Goal: Complete application form: Complete application form

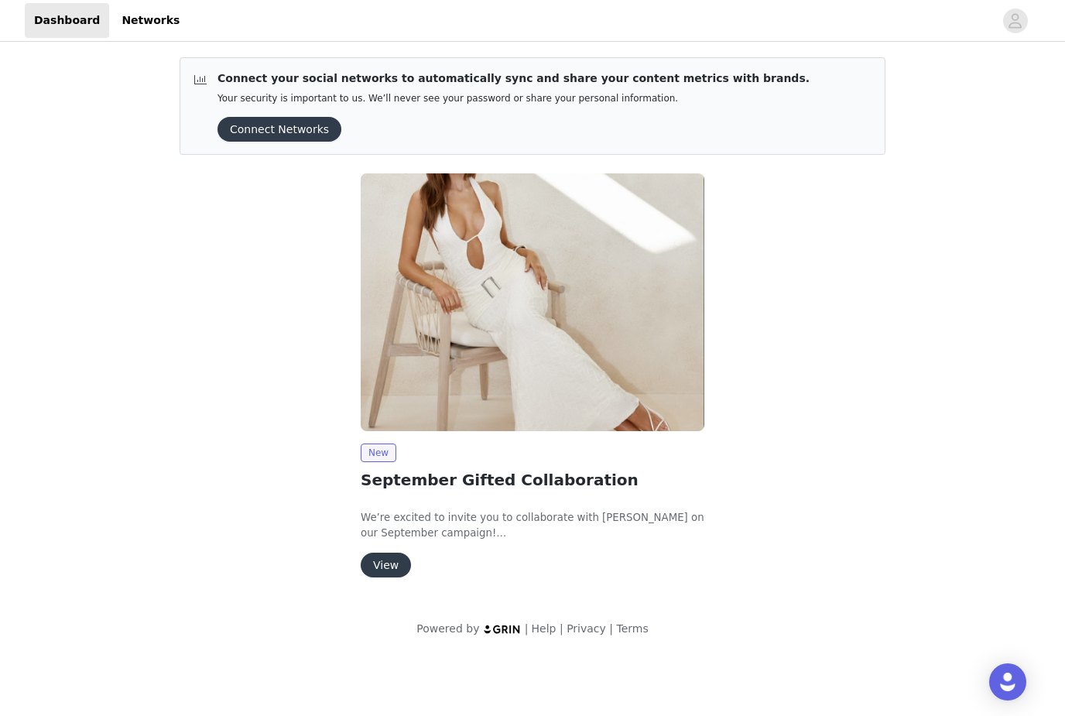
click at [382, 568] on button "View" at bounding box center [386, 565] width 50 height 25
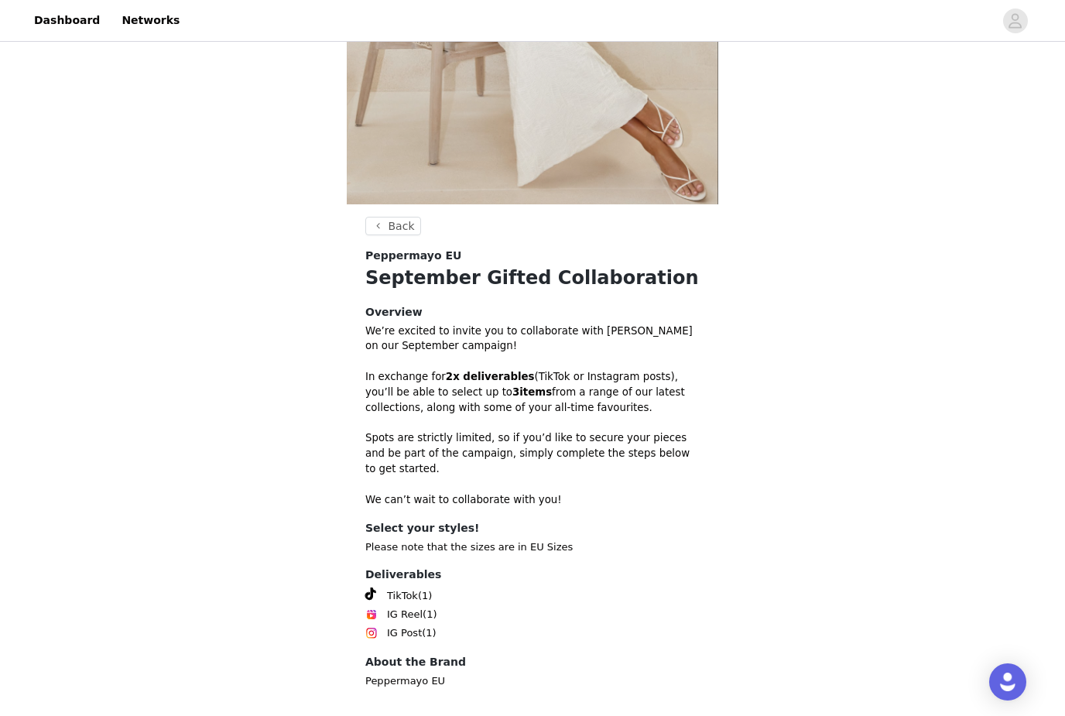
scroll to position [273, 0]
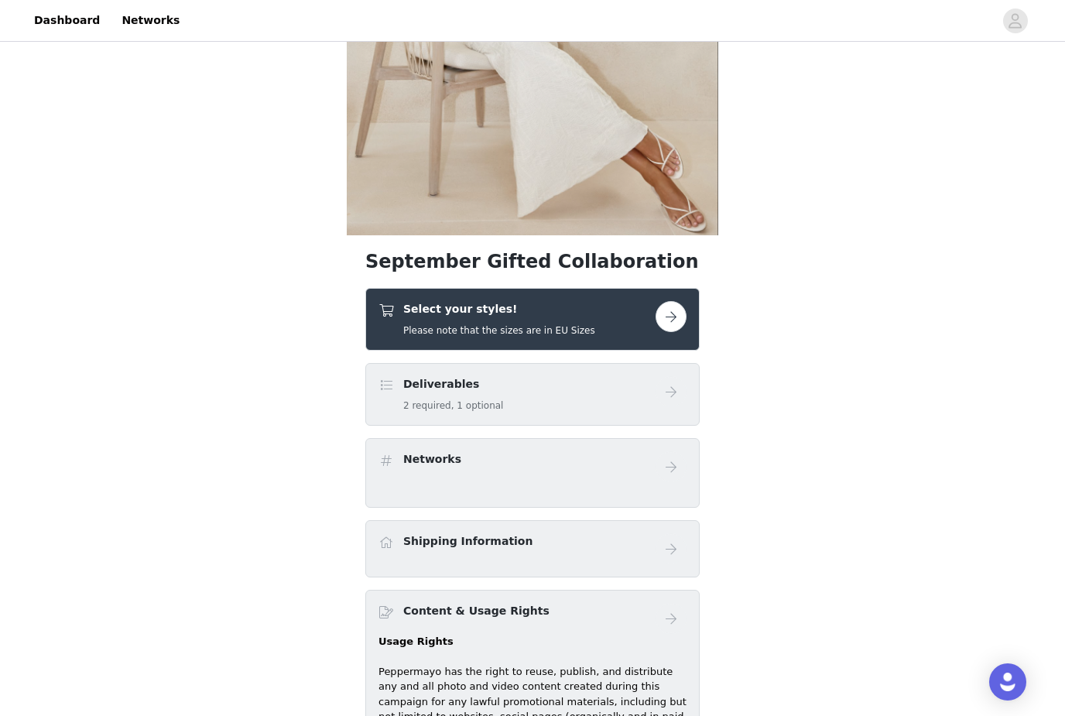
scroll to position [250, 0]
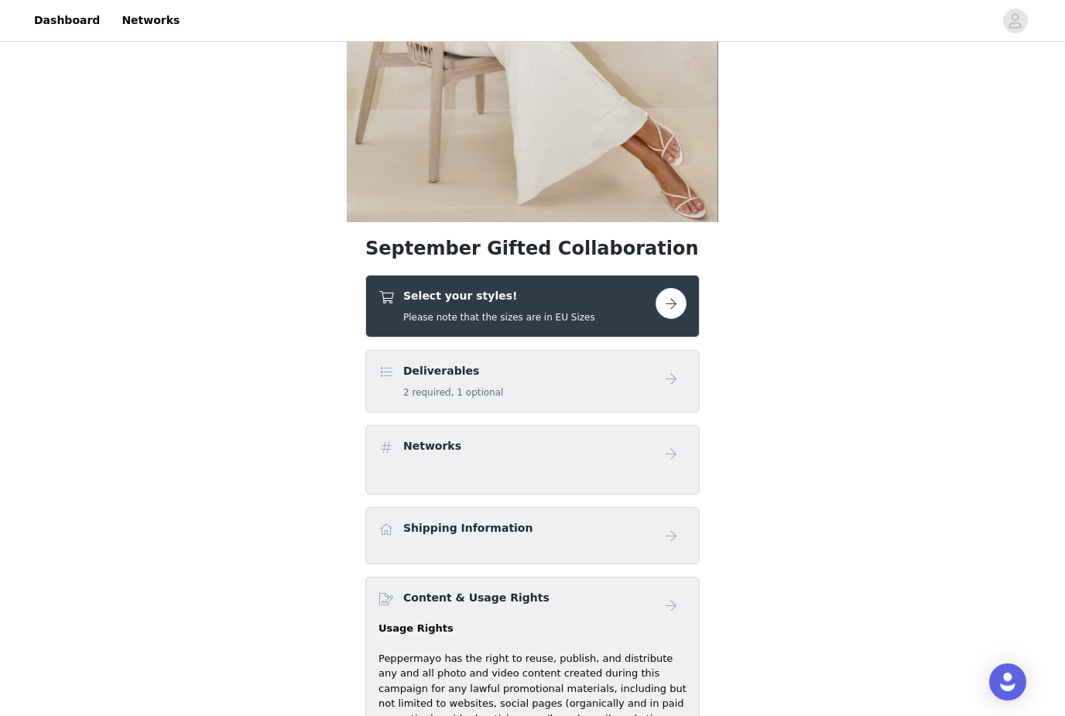
click at [666, 299] on button "button" at bounding box center [671, 303] width 31 height 31
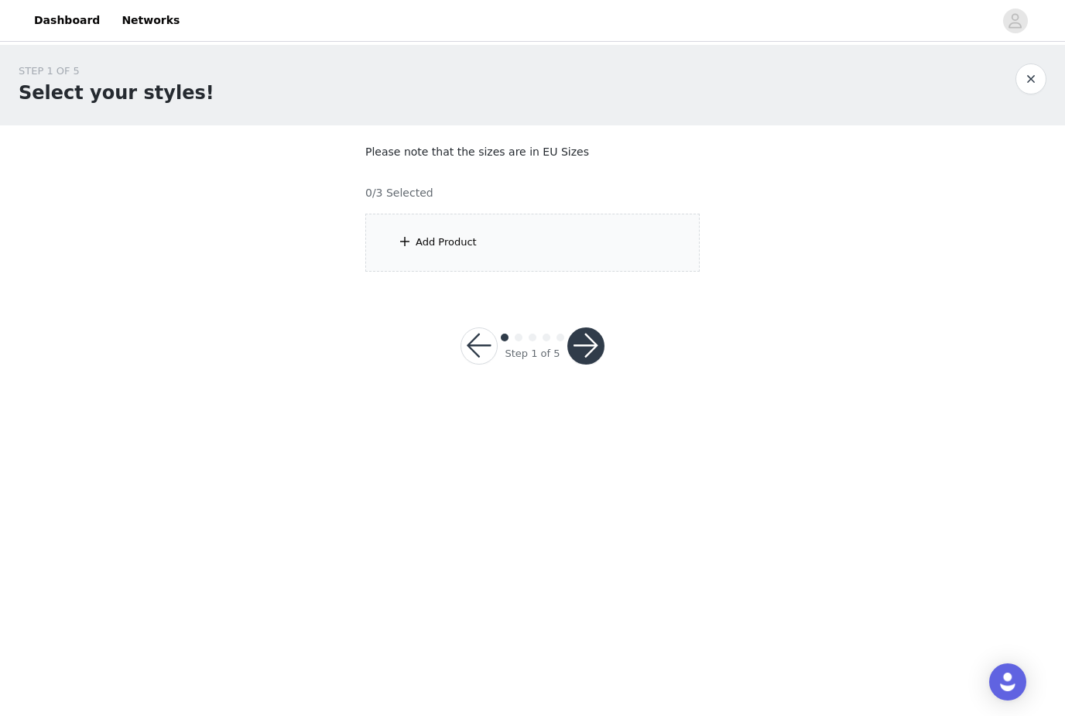
click at [528, 224] on div "Add Product" at bounding box center [532, 243] width 334 height 58
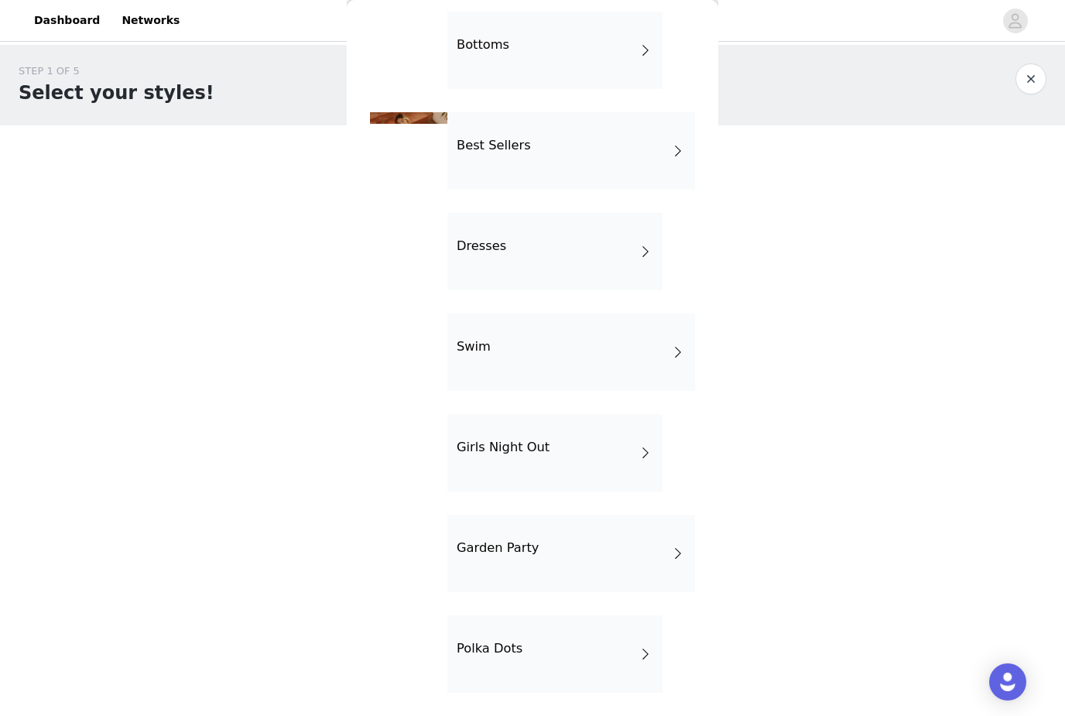
scroll to position [267, 0]
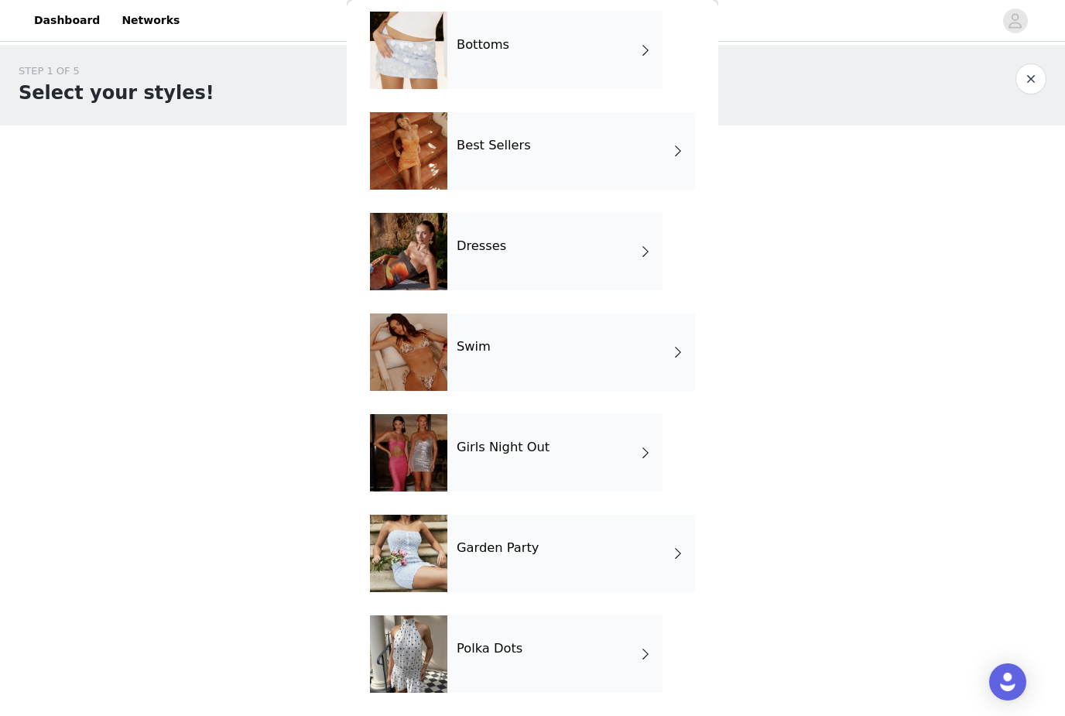
click at [644, 462] on div "Girls Night Out" at bounding box center [555, 452] width 215 height 77
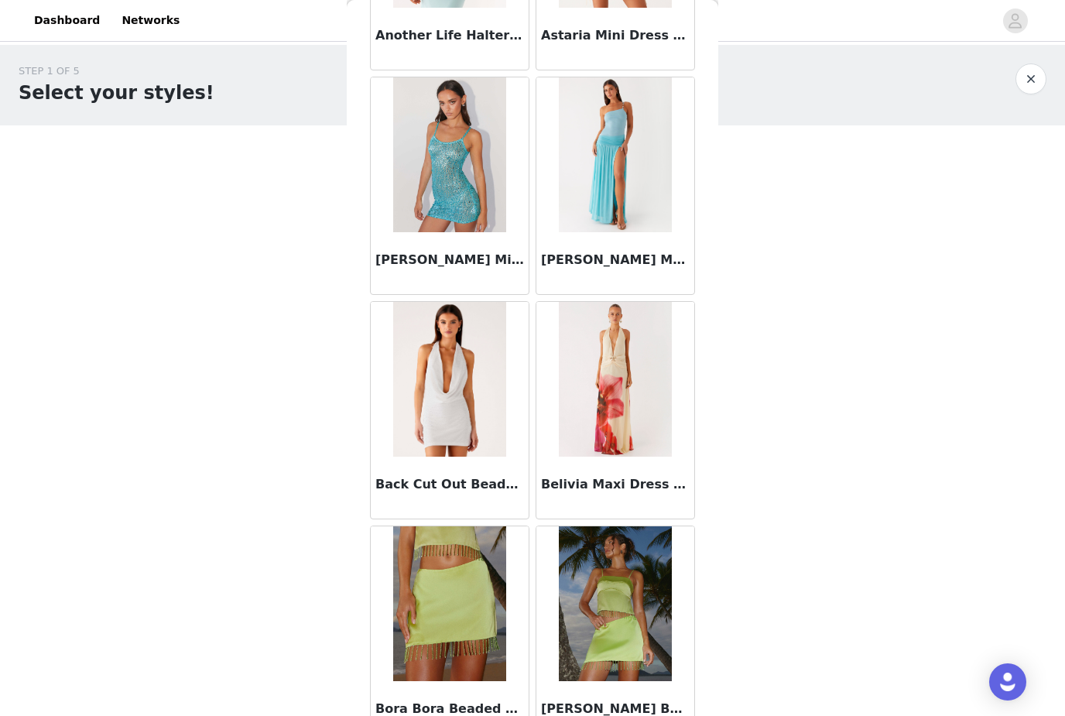
scroll to position [1367, 0]
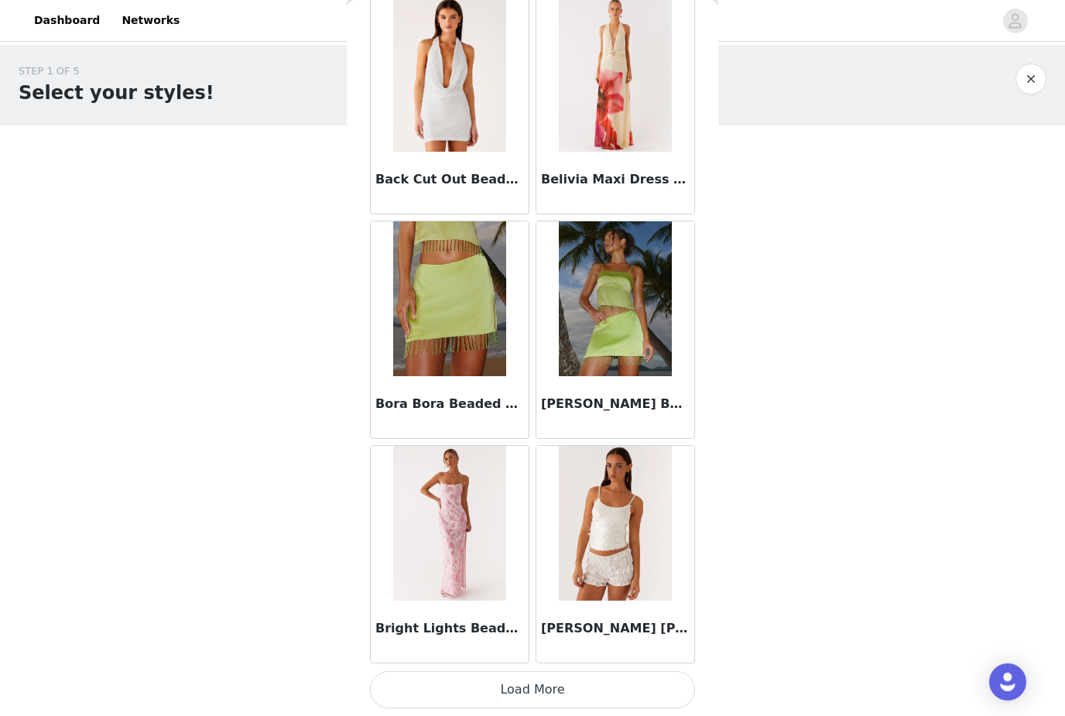
click at [579, 679] on button "Load More" at bounding box center [532, 689] width 325 height 37
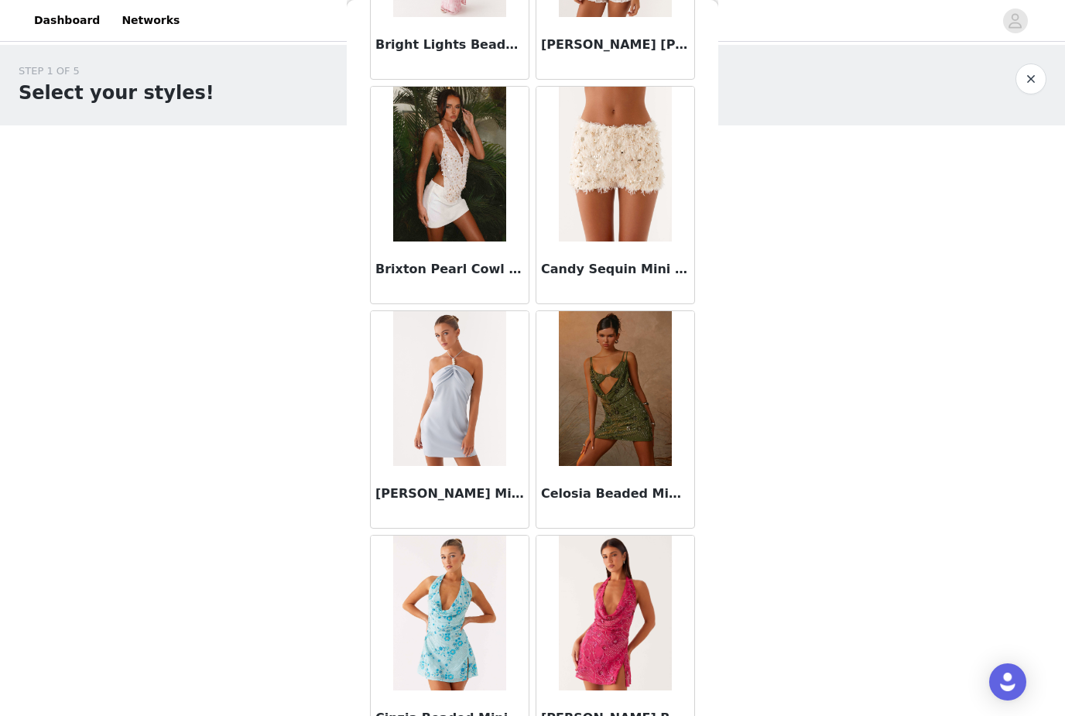
scroll to position [2238, 0]
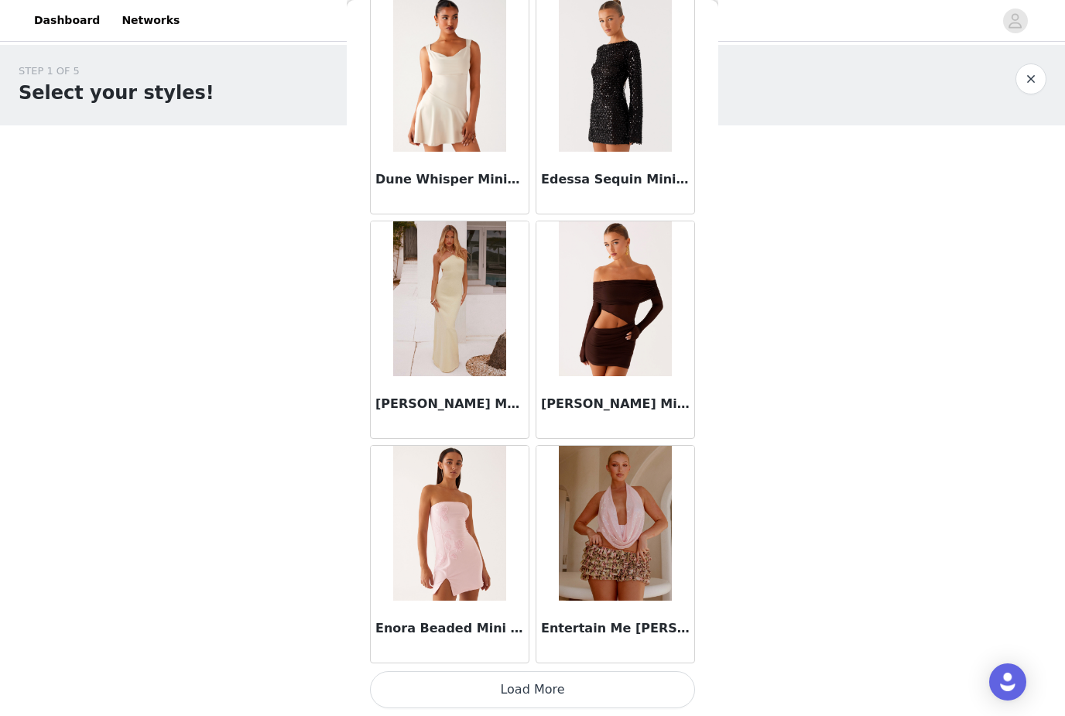
click at [439, 684] on button "Load More" at bounding box center [532, 689] width 325 height 37
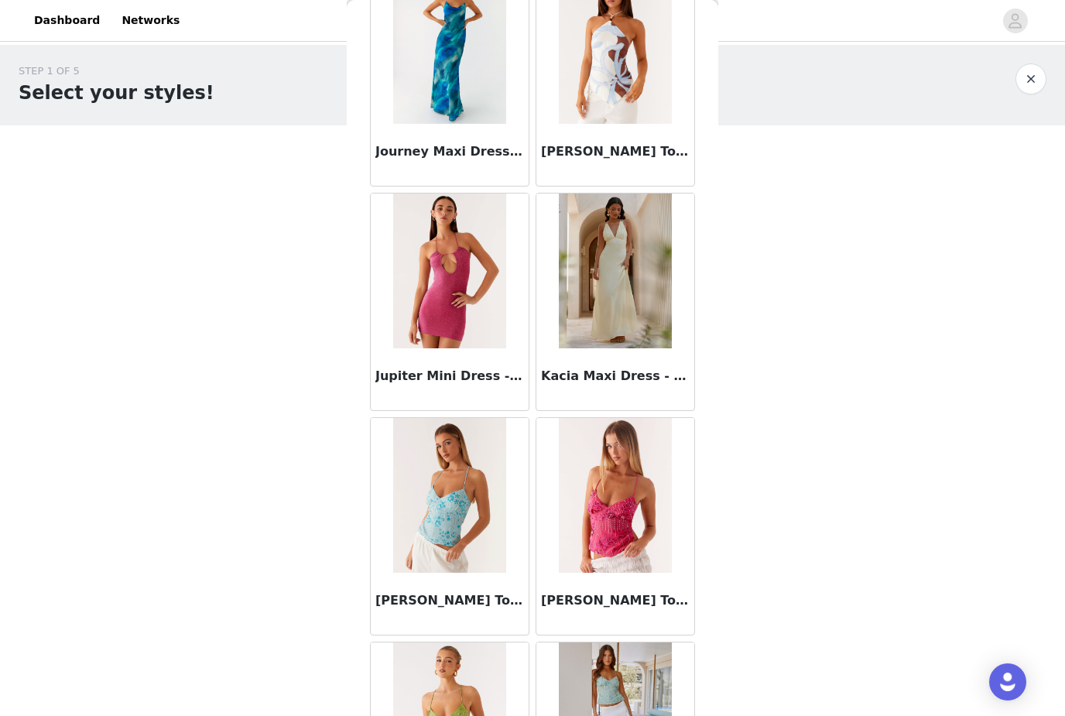
scroll to position [5949, 0]
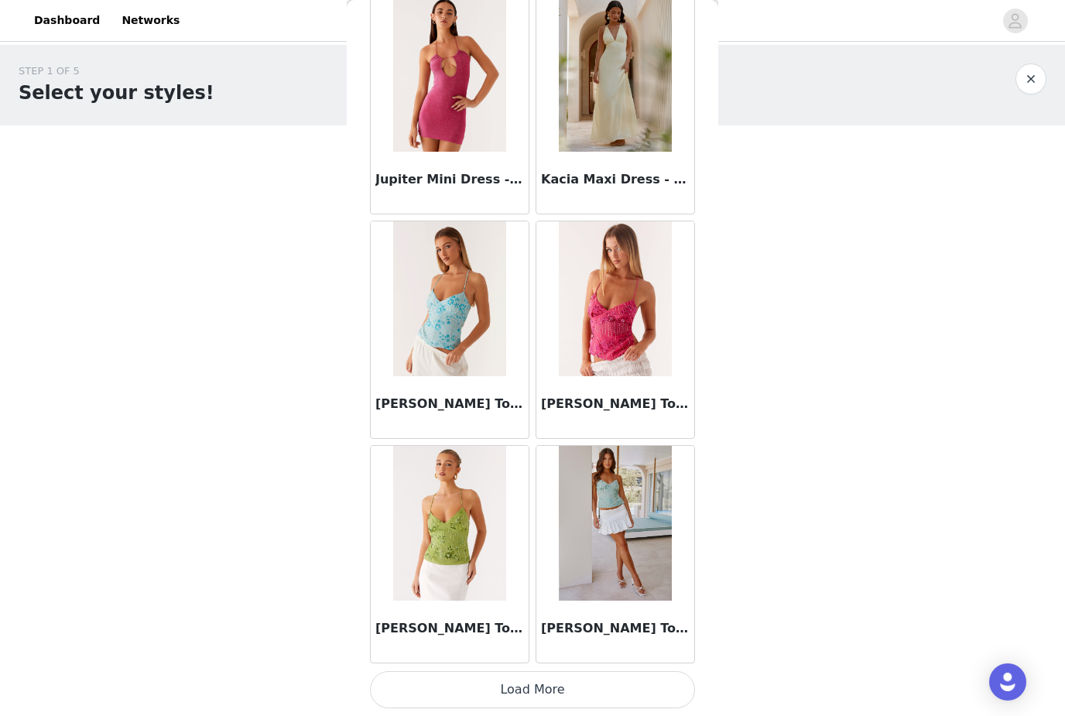
click at [598, 686] on button "Load More" at bounding box center [532, 689] width 325 height 37
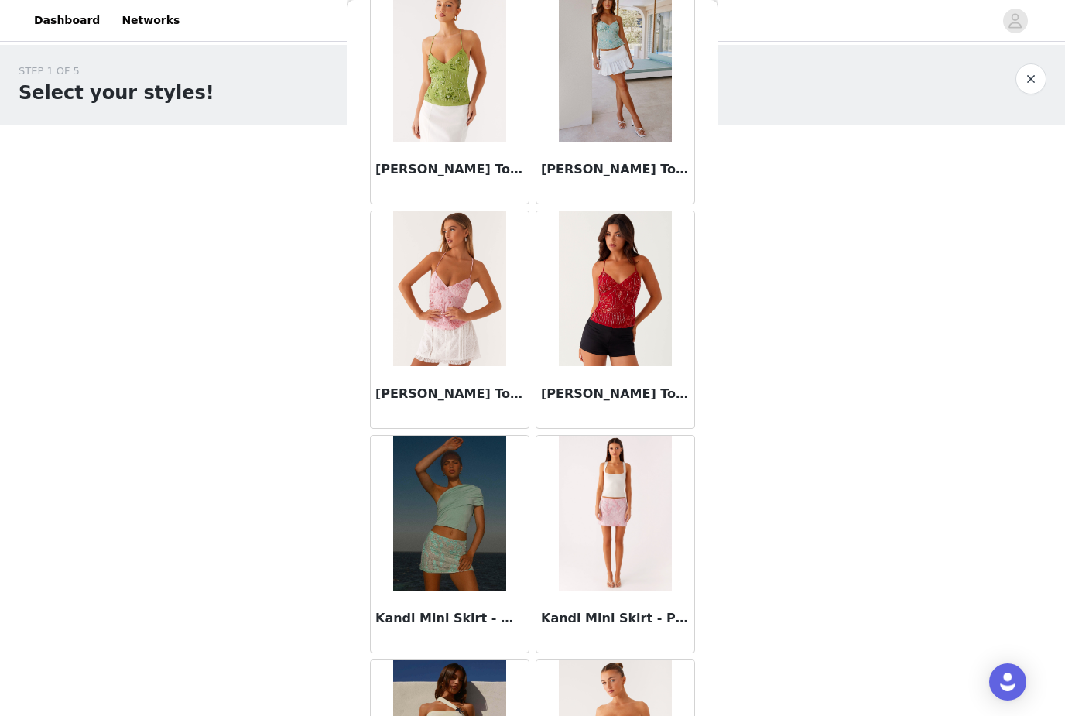
scroll to position [6624, 0]
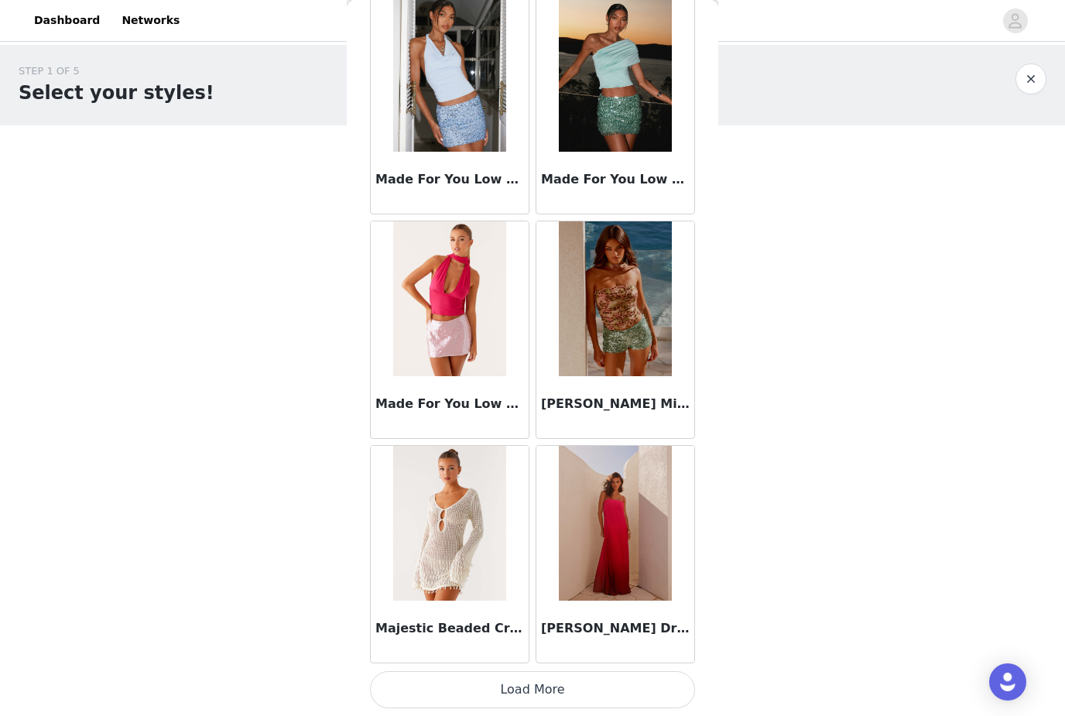
click at [600, 676] on button "Load More" at bounding box center [532, 689] width 325 height 37
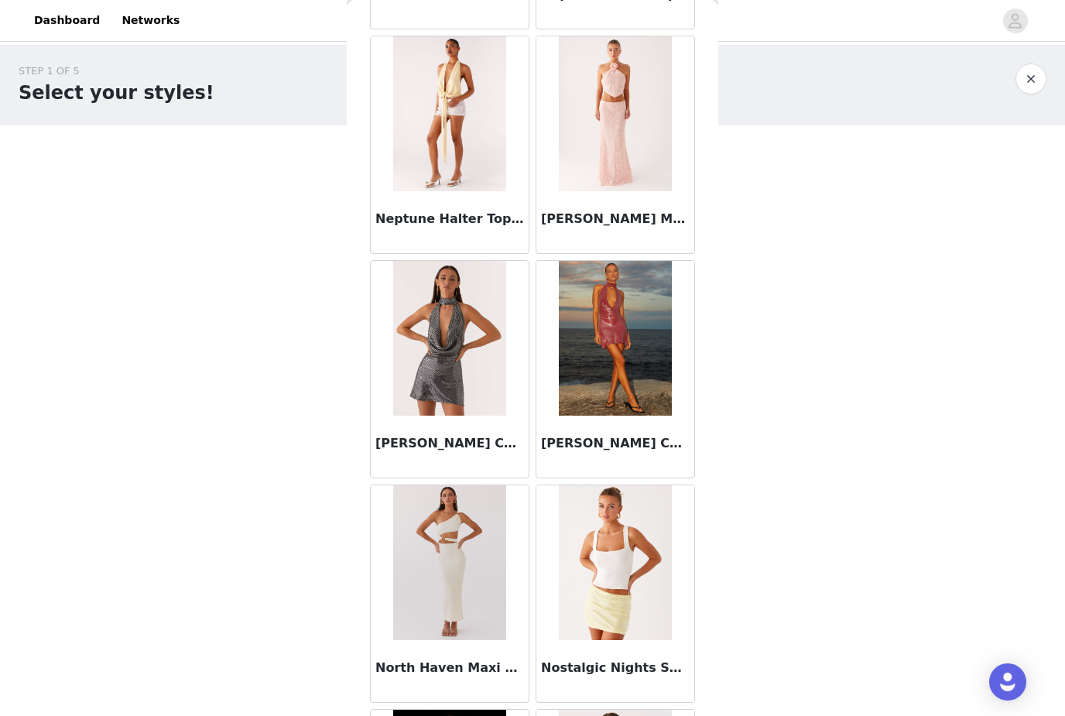
scroll to position [10371, 0]
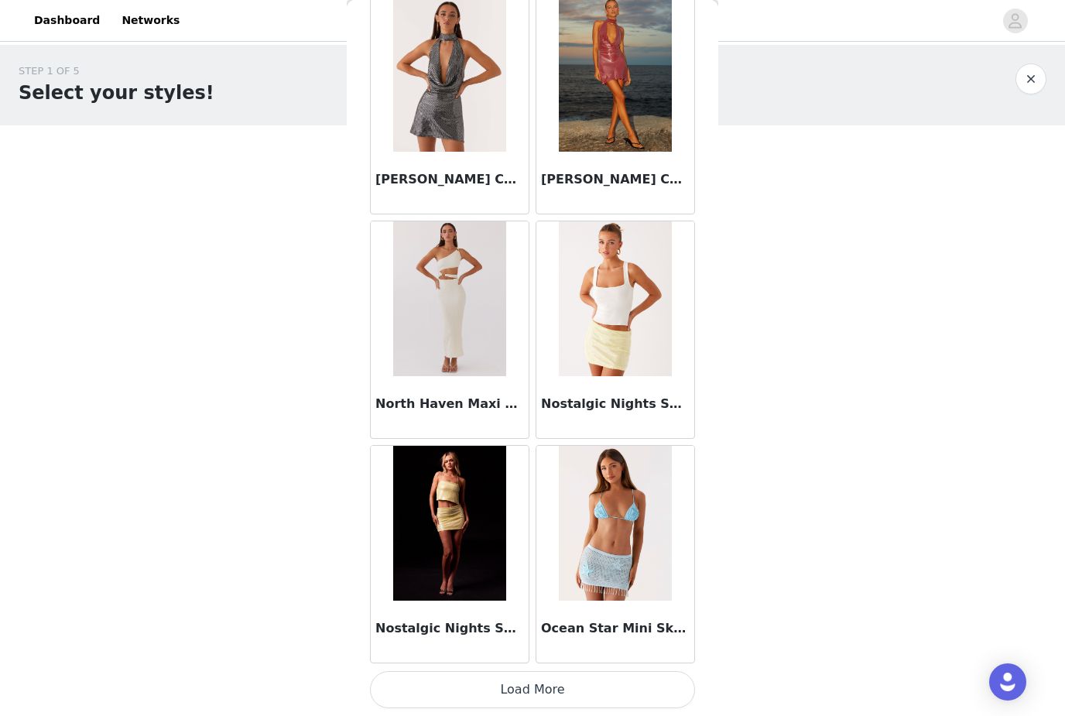
click at [569, 687] on button "Load More" at bounding box center [532, 689] width 325 height 37
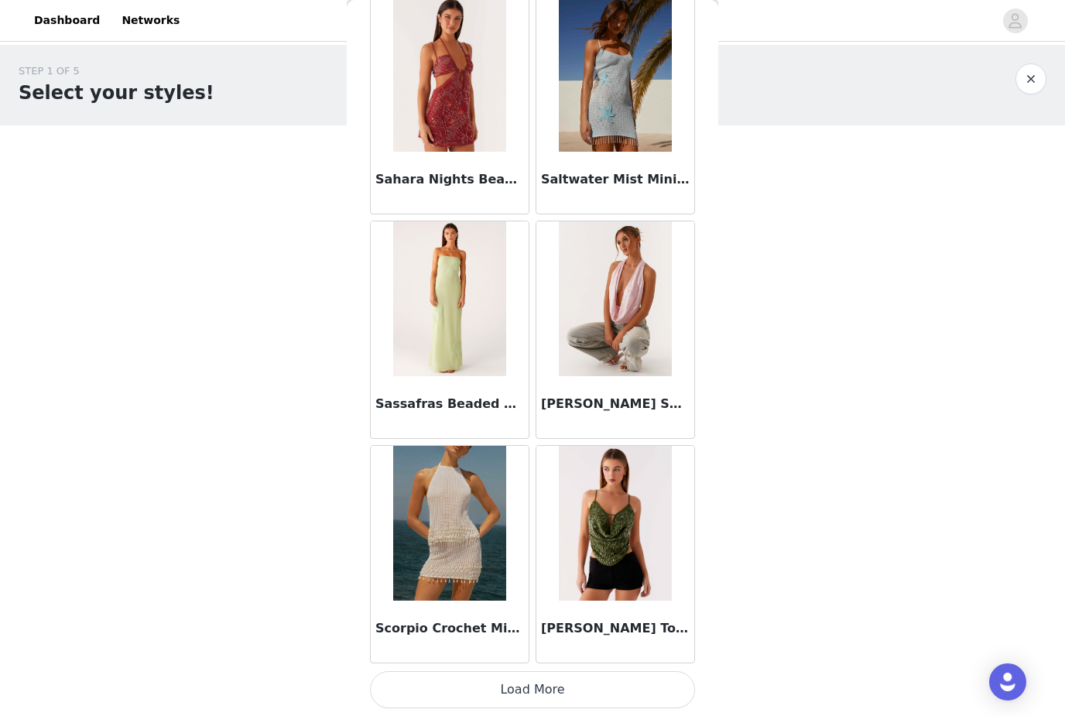
scroll to position [12880, 0]
click at [621, 682] on button "Load More" at bounding box center [532, 689] width 325 height 37
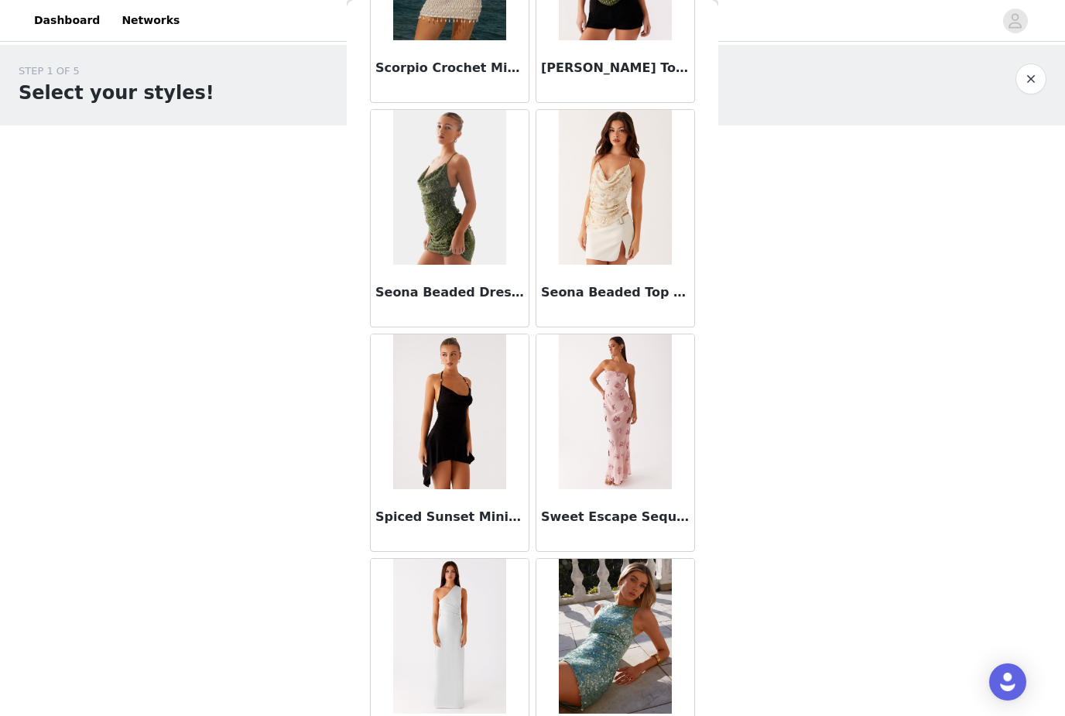
scroll to position [13469, 0]
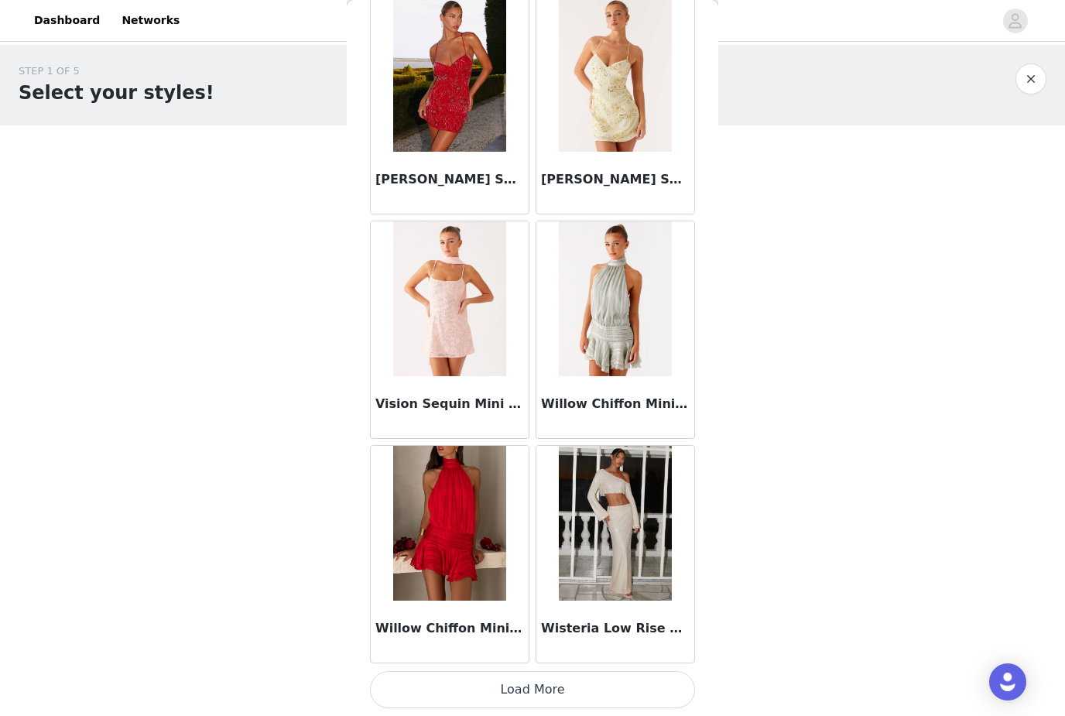
click at [442, 692] on button "Load More" at bounding box center [532, 689] width 325 height 37
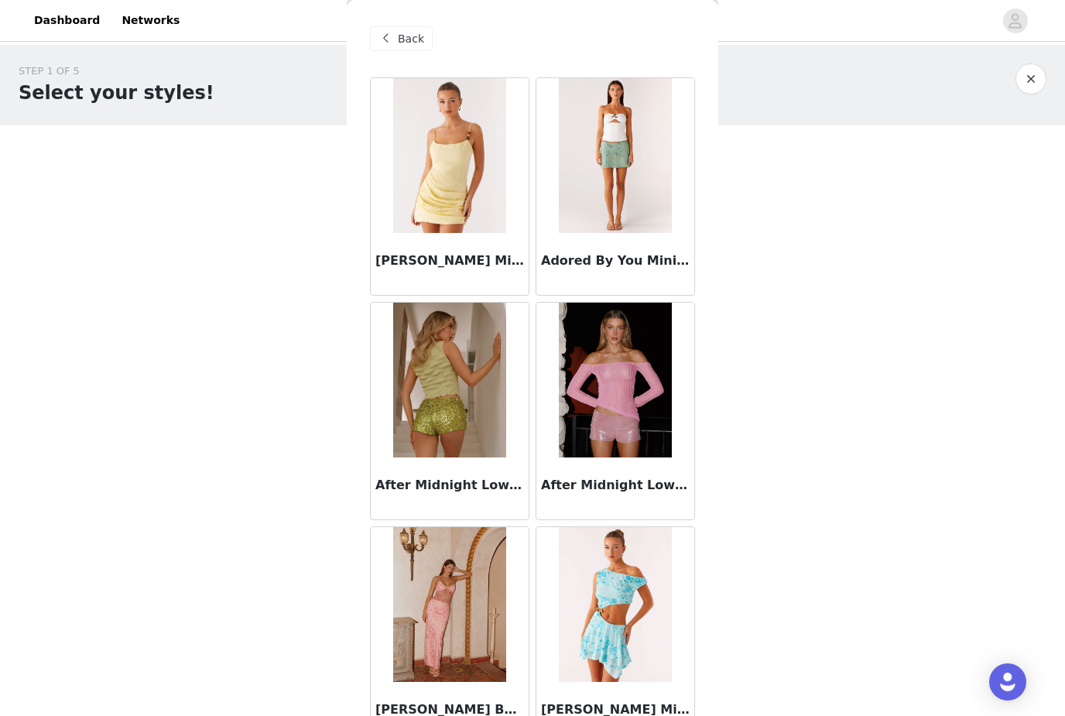
scroll to position [0, 0]
click at [406, 50] on div "Back" at bounding box center [401, 38] width 63 height 25
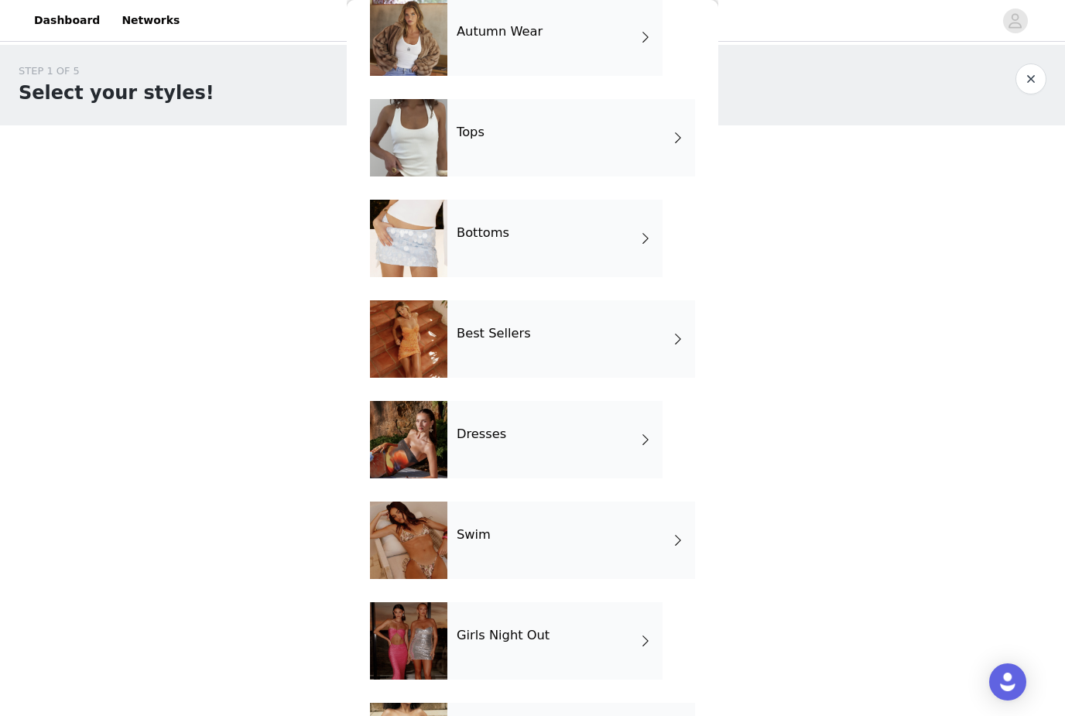
scroll to position [70, 0]
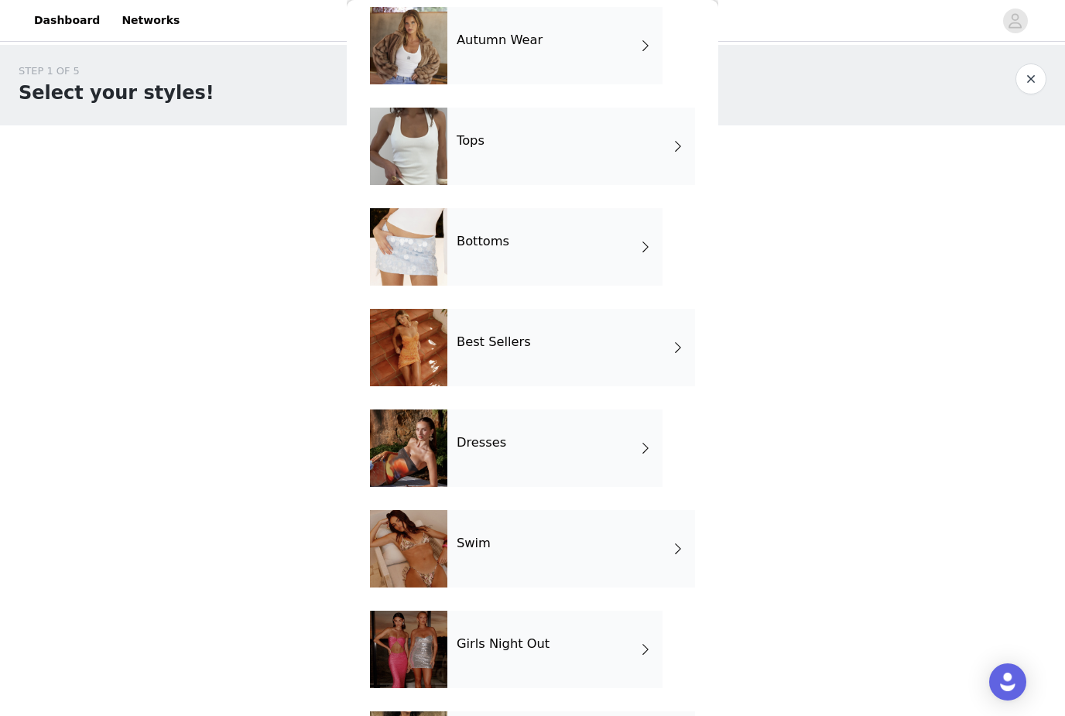
click at [673, 145] on span at bounding box center [677, 146] width 15 height 19
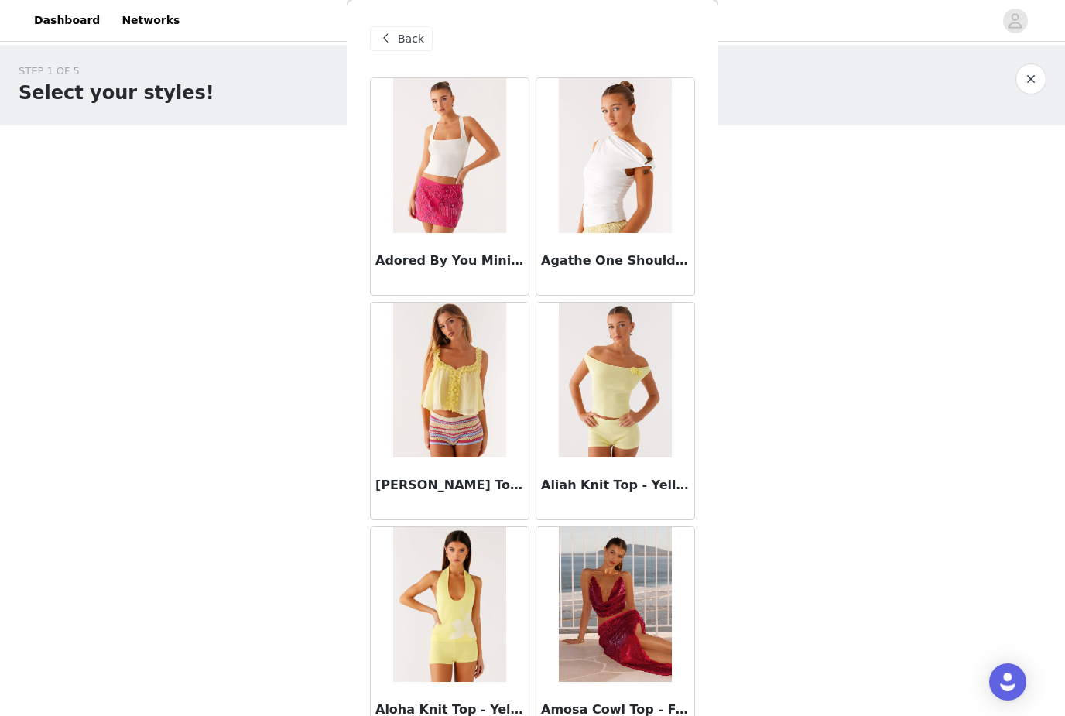
scroll to position [-1, 0]
click at [408, 40] on span "Back" at bounding box center [411, 39] width 26 height 16
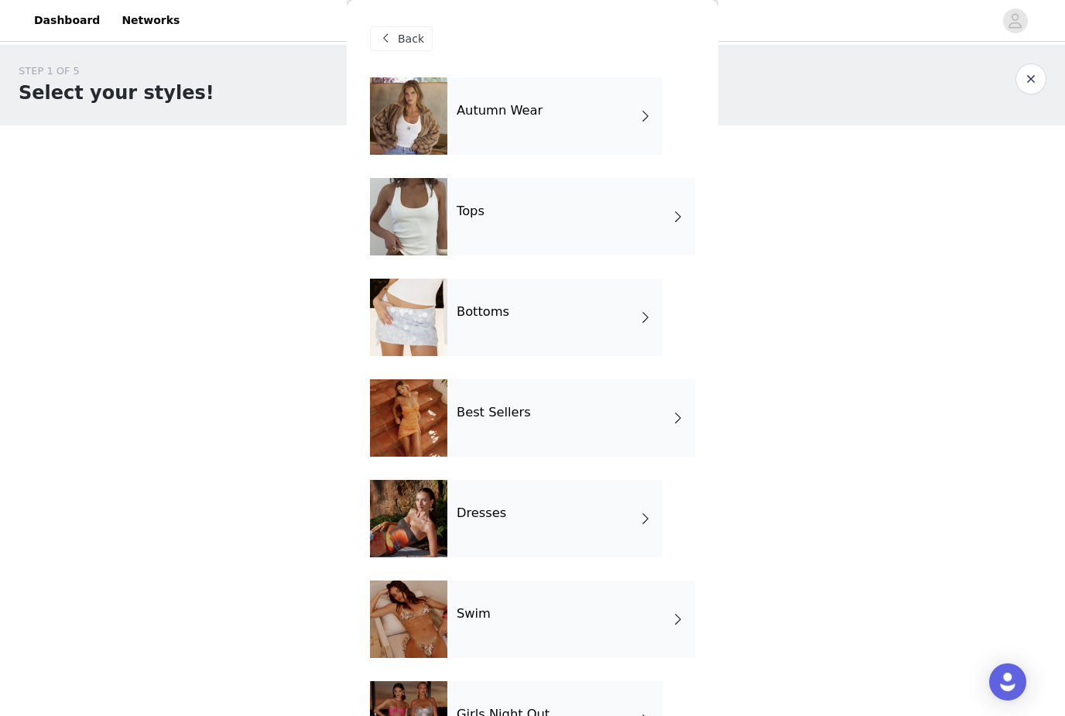
click at [614, 516] on div "Dresses" at bounding box center [555, 518] width 215 height 77
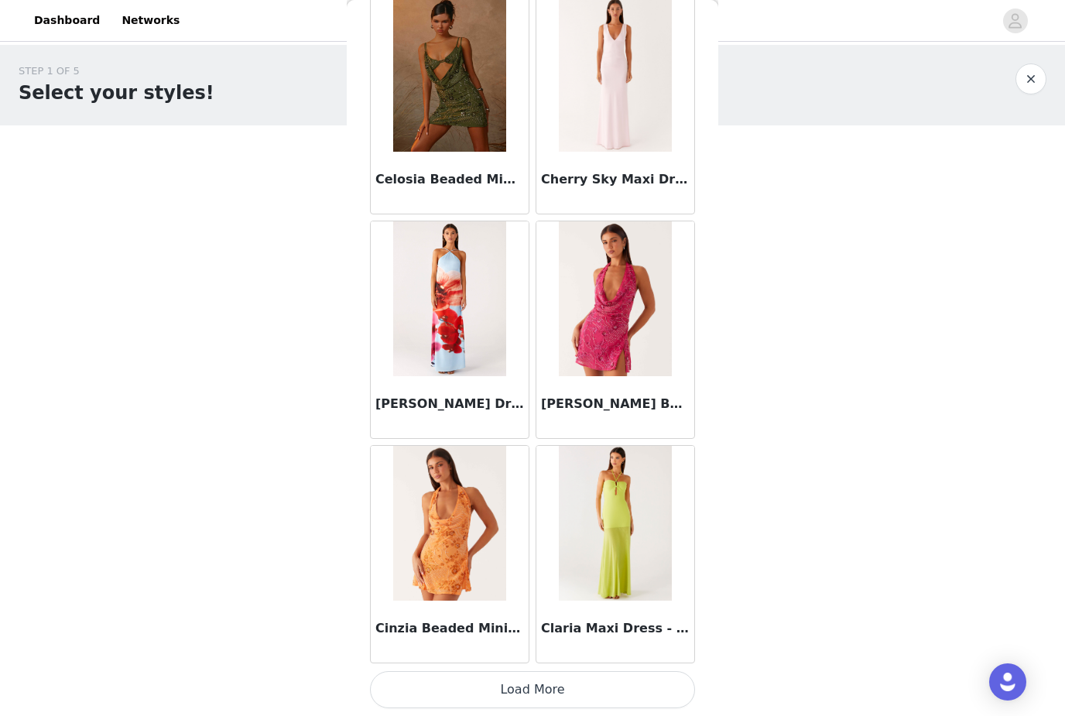
click at [535, 687] on button "Load More" at bounding box center [532, 689] width 325 height 37
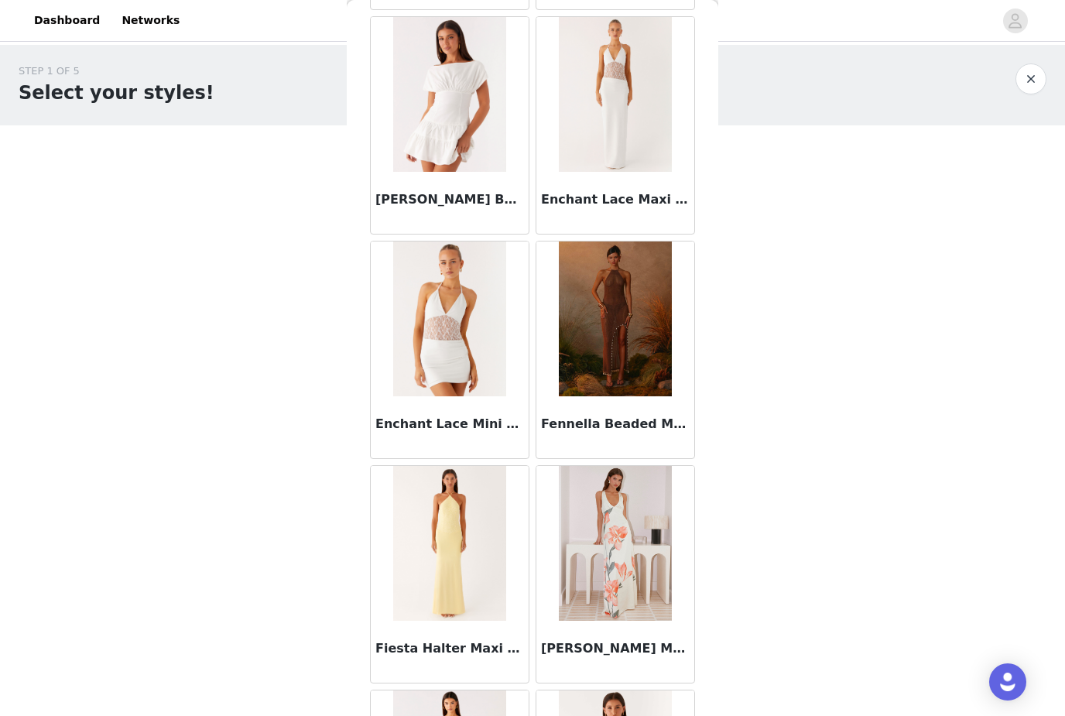
scroll to position [3665, 0]
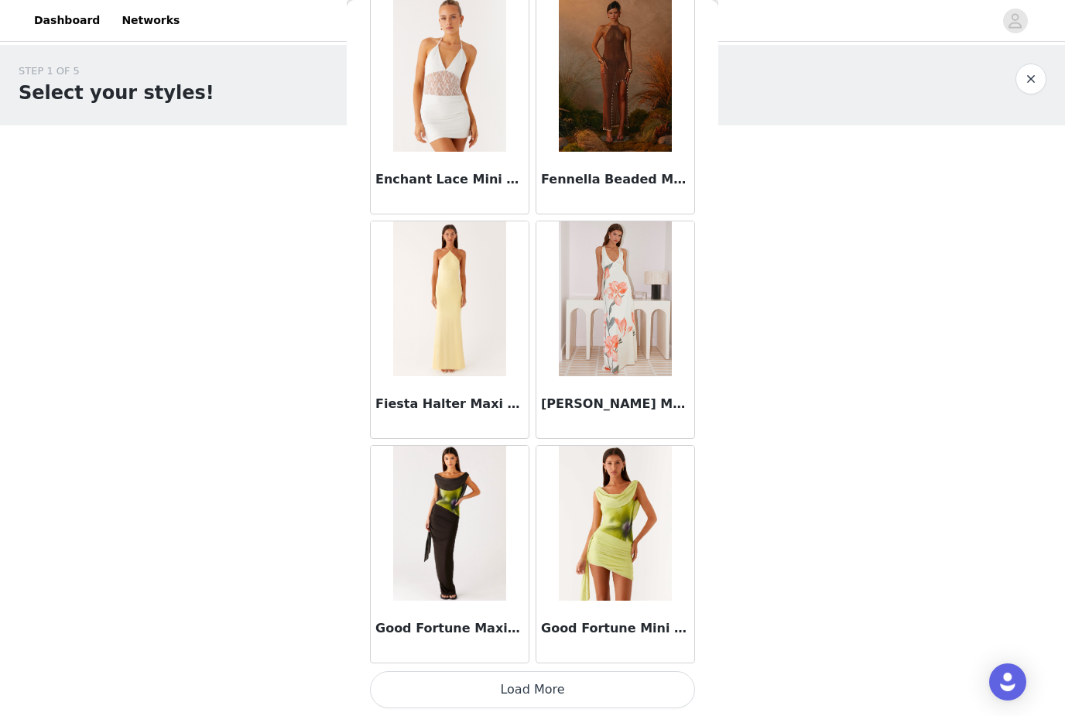
click at [616, 686] on button "Load More" at bounding box center [532, 689] width 325 height 37
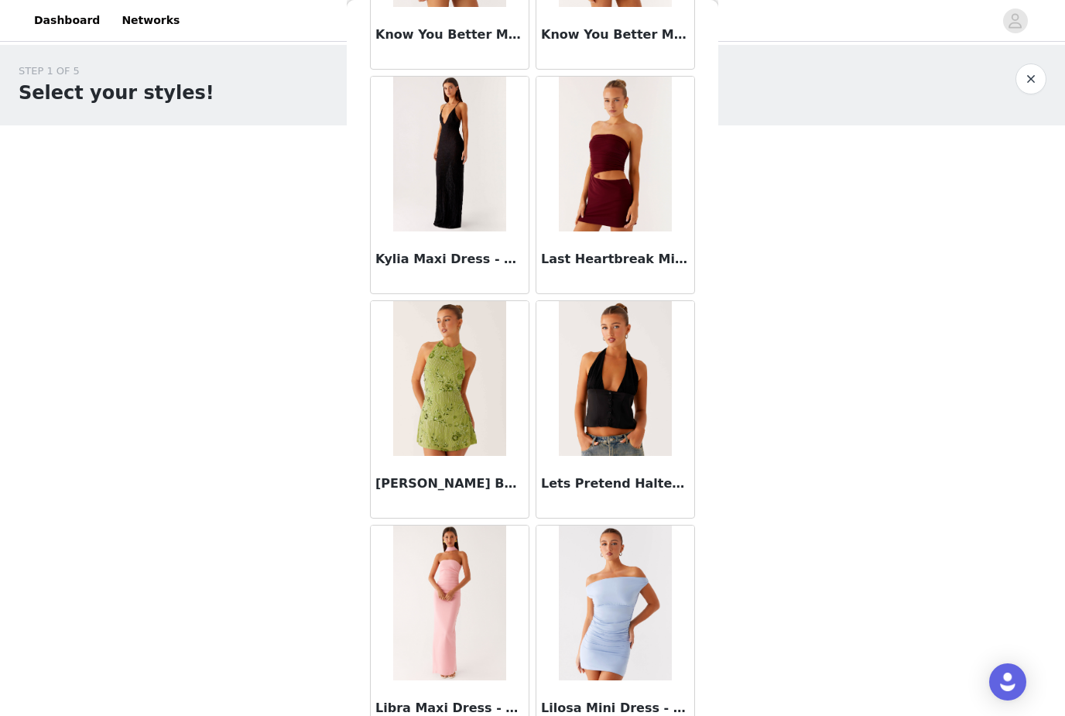
scroll to position [6065, 0]
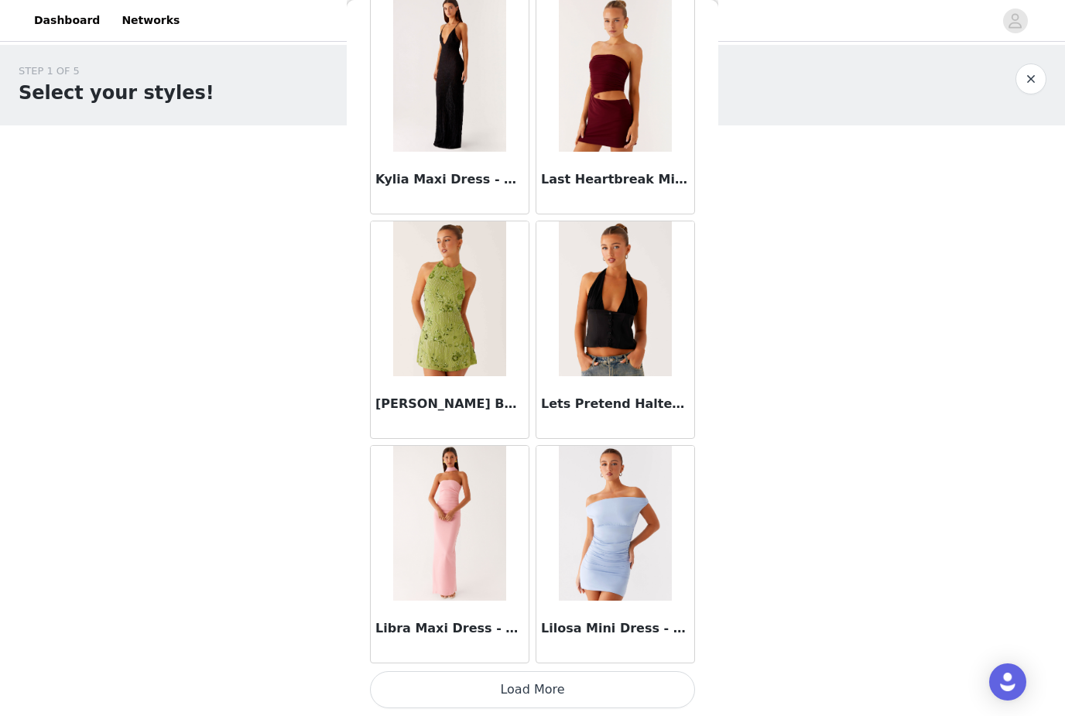
click at [519, 677] on button "Load More" at bounding box center [532, 689] width 325 height 37
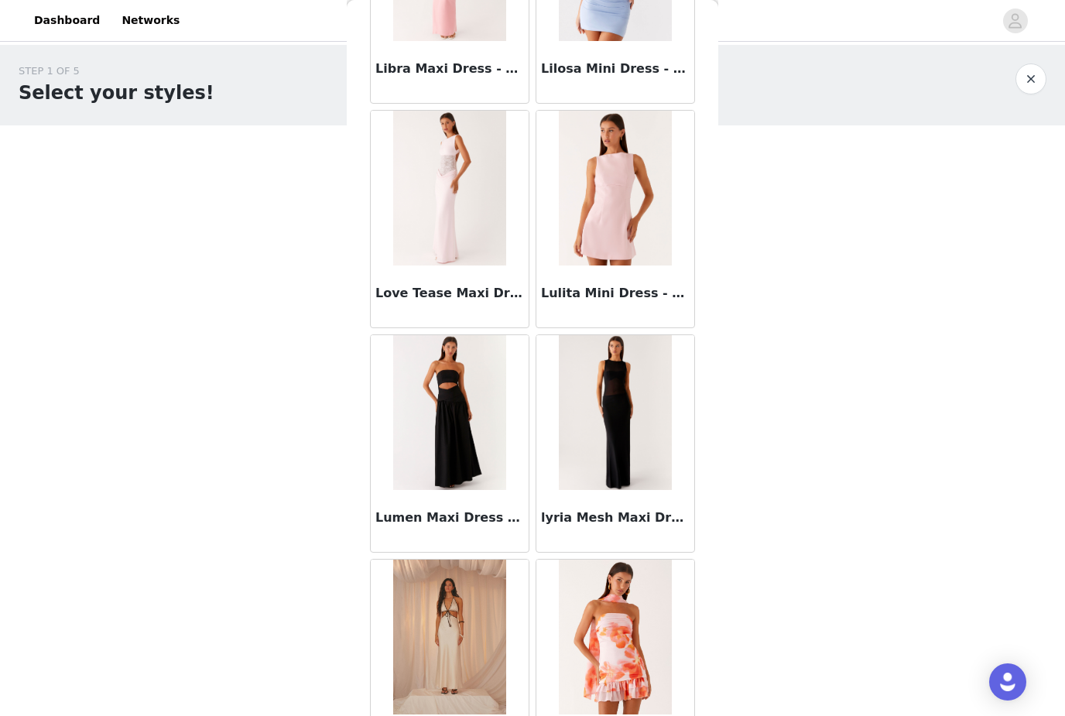
scroll to position [6705, 0]
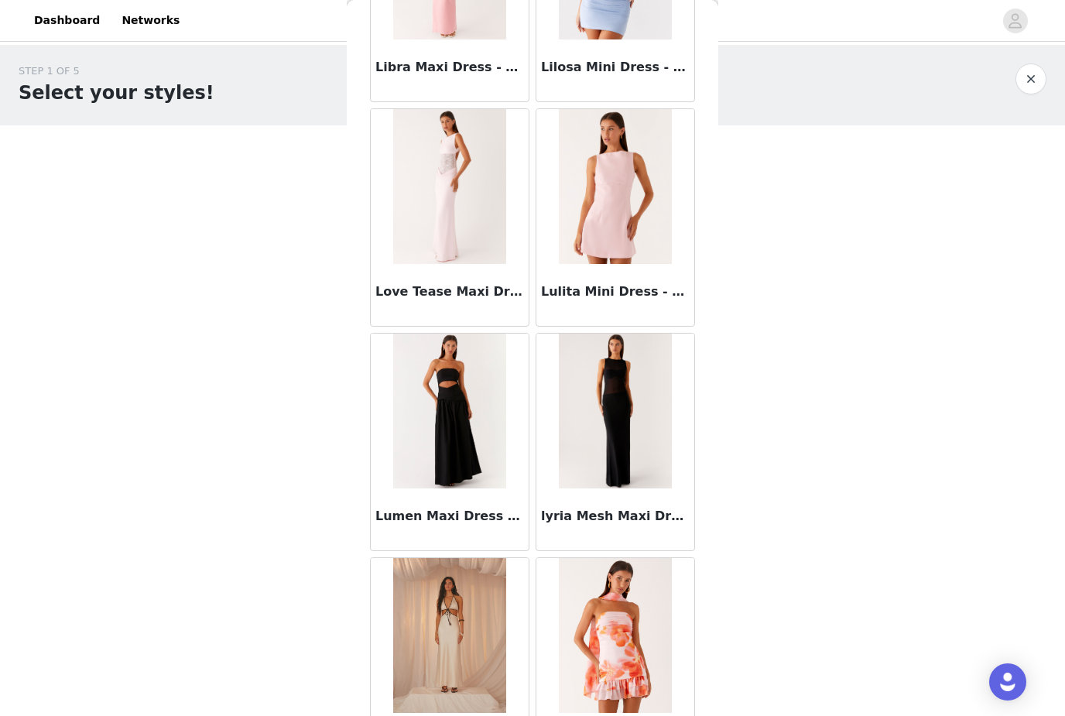
click at [632, 465] on img at bounding box center [615, 411] width 113 height 155
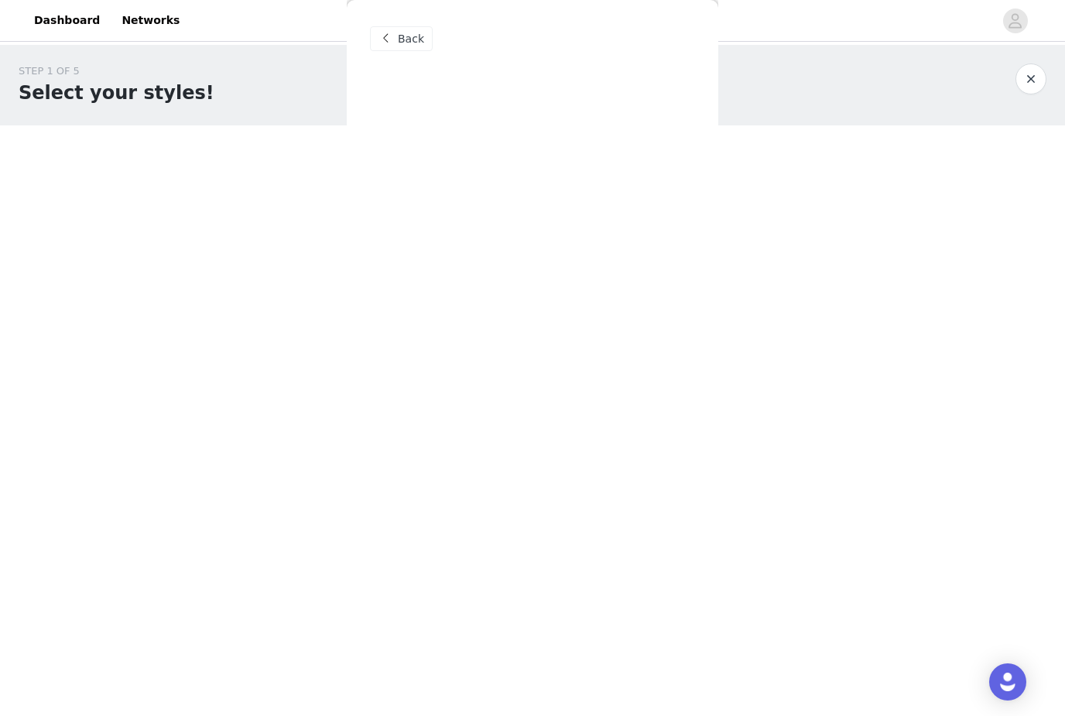
scroll to position [0, 0]
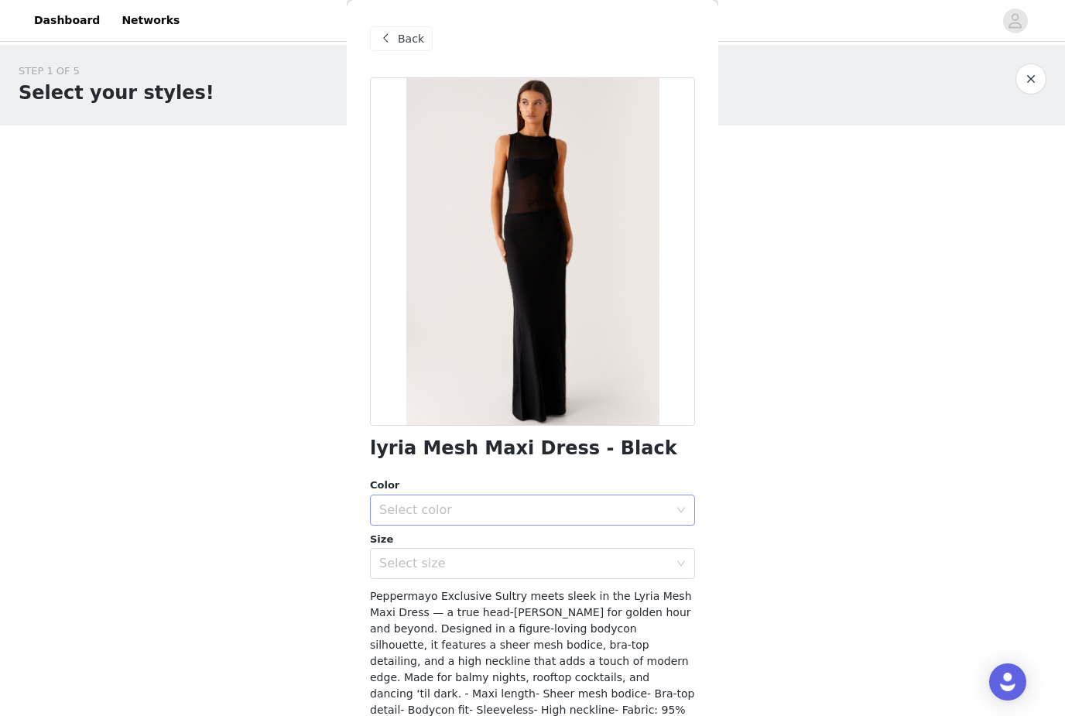
click at [616, 502] on div "Select color" at bounding box center [524, 509] width 290 height 15
click at [574, 632] on span "Peppermayo Exclusive Sultry meets sleek in the Lyria Mesh Maxi Dress — a true h…" at bounding box center [532, 685] width 324 height 191
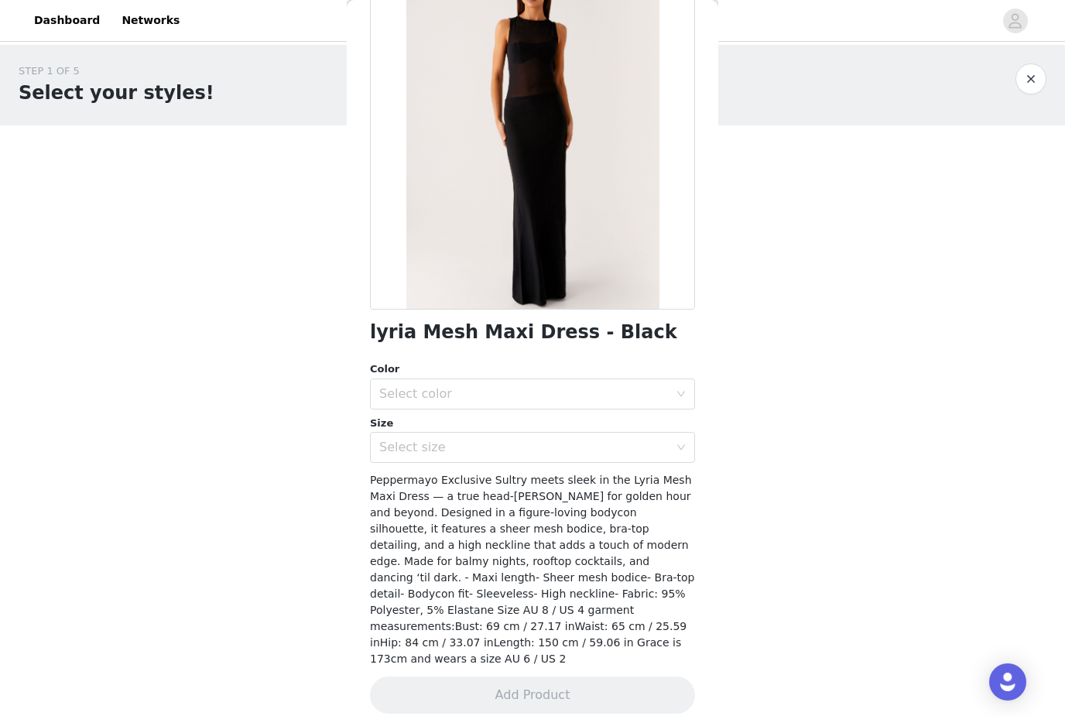
scroll to position [115, 0]
click at [454, 442] on div "Select size" at bounding box center [524, 448] width 290 height 15
click at [447, 360] on div "lyria Mesh Maxi Dress - Black Color Select color Size Select size Peppermayo Ex…" at bounding box center [532, 347] width 325 height 771
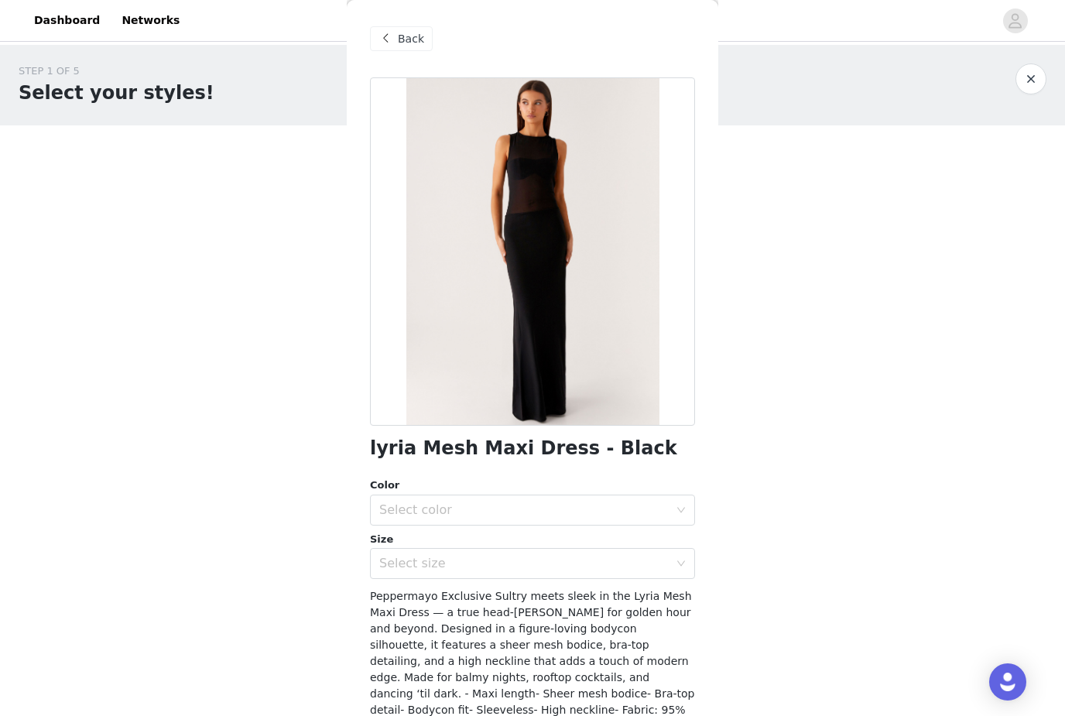
scroll to position [0, 0]
click at [388, 33] on span at bounding box center [385, 38] width 19 height 19
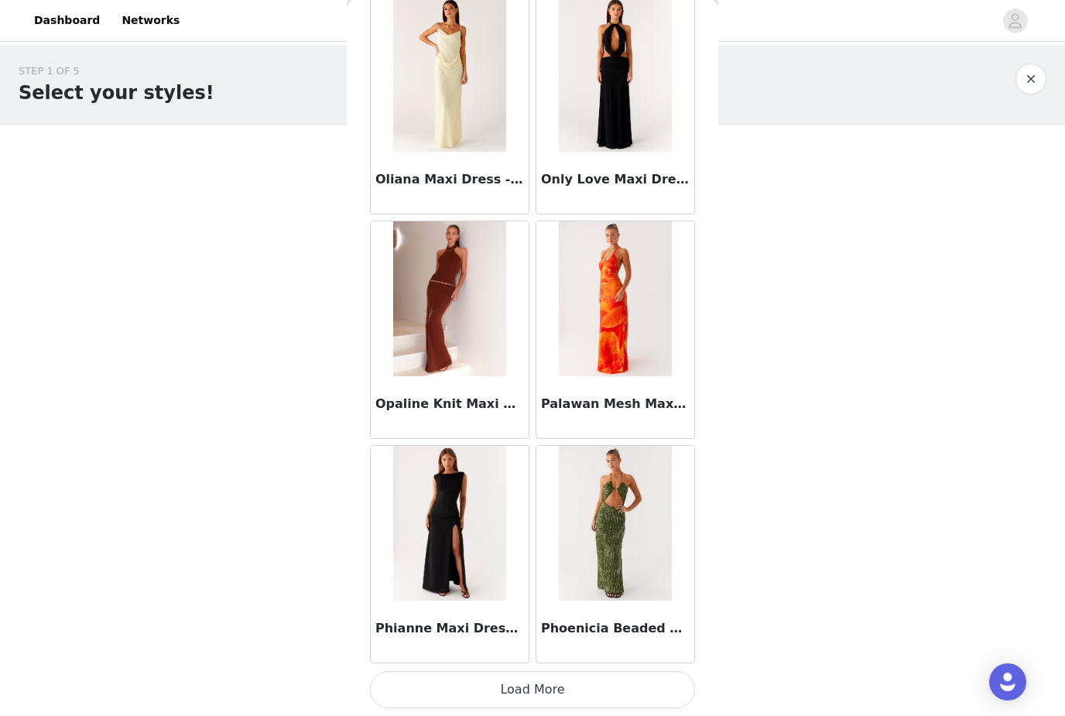
click at [466, 684] on button "Load More" at bounding box center [532, 689] width 325 height 37
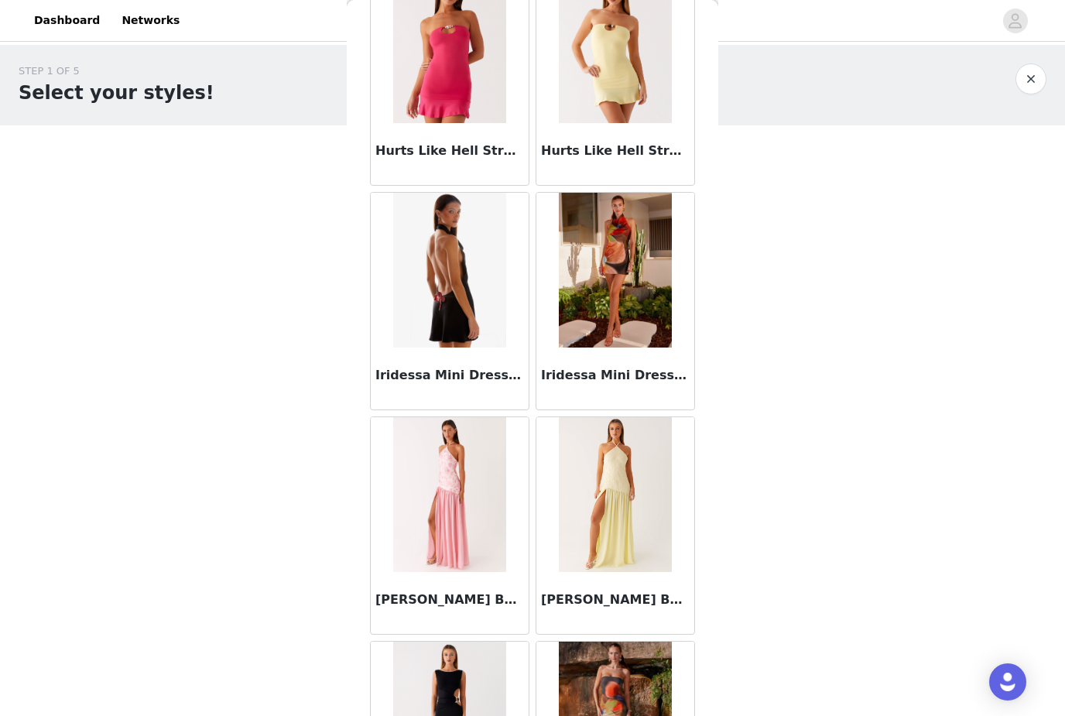
scroll to position [4825, 0]
click at [461, 297] on img at bounding box center [449, 270] width 113 height 155
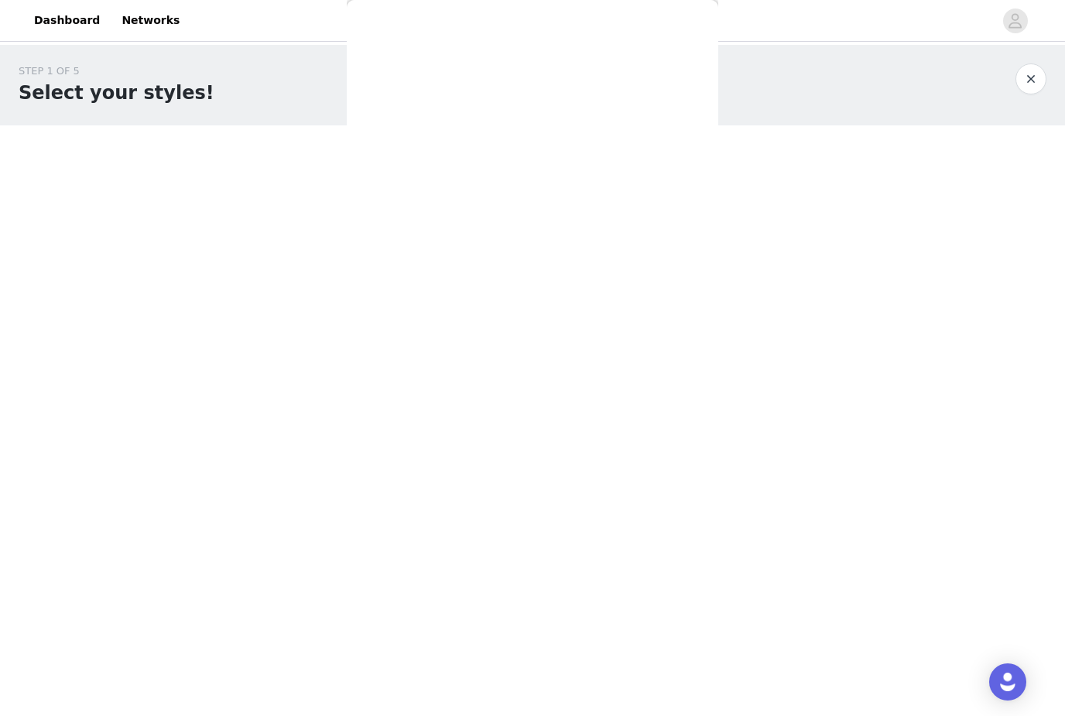
scroll to position [0, 0]
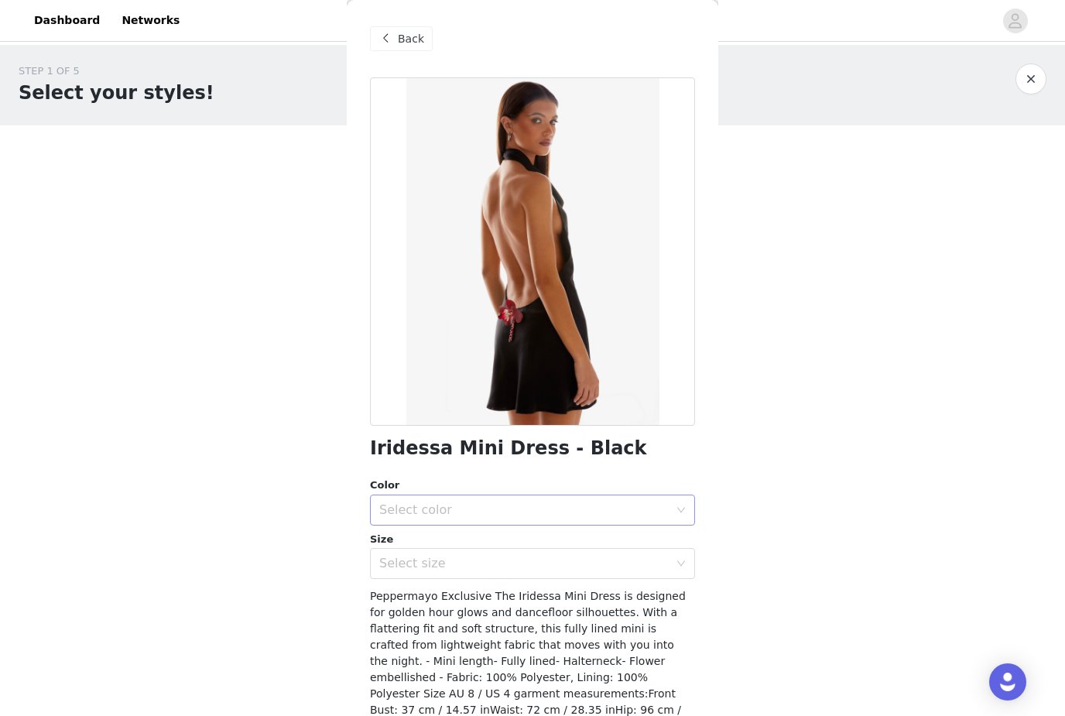
click at [594, 496] on div "Select color" at bounding box center [527, 510] width 297 height 29
click at [716, 418] on div "Back Iridessa Mini Dress - Black Color Select color Size Select size Peppermayo…" at bounding box center [533, 358] width 372 height 716
click at [406, 33] on span "Back" at bounding box center [411, 39] width 26 height 16
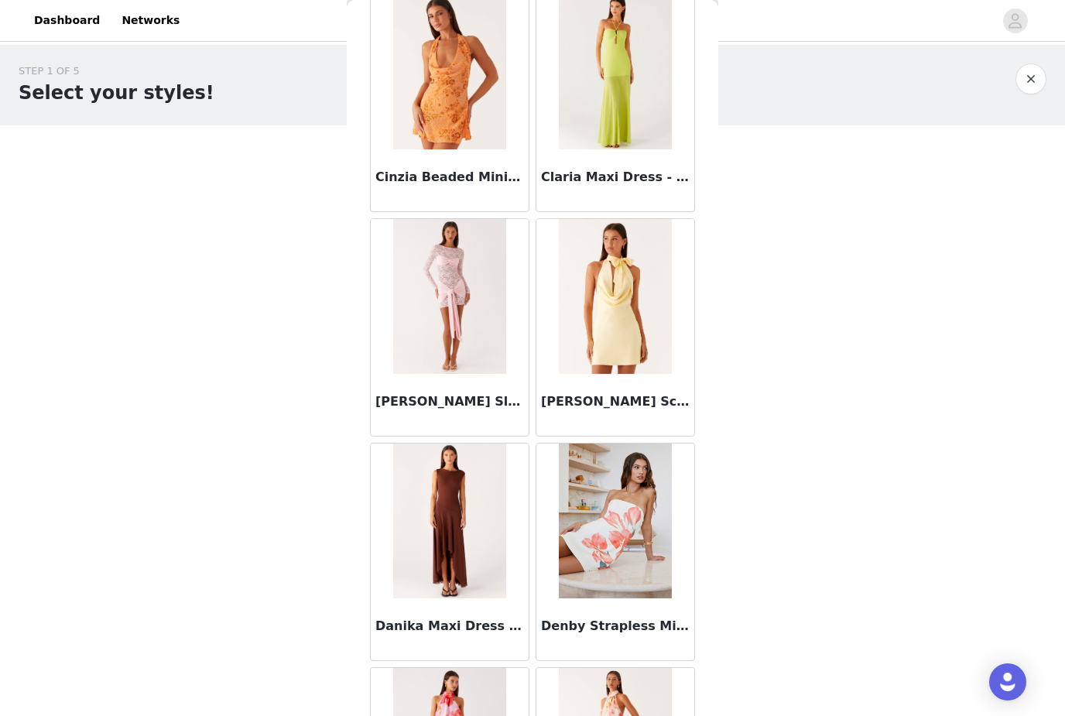
scroll to position [2114, 0]
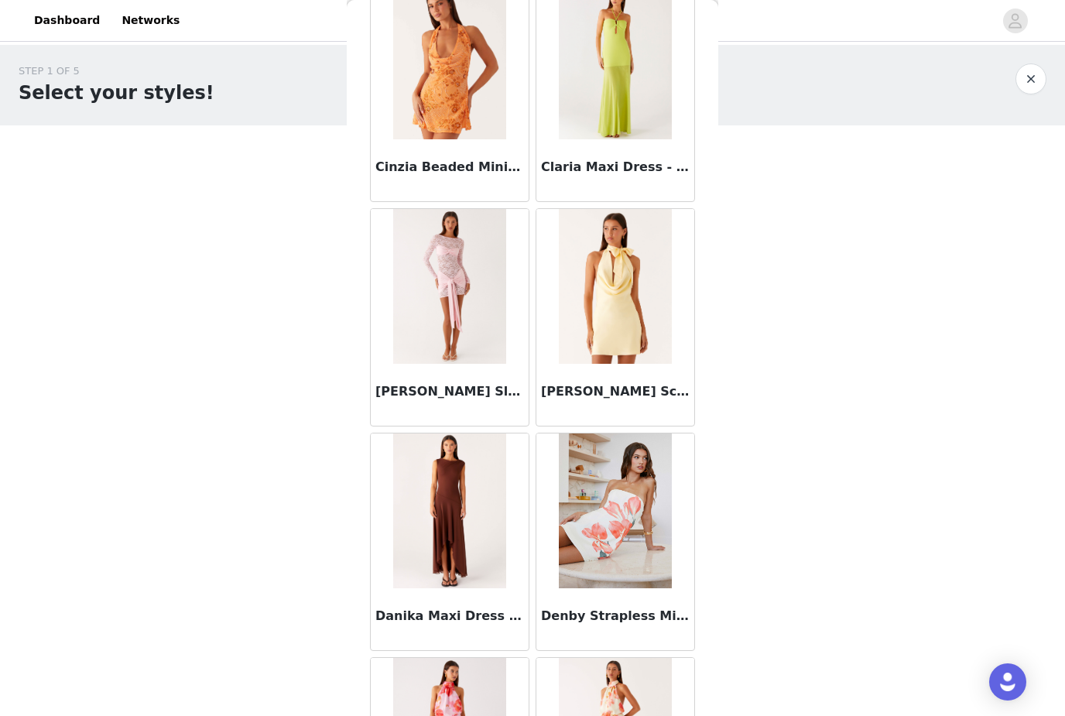
click at [480, 330] on img at bounding box center [449, 286] width 112 height 155
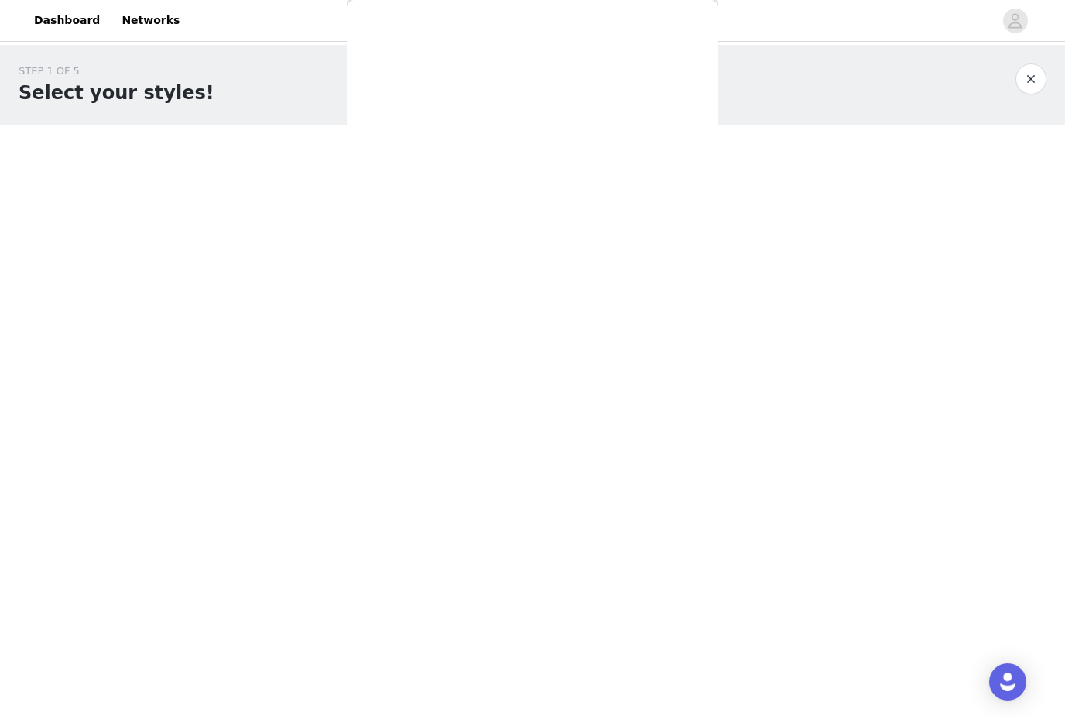
scroll to position [0, 0]
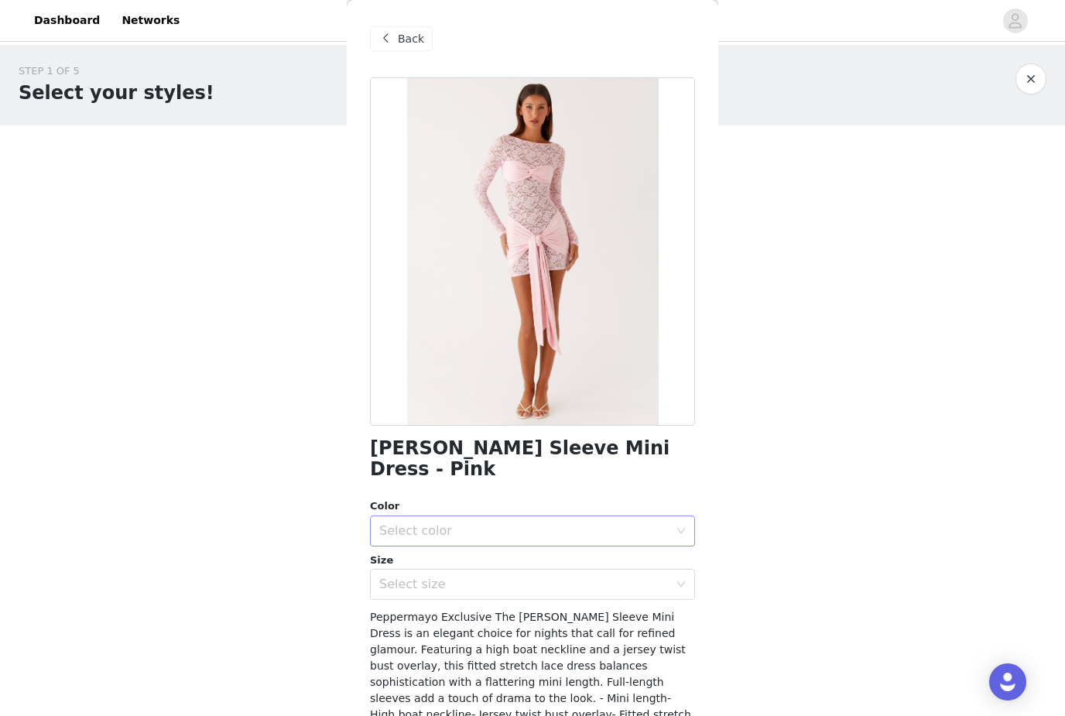
click at [555, 523] on div "Select color" at bounding box center [524, 530] width 290 height 15
click at [635, 393] on div at bounding box center [532, 251] width 325 height 348
click at [556, 577] on div "Select size" at bounding box center [524, 584] width 290 height 15
click at [624, 400] on div at bounding box center [532, 251] width 325 height 348
click at [416, 45] on span "Back" at bounding box center [411, 39] width 26 height 16
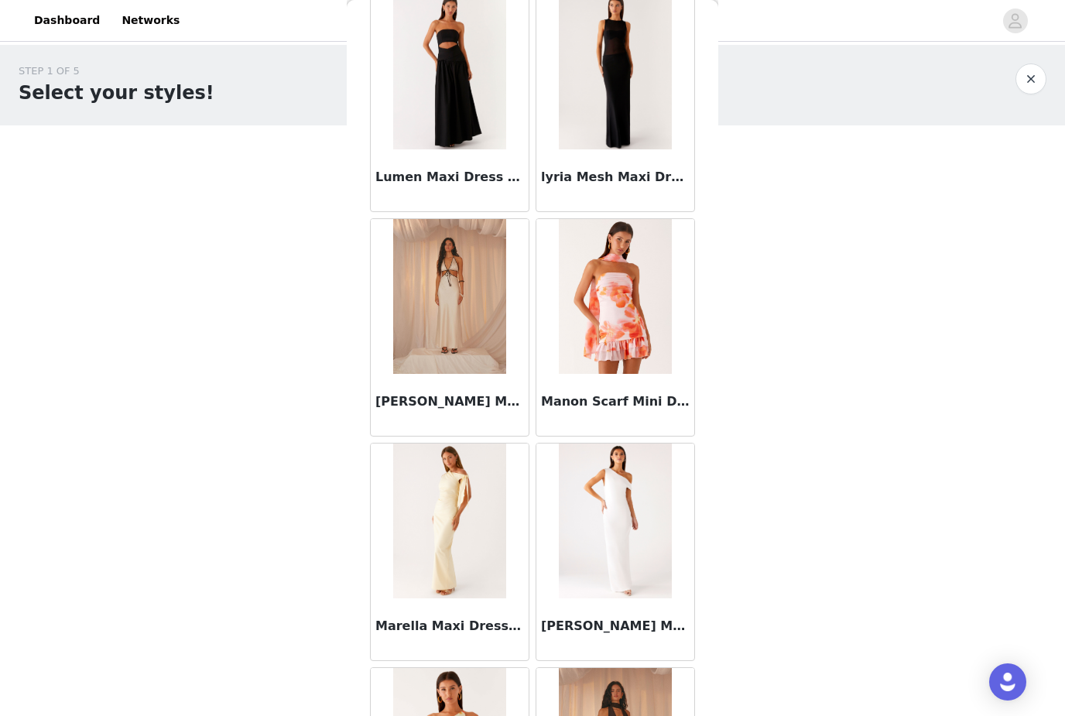
scroll to position [7044, 0]
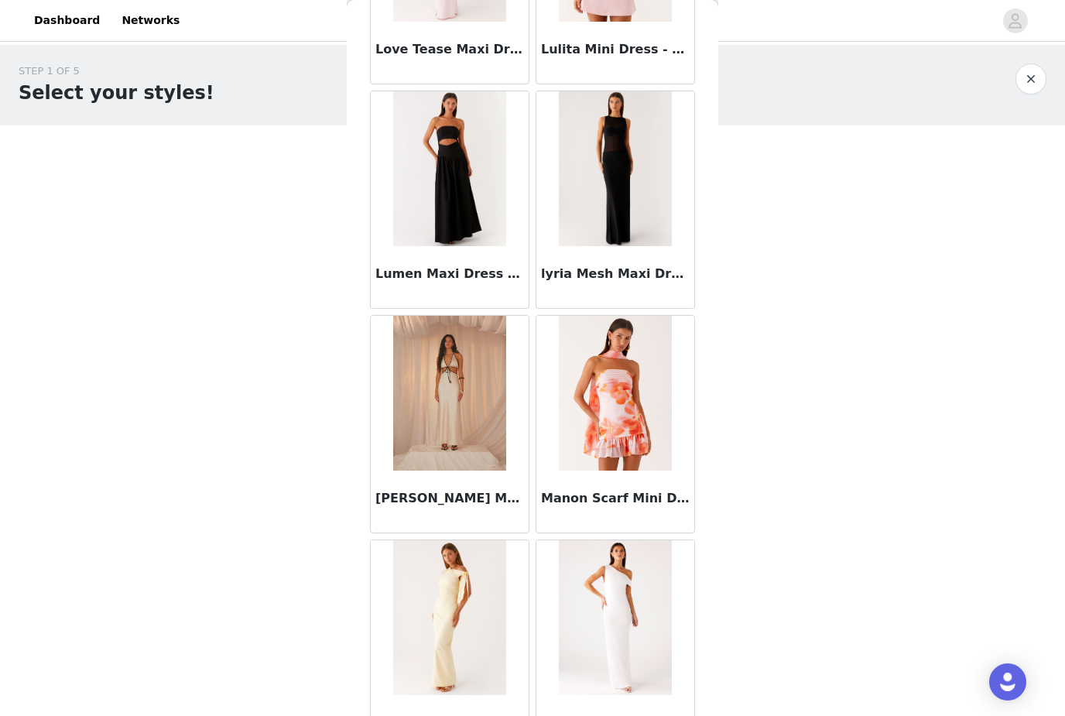
click at [629, 202] on img at bounding box center [615, 168] width 113 height 155
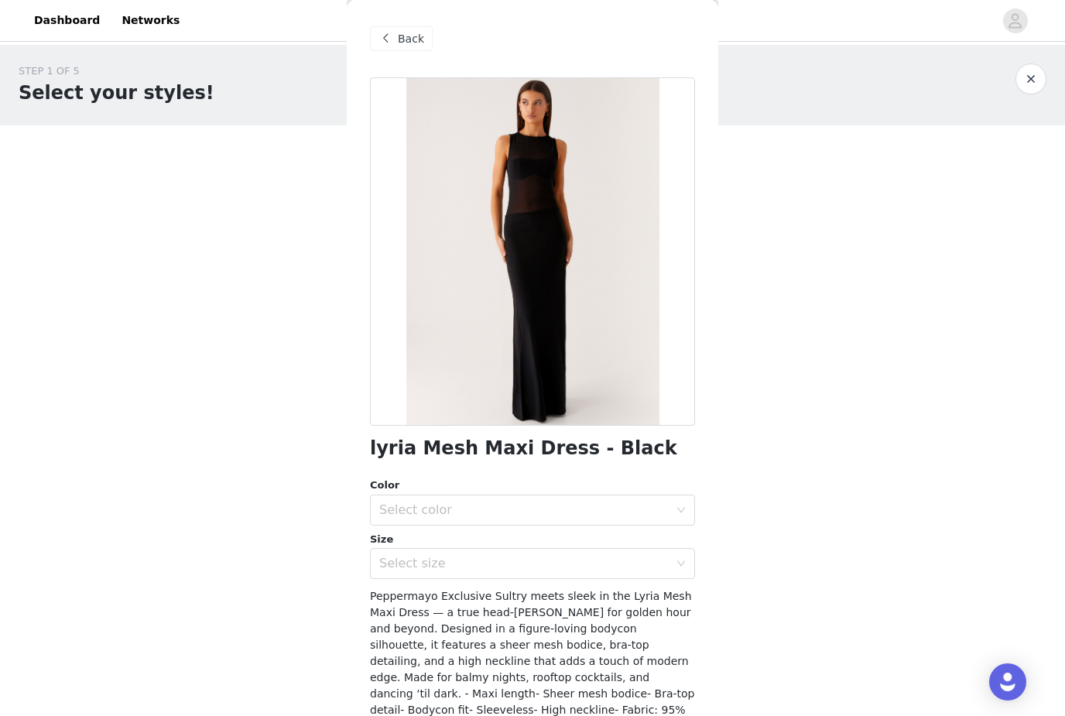
scroll to position [0, 0]
click at [621, 334] on div at bounding box center [532, 251] width 325 height 348
click at [410, 26] on div "Back" at bounding box center [401, 38] width 63 height 25
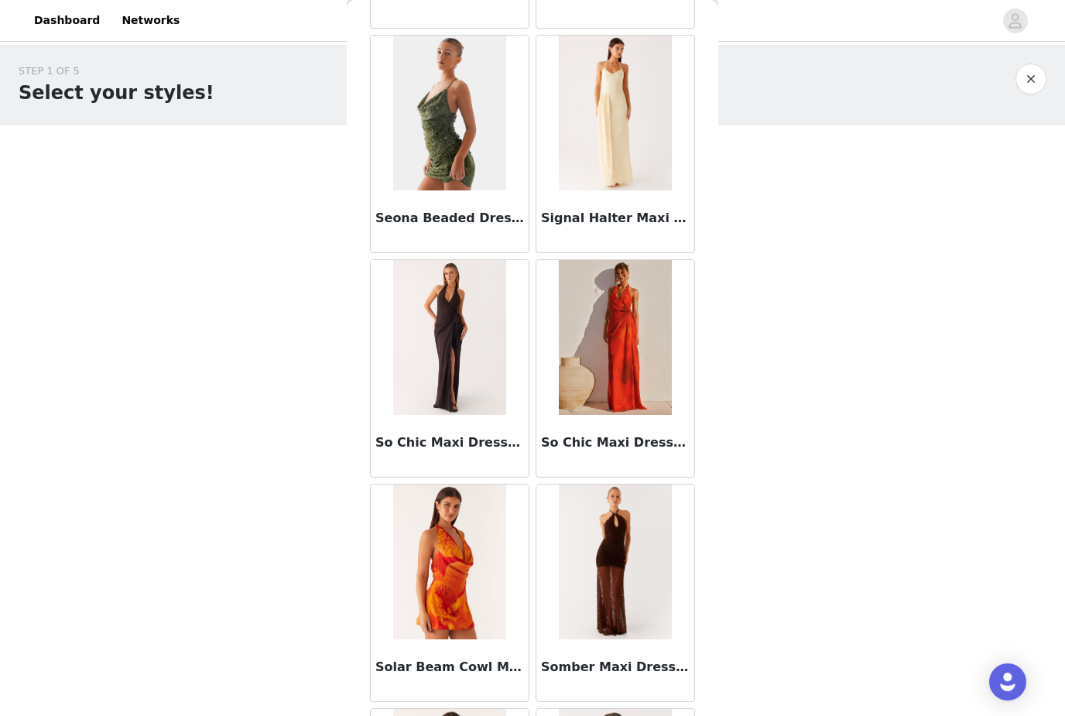
scroll to position [10374, 0]
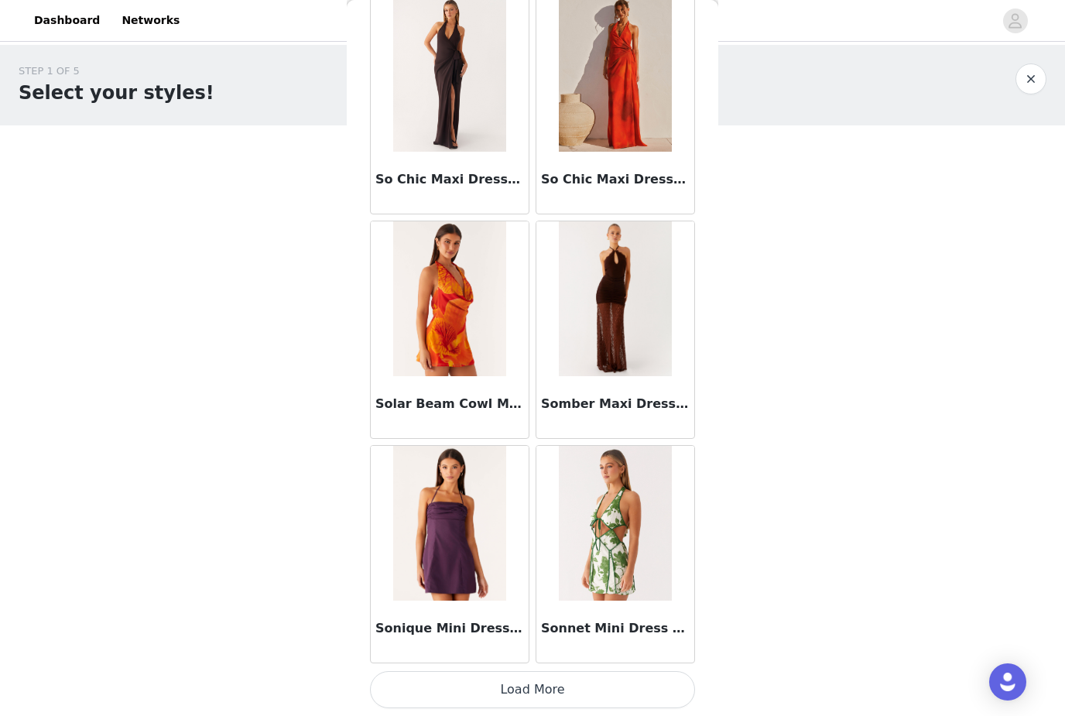
click at [648, 681] on button "Load More" at bounding box center [532, 689] width 325 height 37
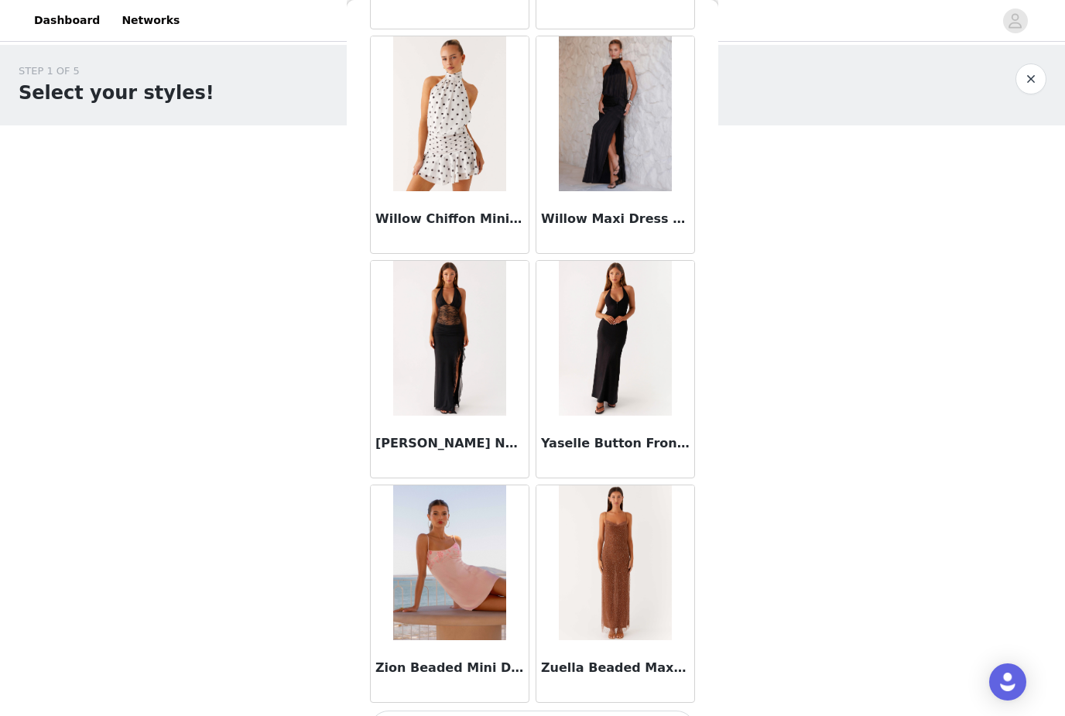
scroll to position [12864, 0]
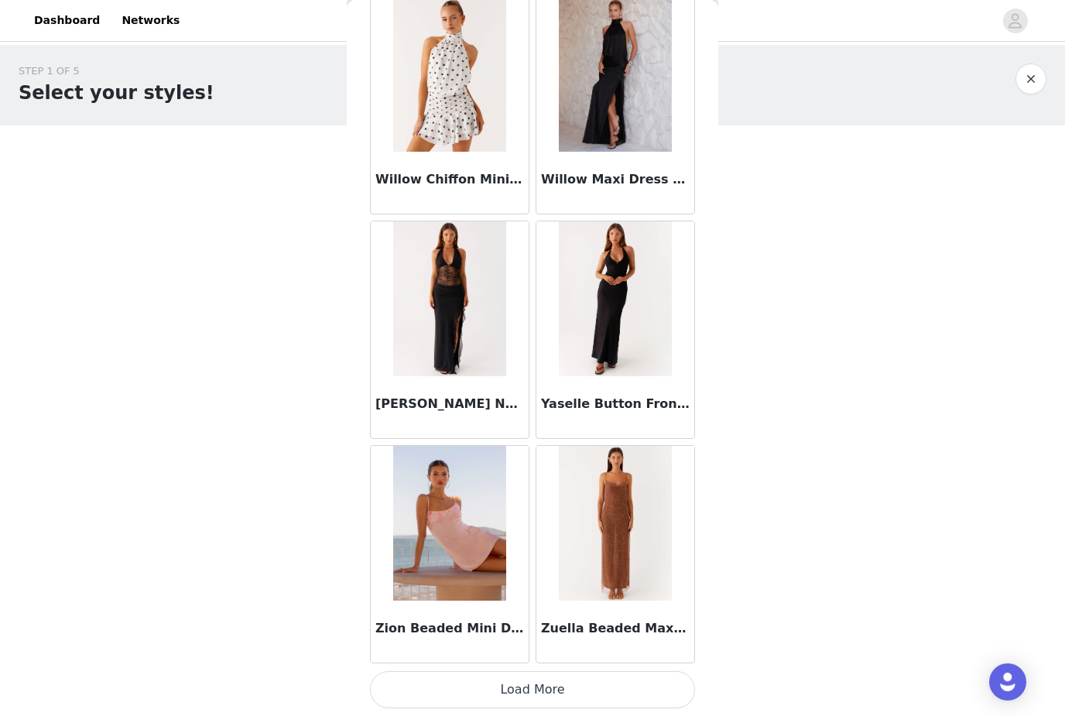
click at [557, 694] on button "Load More" at bounding box center [532, 689] width 325 height 37
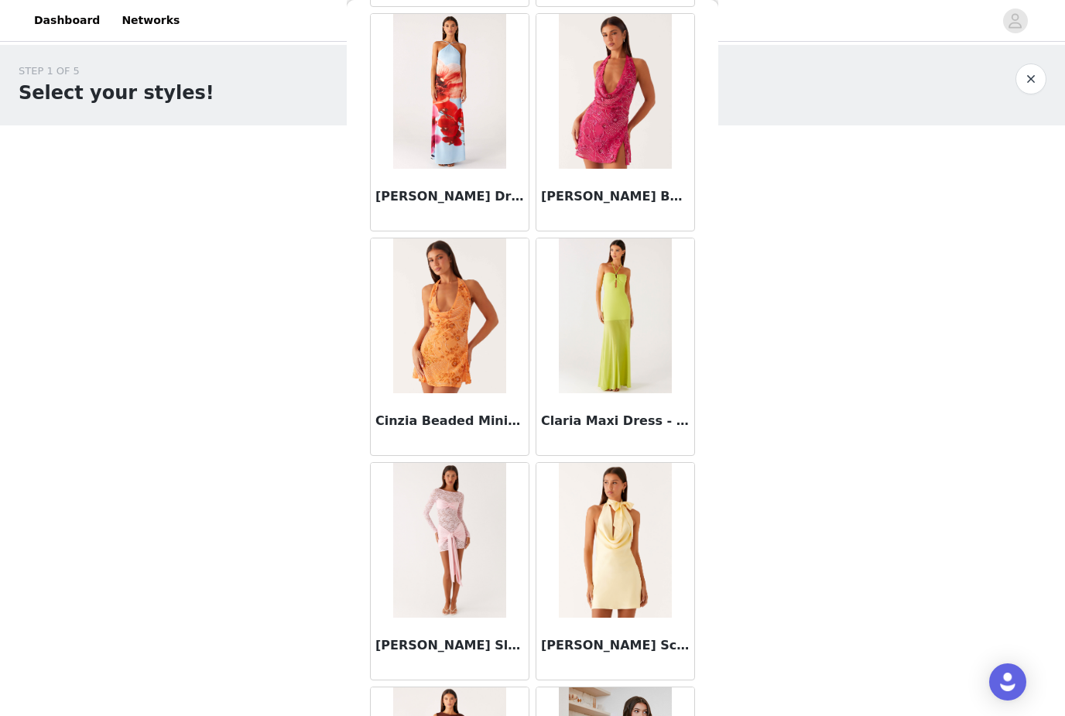
scroll to position [1975, 0]
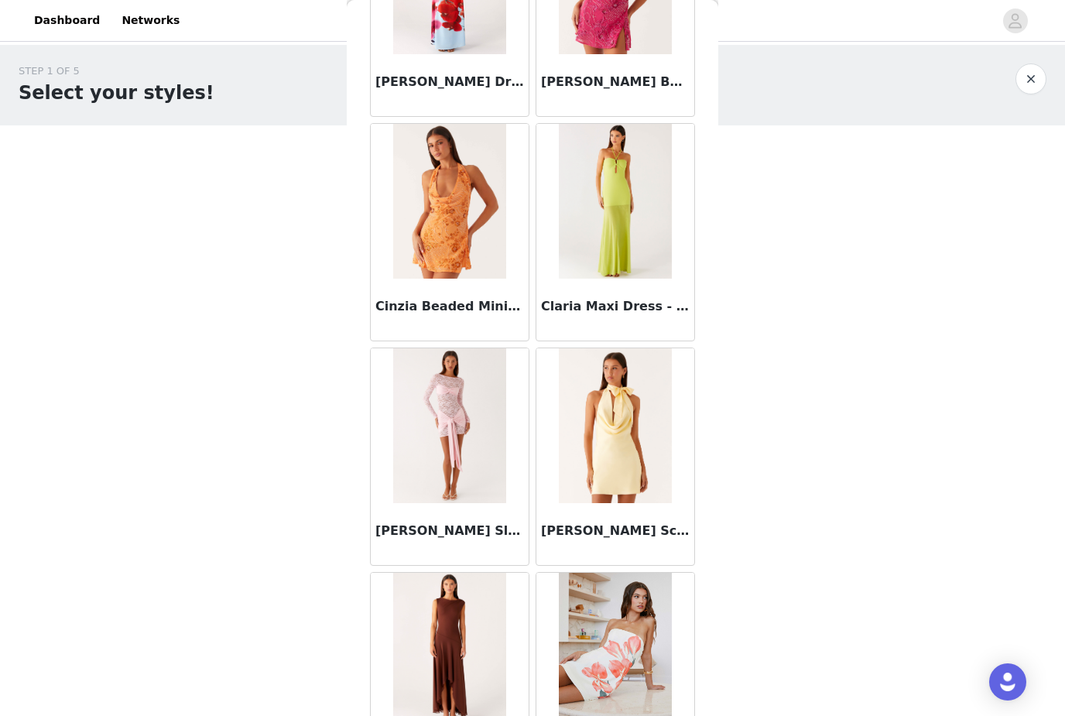
click at [477, 448] on img at bounding box center [449, 425] width 112 height 155
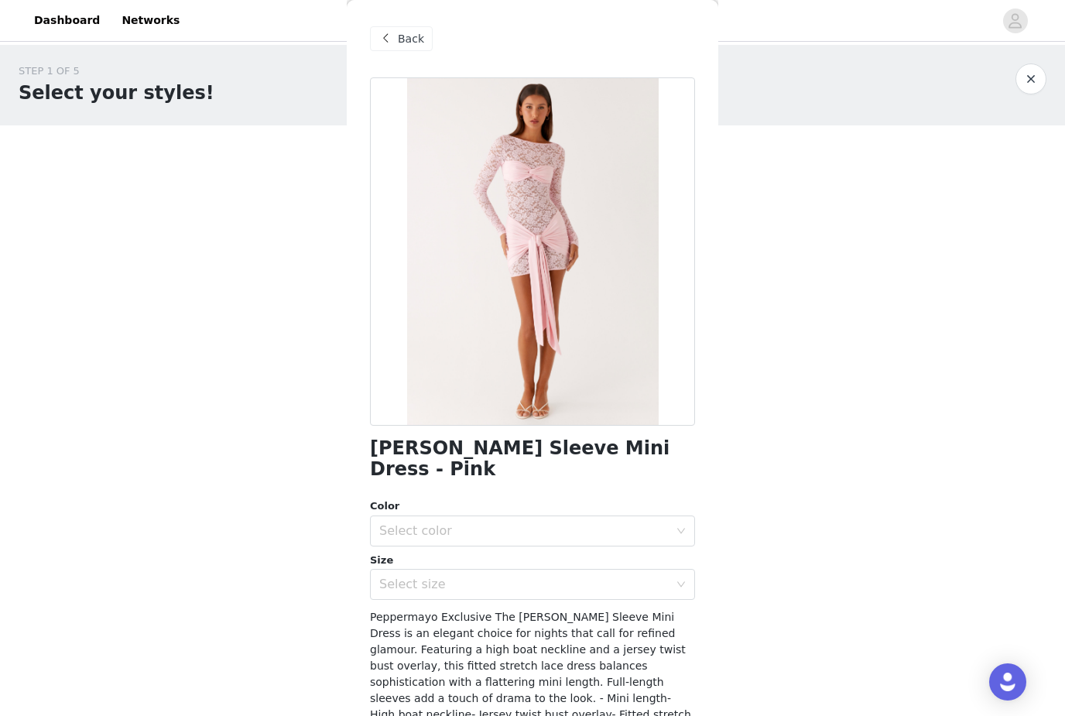
scroll to position [0, 0]
click at [410, 37] on span "Back" at bounding box center [411, 39] width 26 height 16
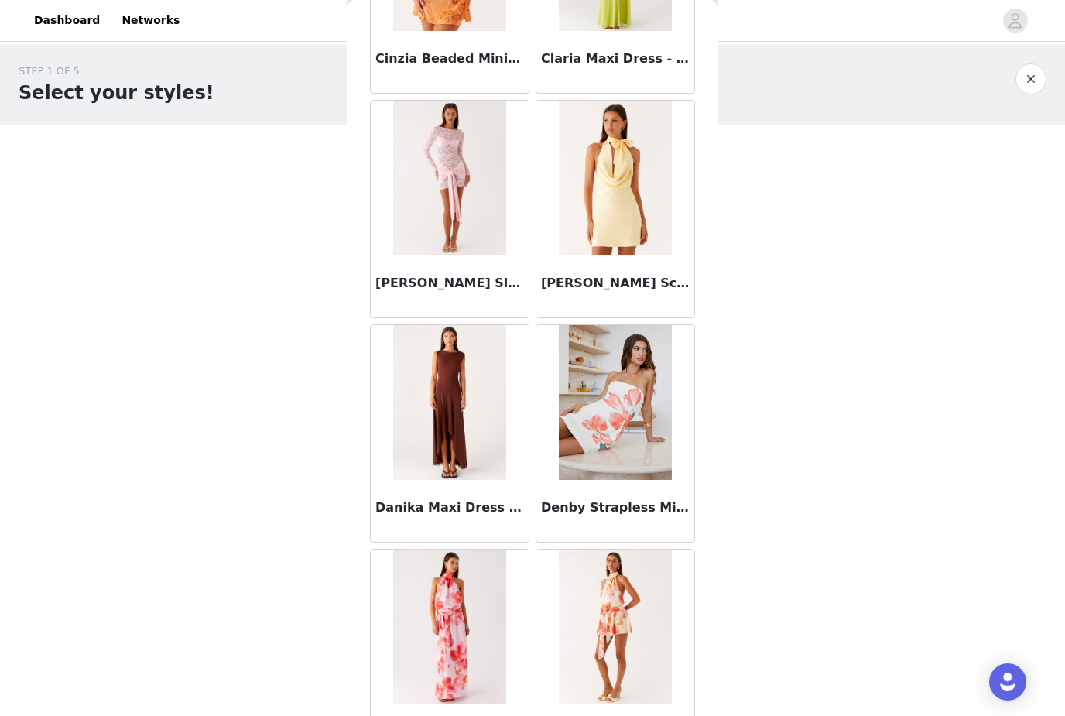
scroll to position [2236, 0]
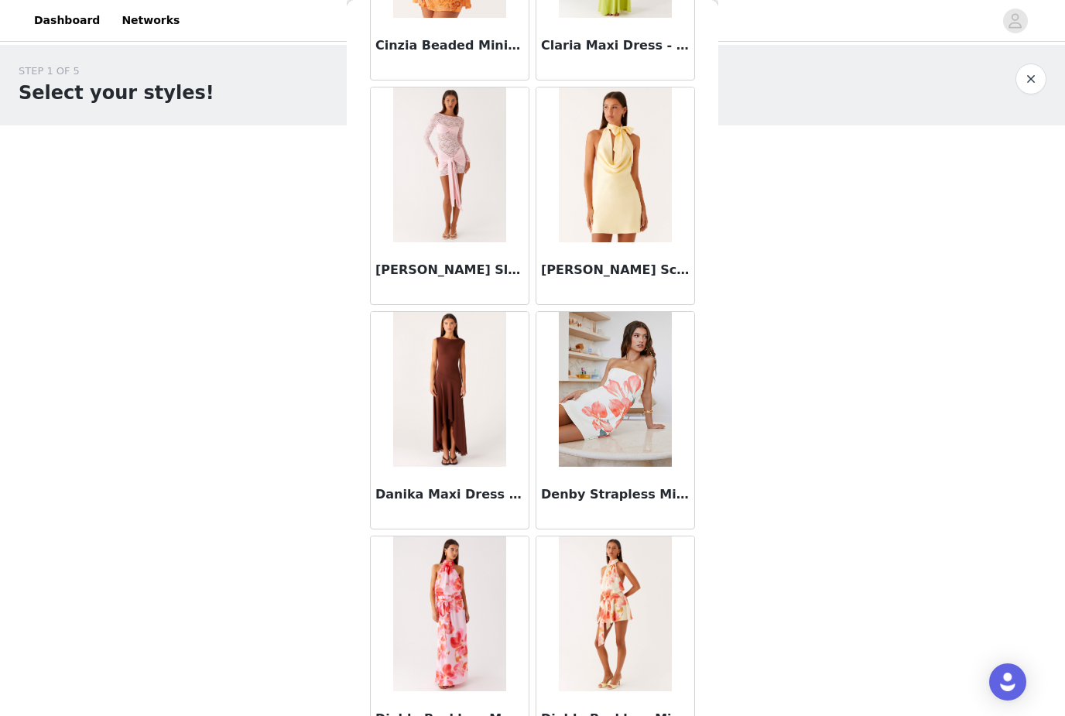
click at [466, 214] on img at bounding box center [449, 164] width 112 height 155
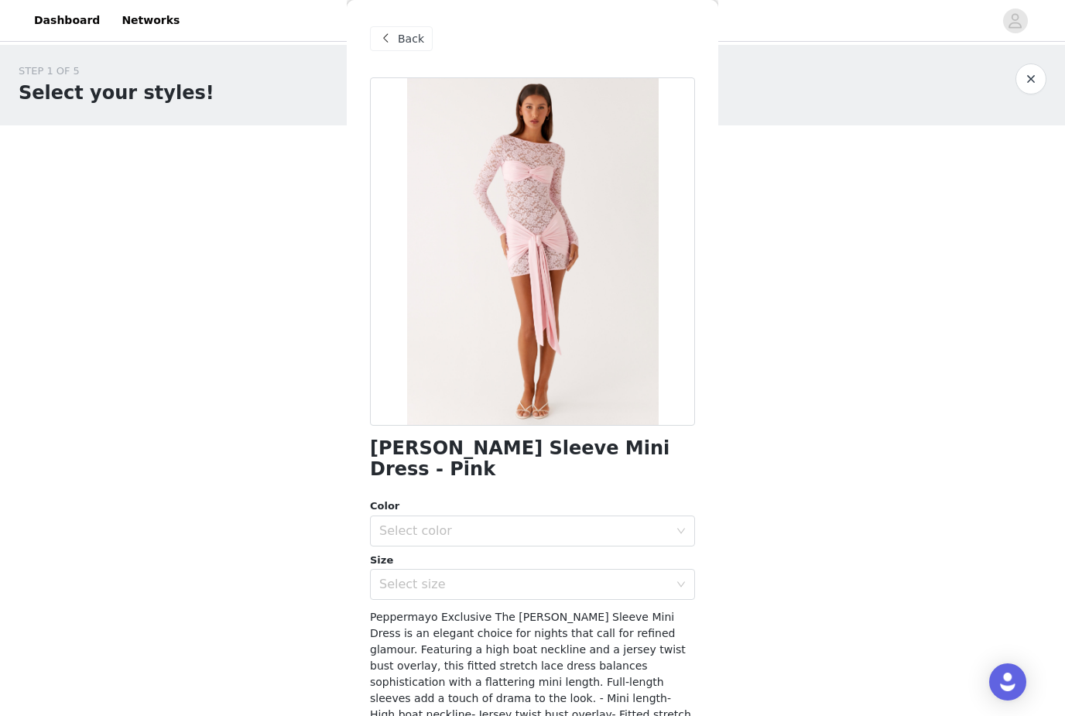
scroll to position [0, 0]
click at [405, 32] on span "Back" at bounding box center [411, 39] width 26 height 16
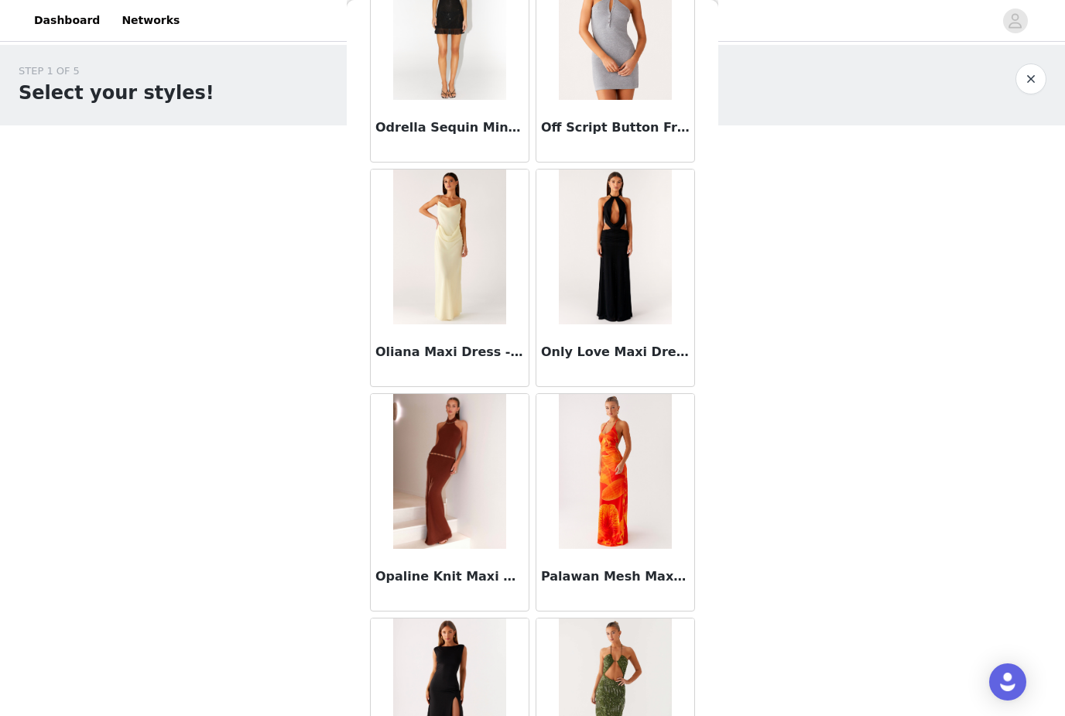
scroll to position [8143, 0]
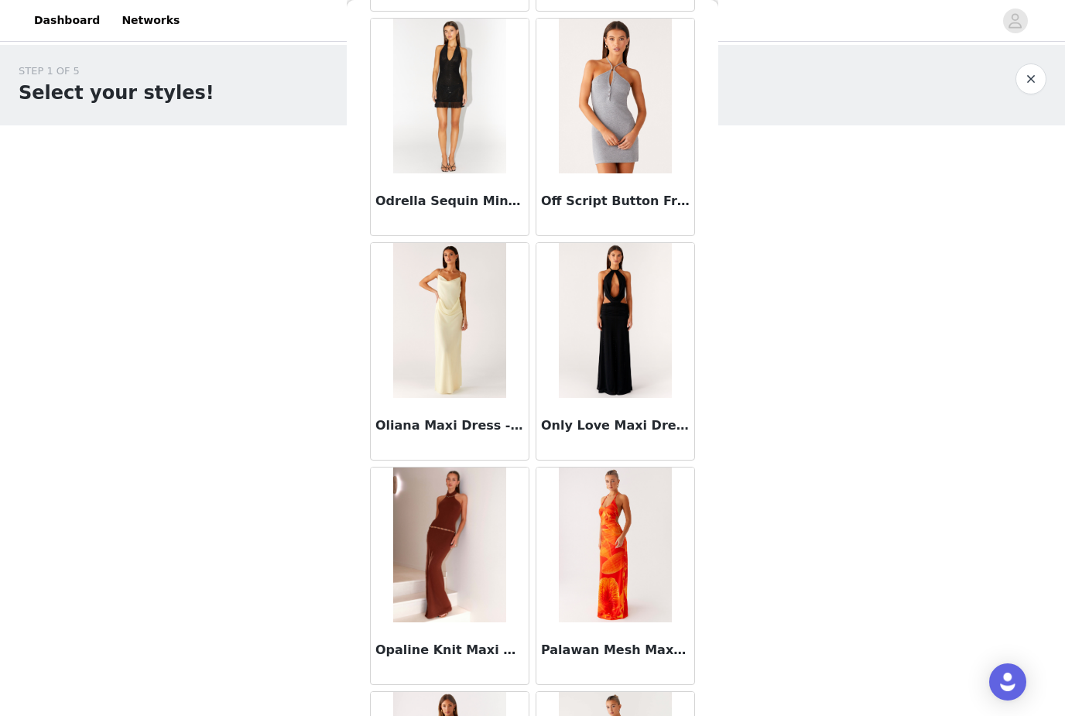
click at [613, 291] on img at bounding box center [615, 320] width 112 height 155
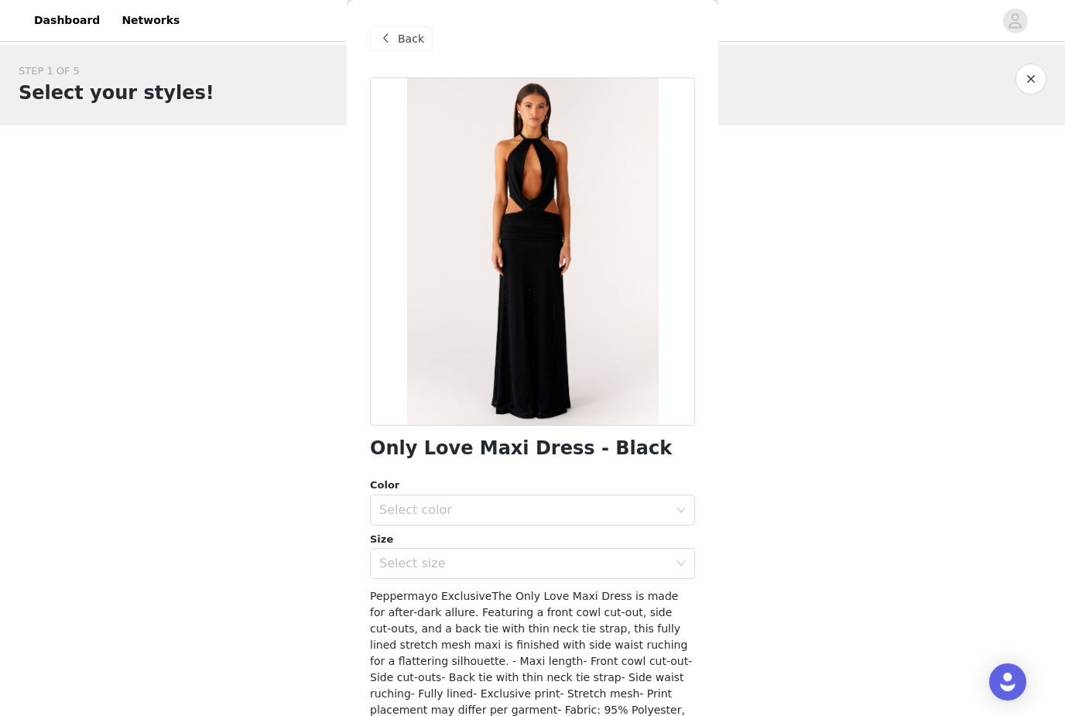
scroll to position [0, 0]
click at [429, 29] on div "Back" at bounding box center [401, 38] width 63 height 25
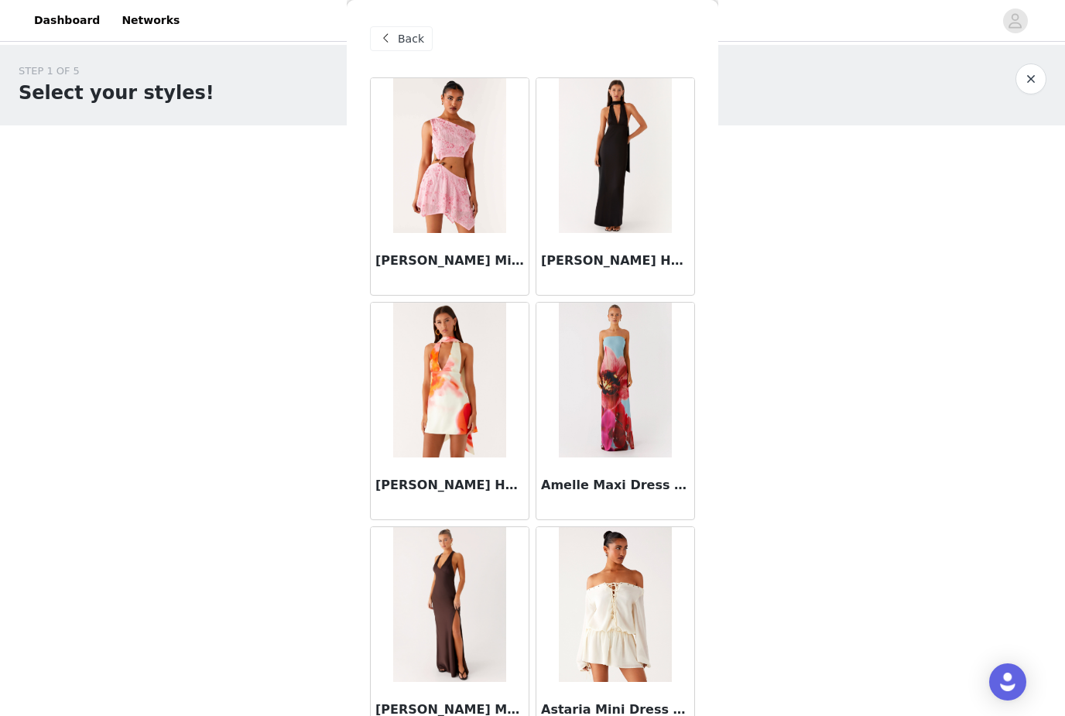
click at [410, 43] on span "Back" at bounding box center [411, 39] width 26 height 16
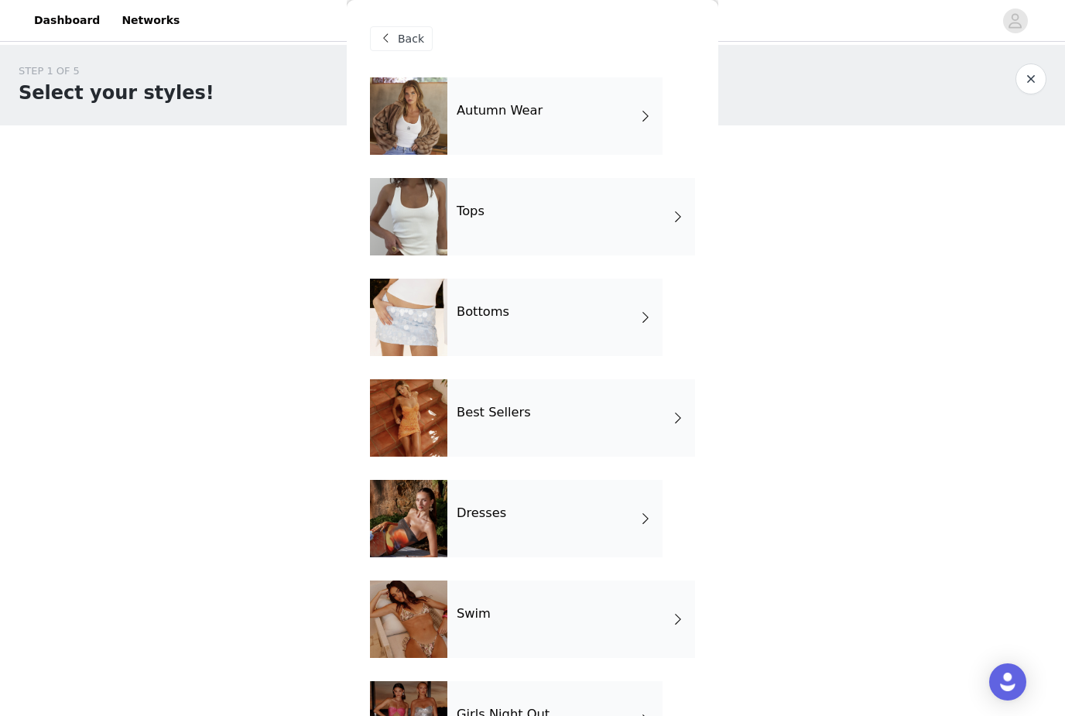
click at [636, 115] on div "Autumn Wear" at bounding box center [555, 115] width 215 height 77
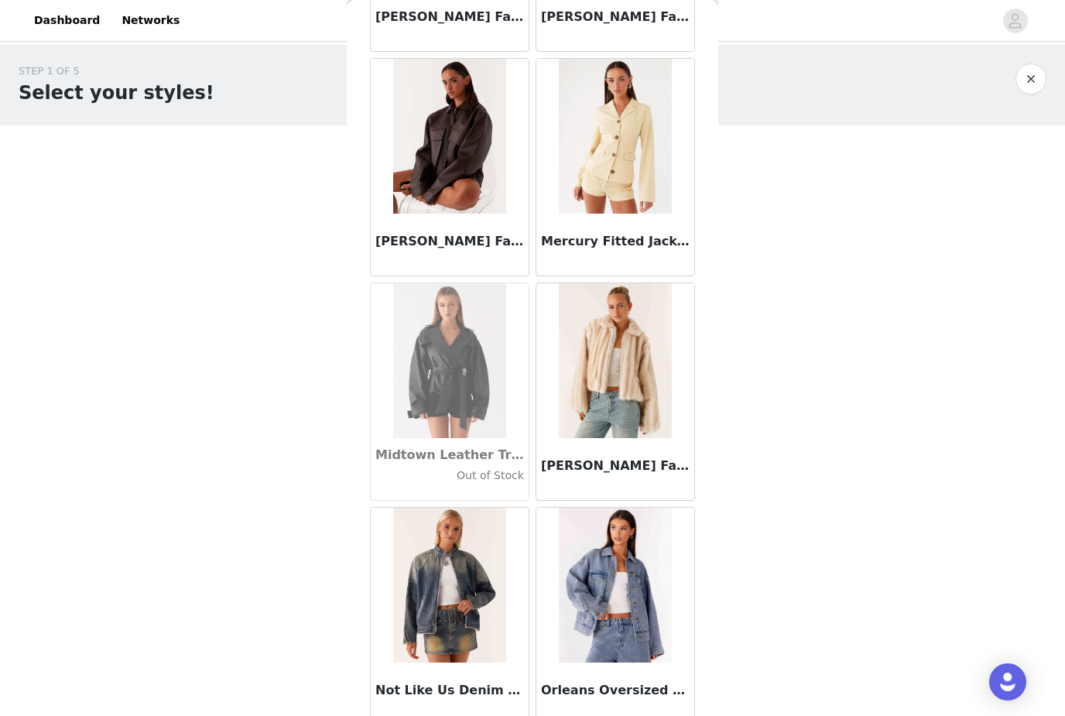
scroll to position [1385, 0]
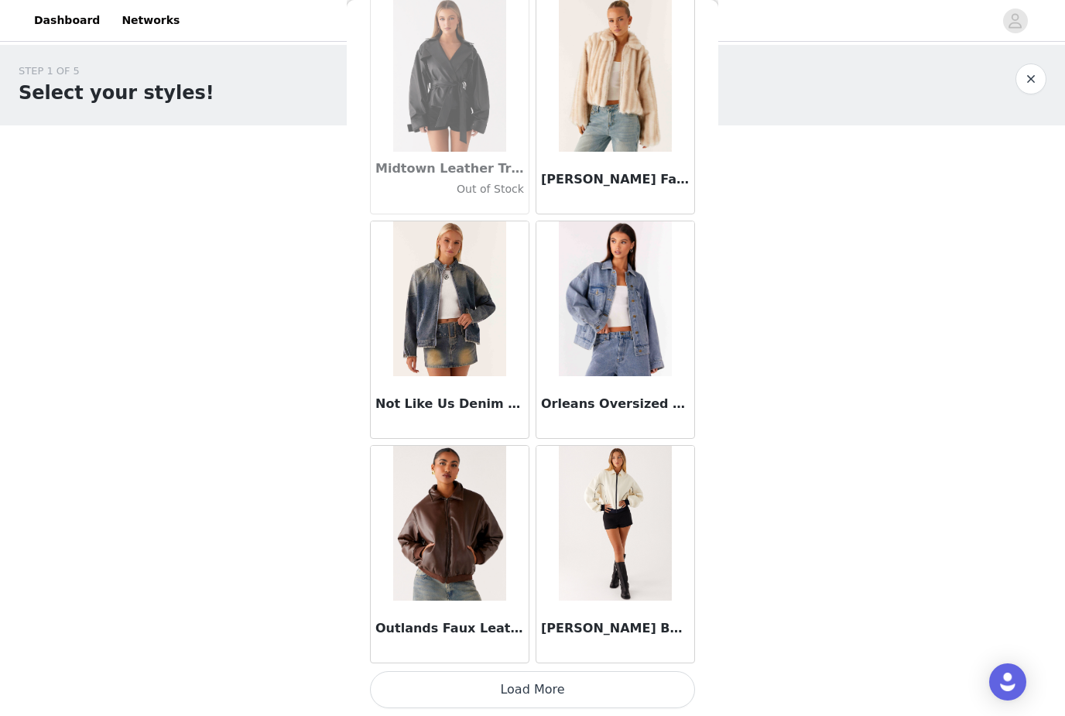
click at [526, 689] on button "Load More" at bounding box center [532, 689] width 325 height 37
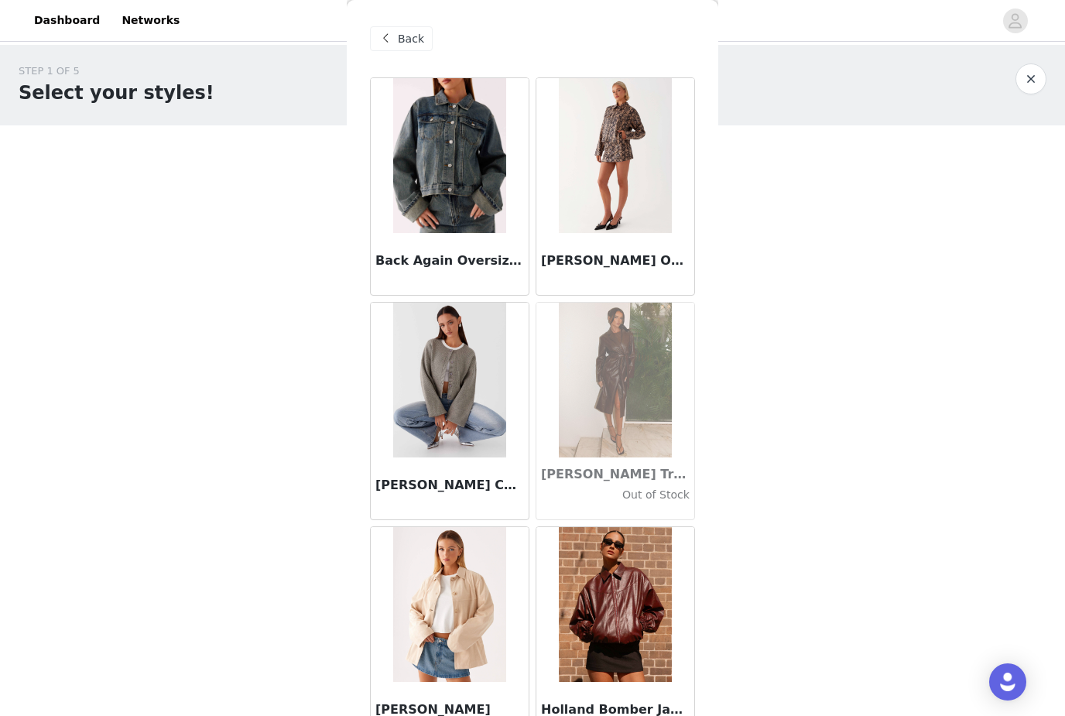
scroll to position [0, 0]
click at [406, 41] on span "Back" at bounding box center [411, 39] width 26 height 16
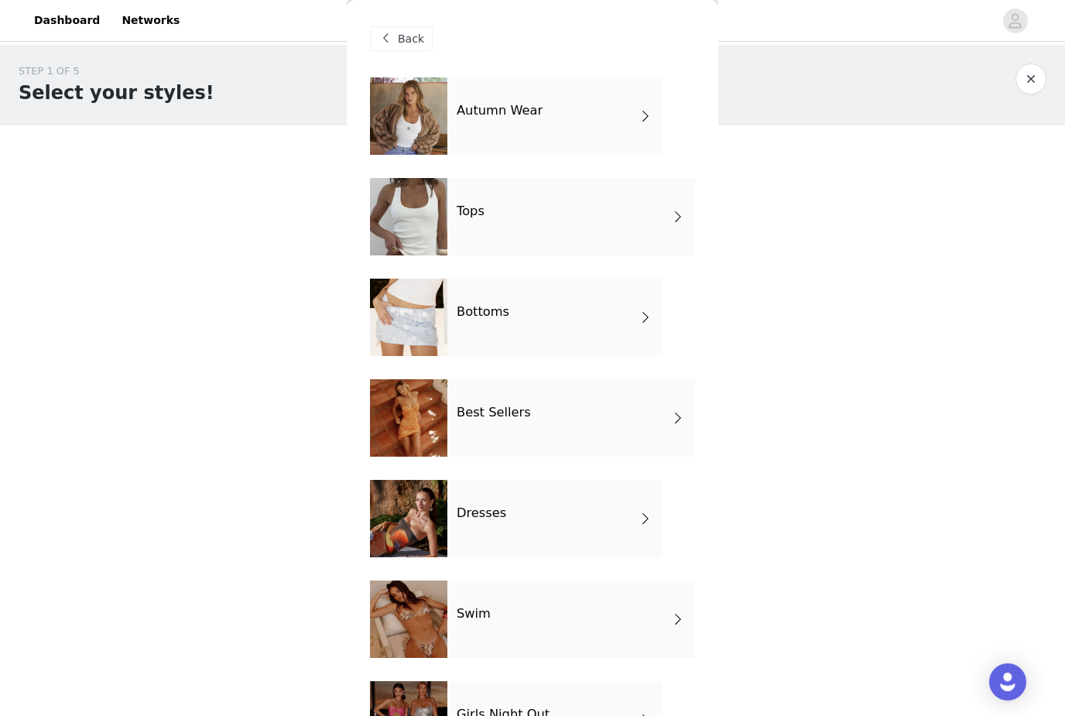
click at [657, 229] on div "Tops" at bounding box center [572, 216] width 248 height 77
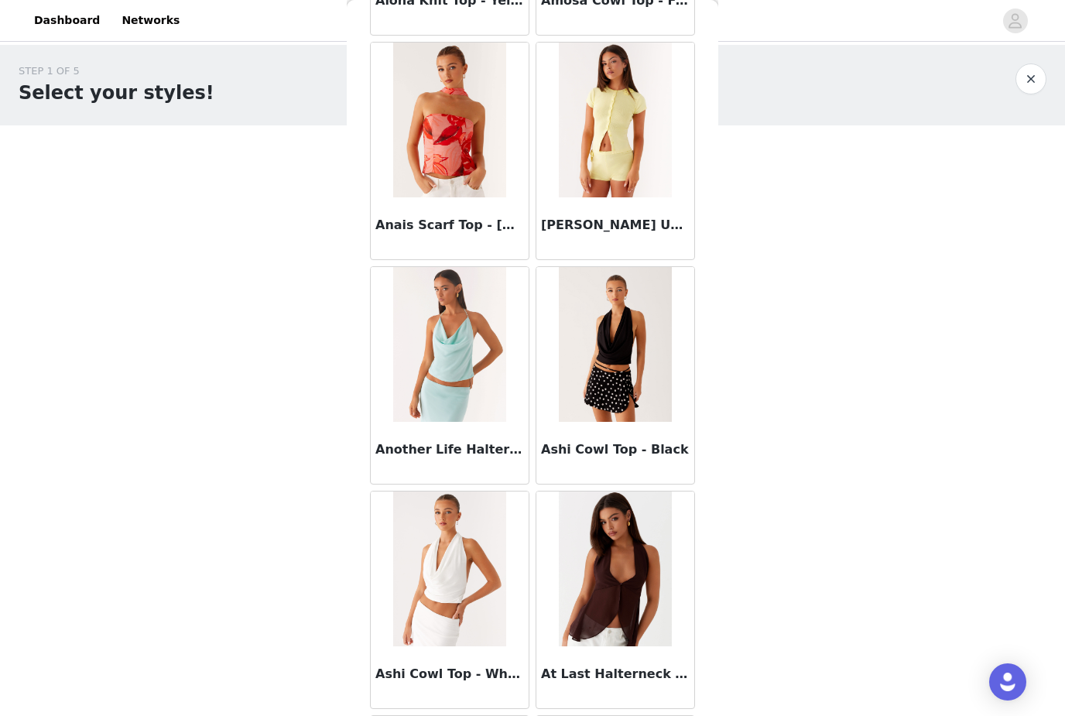
scroll to position [751, 0]
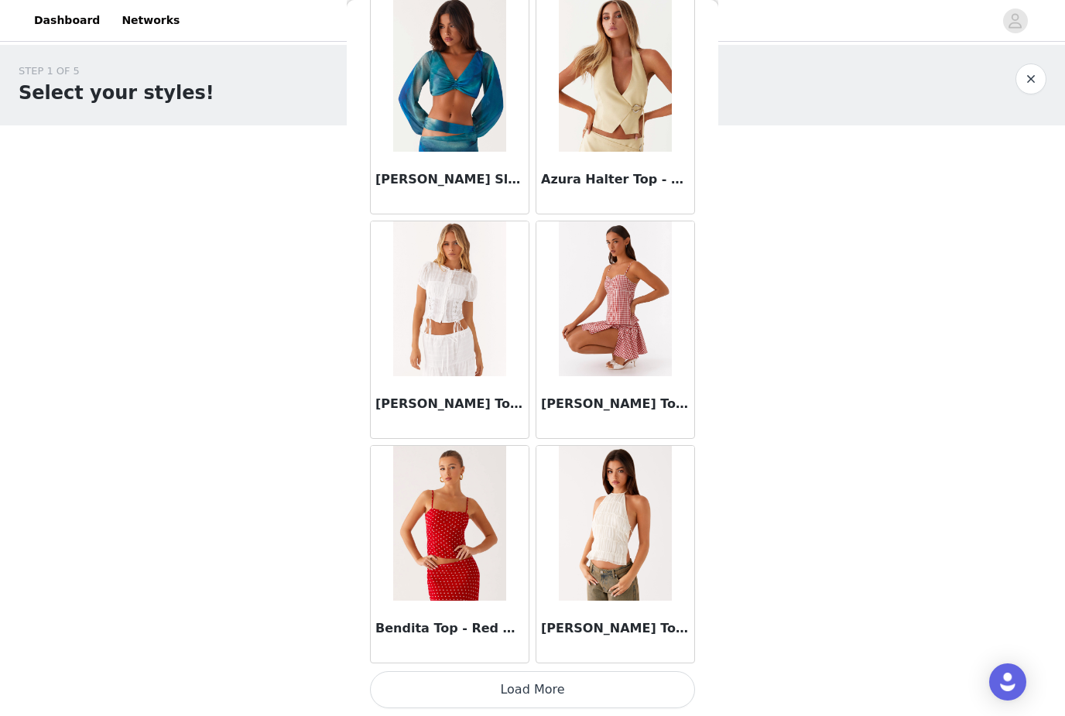
click at [498, 691] on button "Load More" at bounding box center [532, 689] width 325 height 37
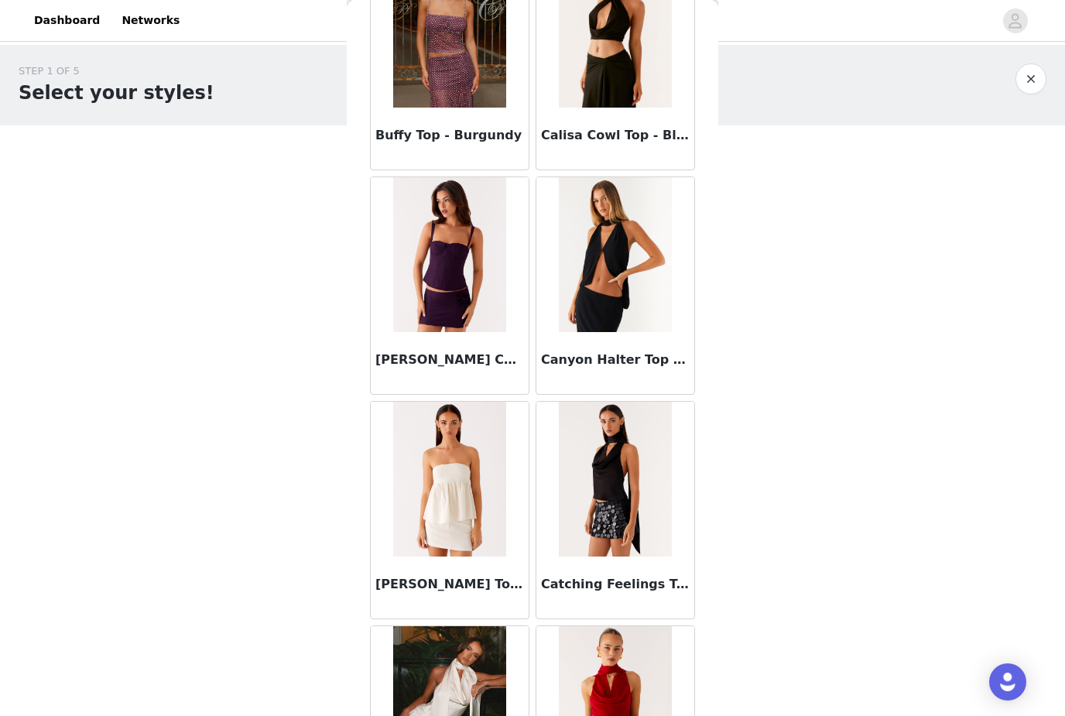
scroll to position [3808, 0]
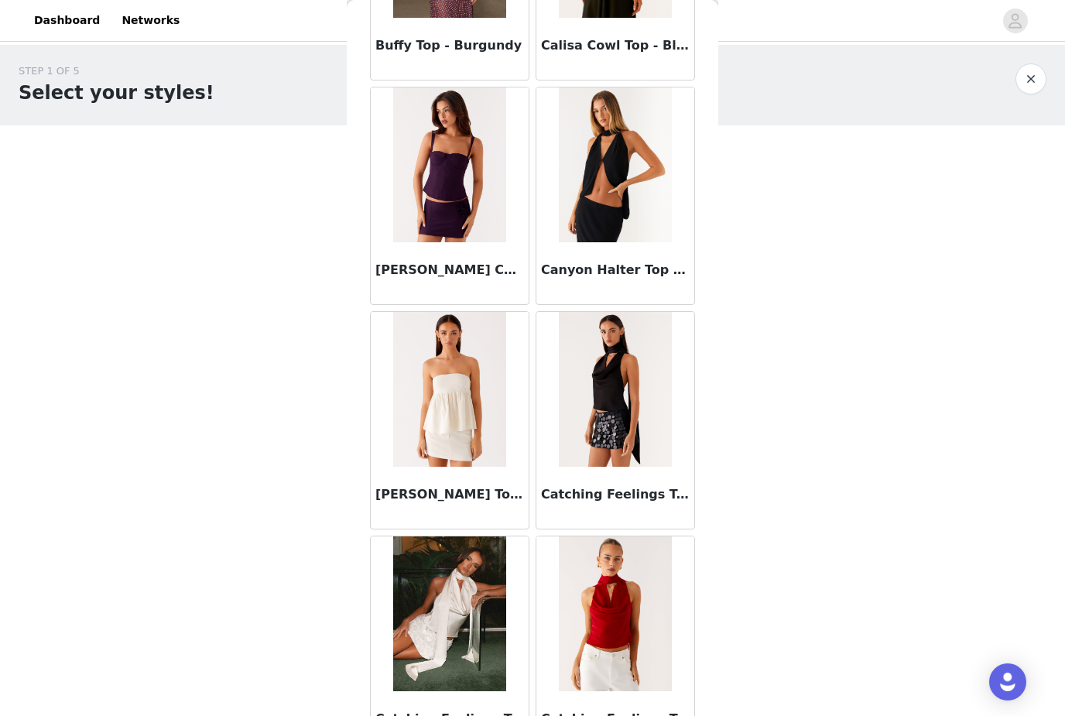
click at [638, 183] on img at bounding box center [615, 164] width 112 height 155
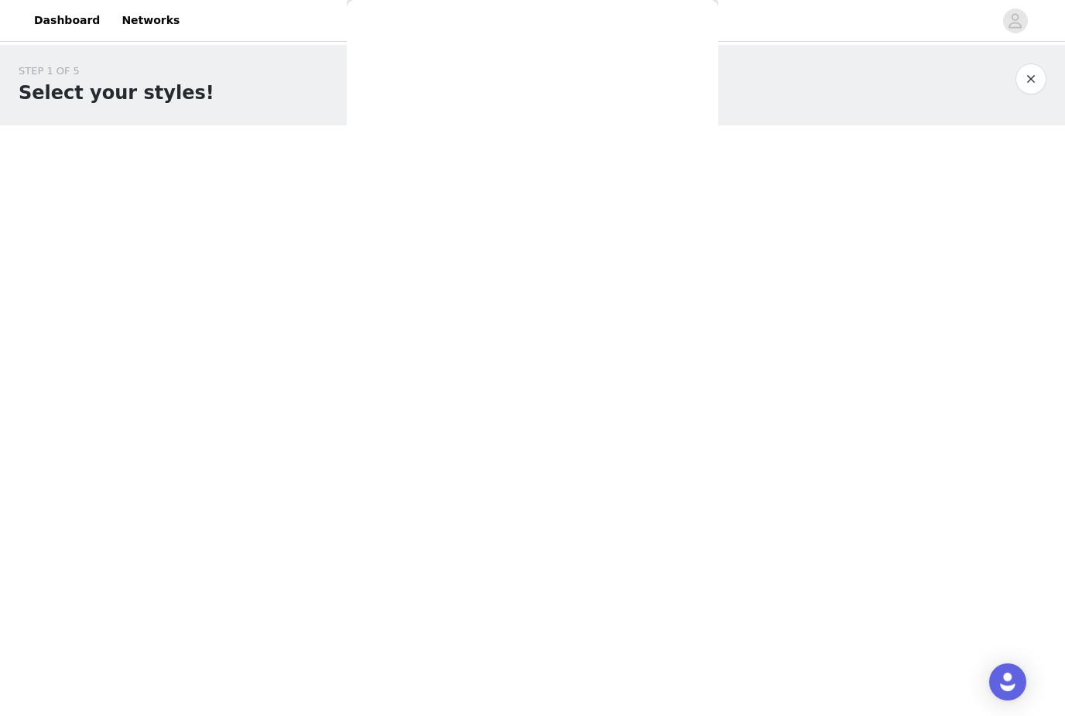
scroll to position [0, 0]
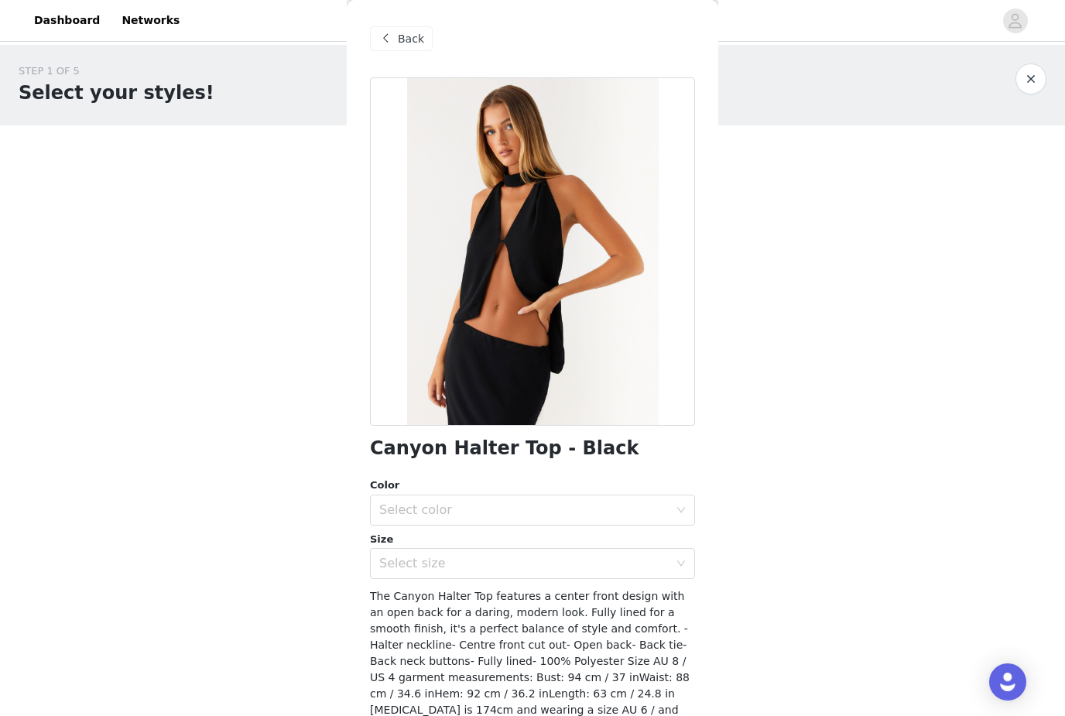
click at [400, 29] on div "Back" at bounding box center [401, 38] width 63 height 25
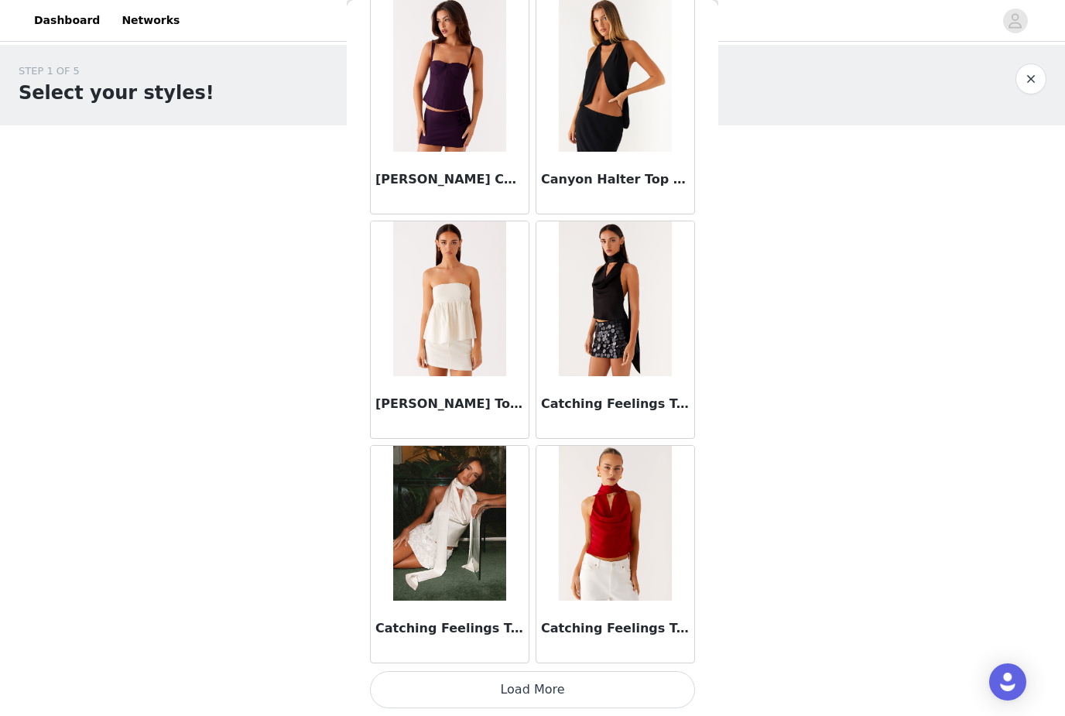
scroll to position [3898, 0]
click at [530, 694] on button "Load More" at bounding box center [532, 689] width 325 height 37
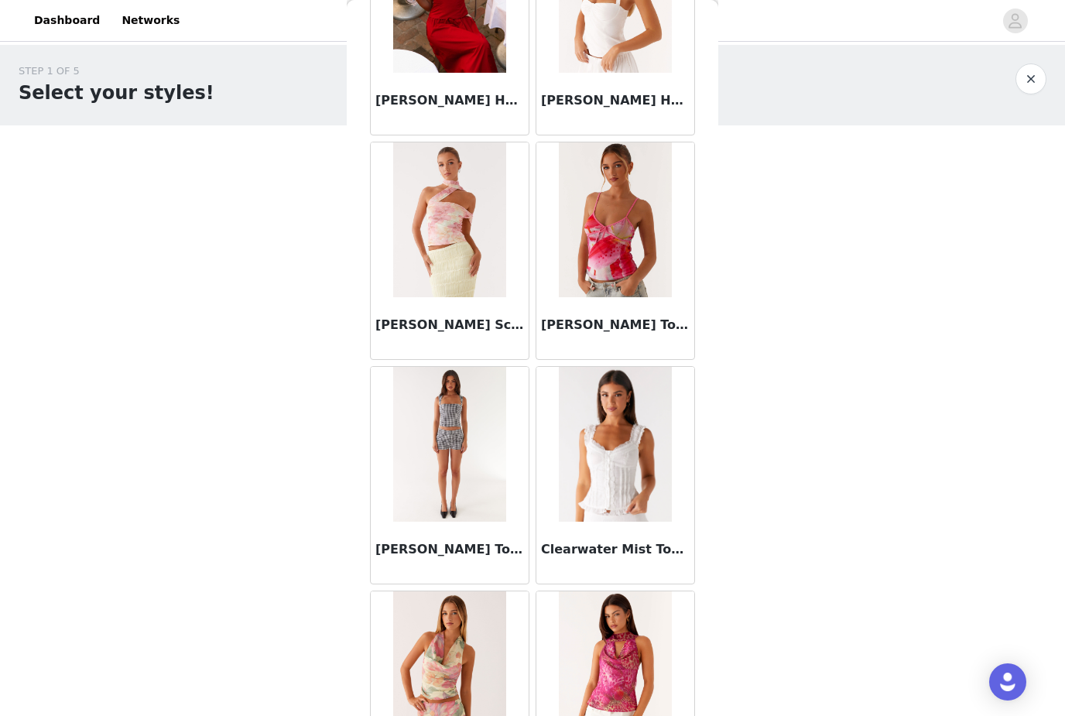
scroll to position [5130, 0]
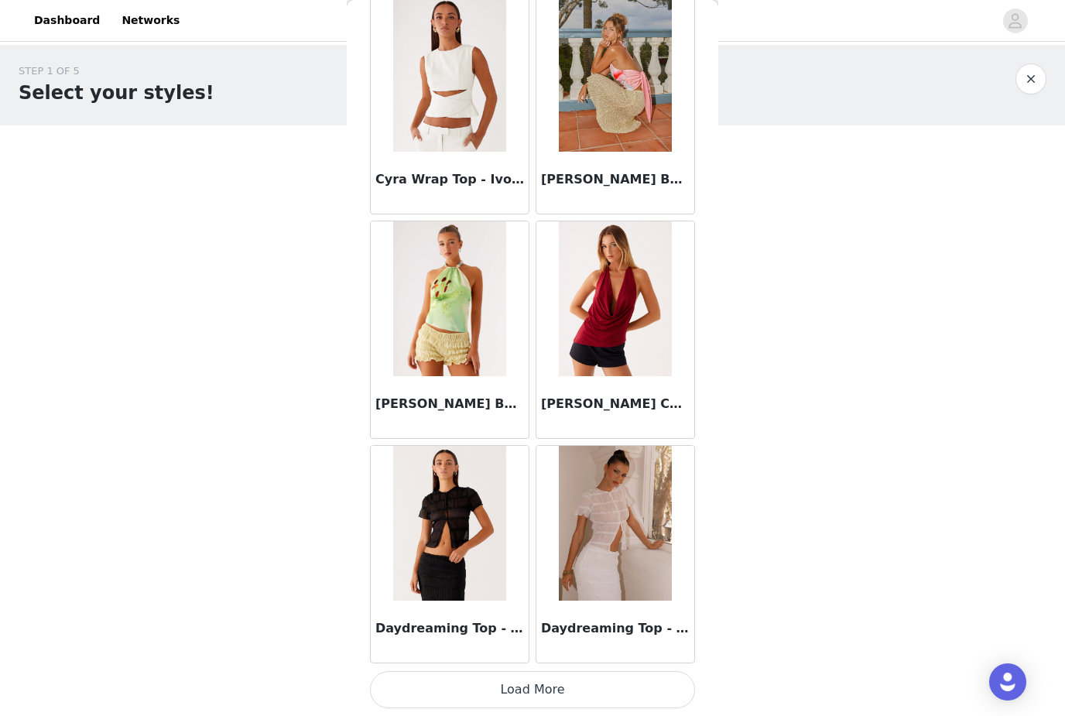
click at [537, 694] on button "Load More" at bounding box center [532, 689] width 325 height 37
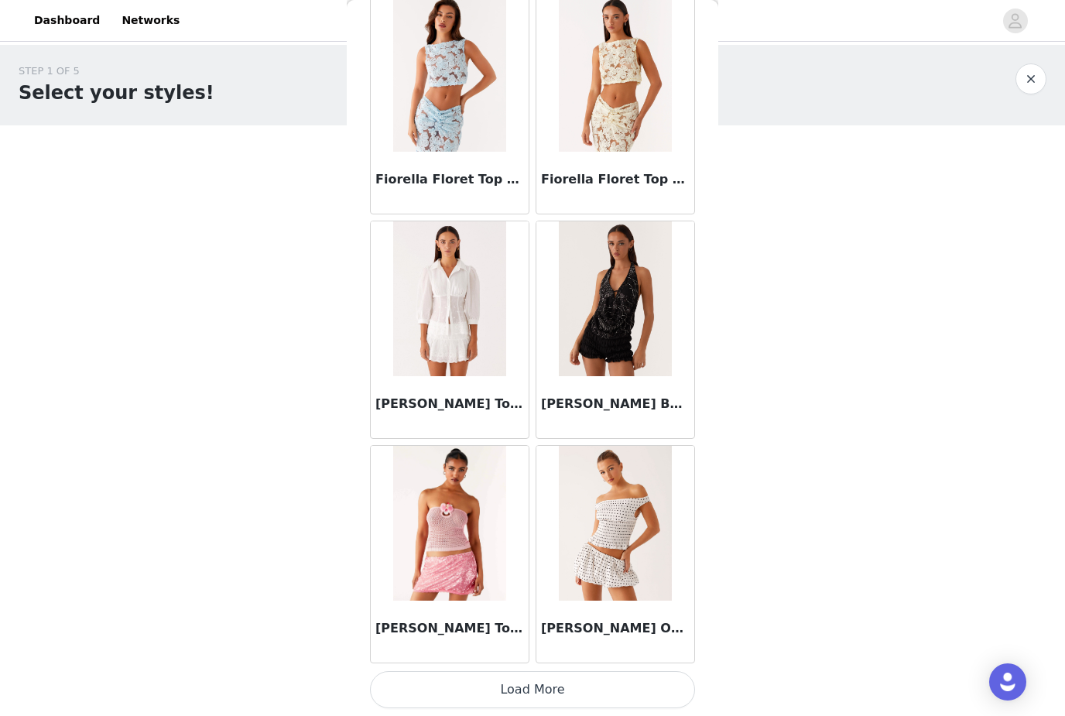
scroll to position [8389, 0]
click at [523, 689] on button "Load More" at bounding box center [532, 689] width 325 height 37
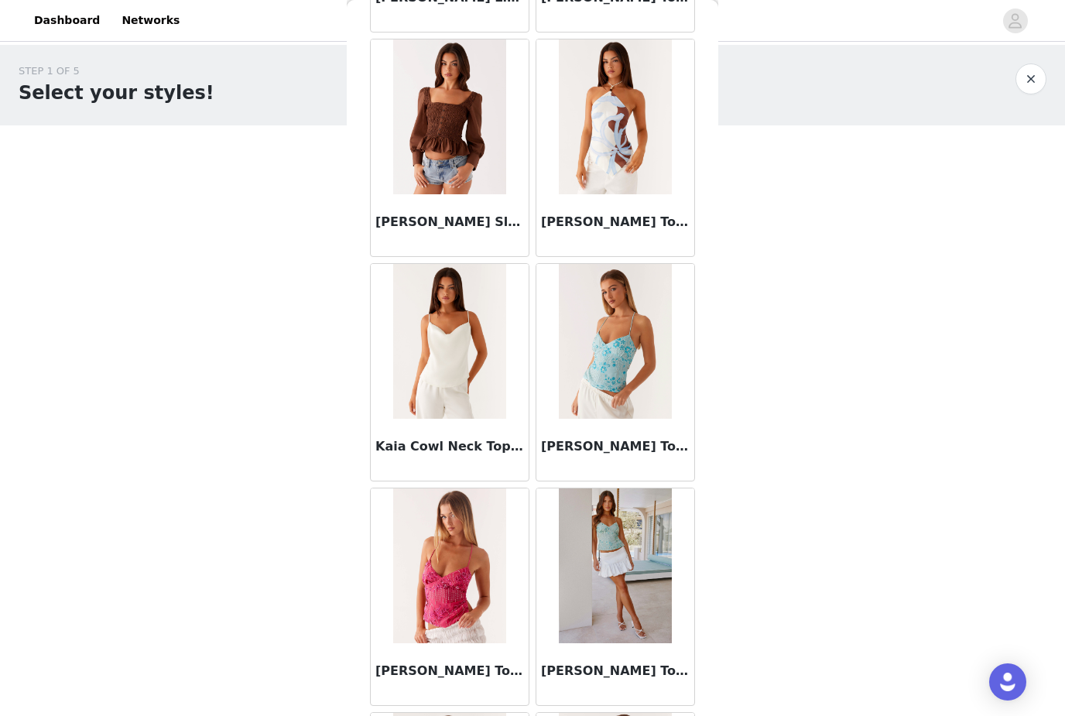
scroll to position [9471, 0]
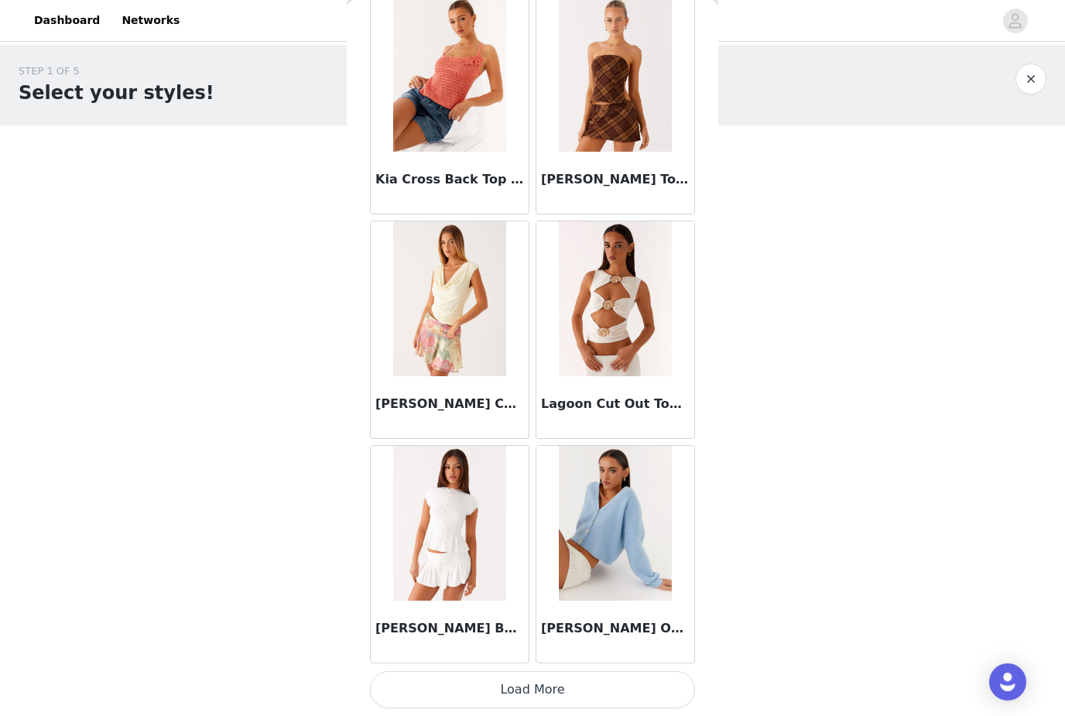
click at [519, 699] on button "Load More" at bounding box center [532, 689] width 325 height 37
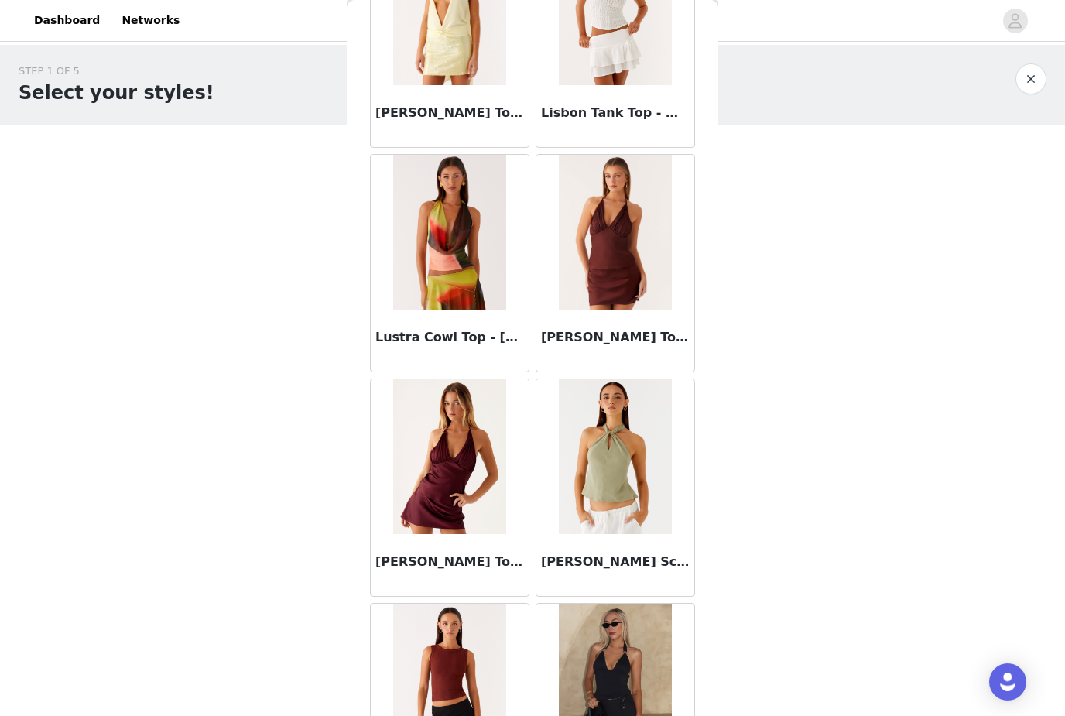
scroll to position [11845, 0]
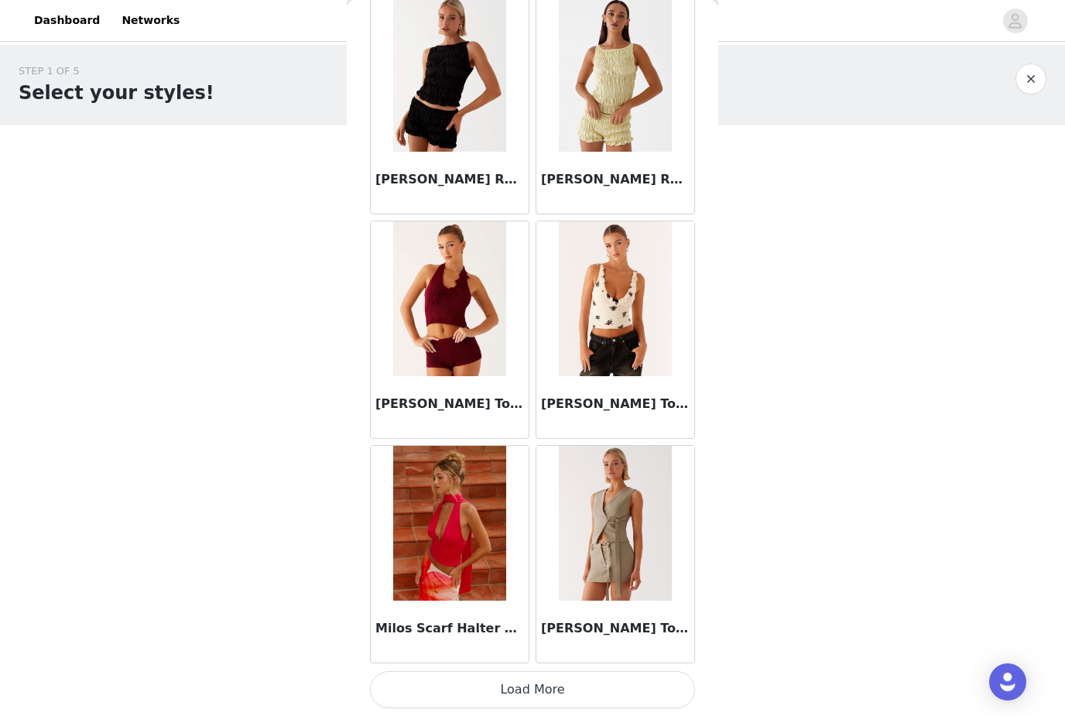
click at [520, 691] on button "Load More" at bounding box center [532, 689] width 325 height 37
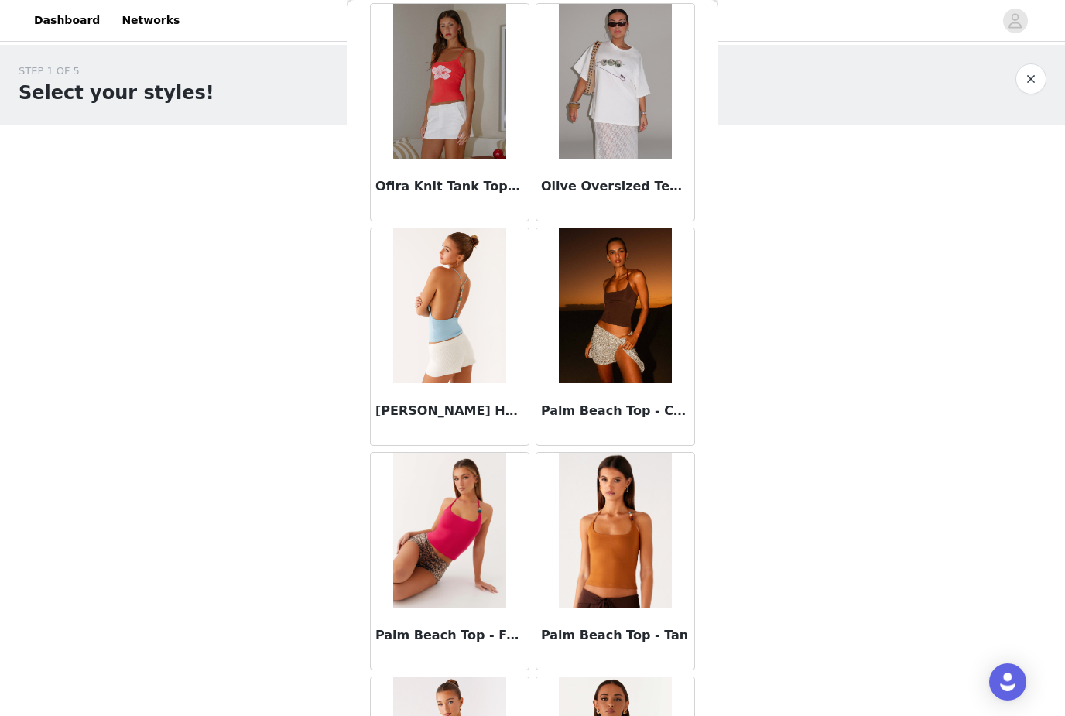
scroll to position [14447, 0]
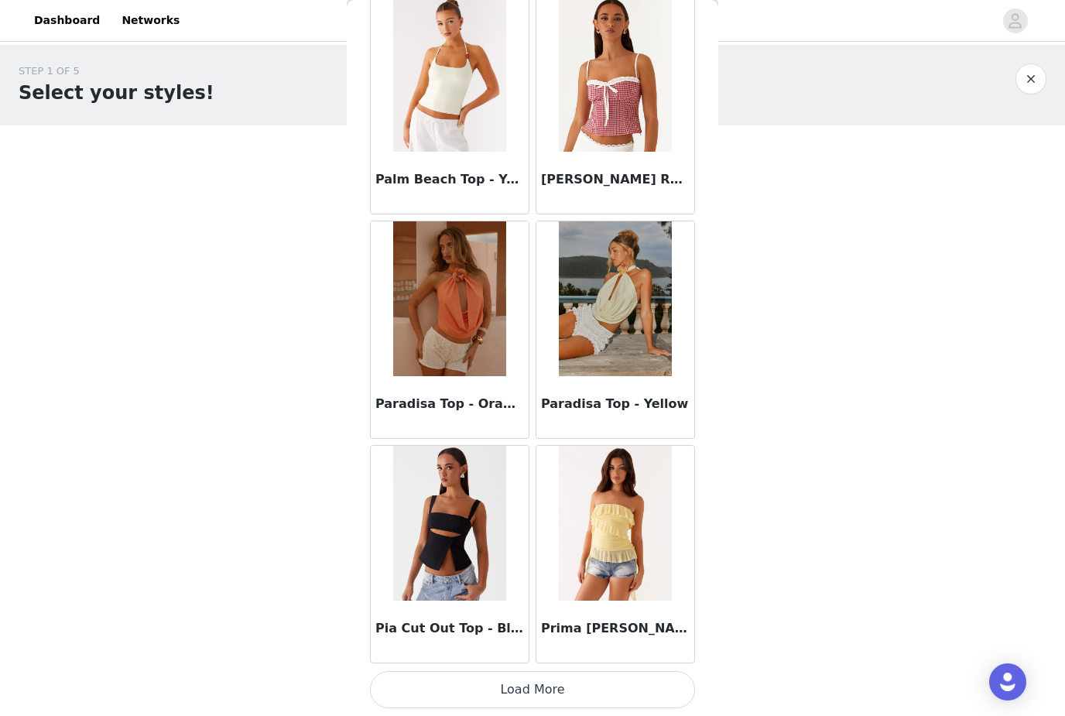
click at [529, 691] on button "Load More" at bounding box center [532, 689] width 325 height 37
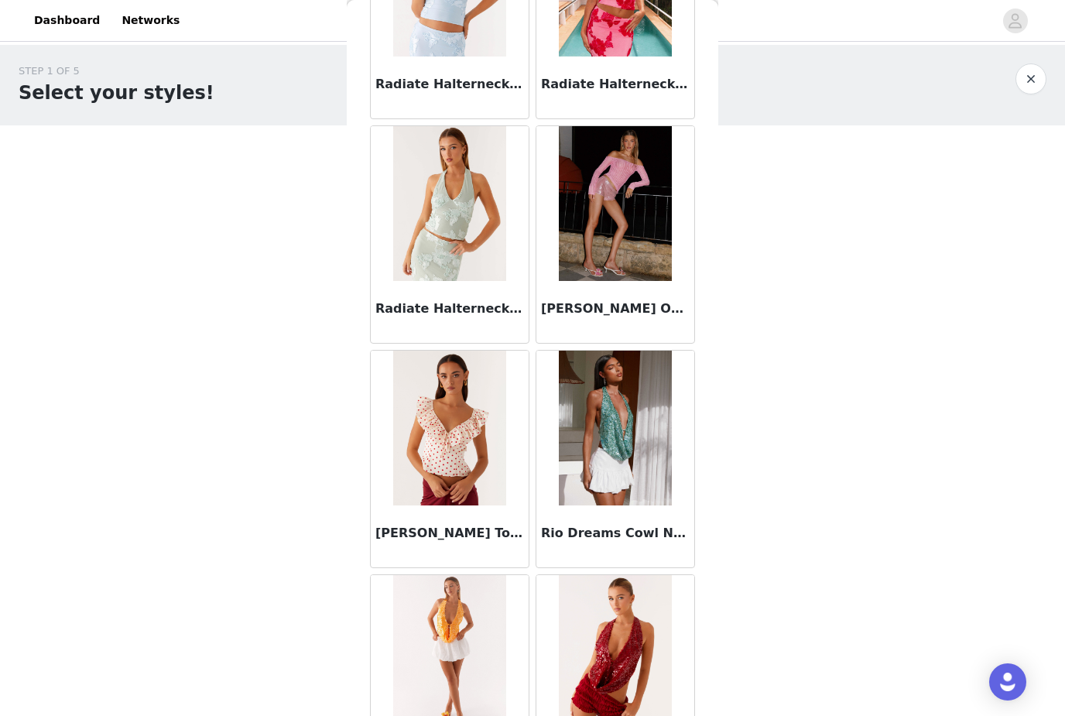
scroll to position [16121, 0]
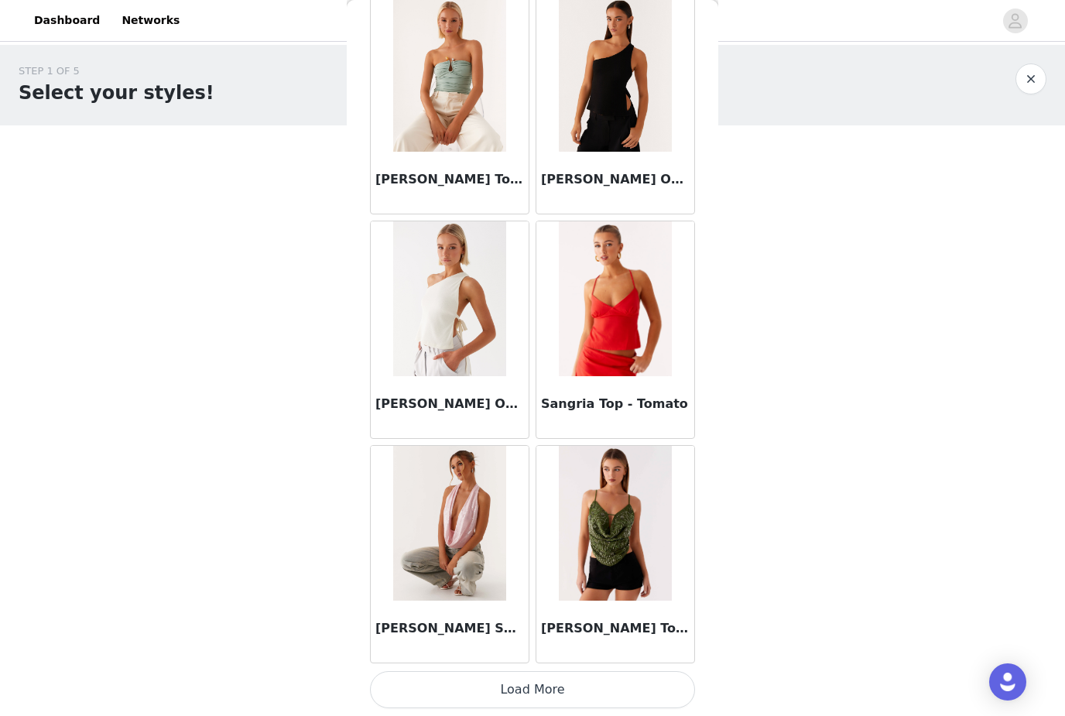
click at [517, 697] on button "Load More" at bounding box center [532, 689] width 325 height 37
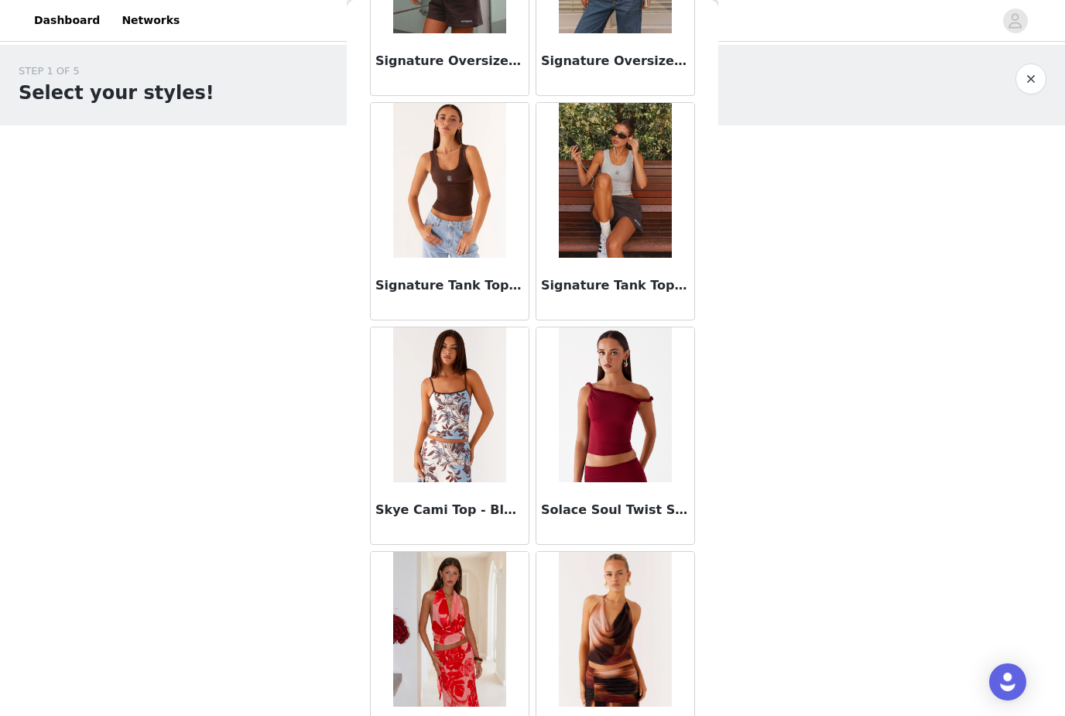
scroll to position [18389, 0]
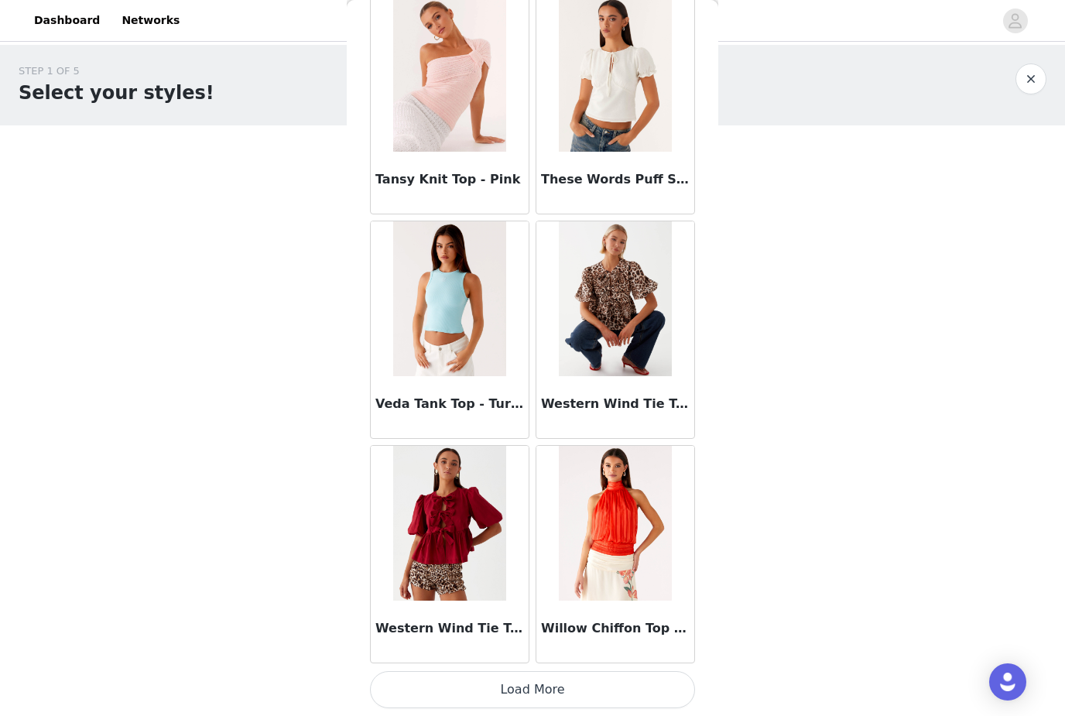
click at [545, 688] on button "Load More" at bounding box center [532, 689] width 325 height 37
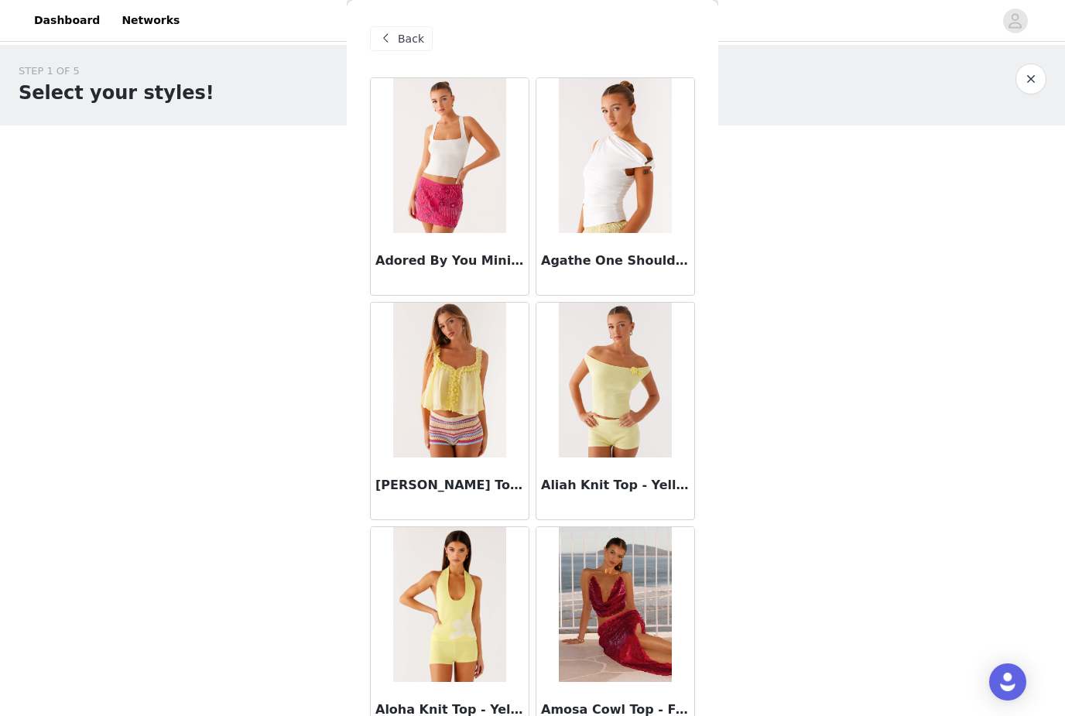
scroll to position [0, 0]
click at [404, 43] on span "Back" at bounding box center [411, 39] width 26 height 16
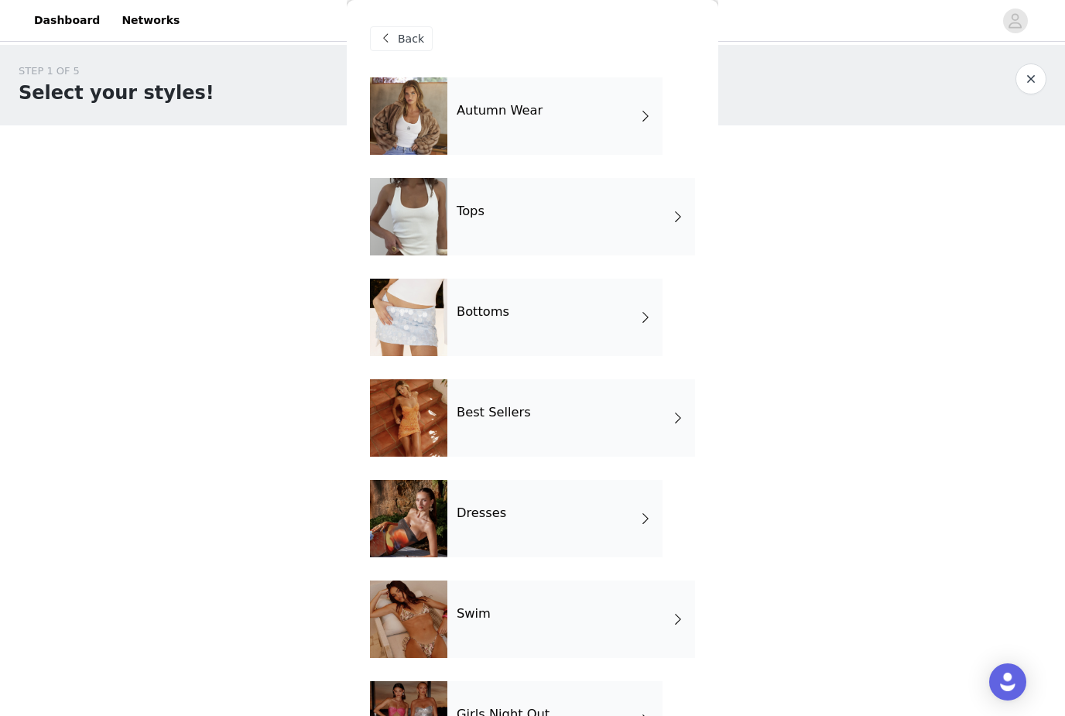
click at [646, 324] on span at bounding box center [645, 317] width 15 height 19
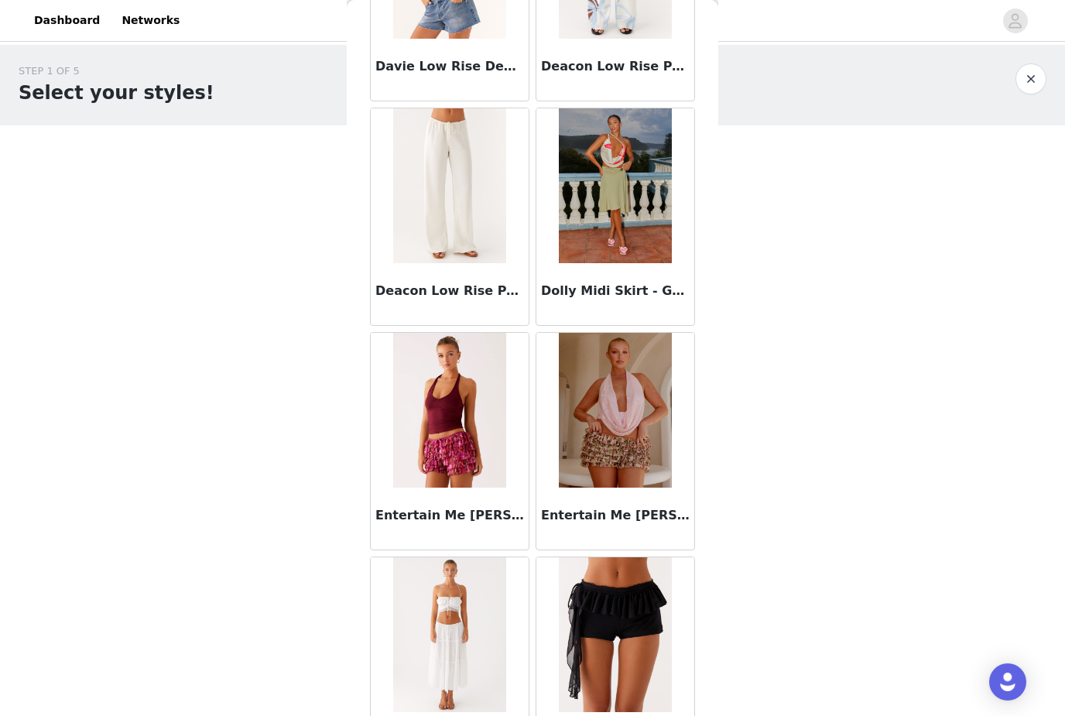
scroll to position [1319, 0]
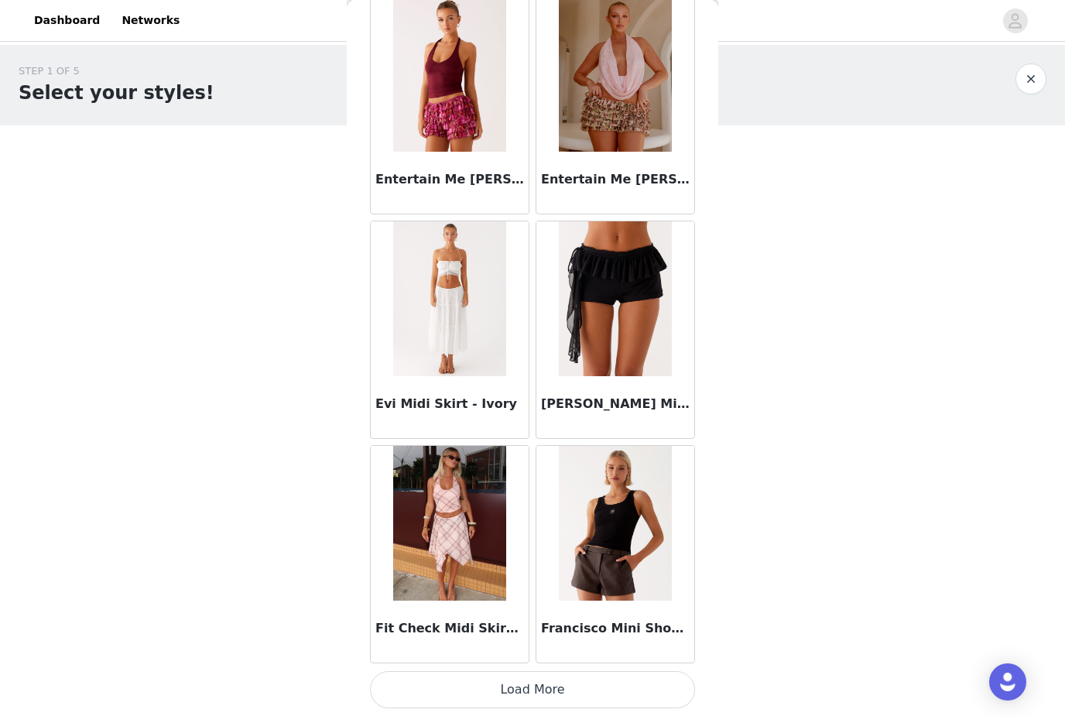
click at [520, 690] on button "Load More" at bounding box center [532, 689] width 325 height 37
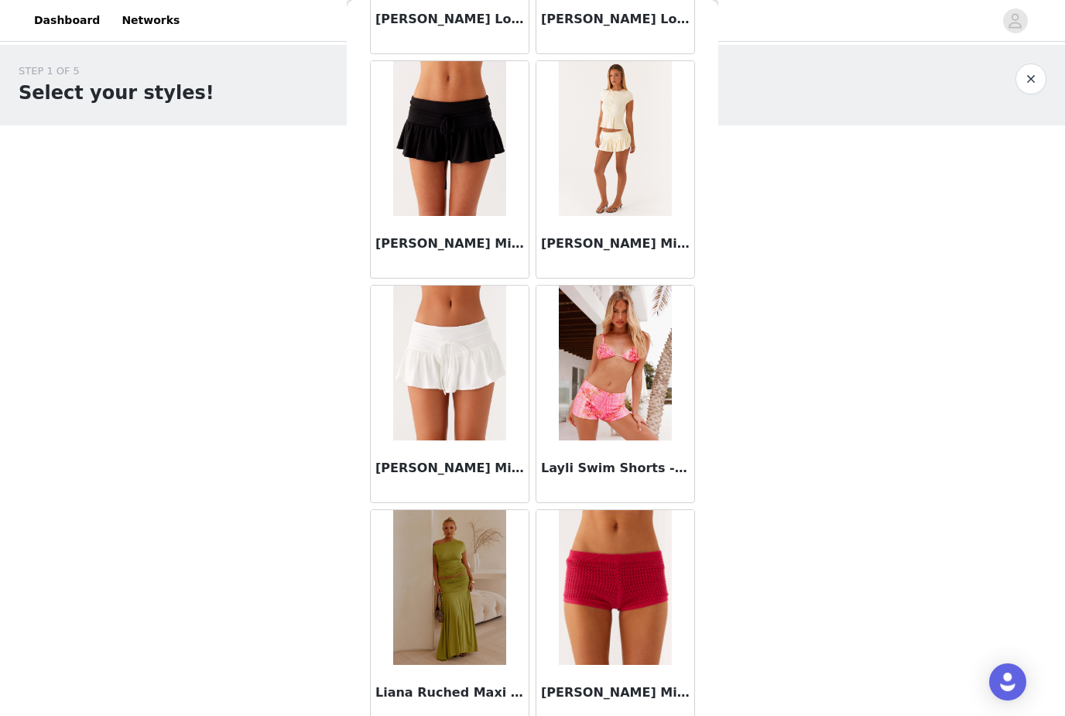
scroll to position [3833, 0]
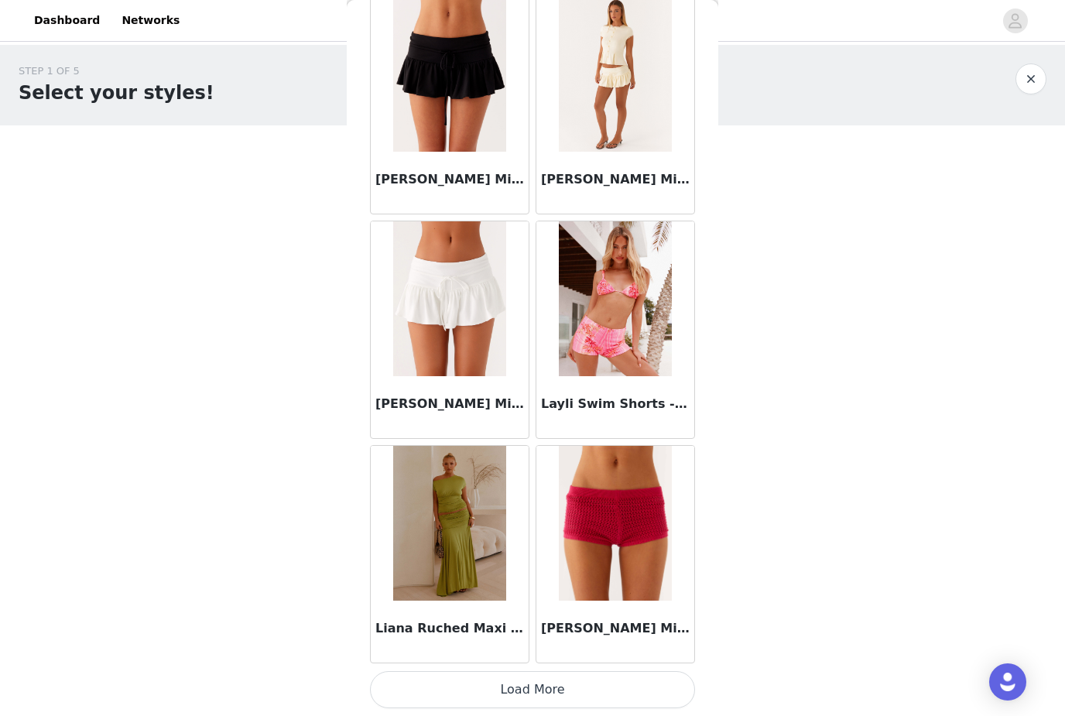
click at [529, 693] on button "Load More" at bounding box center [532, 689] width 325 height 37
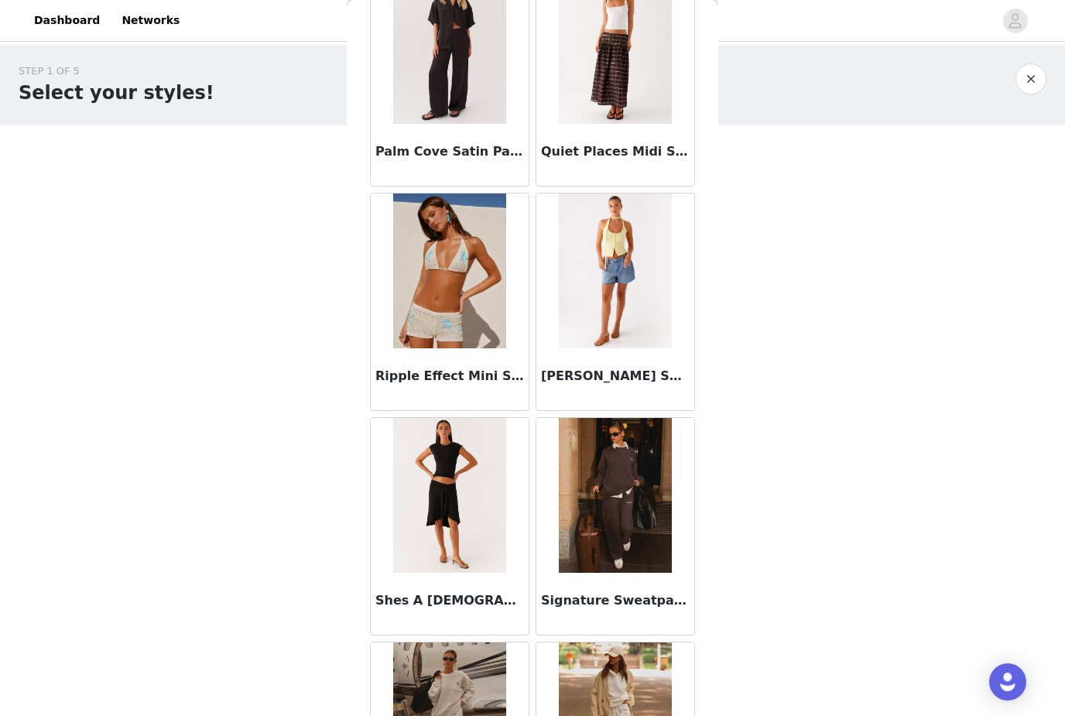
scroll to position [6136, 0]
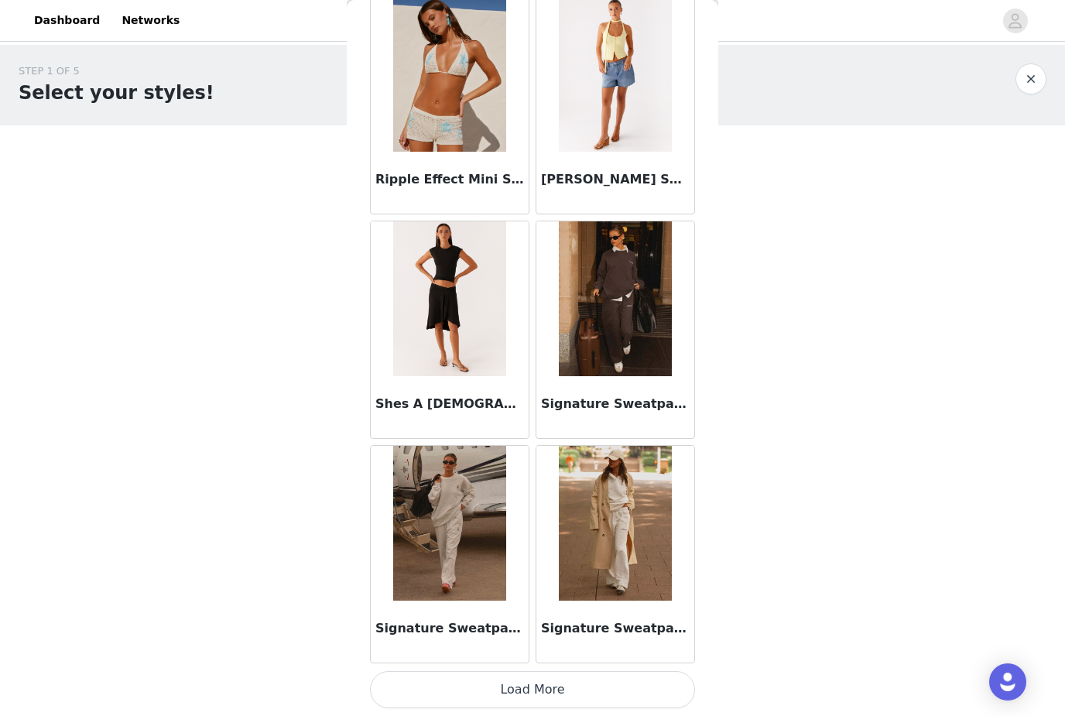
click at [533, 693] on button "Load More" at bounding box center [532, 689] width 325 height 37
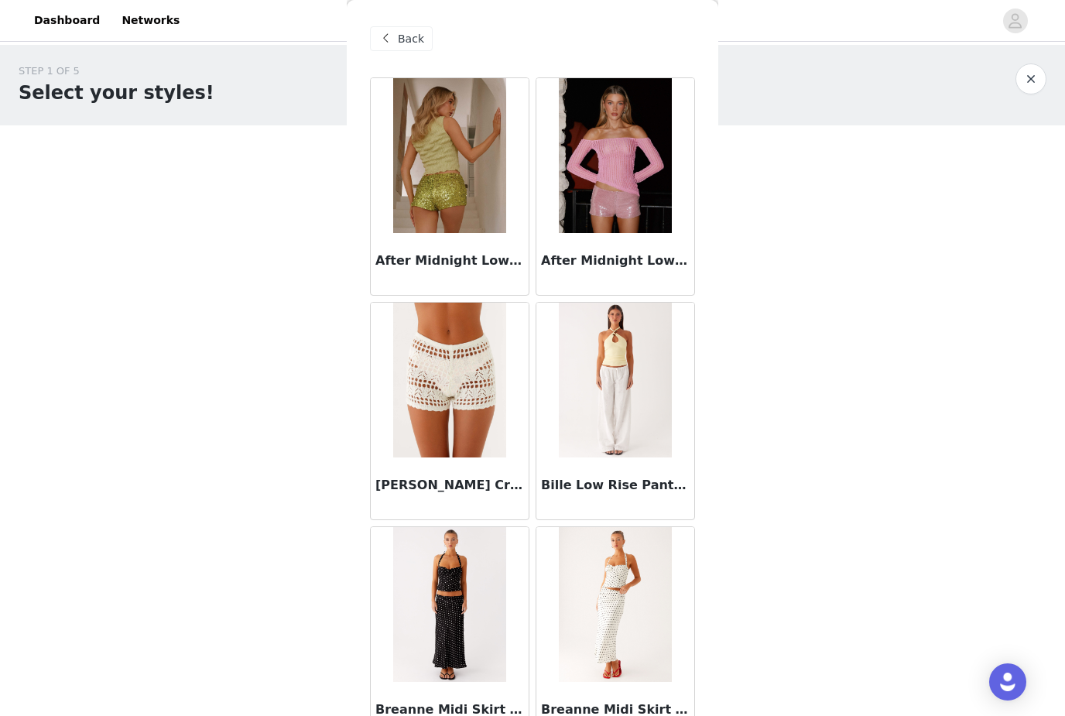
scroll to position [0, 0]
click at [388, 39] on span at bounding box center [385, 38] width 19 height 19
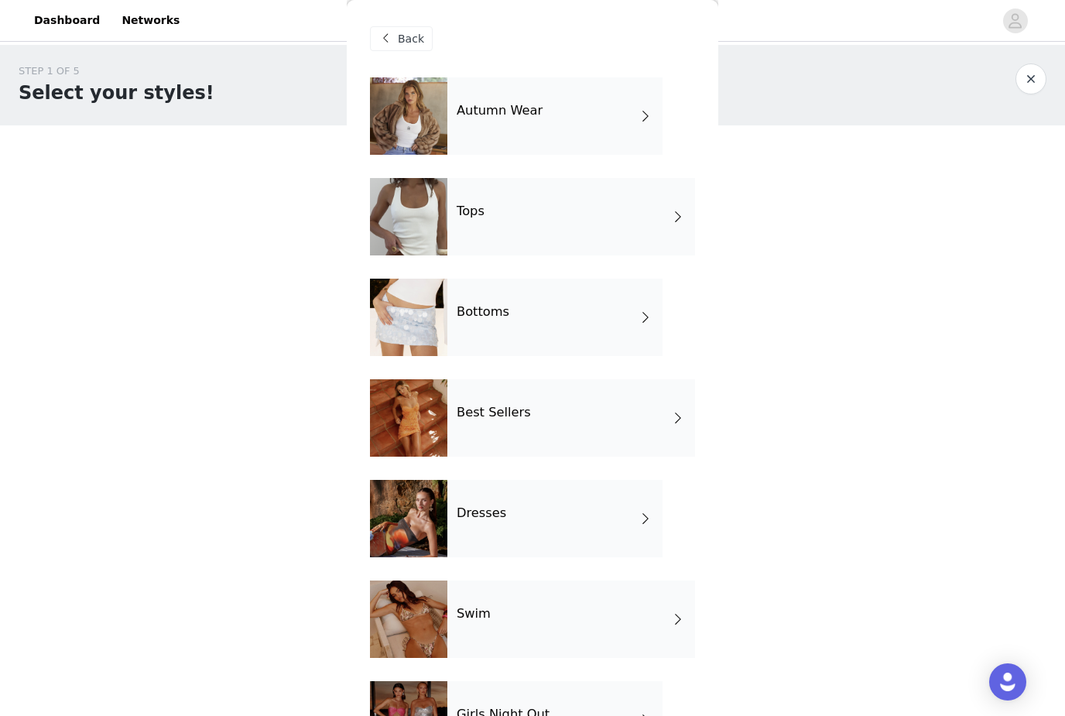
click at [538, 523] on div "Dresses" at bounding box center [555, 518] width 215 height 77
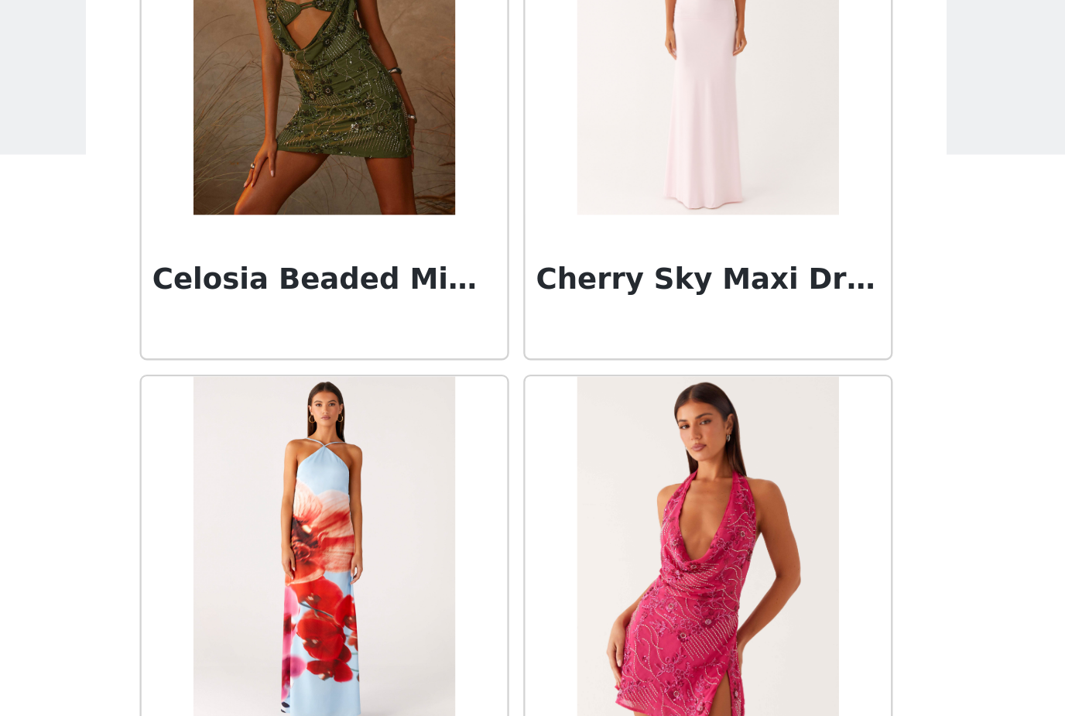
scroll to position [1653, 0]
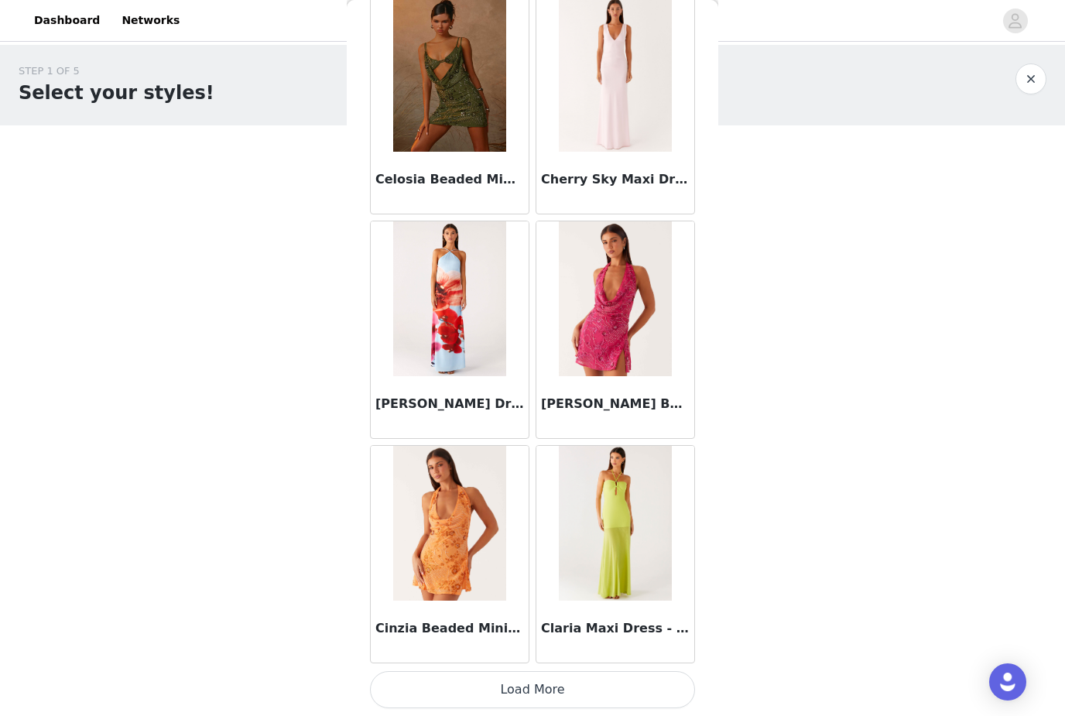
click at [642, 686] on button "Load More" at bounding box center [532, 689] width 325 height 37
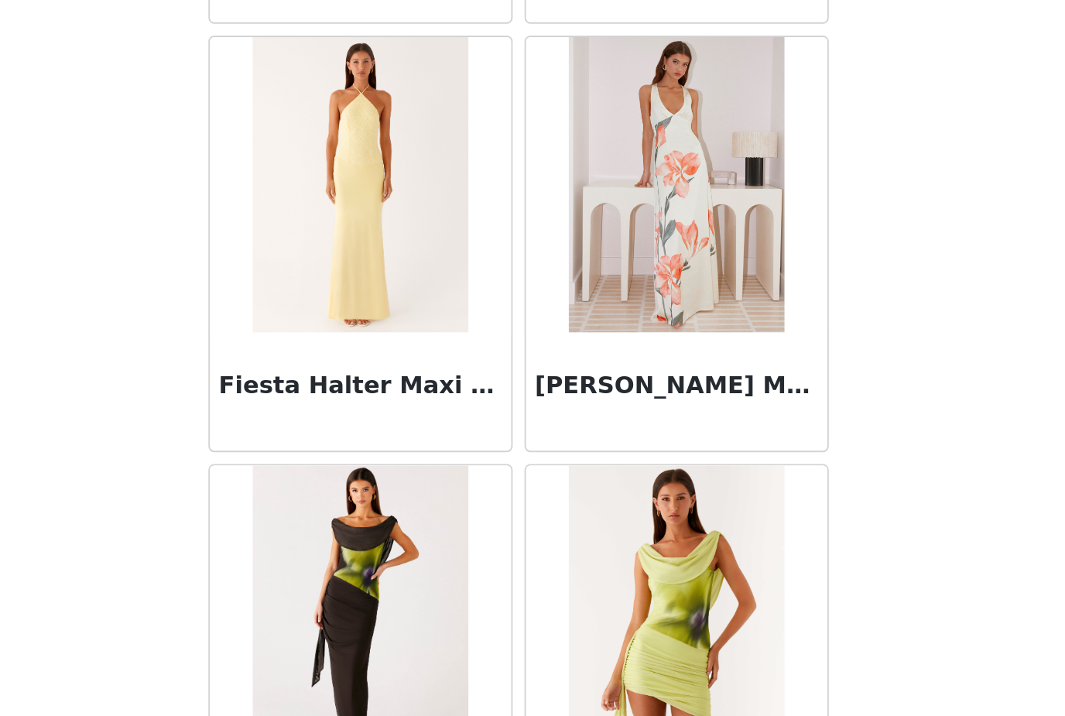
scroll to position [3898, 0]
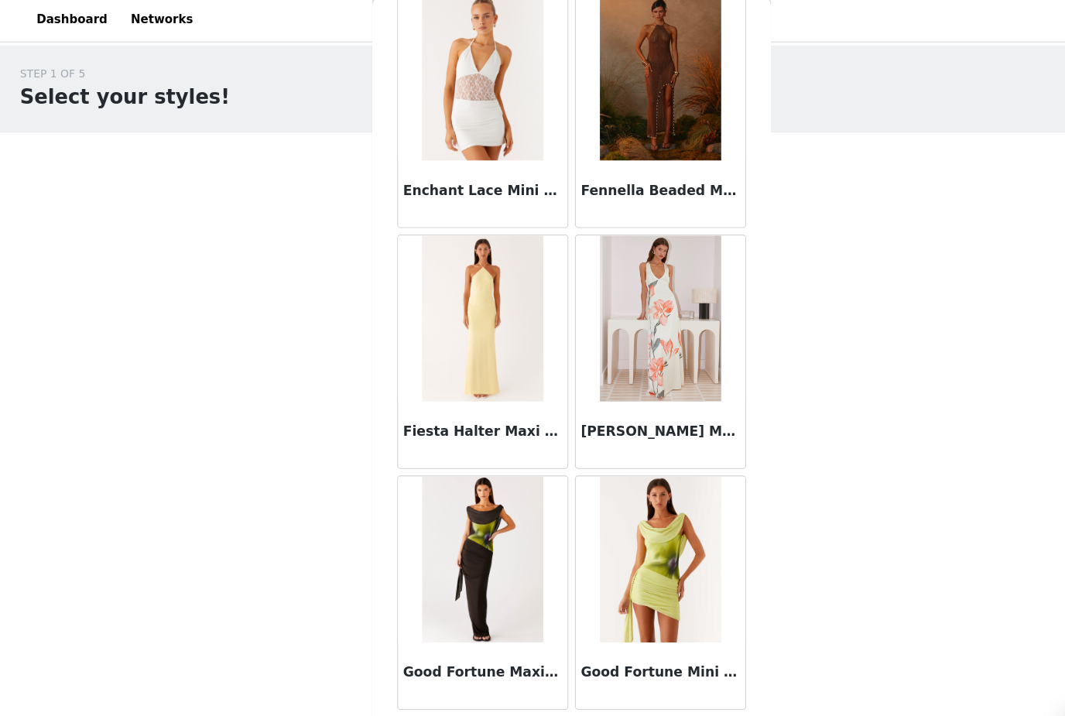
click at [634, 675] on button "Load More" at bounding box center [532, 689] width 325 height 37
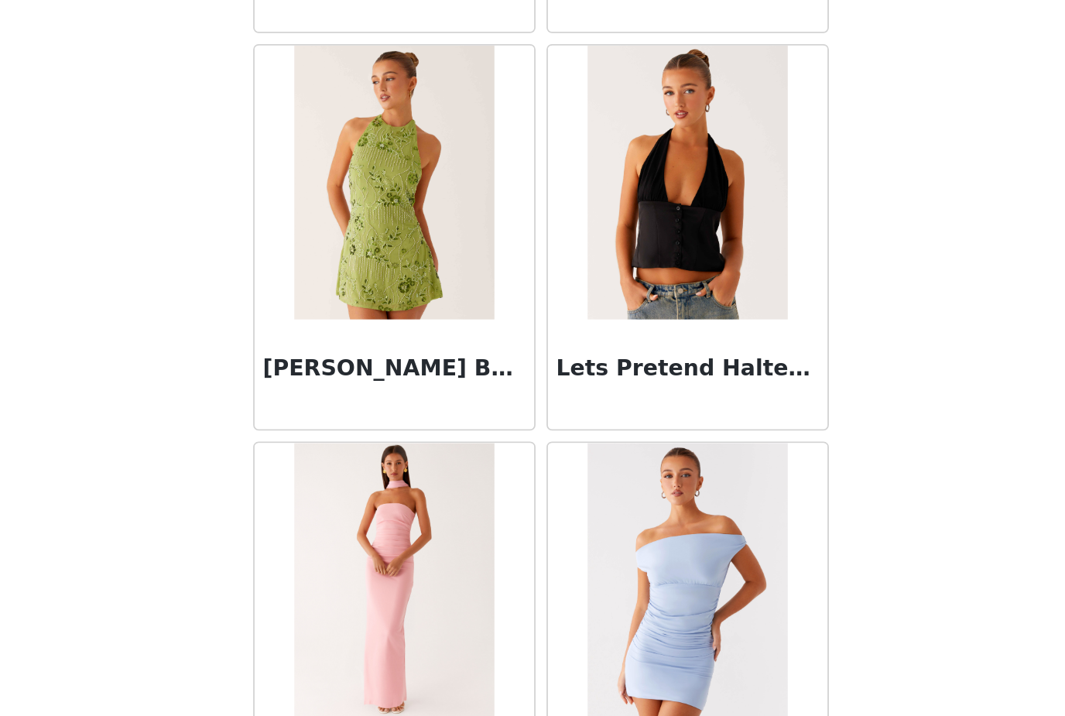
scroll to position [6144, 0]
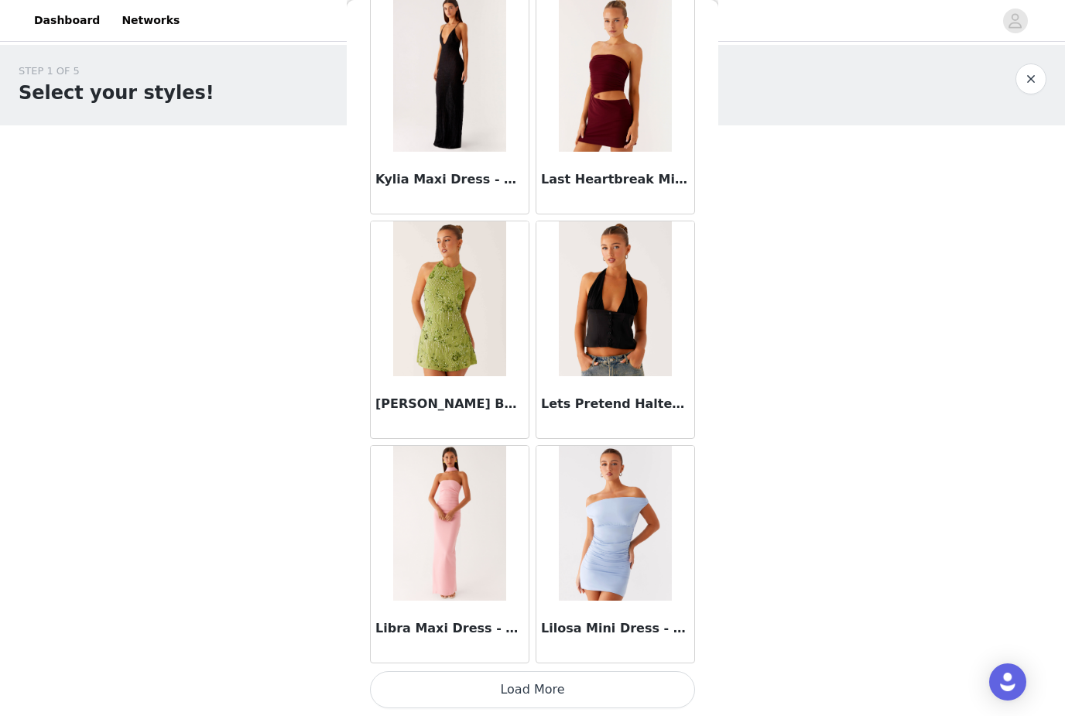
click at [626, 688] on button "Load More" at bounding box center [532, 689] width 325 height 37
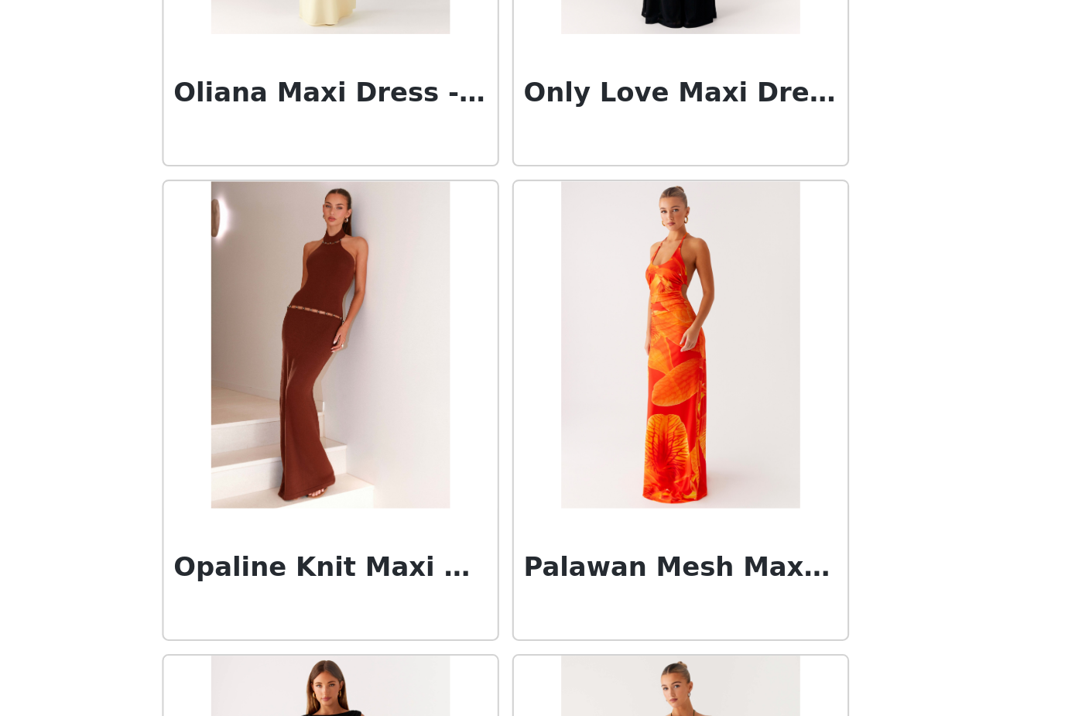
scroll to position [8389, 0]
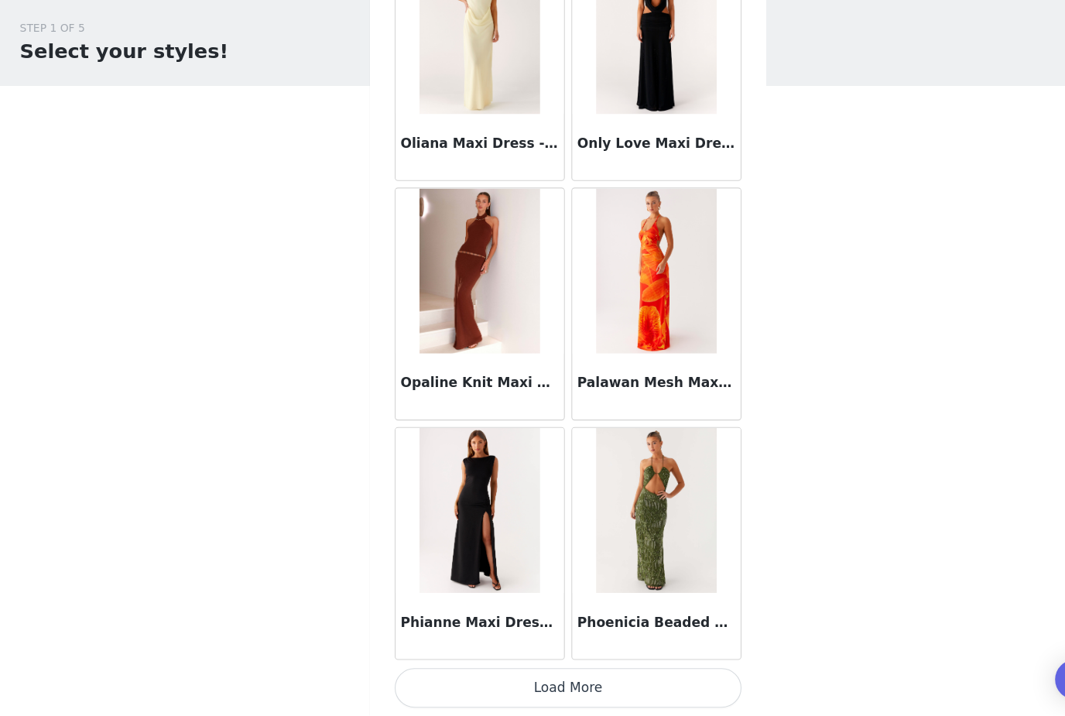
click at [664, 671] on button "Load More" at bounding box center [532, 689] width 325 height 37
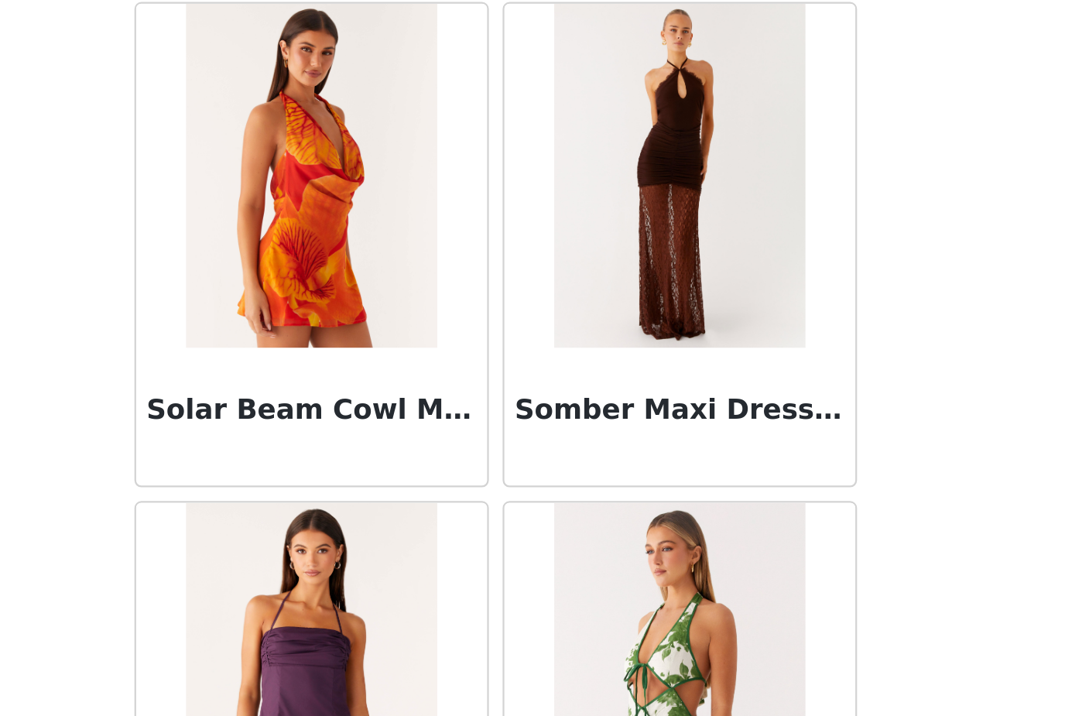
scroll to position [10634, 0]
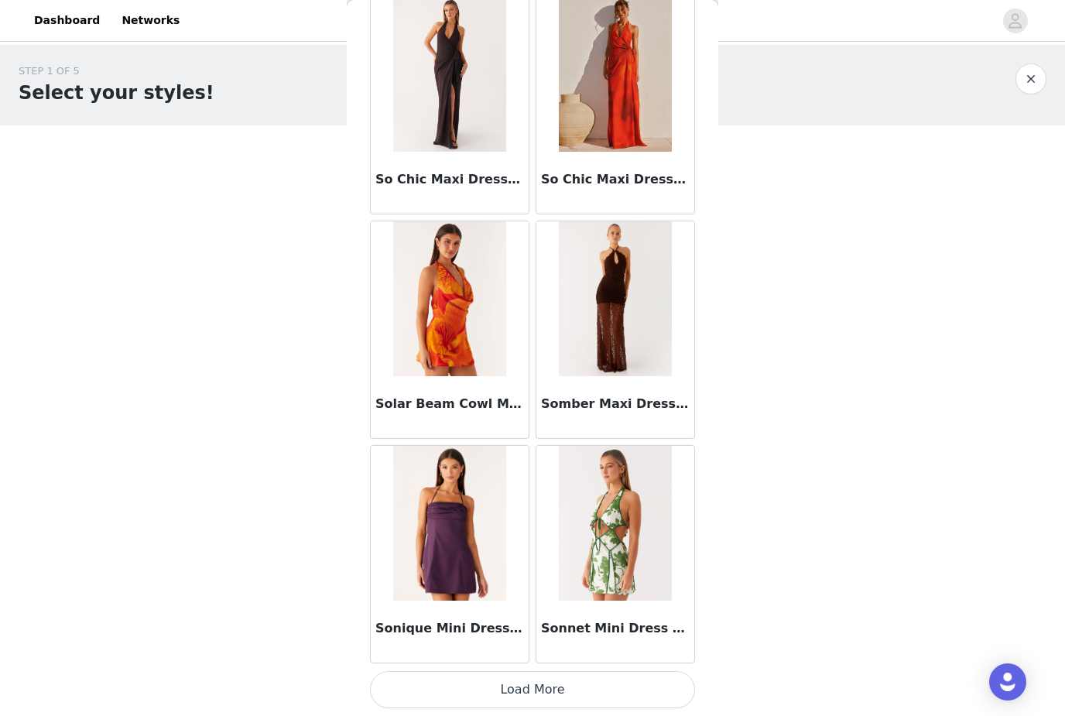
click at [643, 689] on button "Load More" at bounding box center [532, 689] width 325 height 37
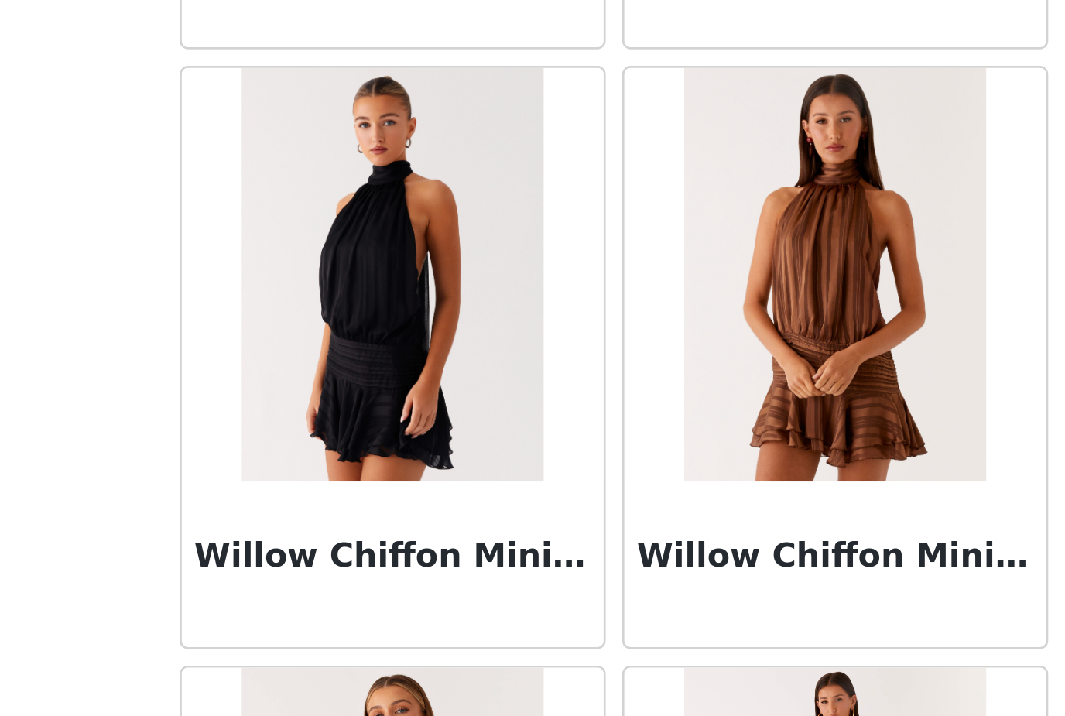
scroll to position [12125, 0]
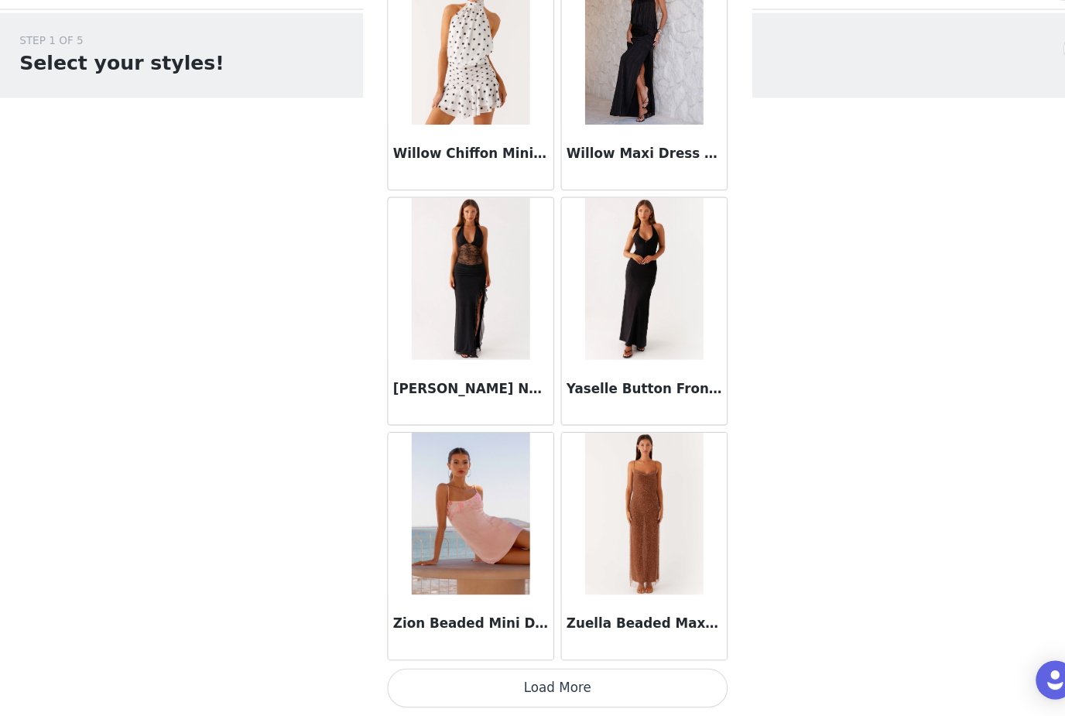
click at [637, 671] on button "Load More" at bounding box center [532, 689] width 325 height 37
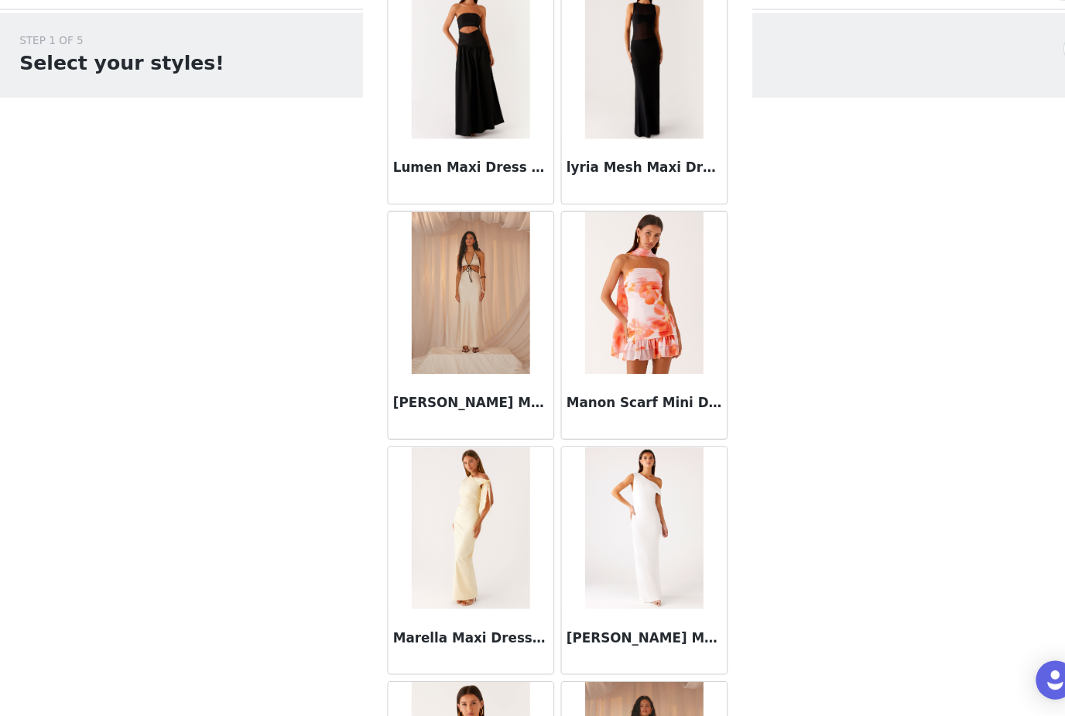
scroll to position [6878, 0]
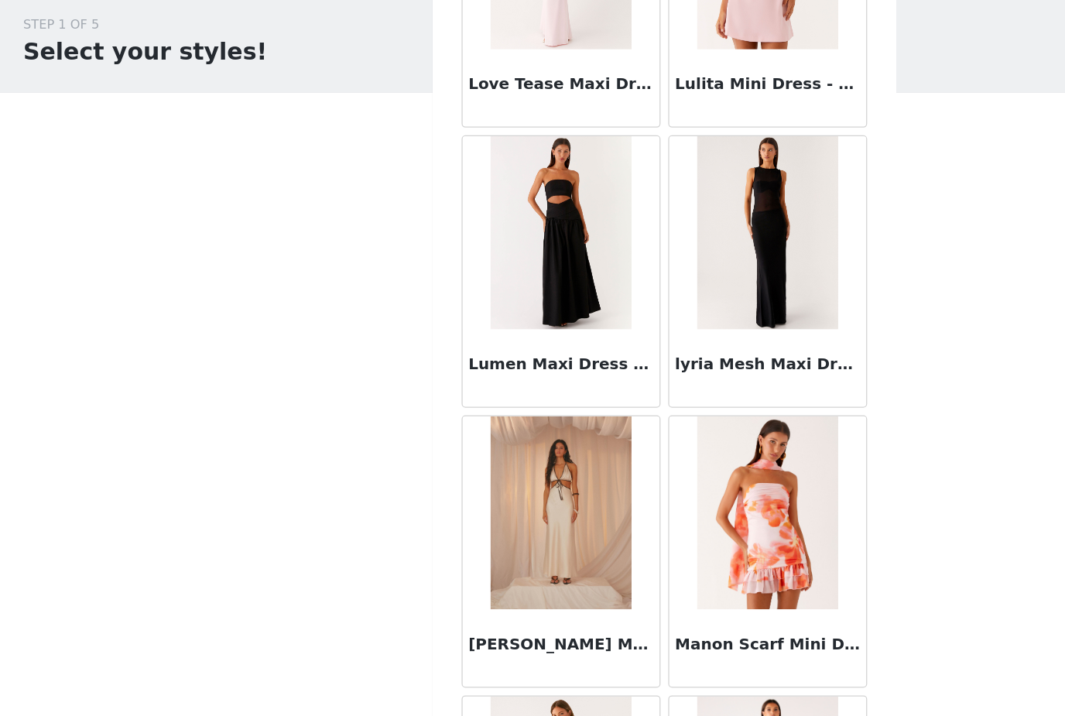
click at [627, 217] on img at bounding box center [615, 237] width 113 height 155
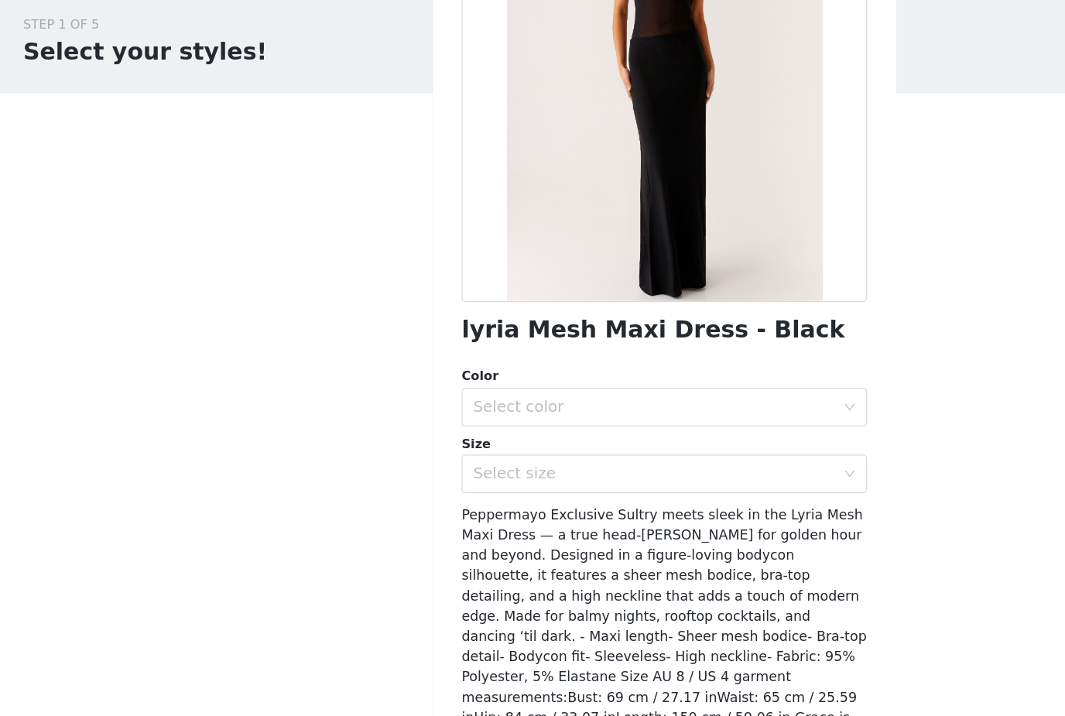
scroll to position [115, 0]
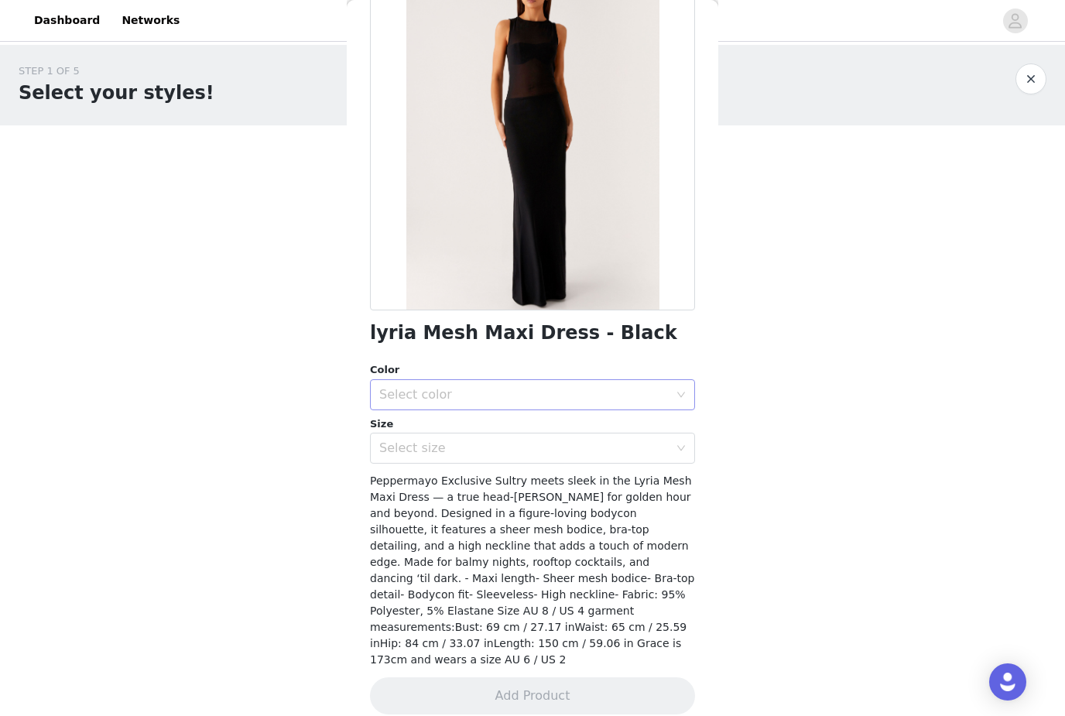
click at [598, 400] on div "Select color" at bounding box center [524, 394] width 290 height 15
click at [604, 430] on li "Black" at bounding box center [532, 428] width 325 height 25
click at [606, 446] on div "Select size" at bounding box center [524, 448] width 290 height 15
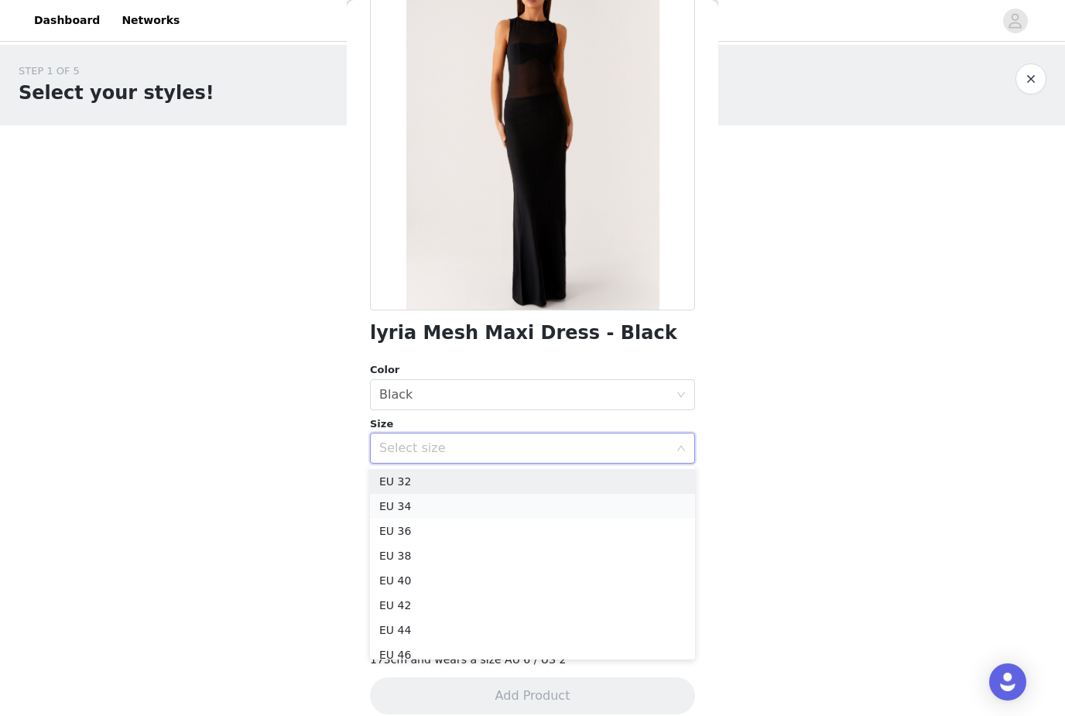
click at [609, 510] on li "EU 34" at bounding box center [532, 506] width 325 height 25
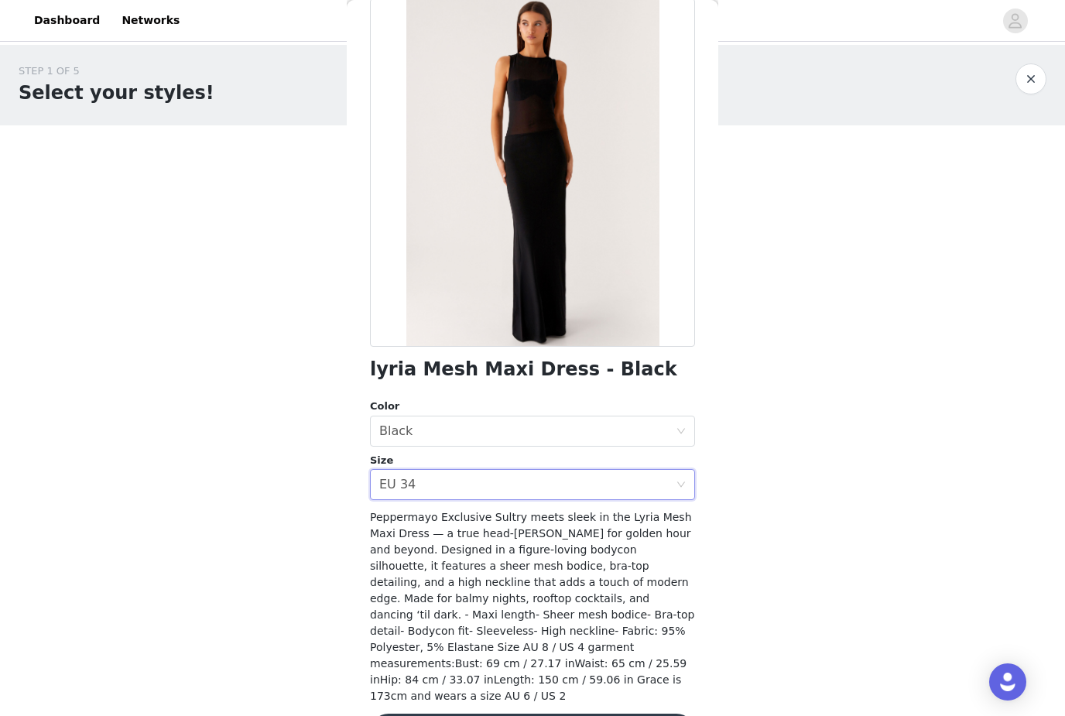
scroll to position [84, 0]
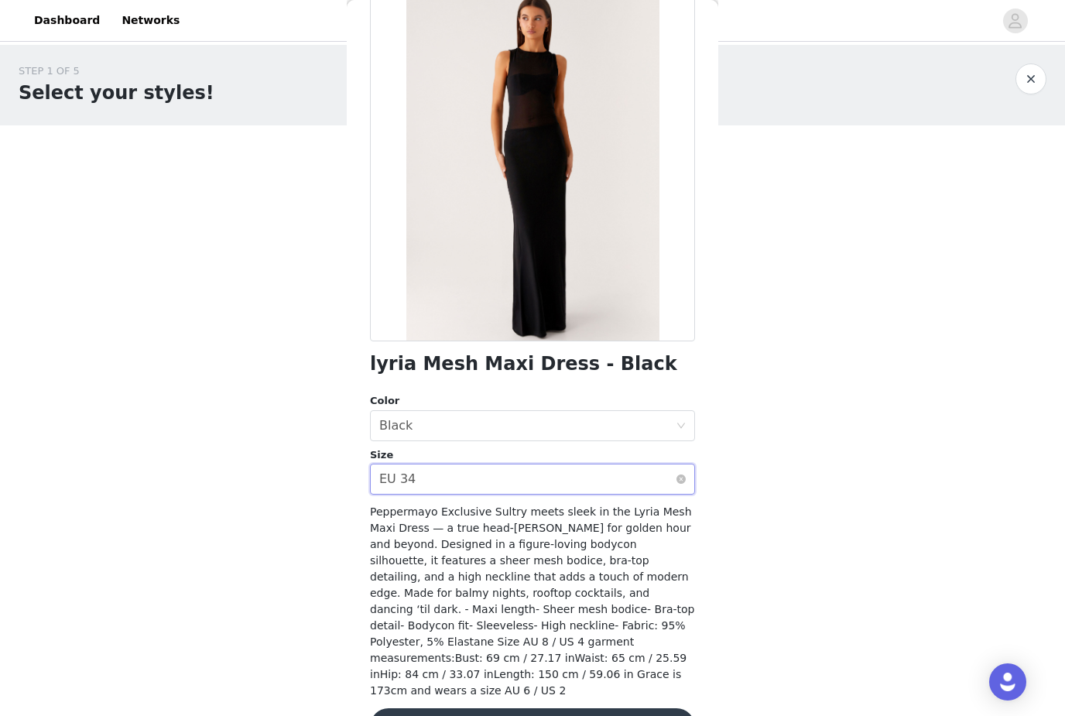
click at [494, 477] on div "Select size EU 34" at bounding box center [527, 479] width 297 height 29
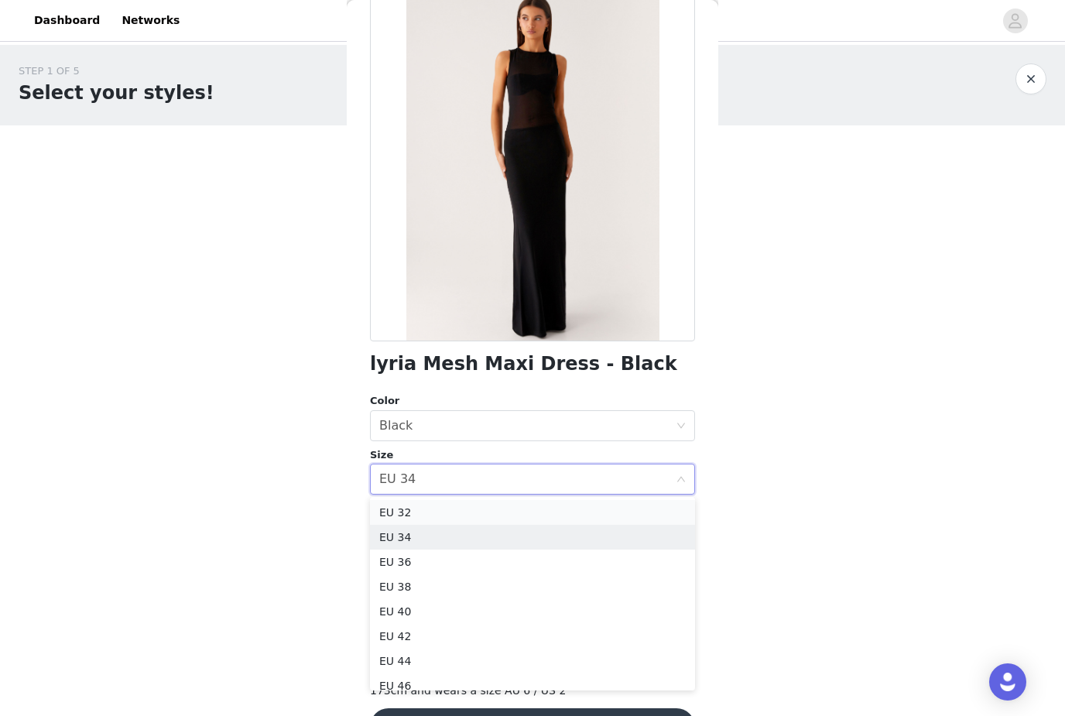
click at [431, 515] on li "EU 32" at bounding box center [532, 512] width 325 height 25
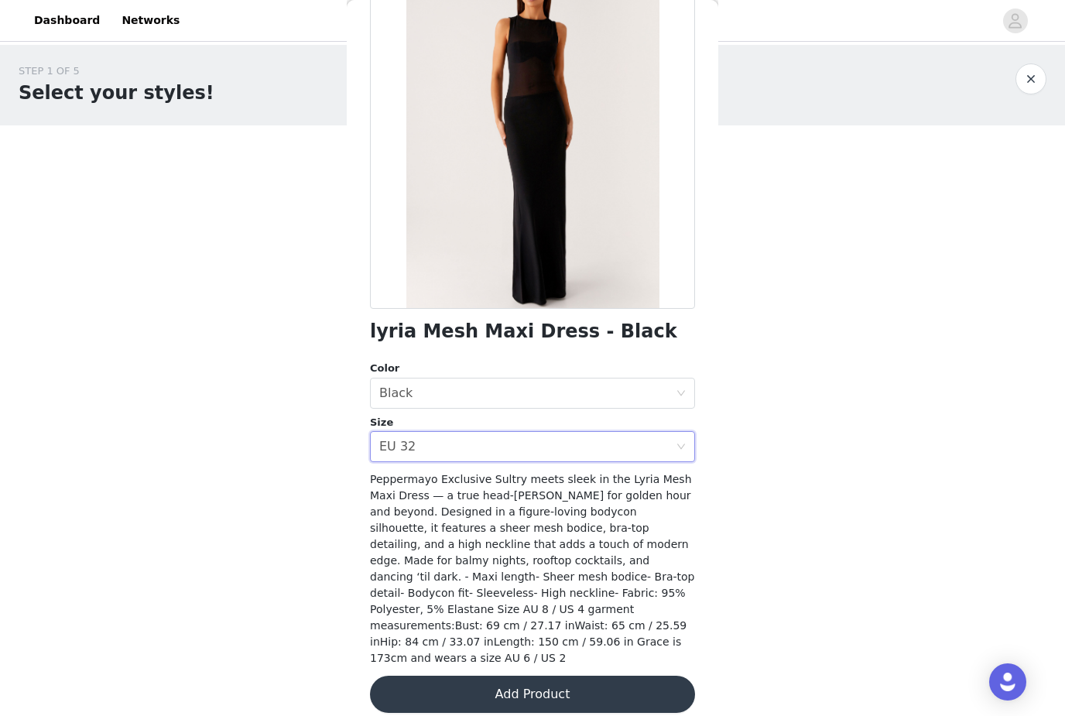
scroll to position [115, 0]
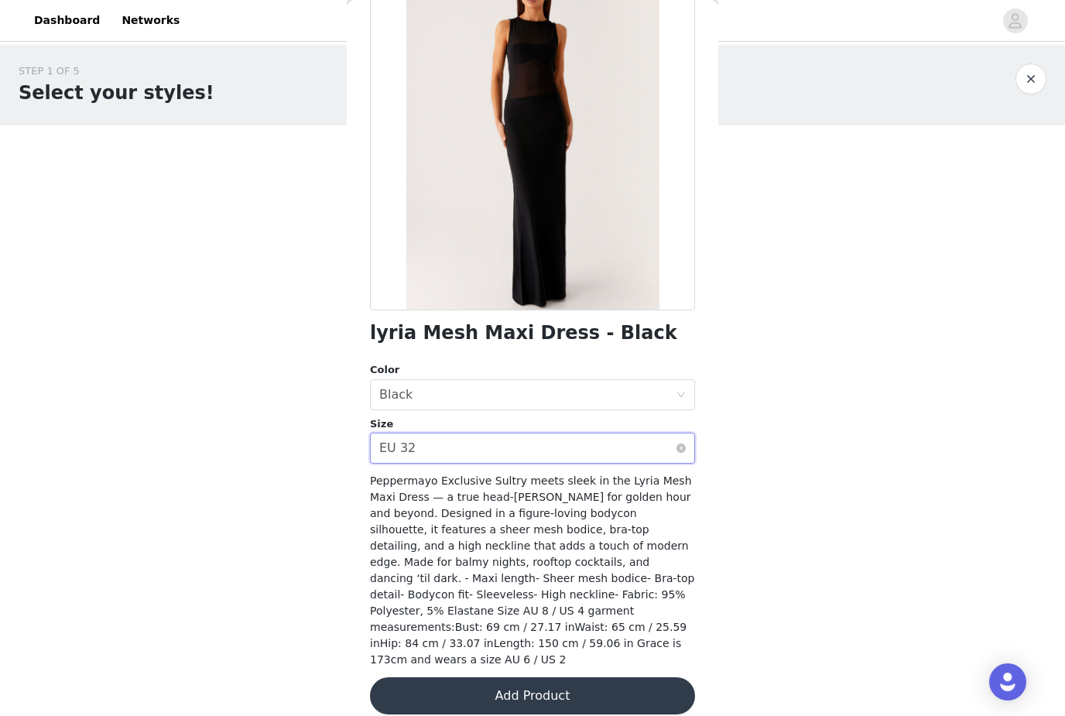
click at [512, 453] on div "Select size EU 32" at bounding box center [527, 448] width 297 height 29
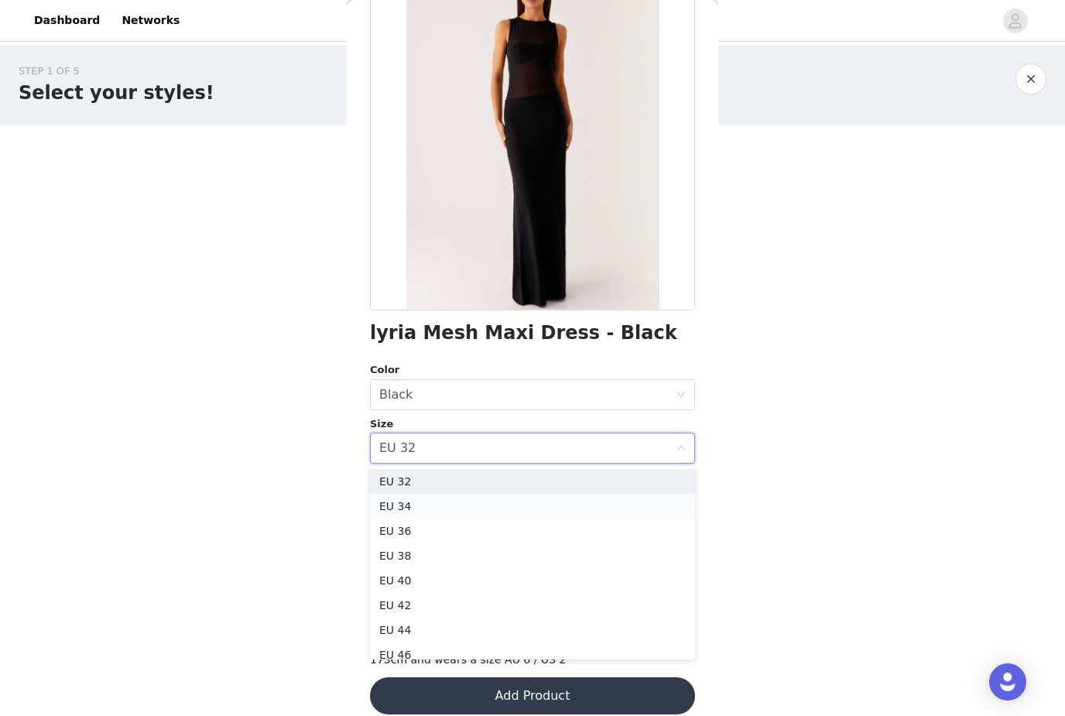
click at [424, 506] on li "EU 34" at bounding box center [532, 506] width 325 height 25
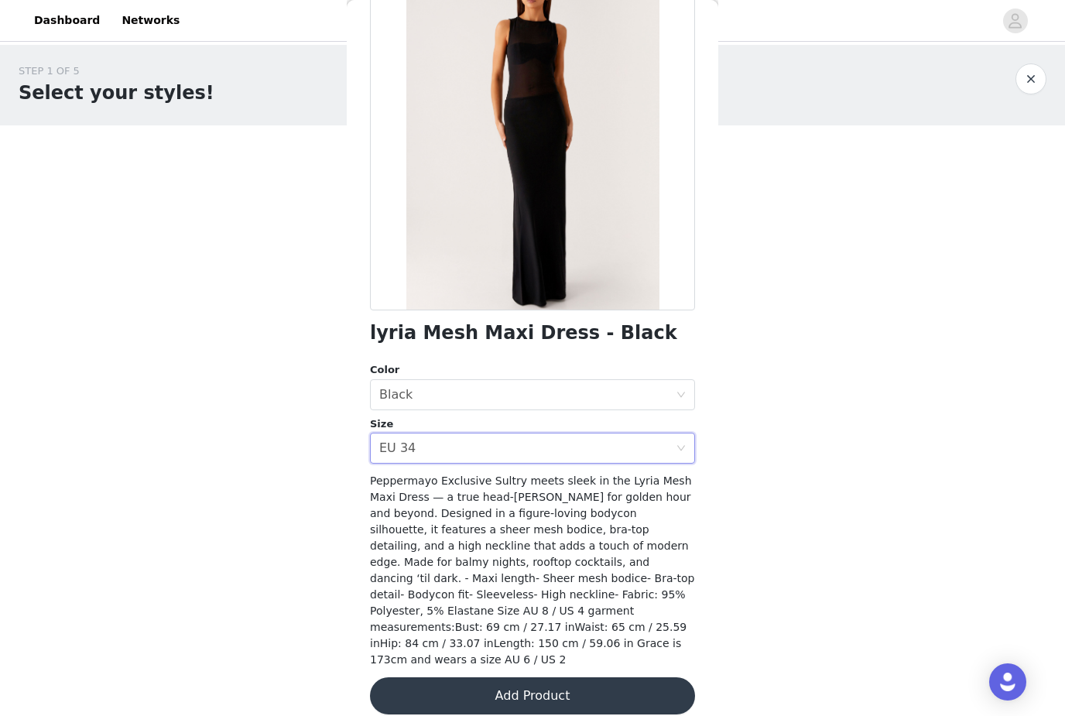
click at [484, 677] on button "Add Product" at bounding box center [532, 695] width 325 height 37
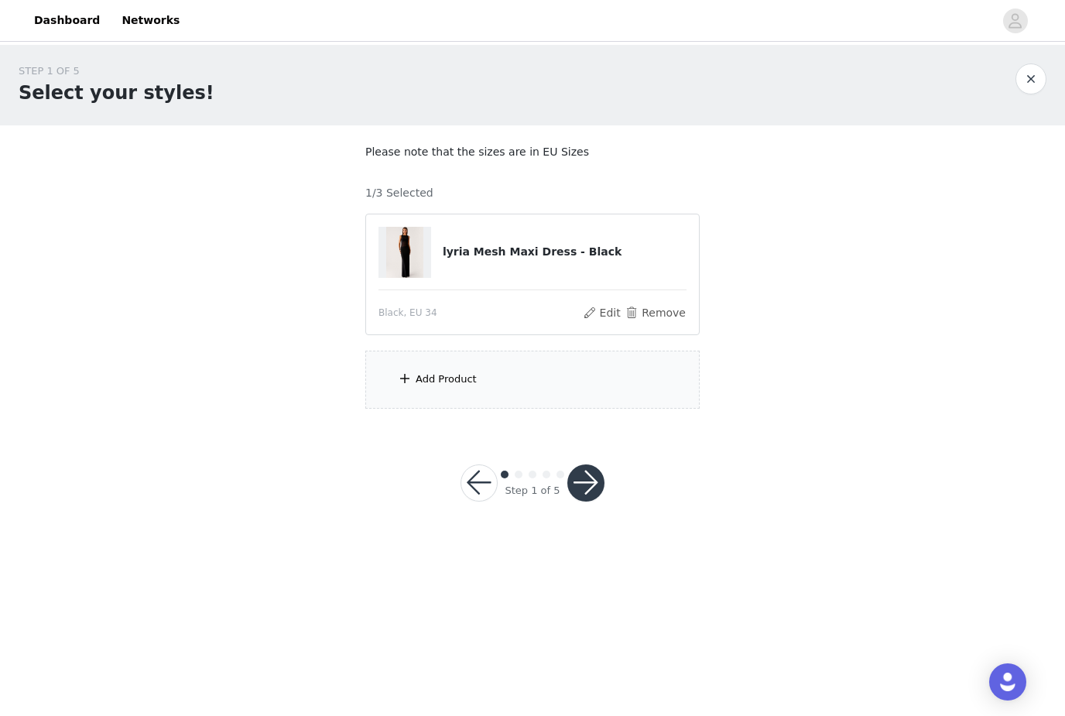
click at [515, 361] on div "Add Product" at bounding box center [532, 380] width 334 height 58
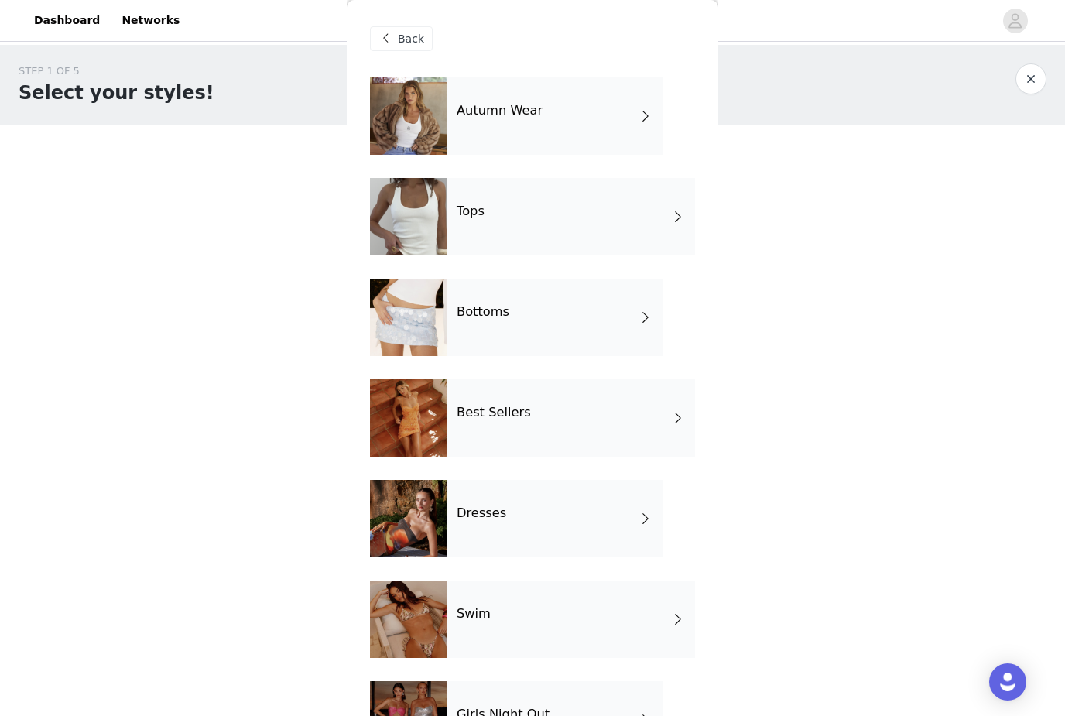
click at [636, 538] on div "Dresses" at bounding box center [555, 518] width 215 height 77
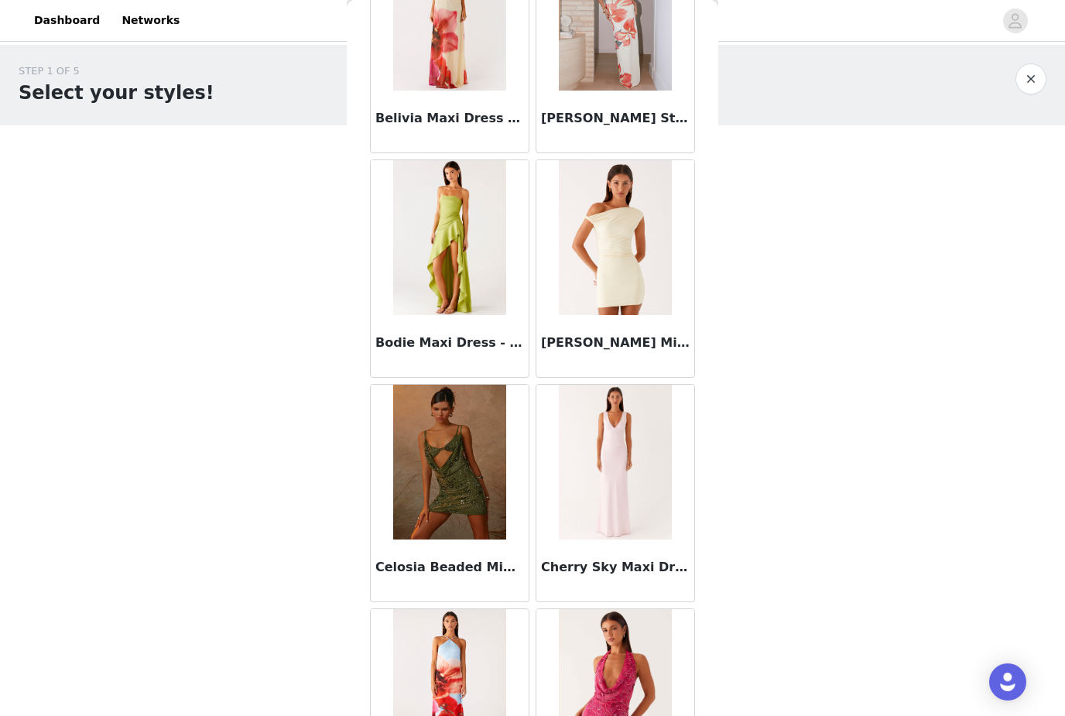
scroll to position [1368, 0]
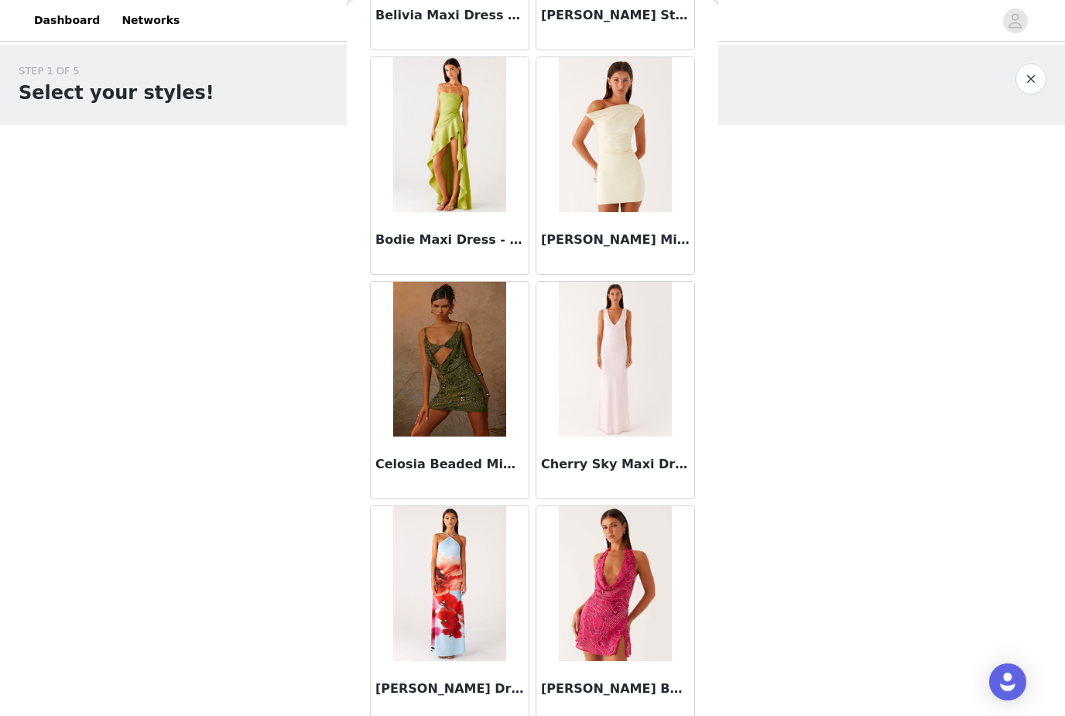
click at [474, 400] on img at bounding box center [449, 359] width 112 height 155
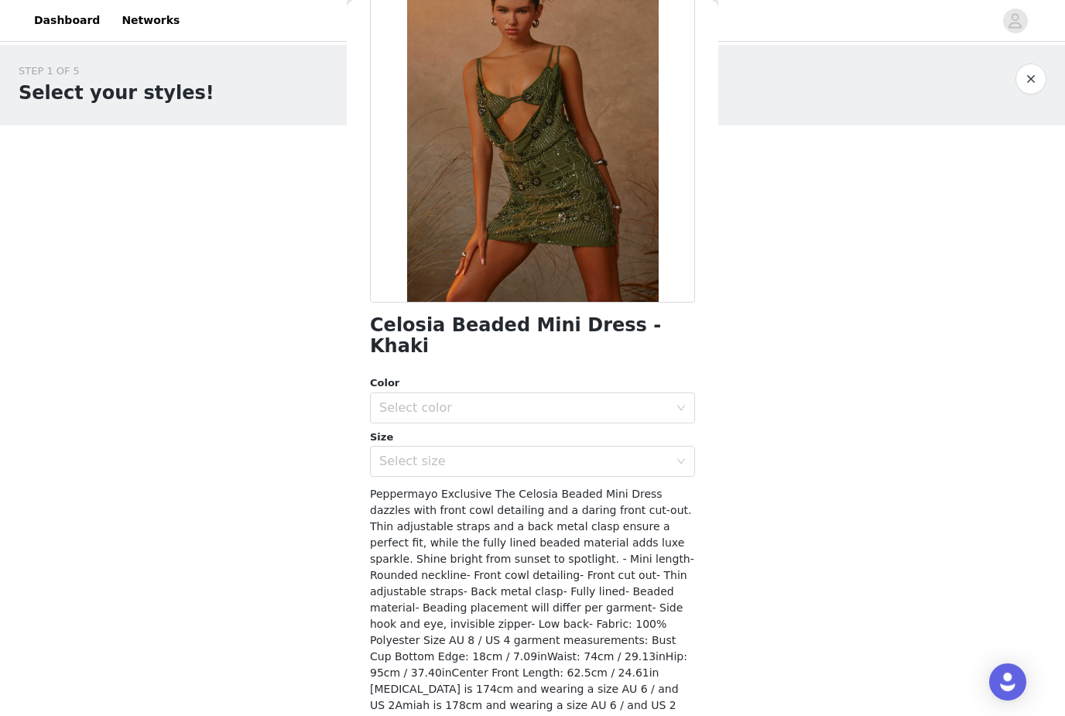
scroll to position [125, 0]
click at [526, 452] on div "Select size" at bounding box center [524, 459] width 290 height 15
click at [564, 399] on div "Select color" at bounding box center [524, 406] width 290 height 15
click at [547, 410] on li "Khaki" at bounding box center [532, 418] width 325 height 25
click at [539, 452] on div "Select size" at bounding box center [524, 459] width 290 height 15
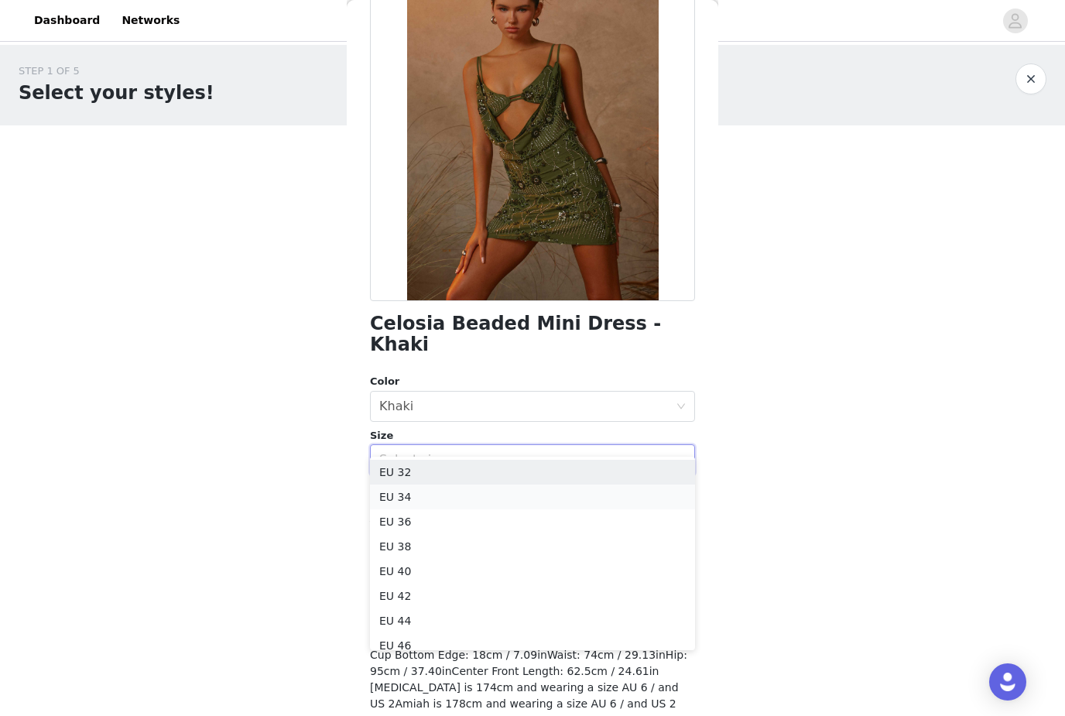
click at [526, 494] on li "EU 34" at bounding box center [532, 497] width 325 height 25
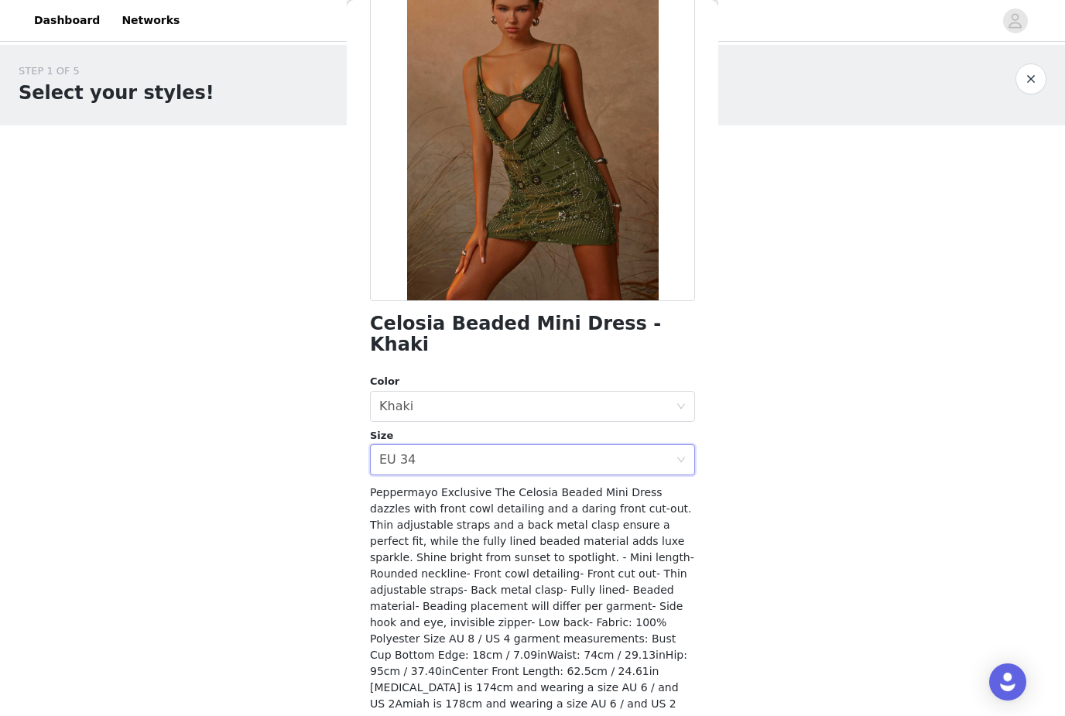
scroll to position [94, 0]
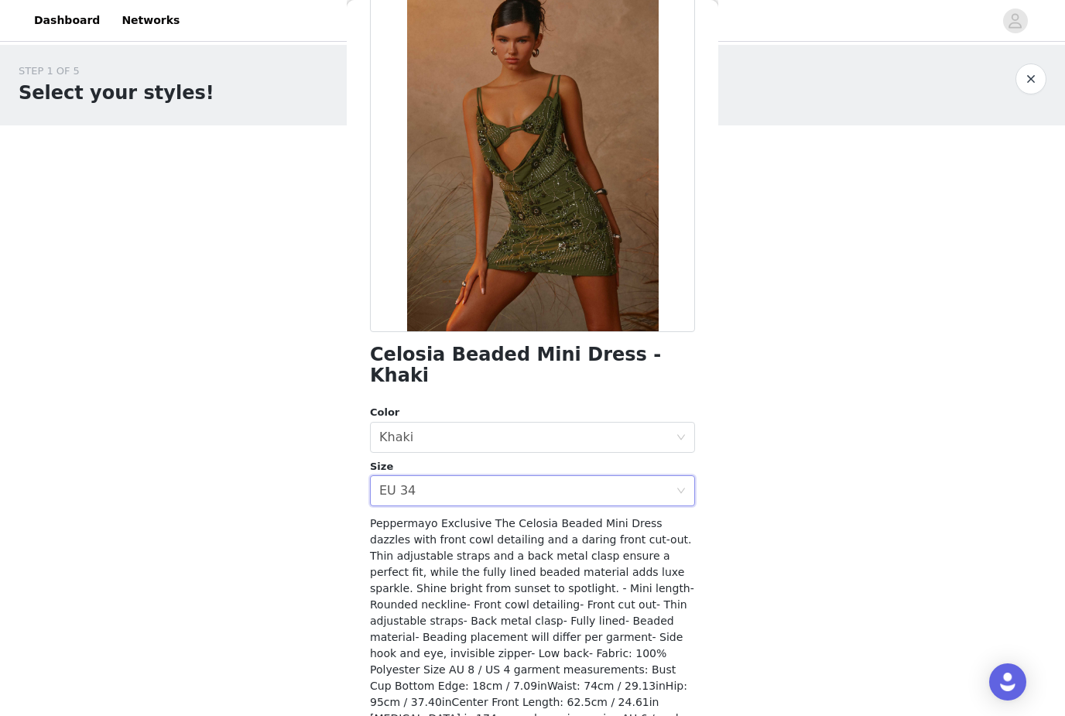
click at [571, 205] on div at bounding box center [532, 158] width 325 height 348
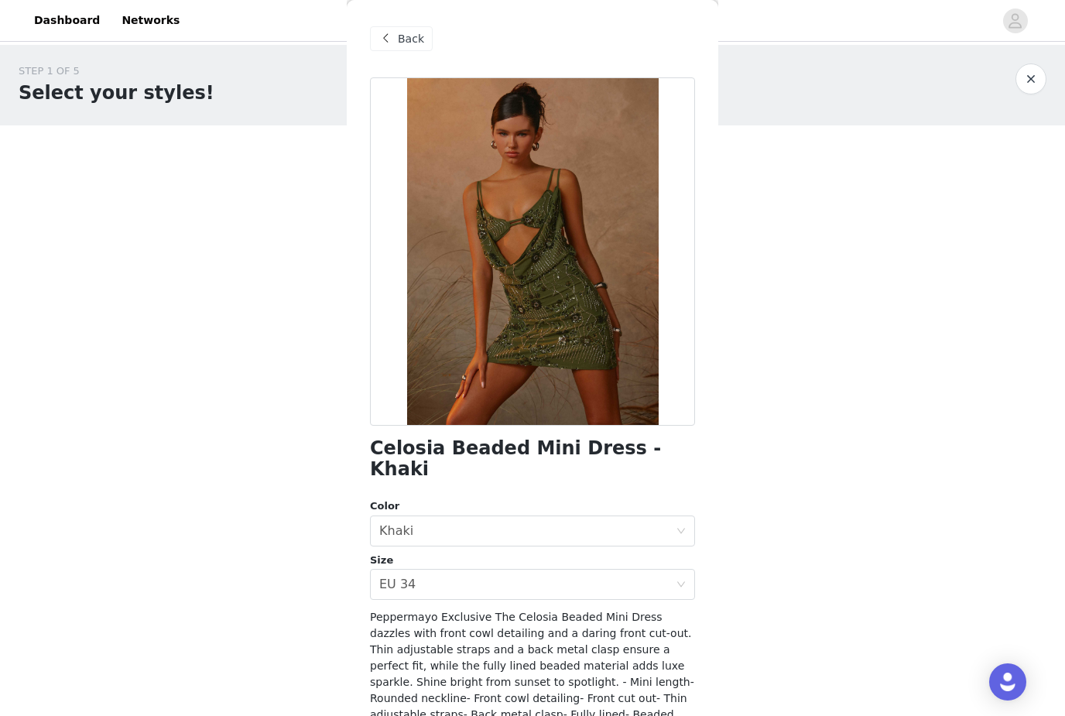
scroll to position [0, 0]
click at [414, 43] on span "Back" at bounding box center [411, 39] width 26 height 16
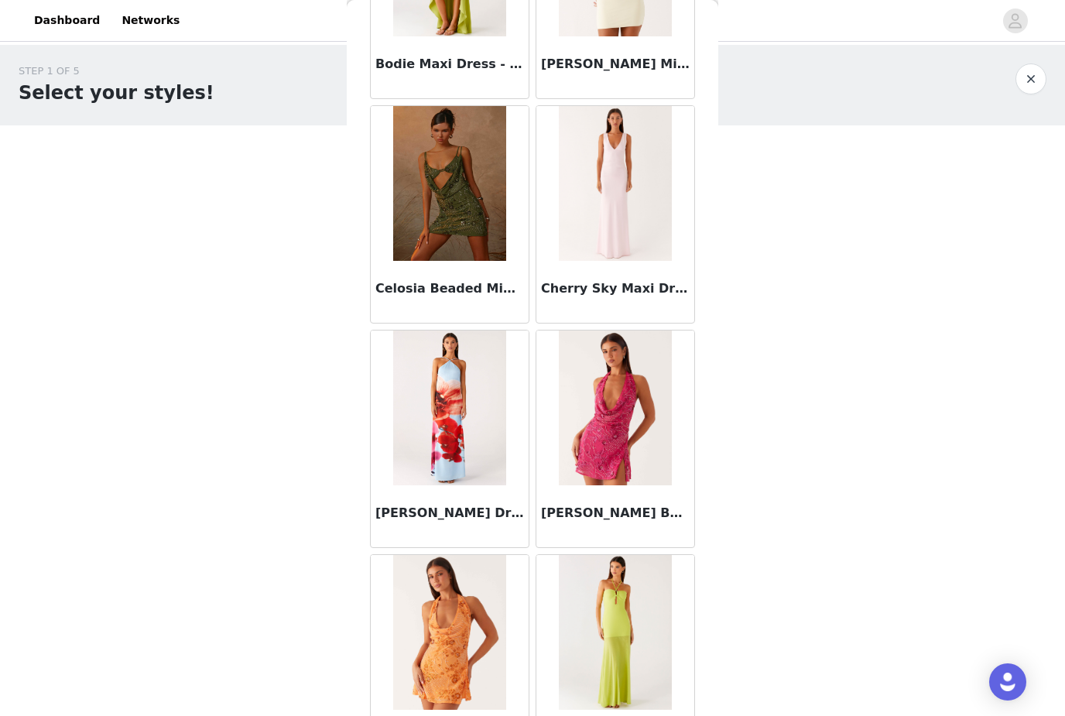
scroll to position [1550, 0]
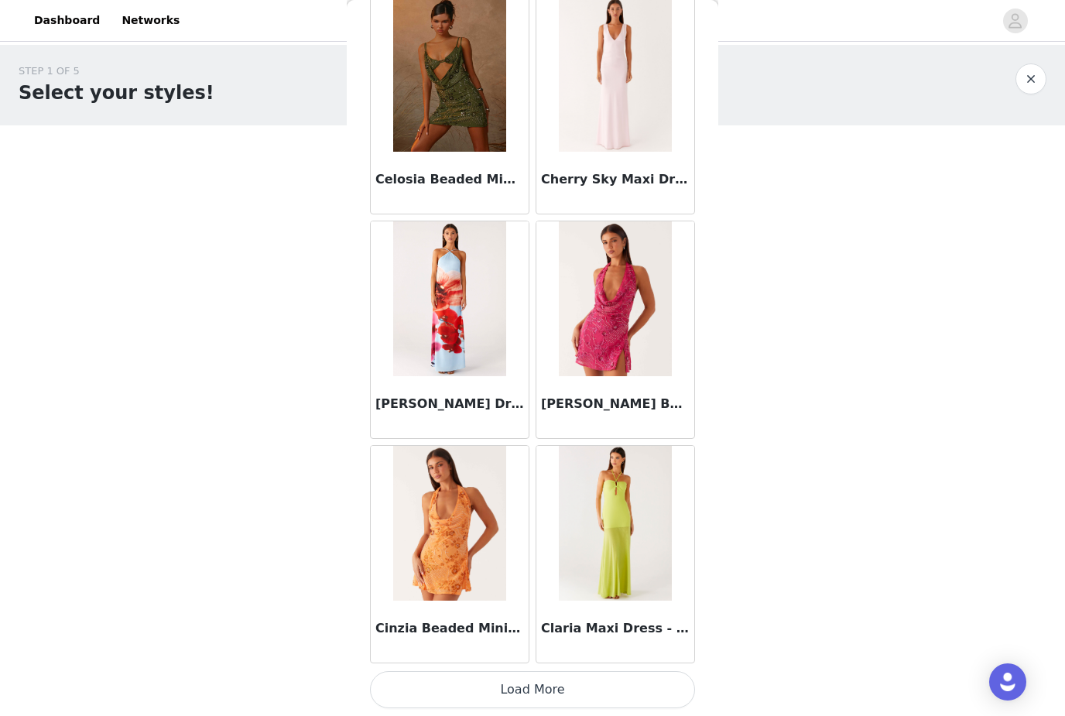
click at [588, 684] on button "Load More" at bounding box center [532, 689] width 325 height 37
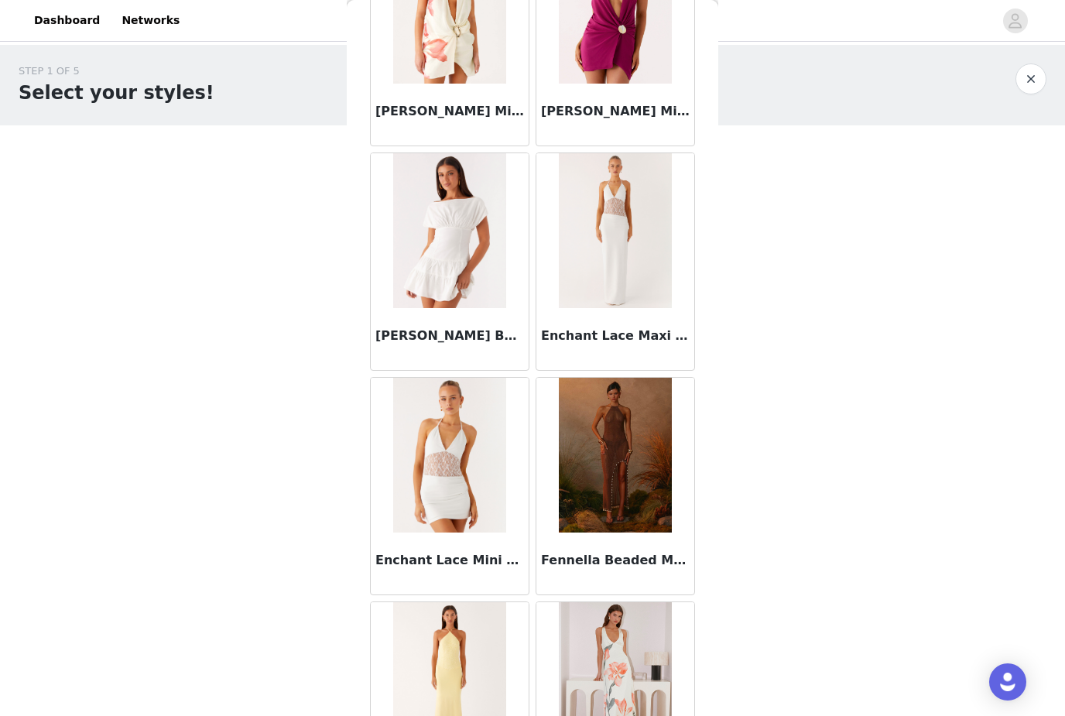
scroll to position [3557, 0]
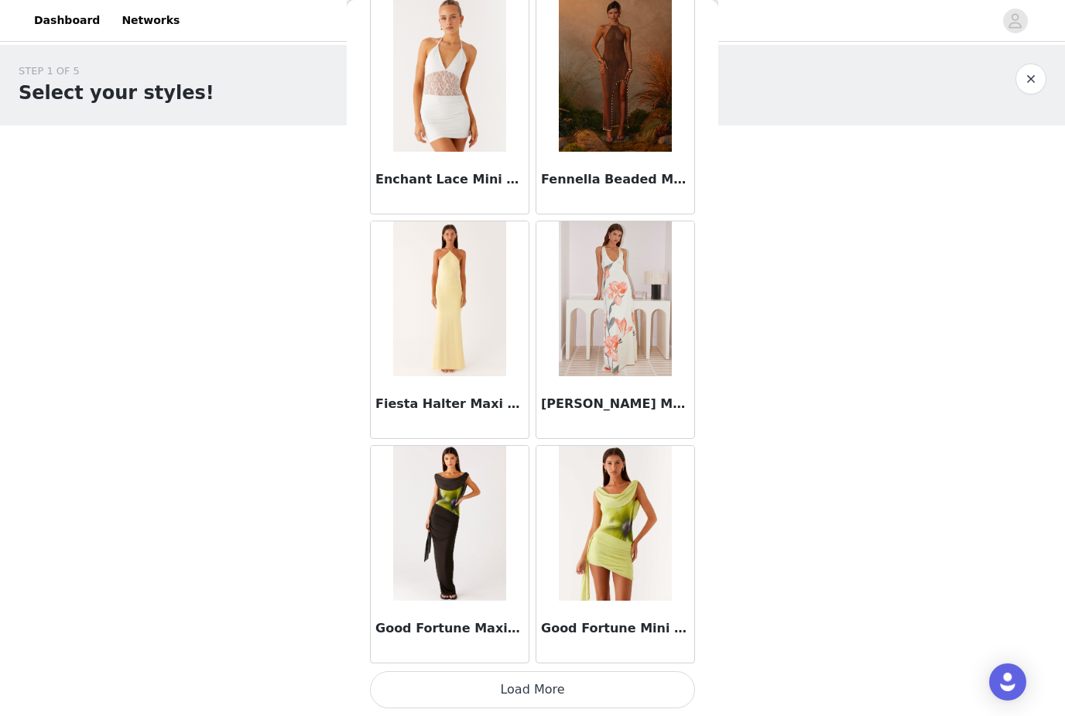
click at [593, 682] on button "Load More" at bounding box center [532, 689] width 325 height 37
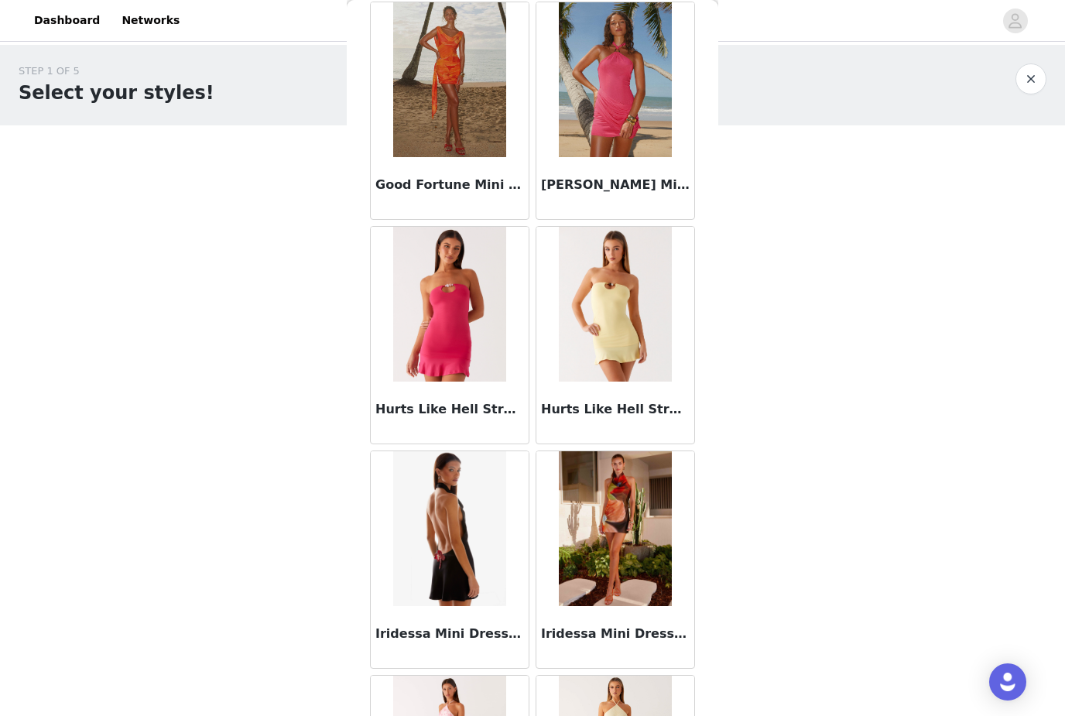
scroll to position [4607, 0]
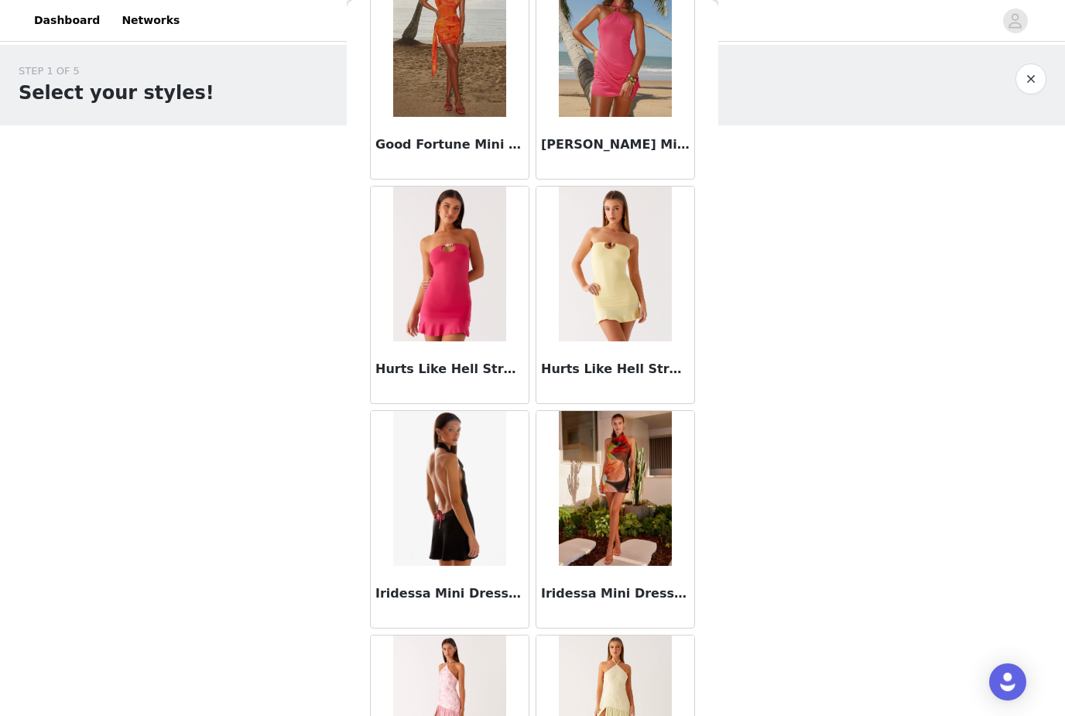
click at [469, 479] on img at bounding box center [449, 488] width 113 height 155
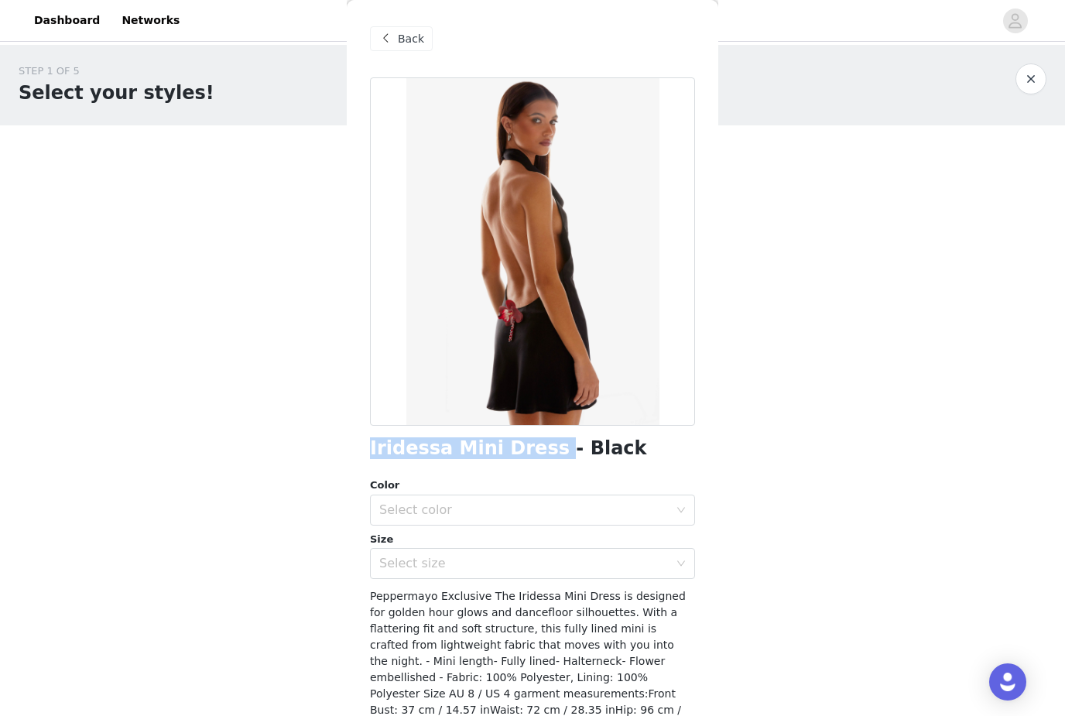
scroll to position [0, 0]
click at [410, 36] on span "Back" at bounding box center [411, 39] width 26 height 16
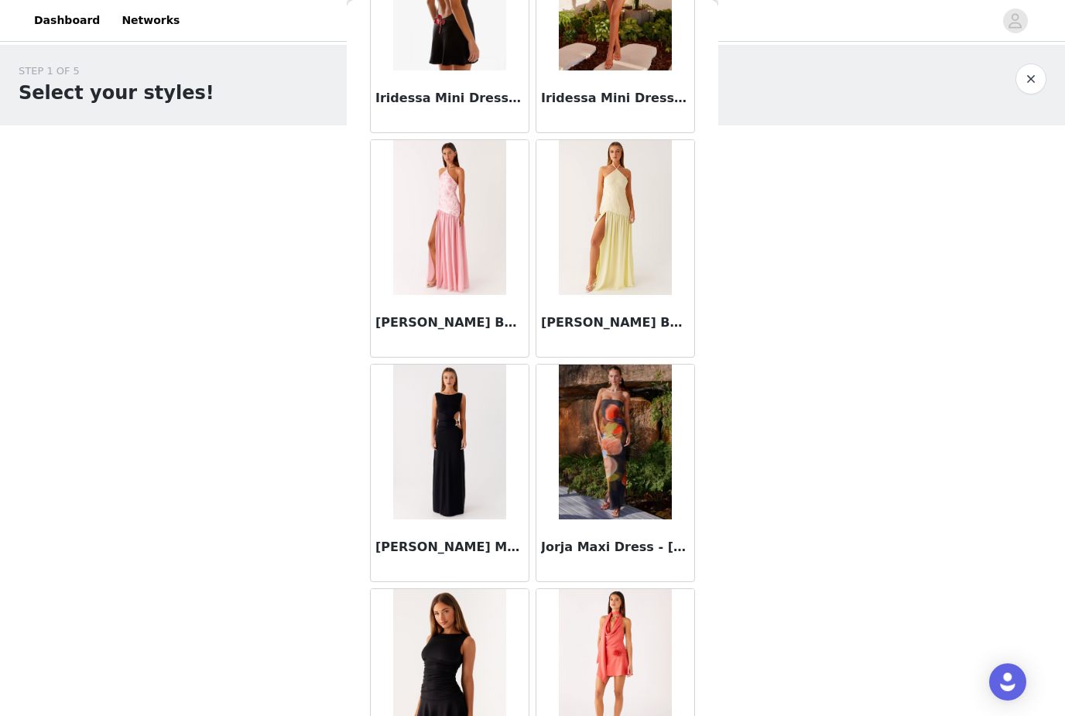
scroll to position [5110, 0]
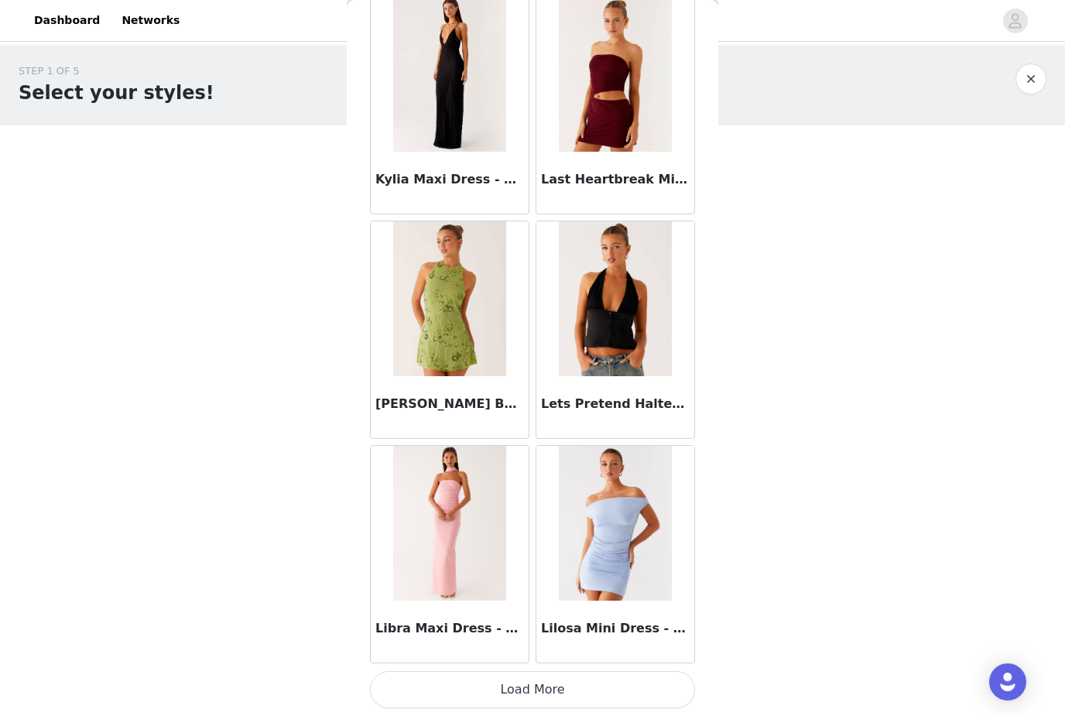
click at [601, 682] on button "Load More" at bounding box center [532, 689] width 325 height 37
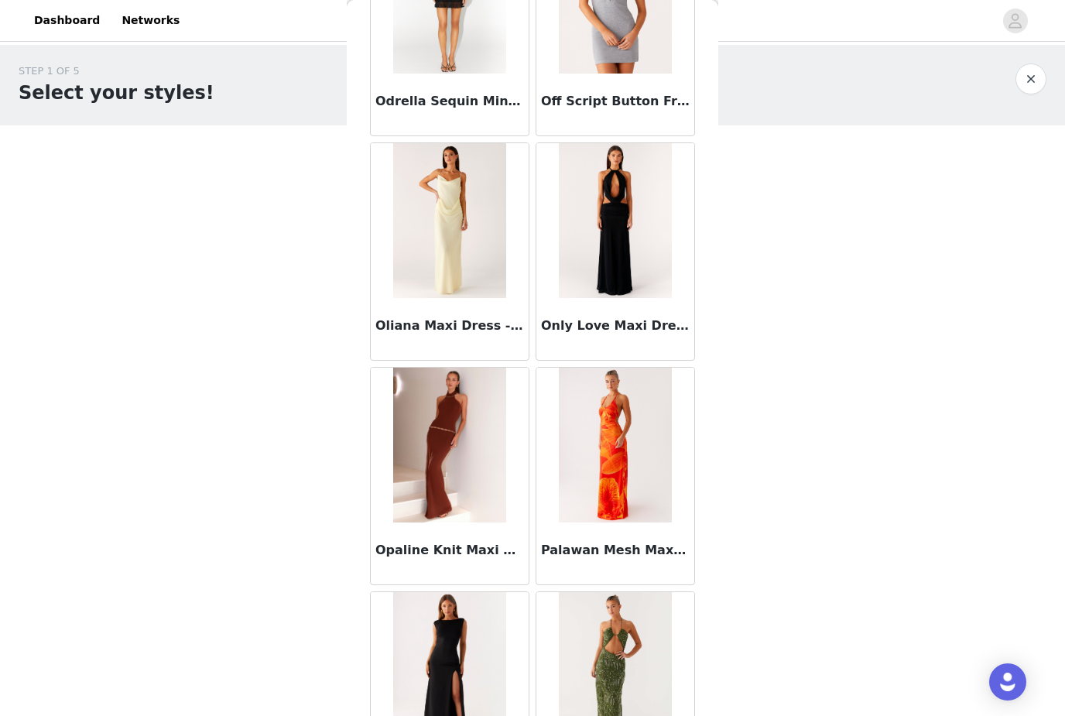
scroll to position [8245, 0]
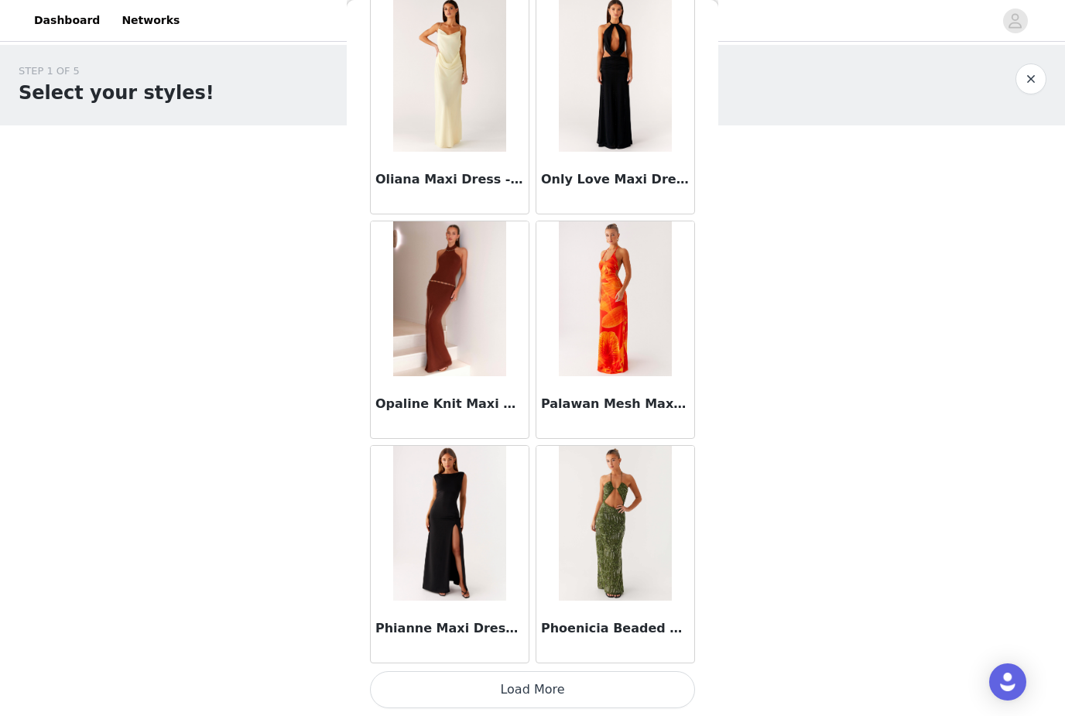
click at [595, 681] on button "Load More" at bounding box center [532, 689] width 325 height 37
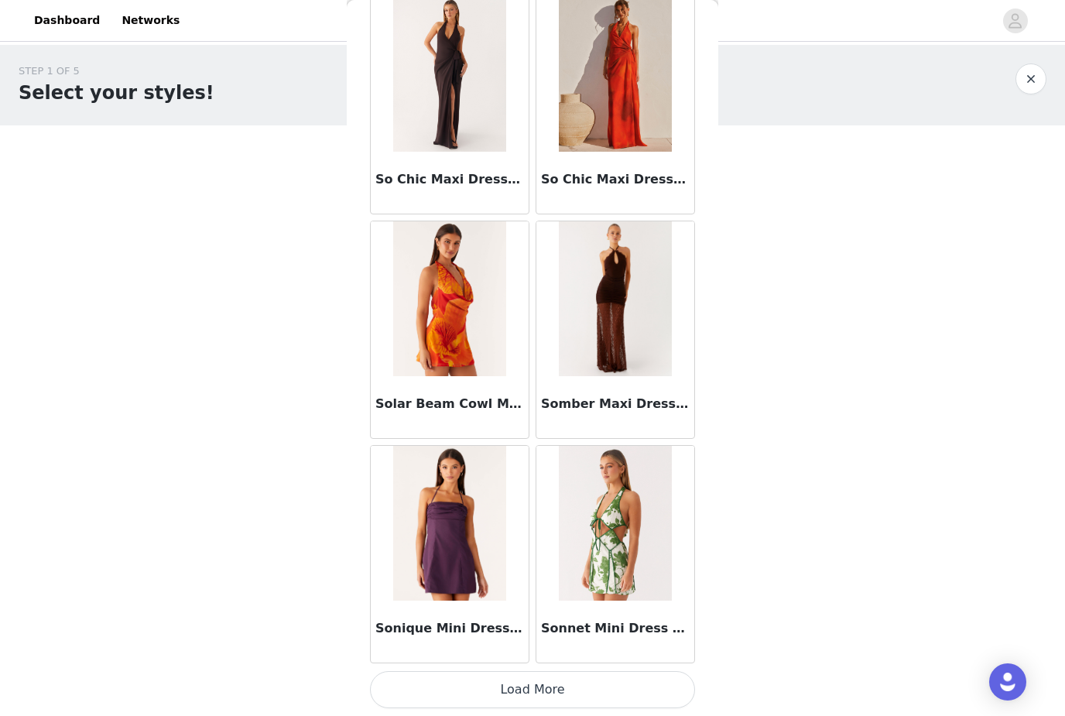
scroll to position [10634, 0]
click at [586, 681] on button "Load More" at bounding box center [532, 689] width 325 height 37
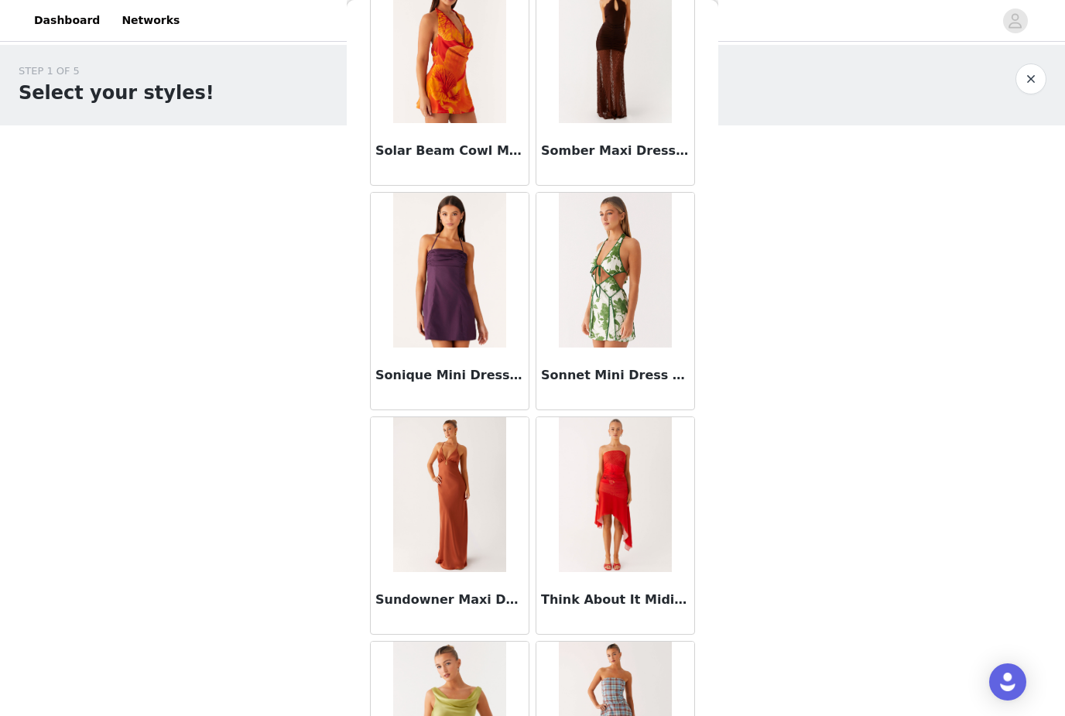
scroll to position [10892, 0]
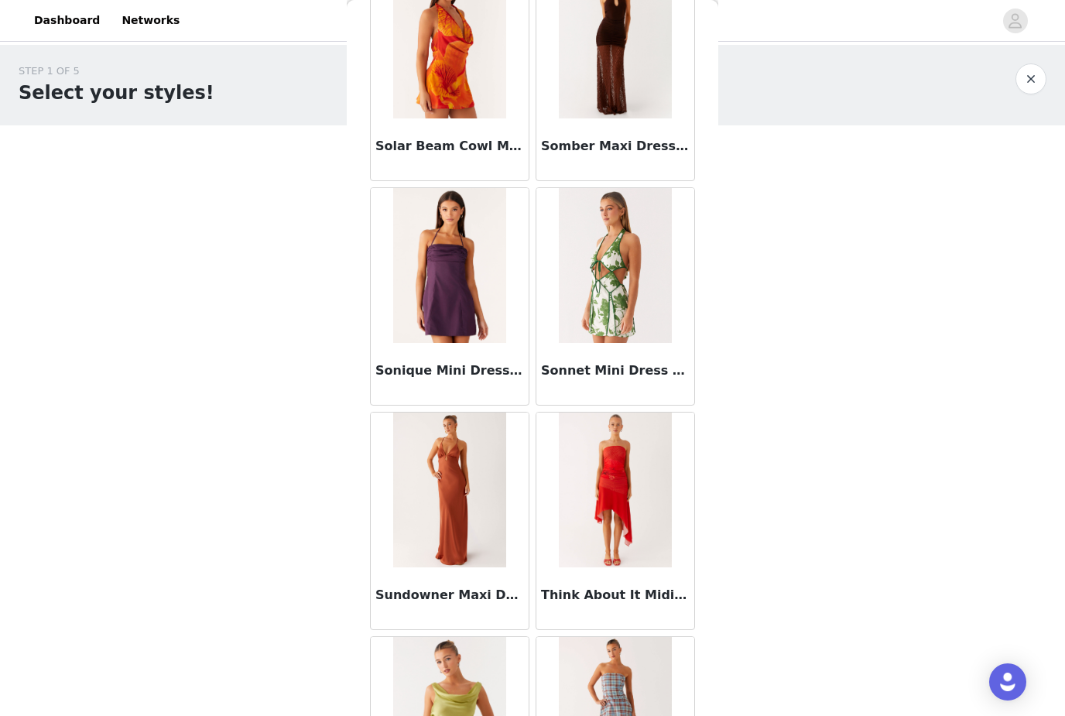
click at [476, 286] on img at bounding box center [449, 265] width 112 height 155
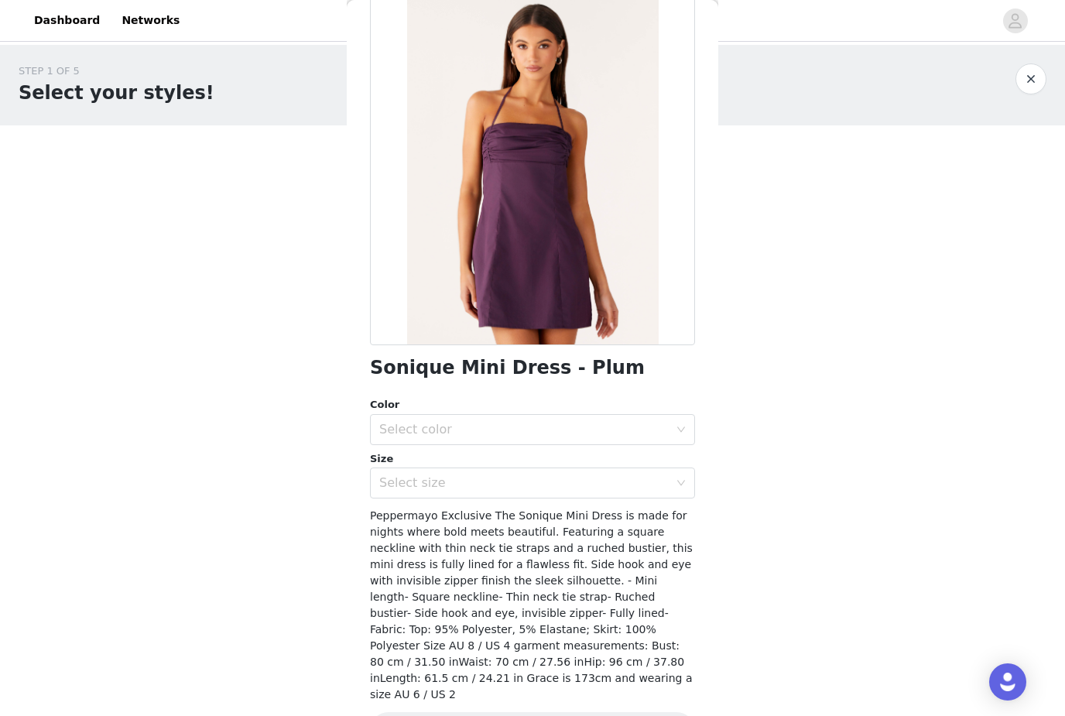
scroll to position [73, 0]
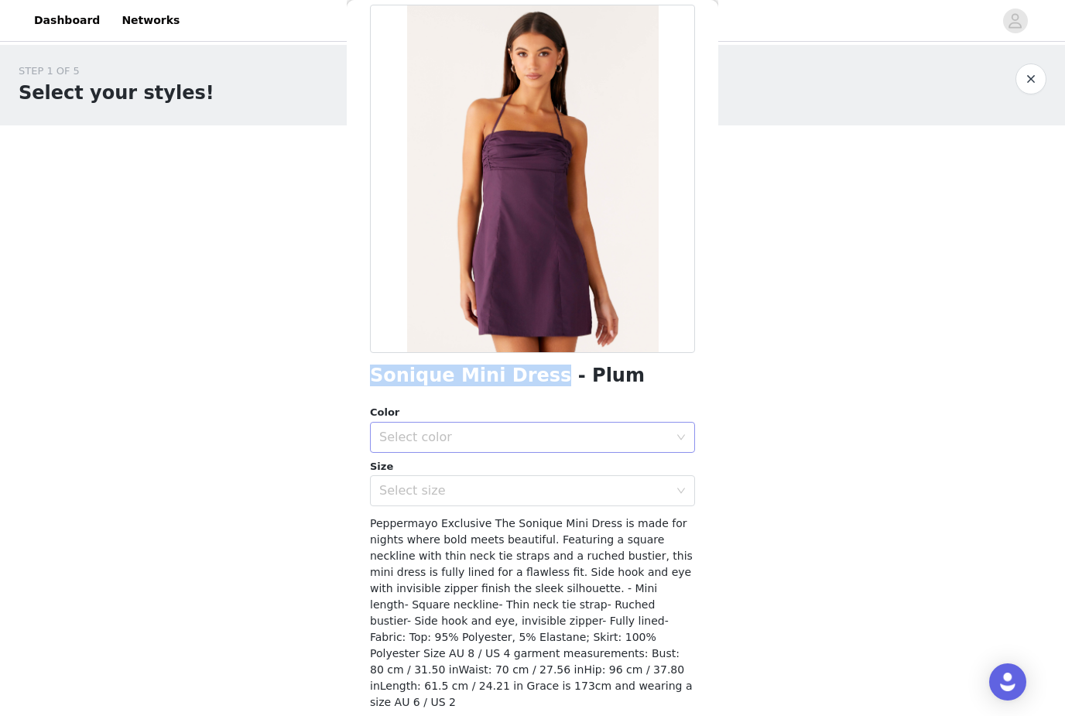
click at [559, 432] on div "Select color" at bounding box center [524, 437] width 290 height 15
click at [543, 468] on li "Plum" at bounding box center [532, 470] width 325 height 25
click at [530, 490] on div "Select size" at bounding box center [524, 490] width 290 height 15
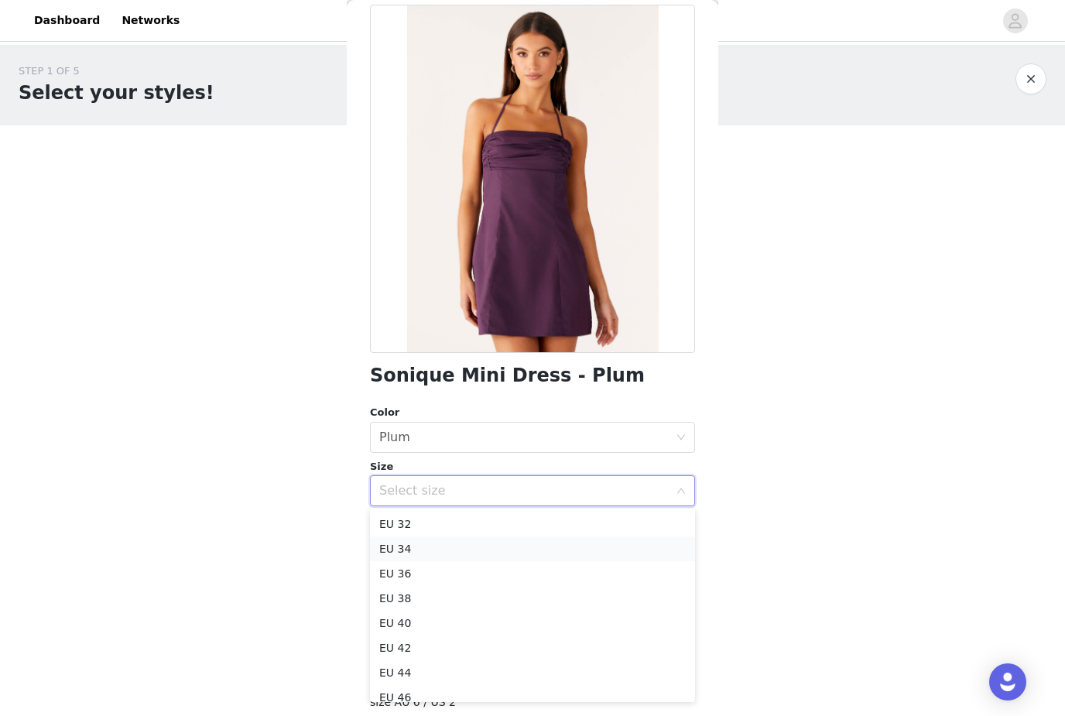
click at [506, 546] on li "EU 34" at bounding box center [532, 549] width 325 height 25
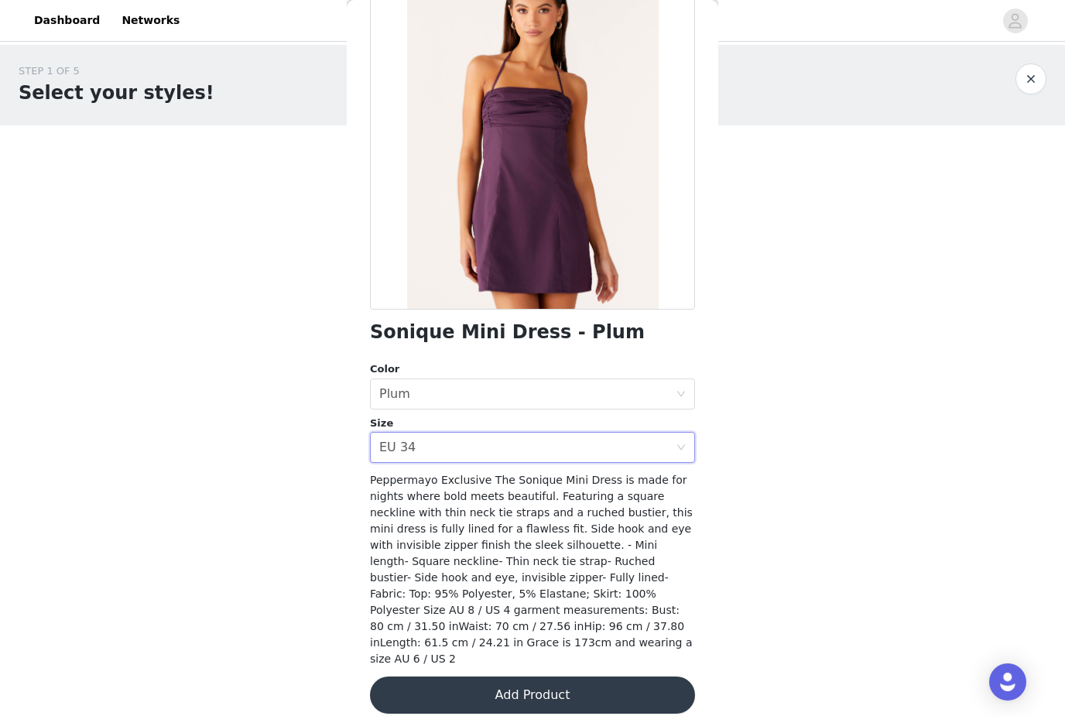
click at [563, 678] on button "Add Product" at bounding box center [532, 695] width 325 height 37
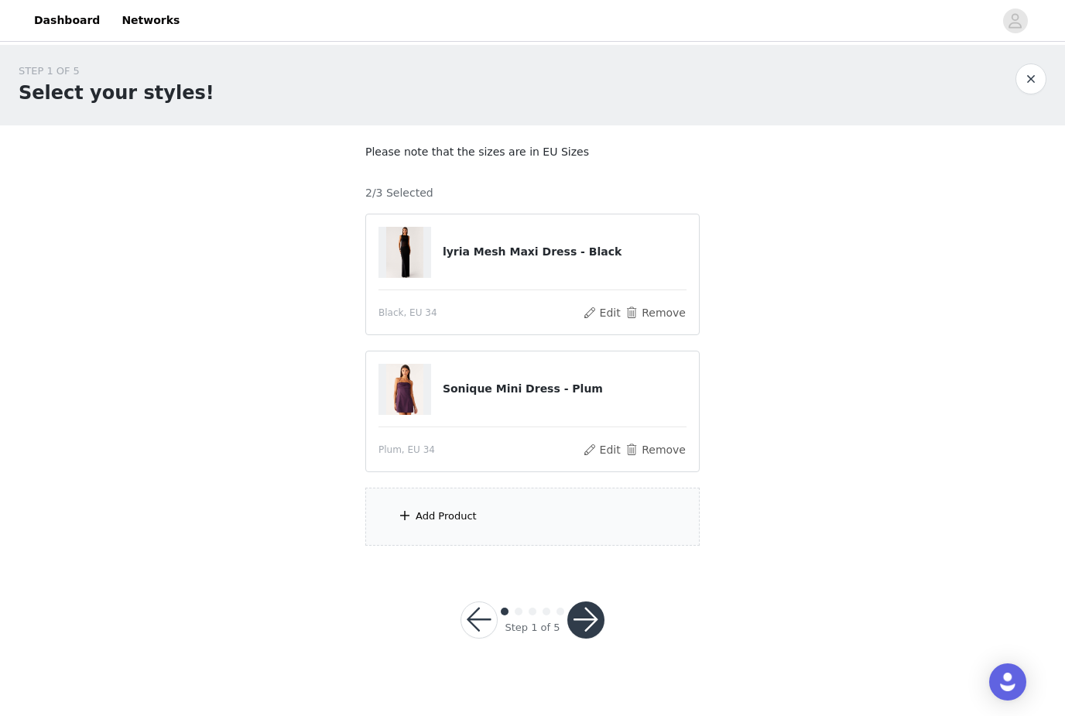
click at [545, 533] on div "Add Product" at bounding box center [532, 517] width 334 height 58
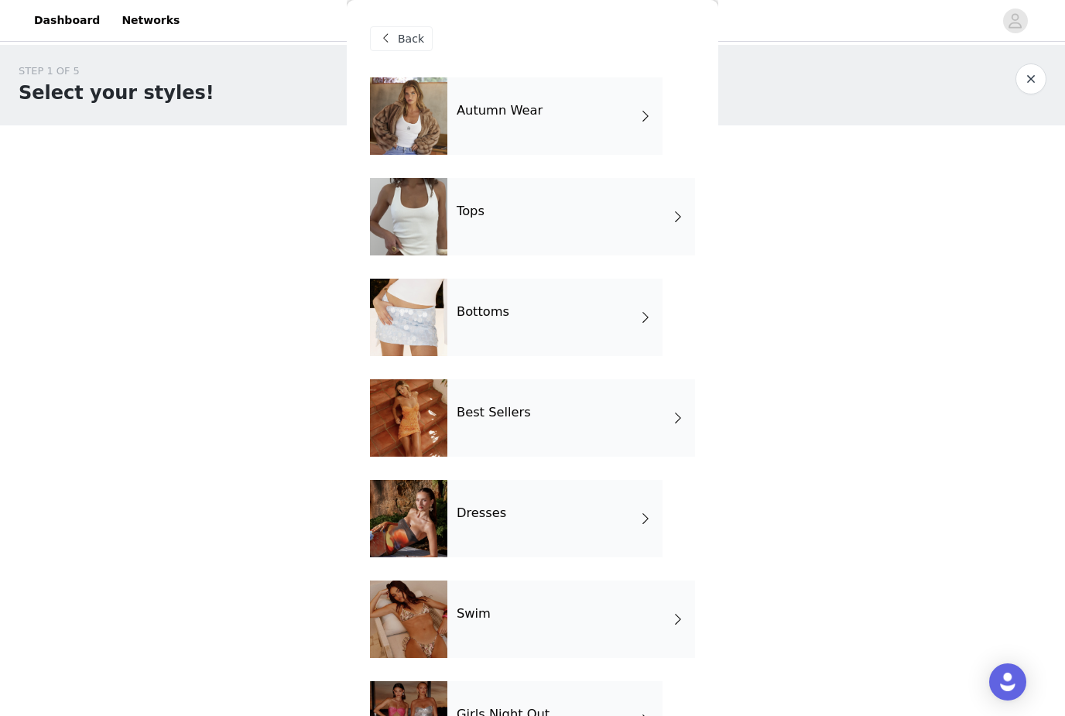
click at [641, 520] on span at bounding box center [645, 518] width 15 height 19
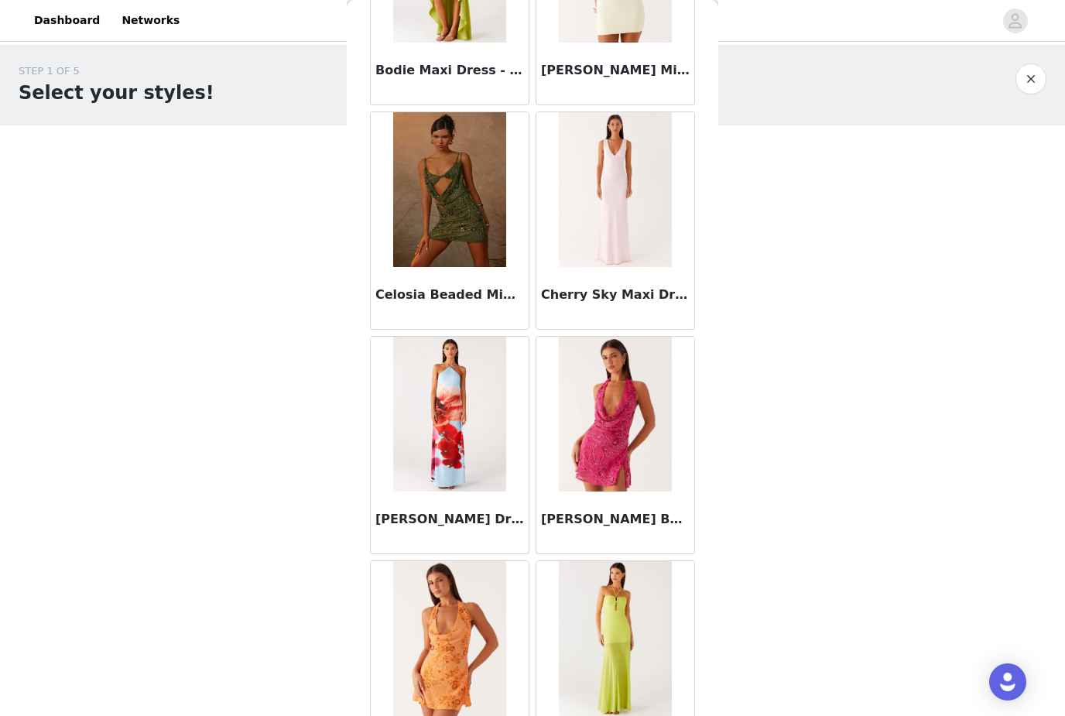
scroll to position [1544, 0]
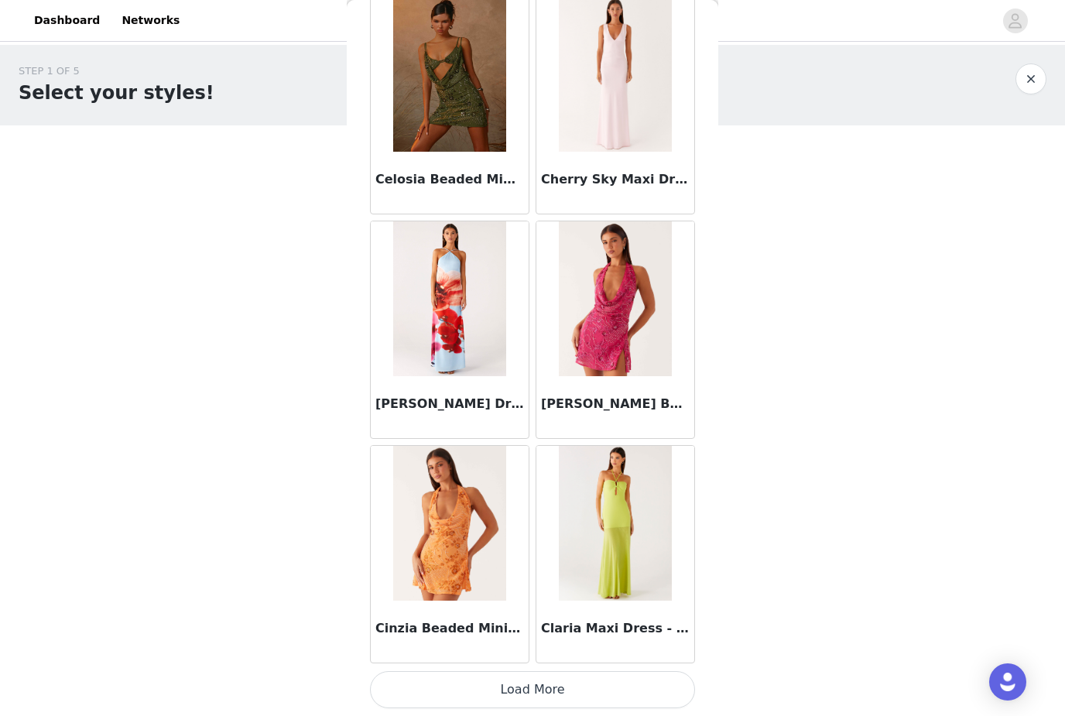
click at [589, 684] on button "Load More" at bounding box center [532, 689] width 325 height 37
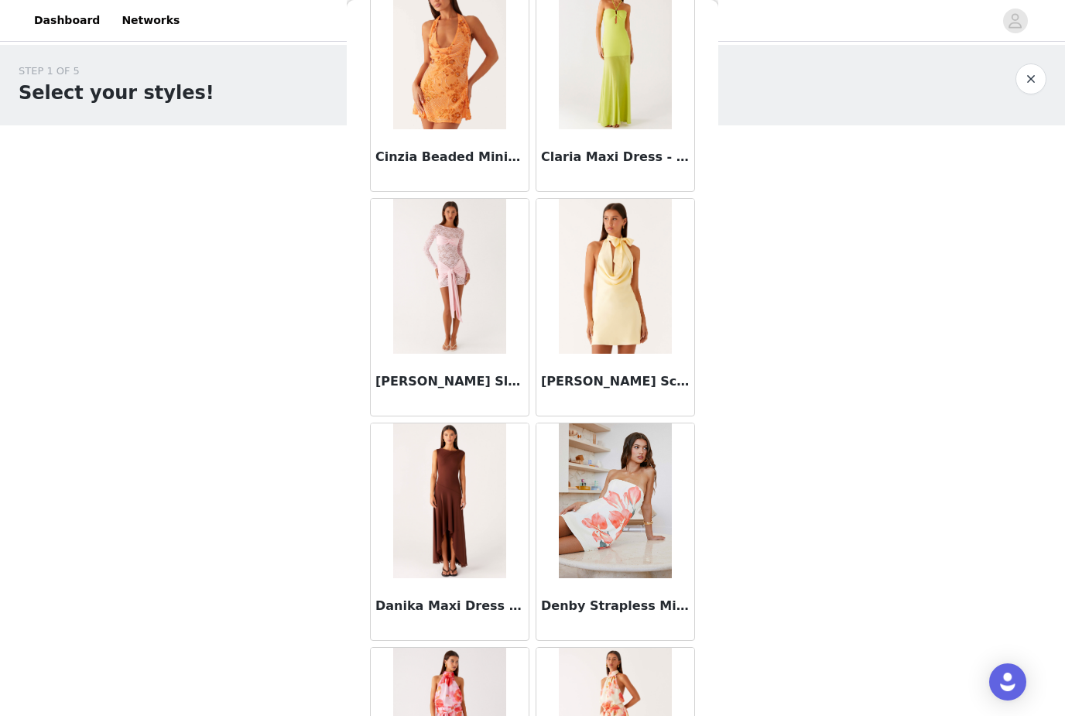
scroll to position [2175, 0]
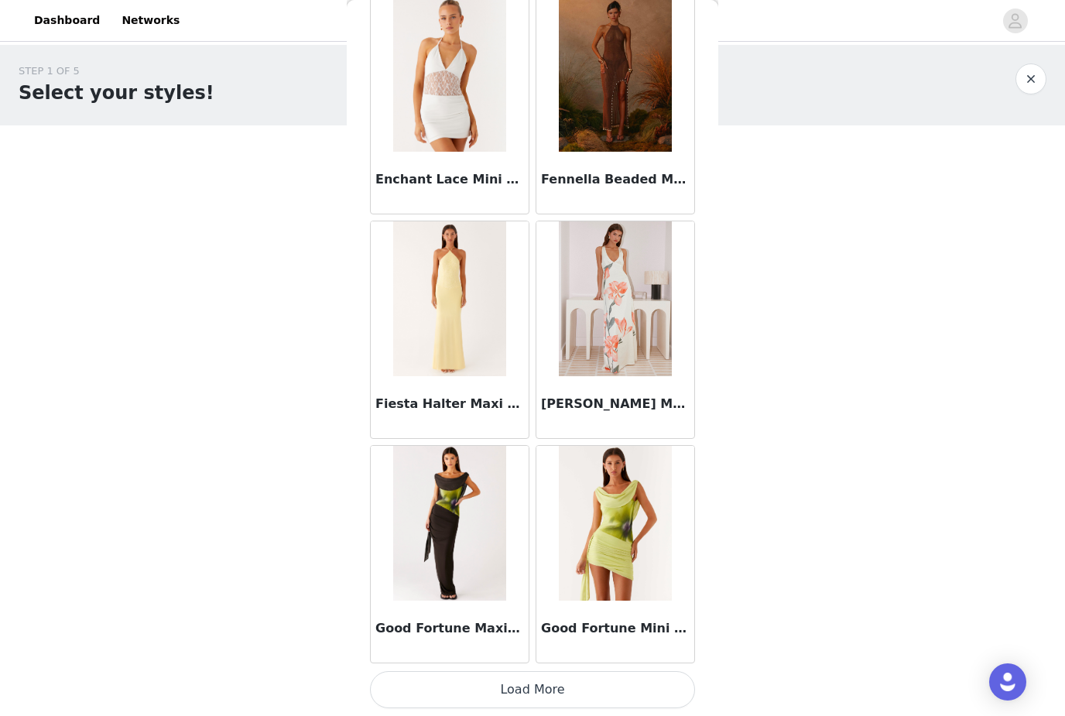
click at [572, 687] on button "Load More" at bounding box center [532, 689] width 325 height 37
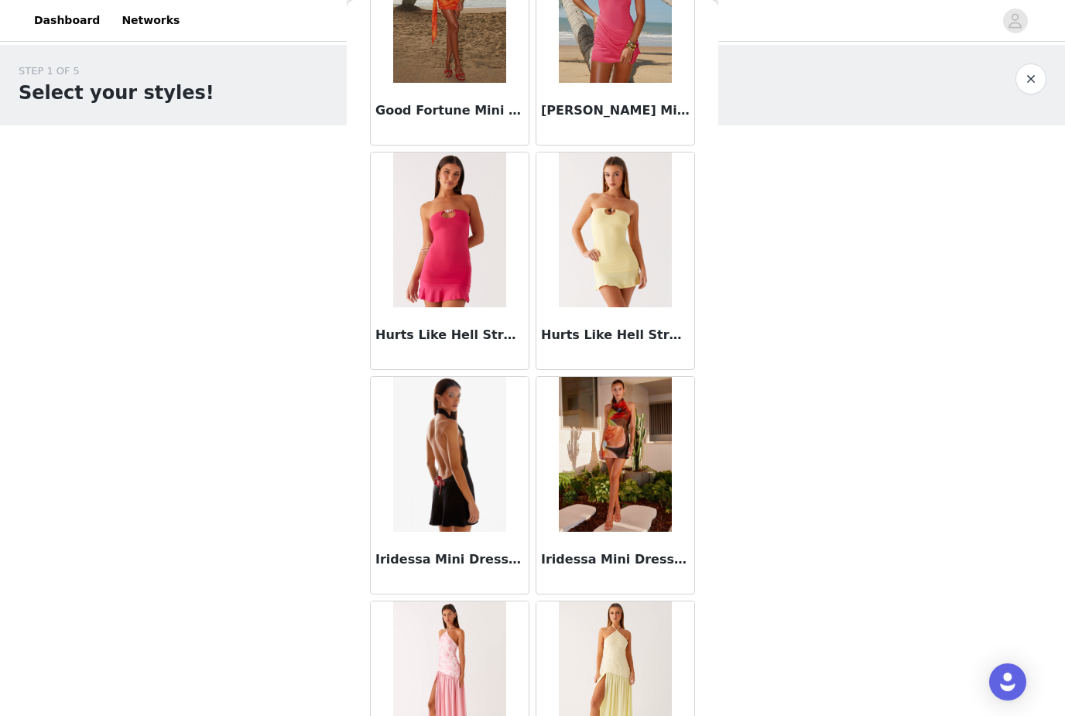
scroll to position [4644, 0]
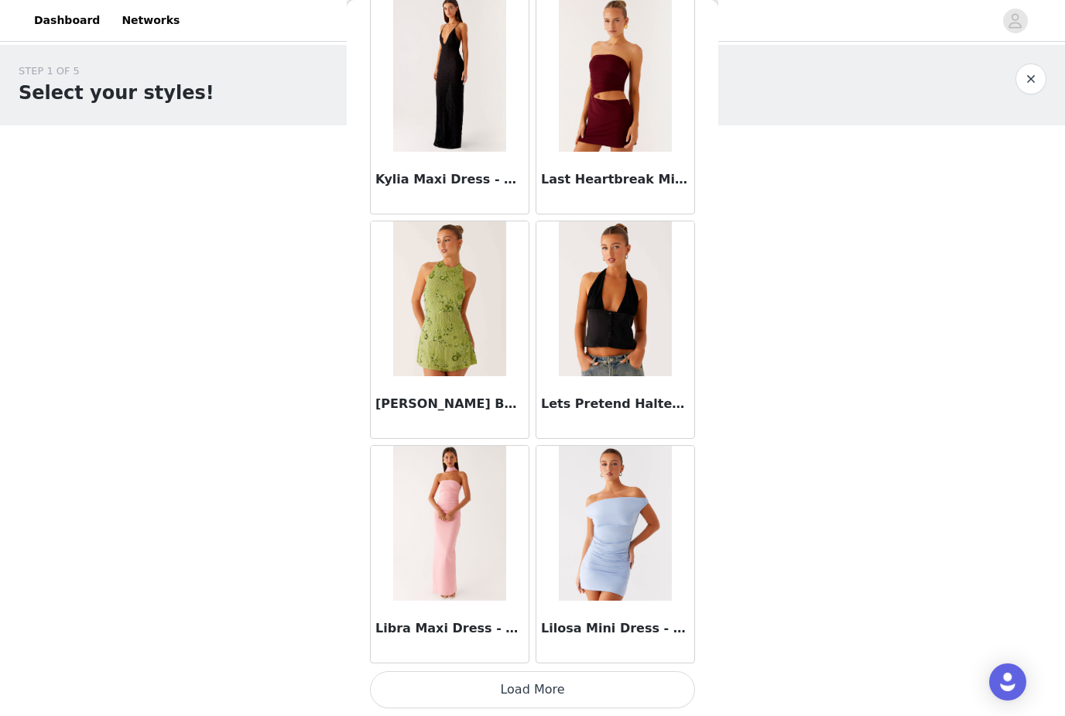
click at [581, 684] on button "Load More" at bounding box center [532, 689] width 325 height 37
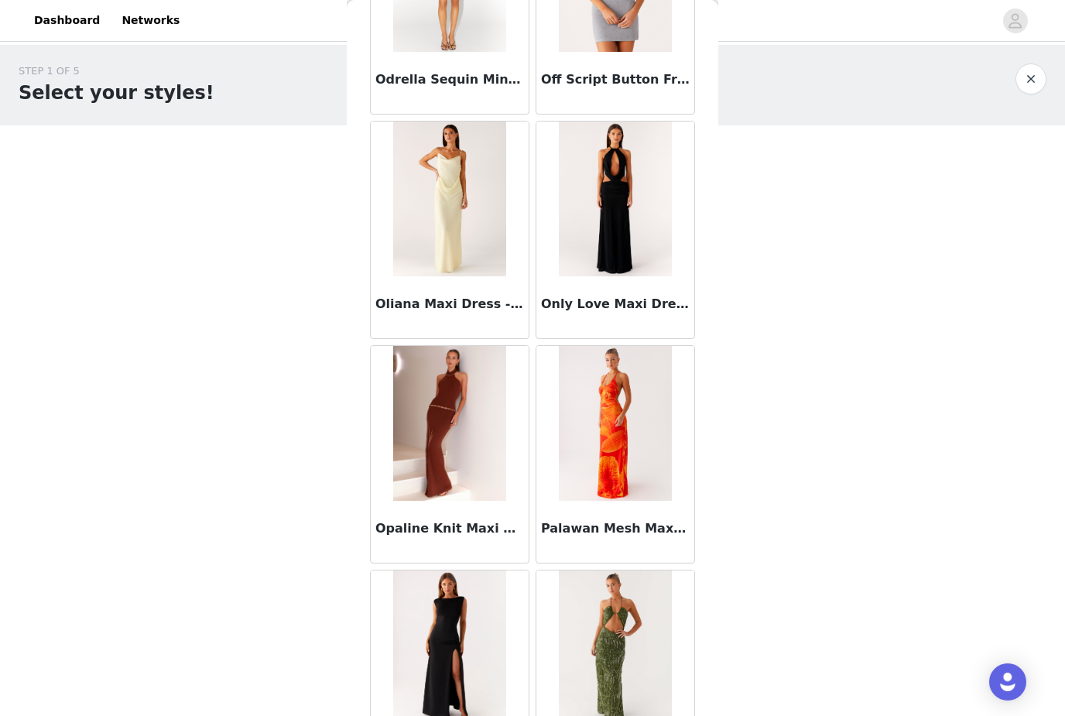
scroll to position [8284, 0]
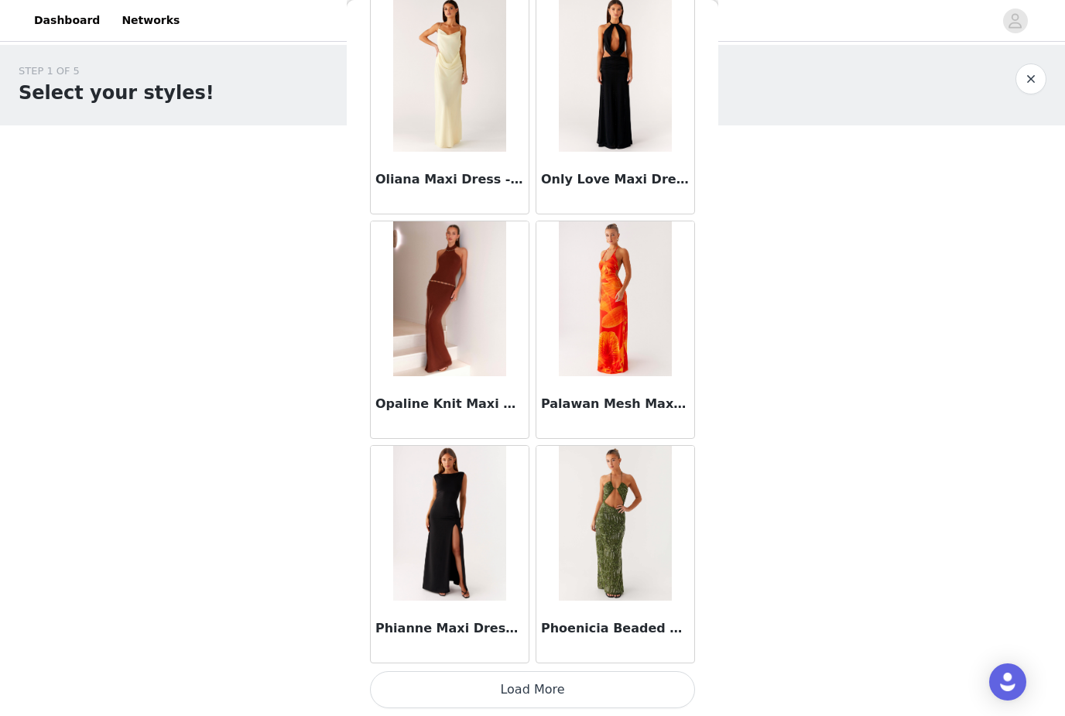
click at [547, 689] on button "Load More" at bounding box center [532, 689] width 325 height 37
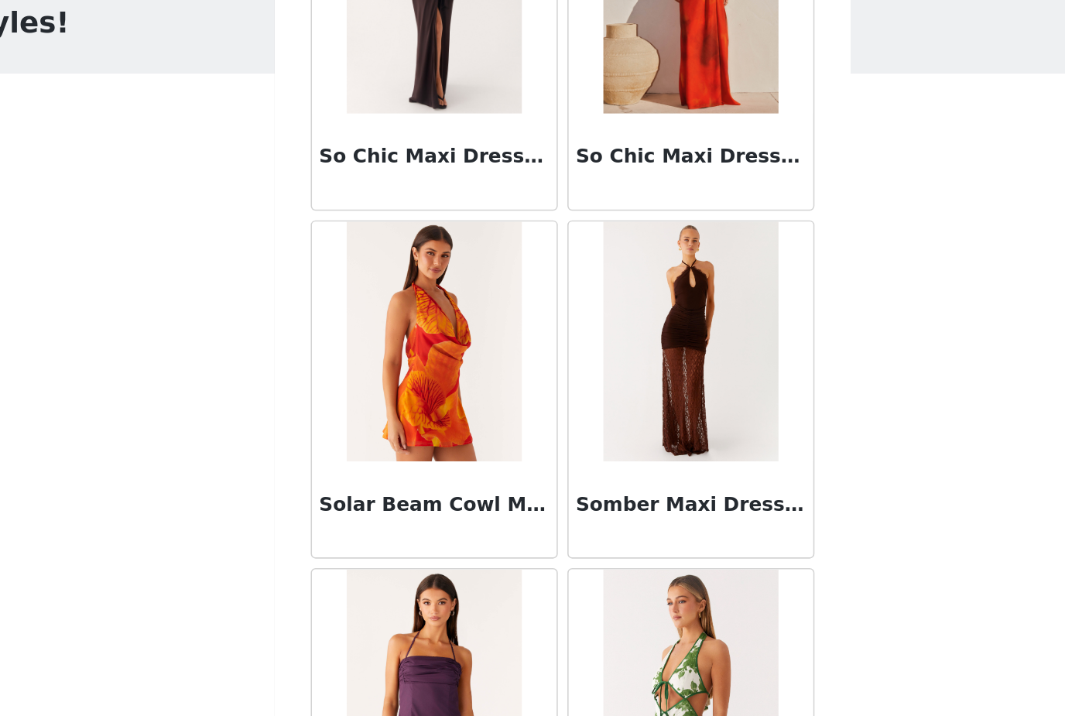
scroll to position [10634, 0]
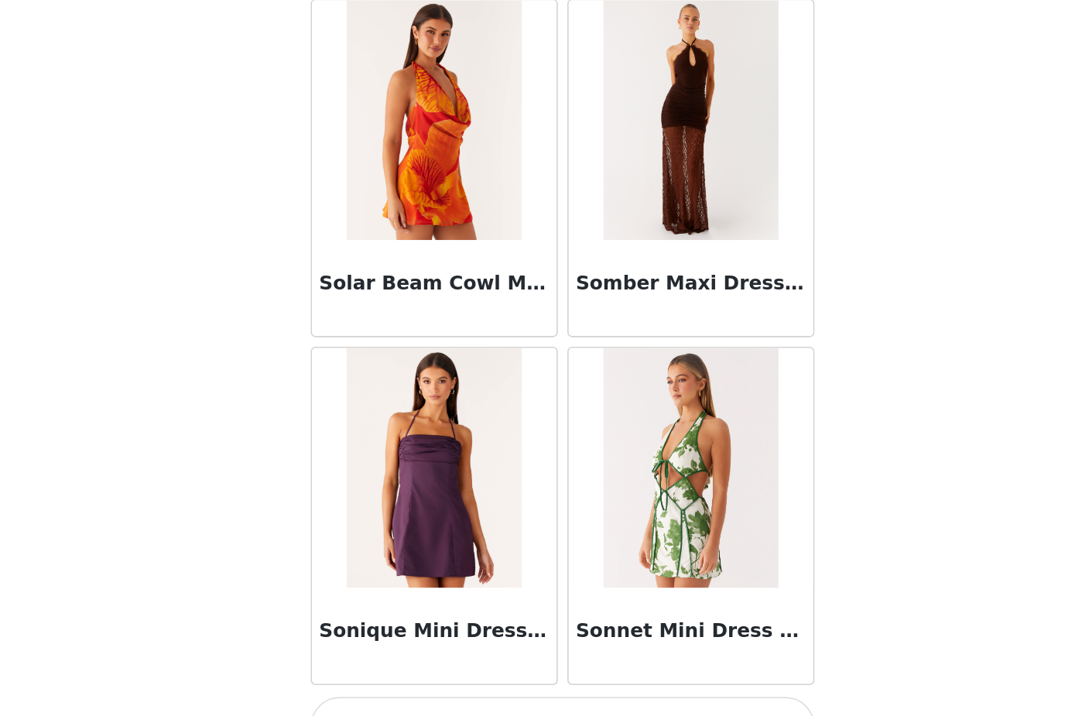
click at [412, 671] on button "Load More" at bounding box center [532, 689] width 325 height 37
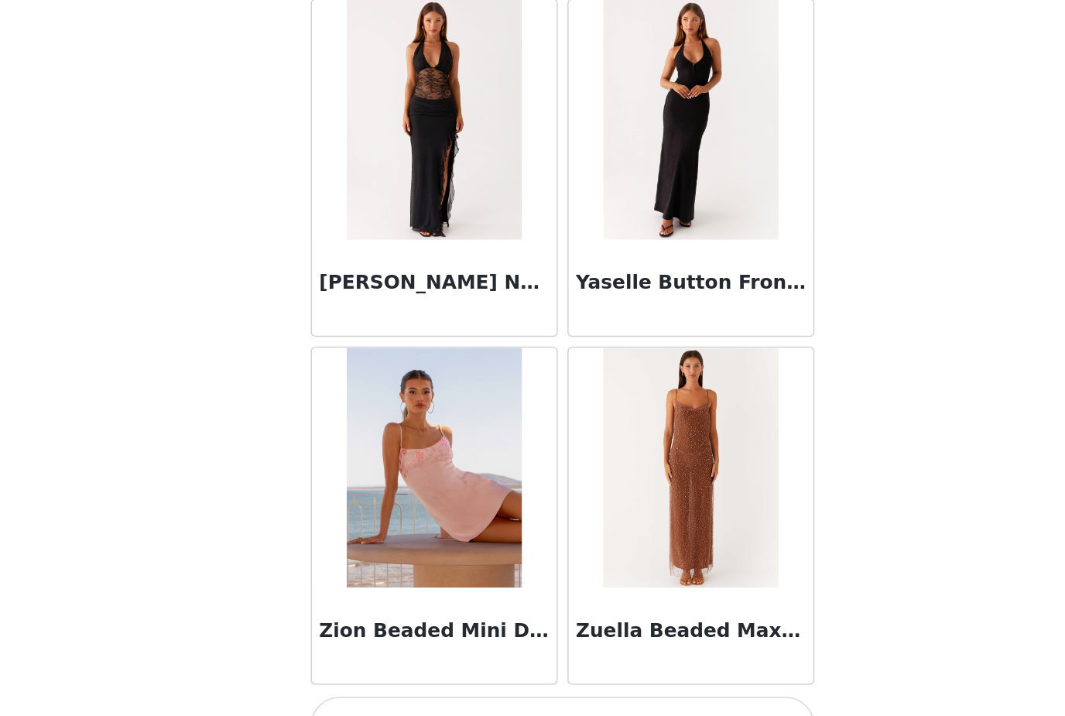
scroll to position [12880, 0]
click at [404, 671] on button "Load More" at bounding box center [532, 689] width 325 height 37
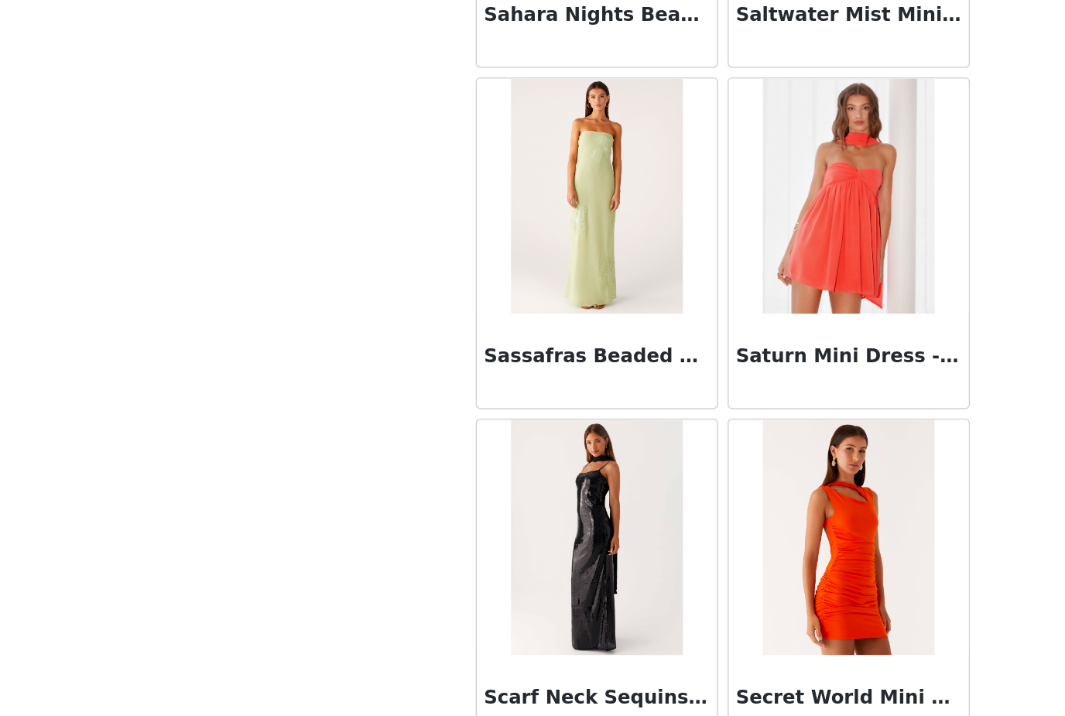
scroll to position [9694, 0]
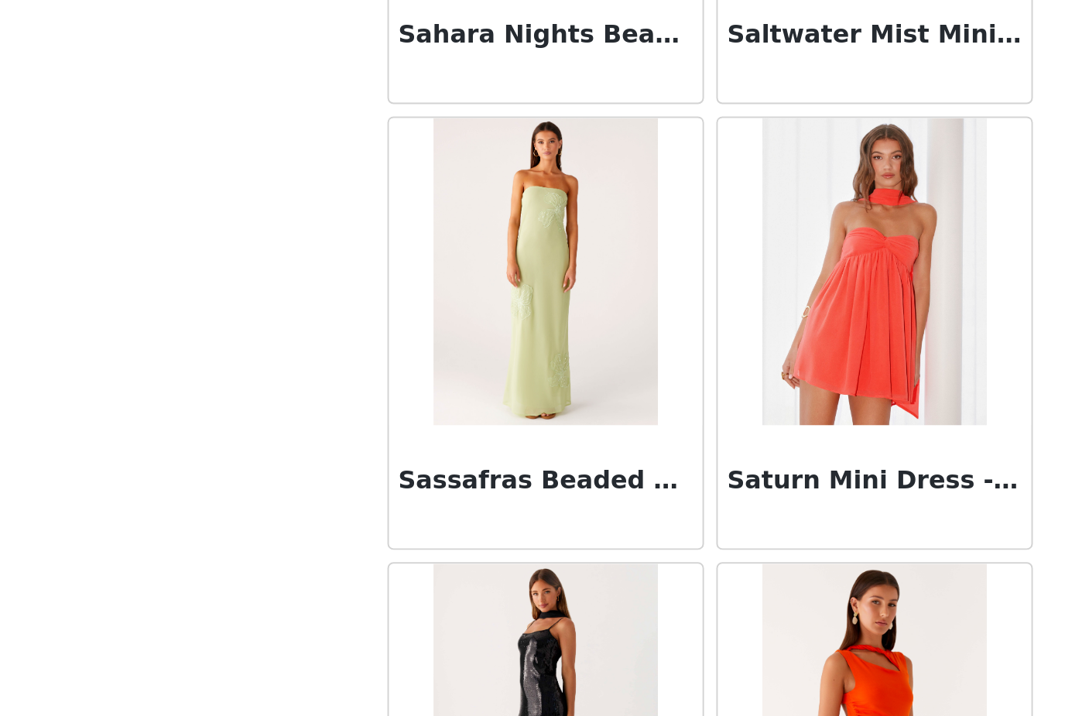
click at [393, 263] on img at bounding box center [449, 340] width 112 height 155
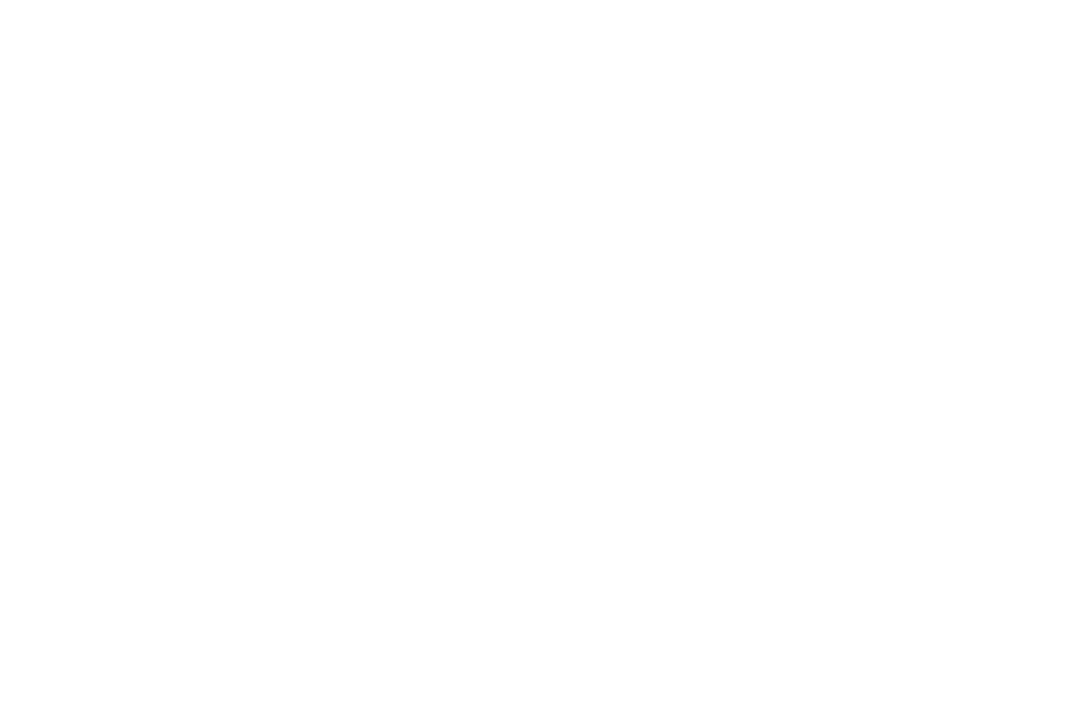
scroll to position [0, 0]
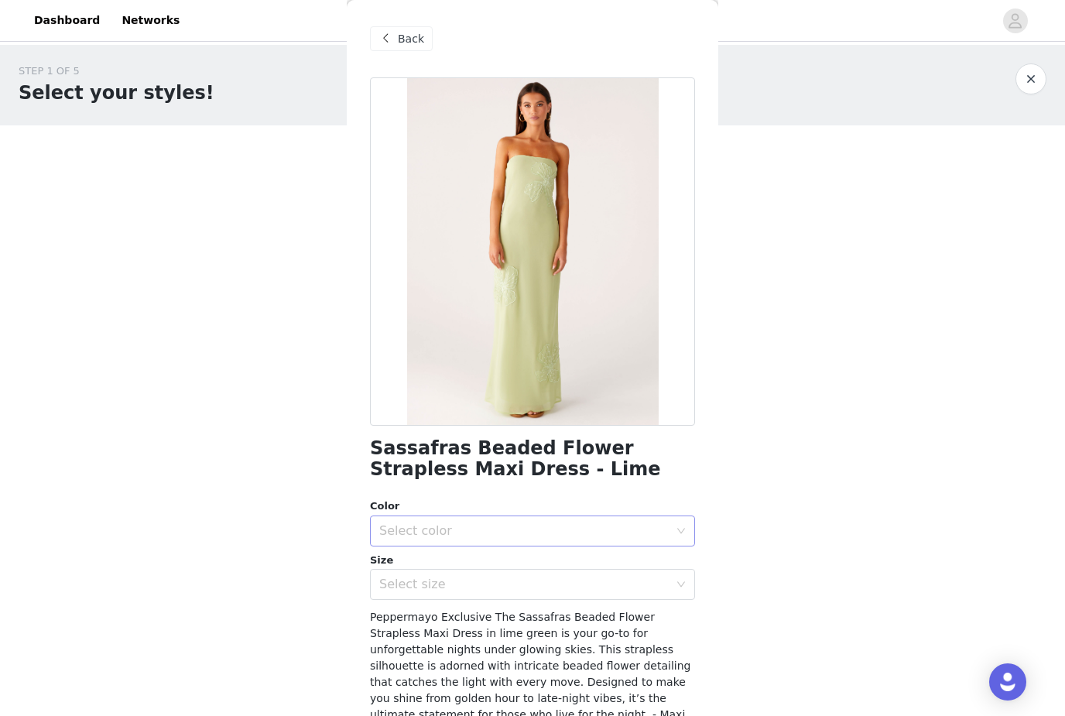
click at [625, 535] on div "Select color" at bounding box center [524, 530] width 290 height 15
click at [610, 561] on li "Lime" at bounding box center [532, 564] width 325 height 25
click at [567, 590] on div "Select size" at bounding box center [524, 584] width 290 height 15
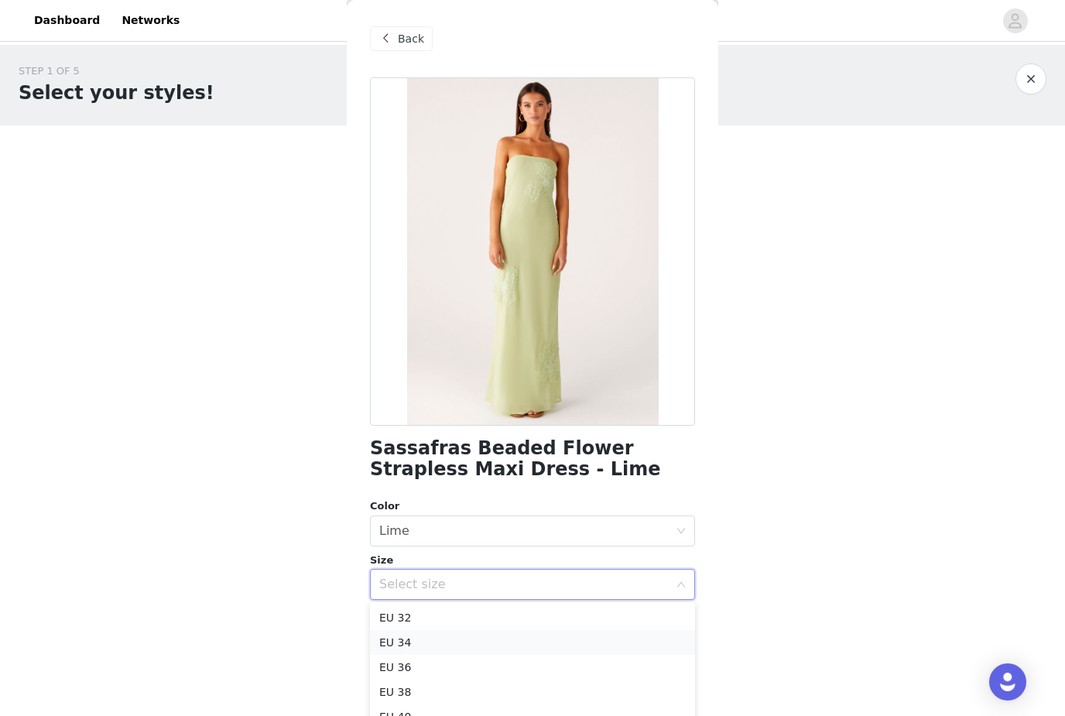
click at [563, 643] on li "EU 34" at bounding box center [532, 642] width 325 height 25
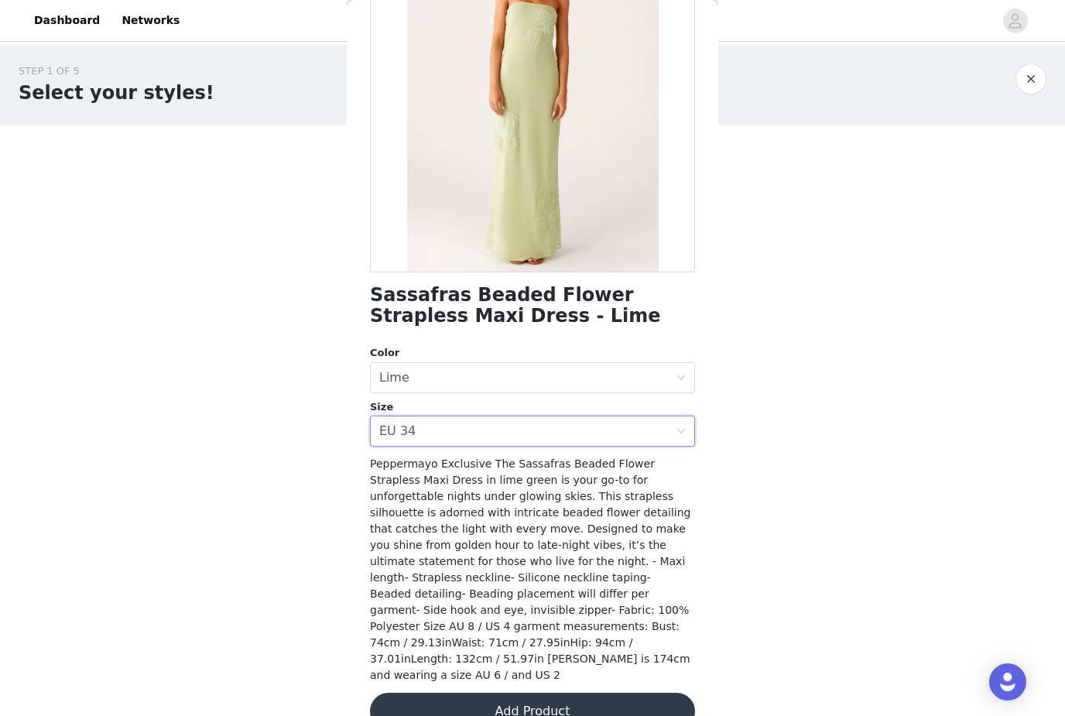
scroll to position [153, 0]
click at [610, 694] on button "Add Product" at bounding box center [532, 712] width 325 height 37
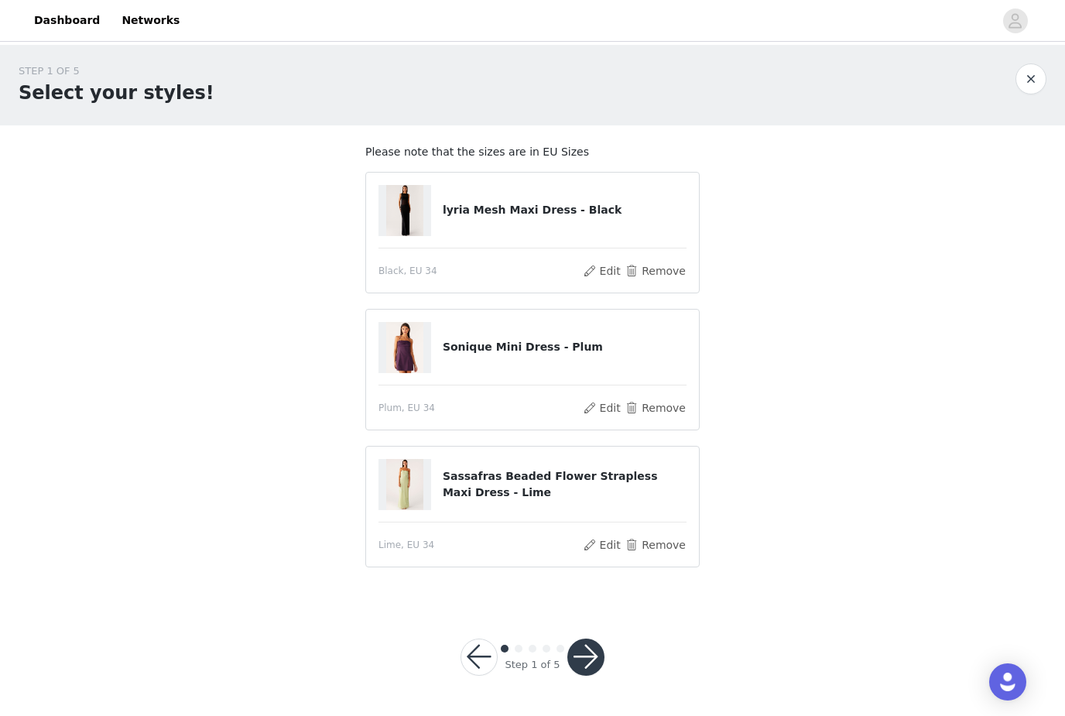
click at [581, 660] on button "button" at bounding box center [586, 657] width 37 height 37
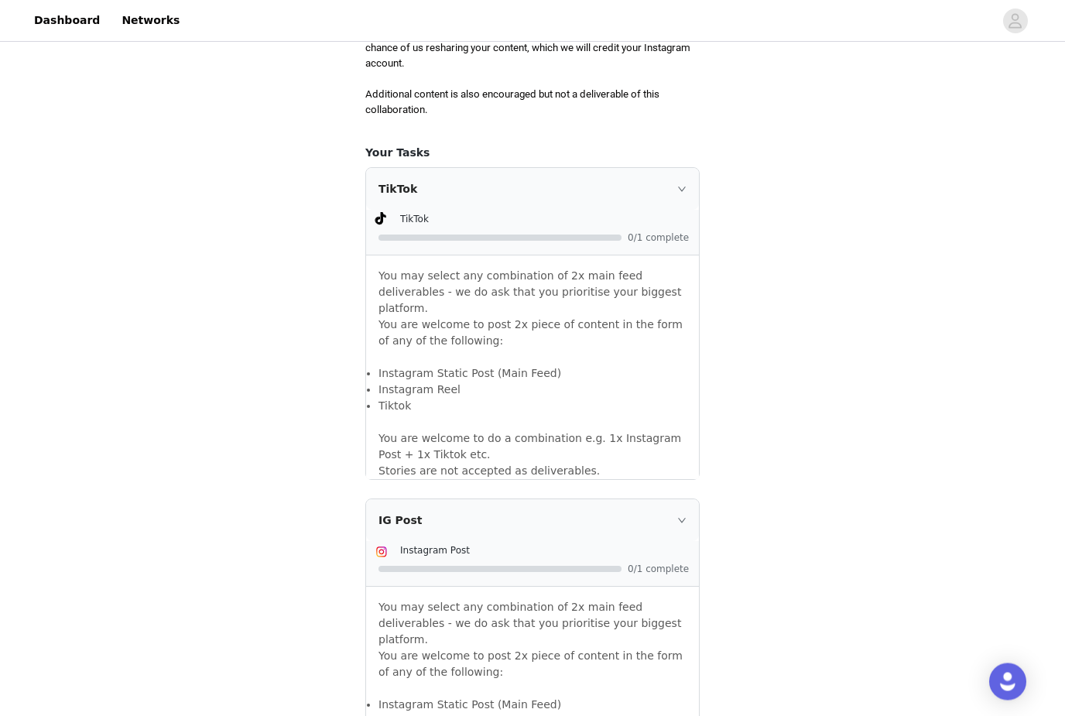
click at [682, 500] on div "IG Post" at bounding box center [532, 521] width 333 height 42
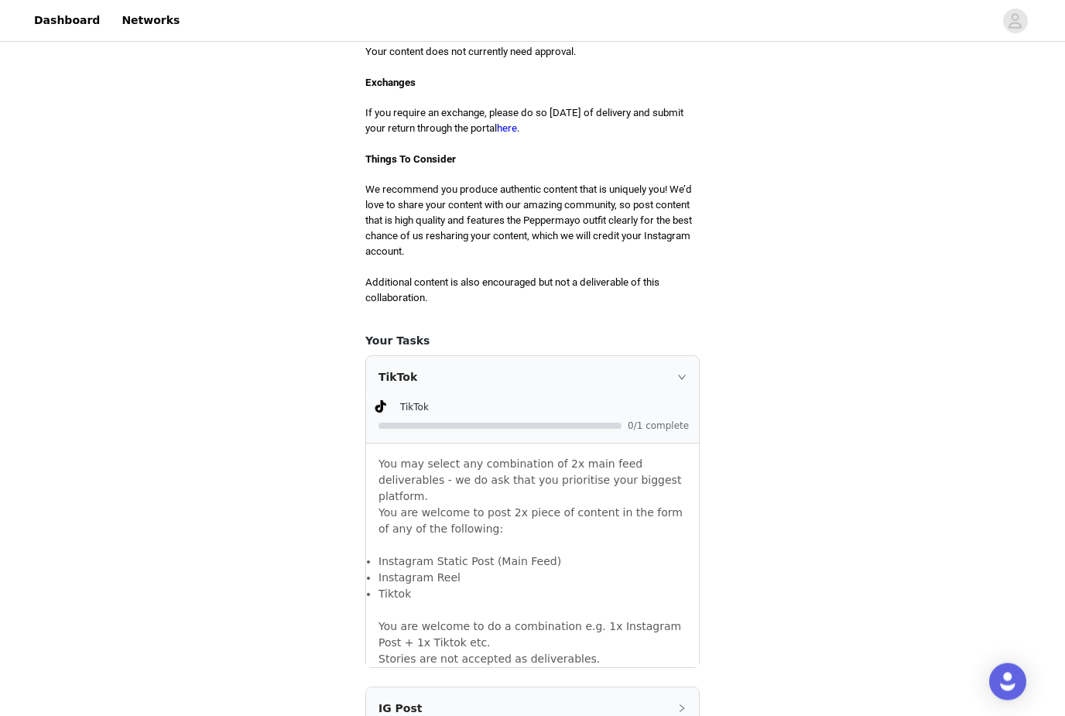
click at [692, 357] on div "TikTok" at bounding box center [532, 378] width 333 height 42
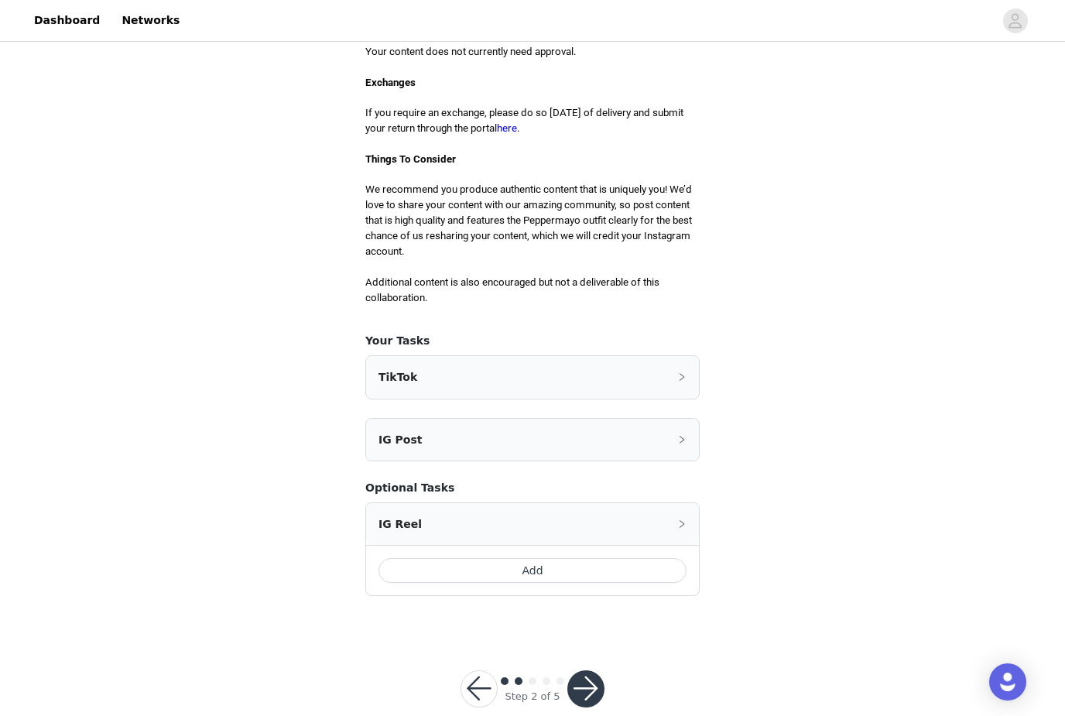
scroll to position [647, 0]
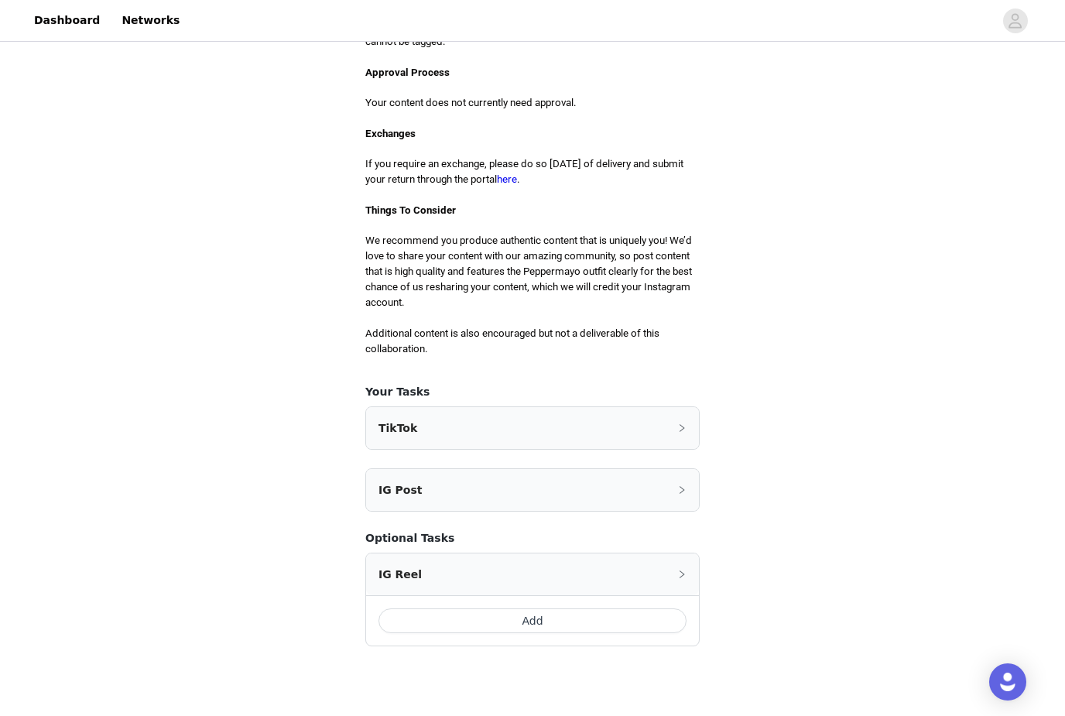
click at [690, 558] on div "IG Reel" at bounding box center [532, 575] width 333 height 42
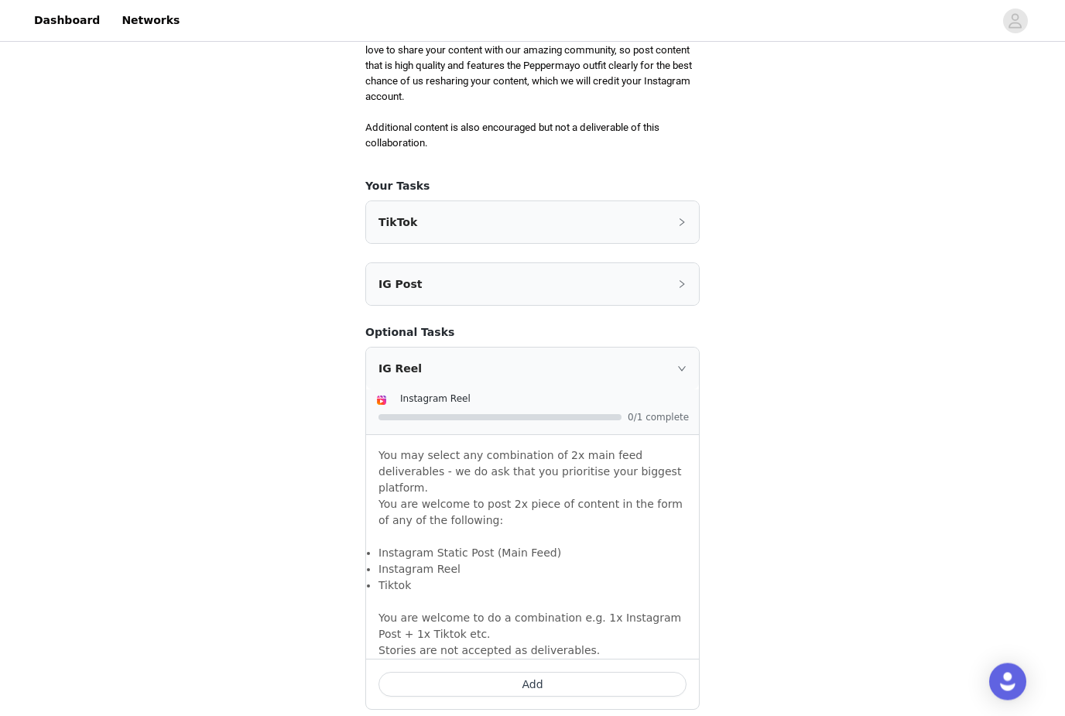
click at [682, 367] on icon "icon: right" at bounding box center [682, 369] width 8 height 5
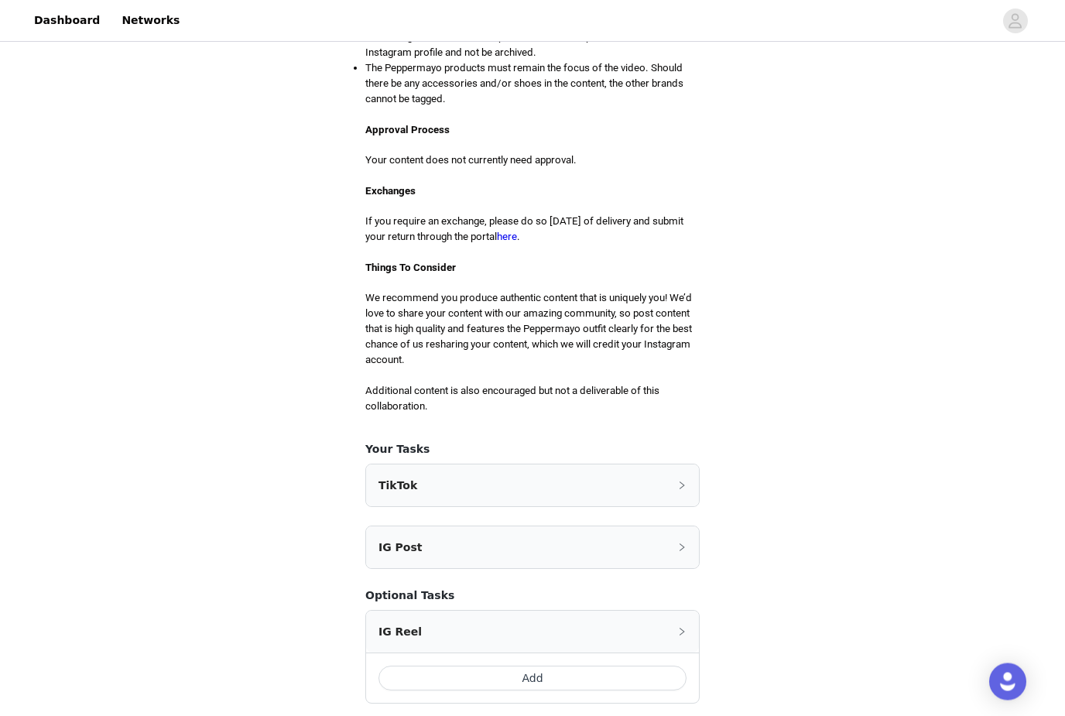
scroll to position [593, 0]
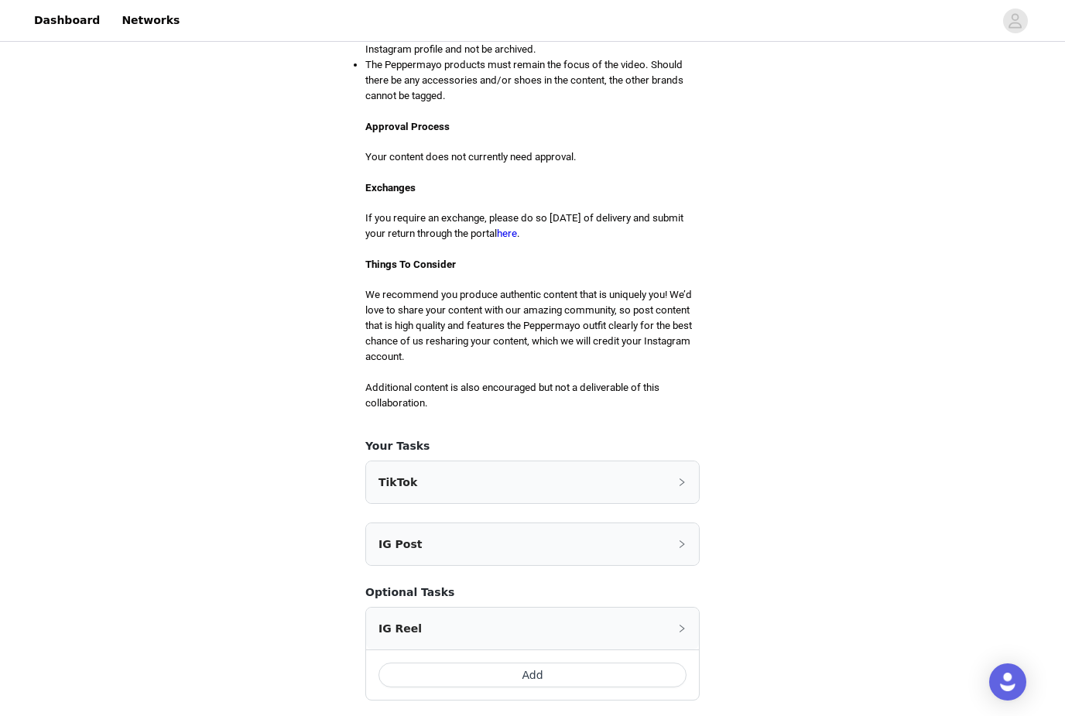
click at [688, 461] on div "TikTok" at bounding box center [532, 482] width 333 height 42
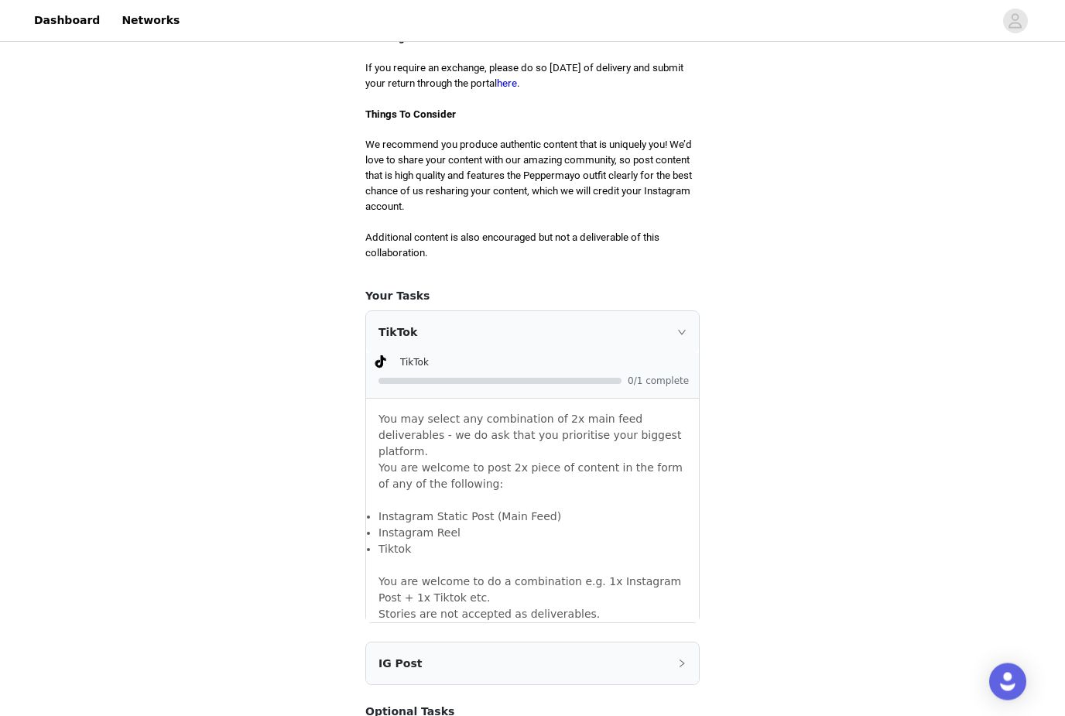
scroll to position [744, 0]
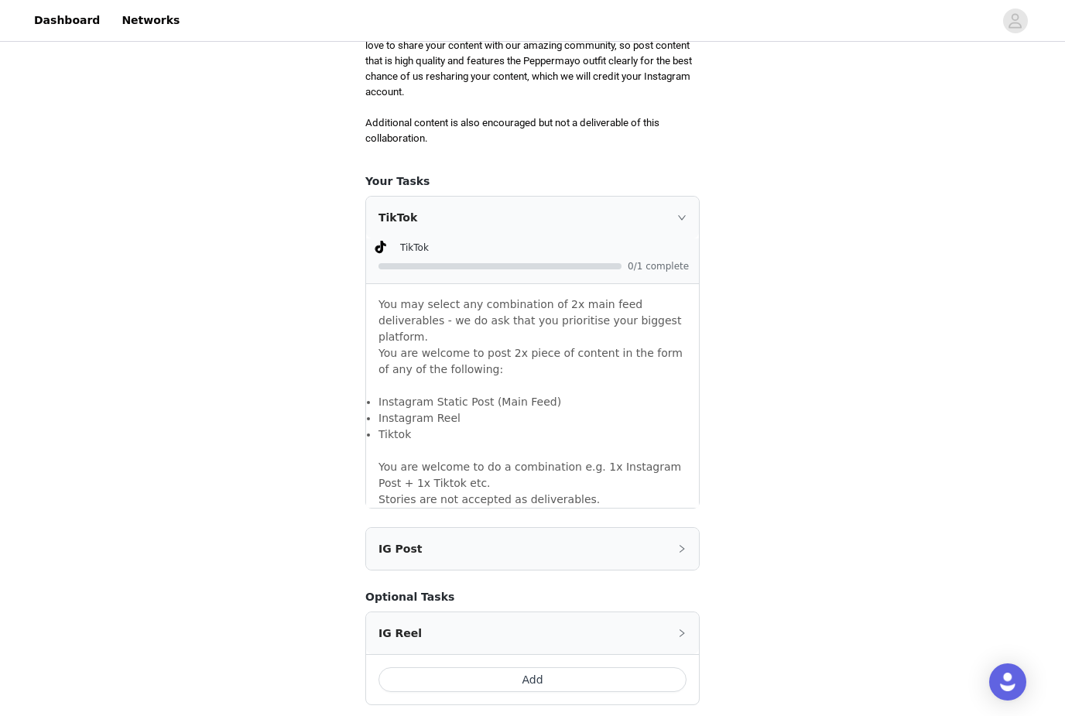
click at [676, 207] on div "TikTok" at bounding box center [532, 218] width 333 height 42
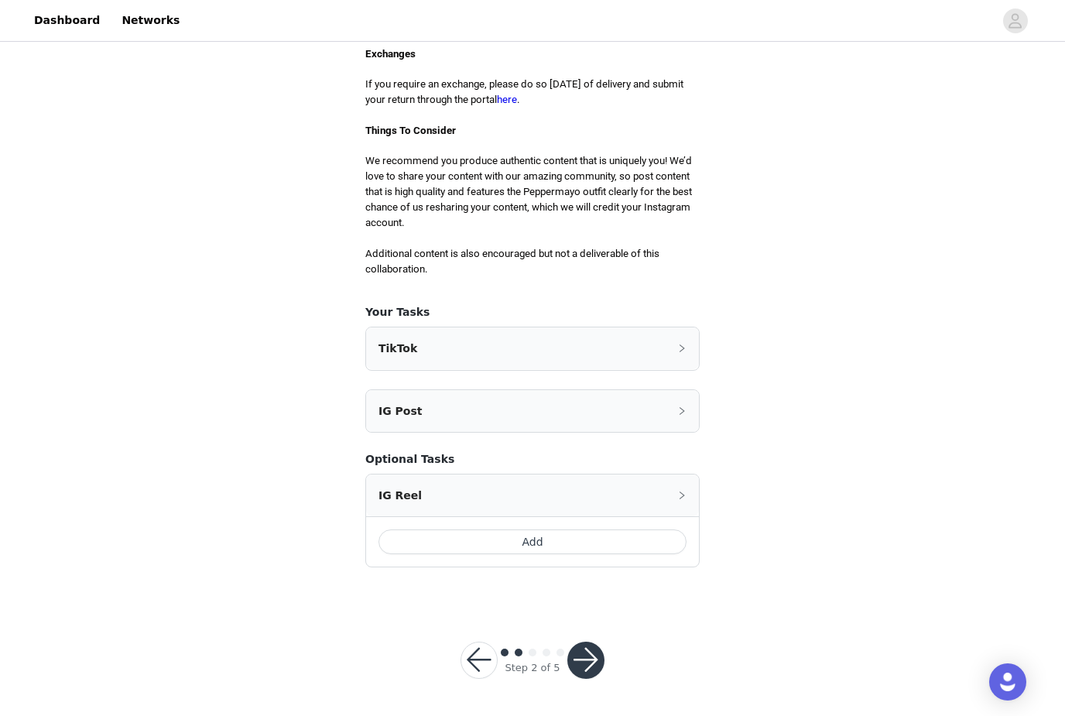
scroll to position [647, 0]
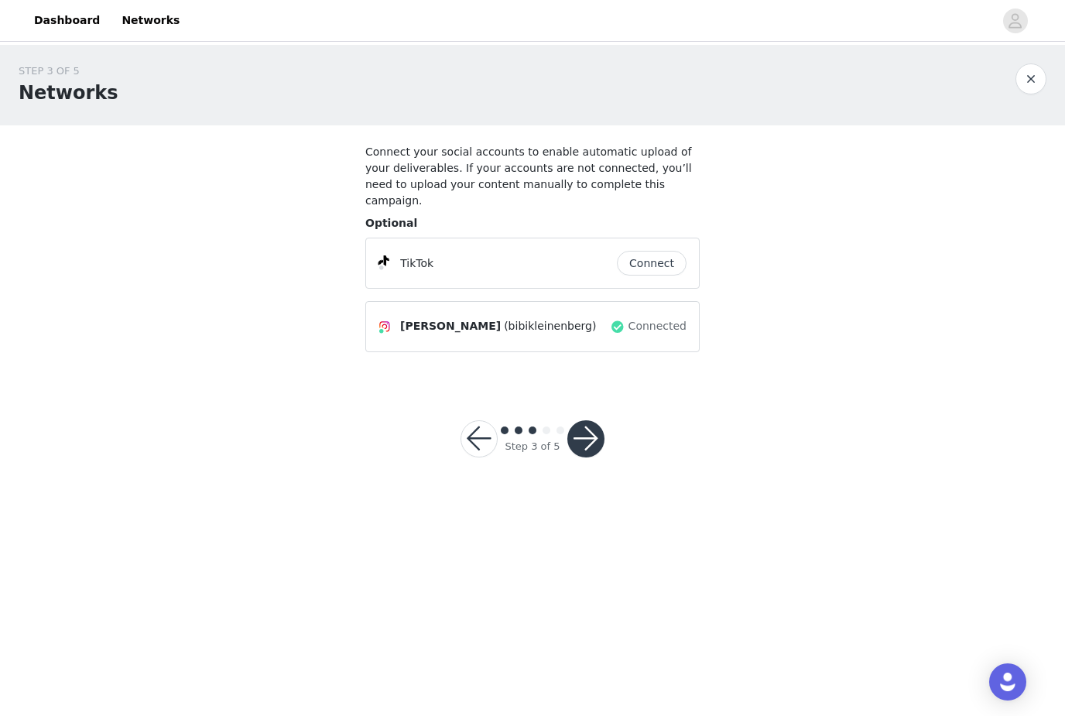
click at [649, 251] on button "Connect" at bounding box center [652, 263] width 70 height 25
click at [588, 430] on button "button" at bounding box center [586, 438] width 37 height 37
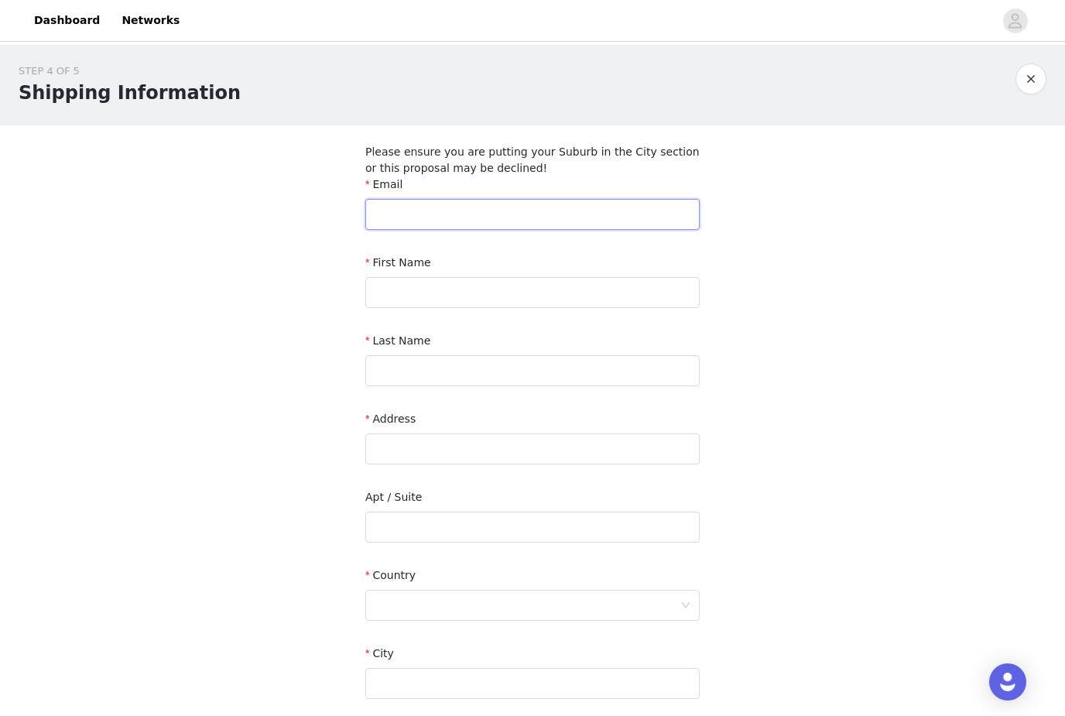
click at [605, 201] on input "text" at bounding box center [532, 214] width 334 height 31
type input "B"
type input "[EMAIL_ADDRESS][DOMAIN_NAME]"
click at [583, 307] on div "First Name" at bounding box center [532, 285] width 334 height 60
click at [583, 288] on input "text" at bounding box center [532, 292] width 334 height 31
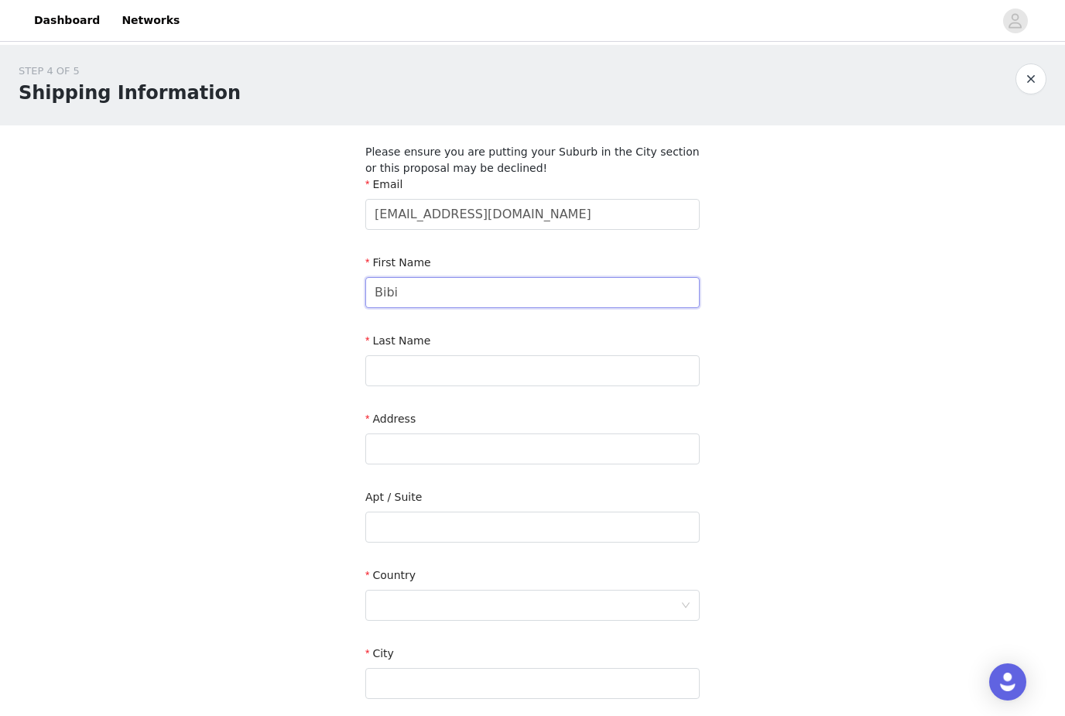
type input "Bibi"
click at [550, 387] on div "Last Name" at bounding box center [532, 363] width 334 height 60
click at [550, 376] on input "text" at bounding box center [532, 370] width 334 height 31
type input "Kleinenberg"
click at [539, 458] on input "text" at bounding box center [532, 449] width 334 height 31
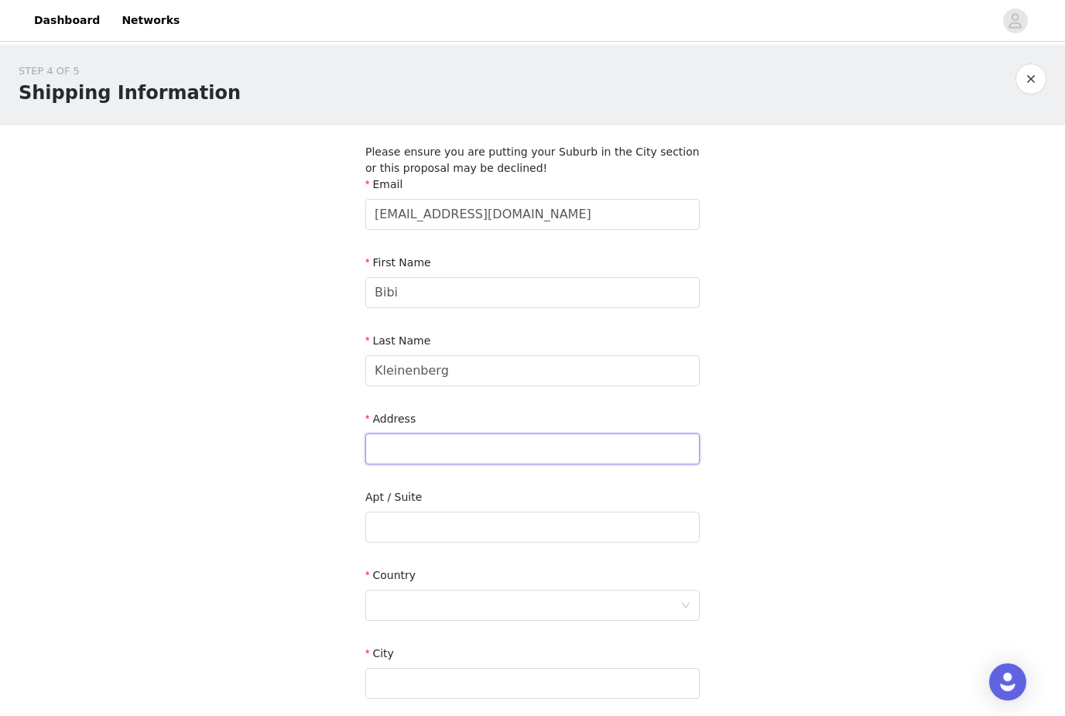
click at [535, 451] on input "text" at bounding box center [532, 449] width 334 height 31
type input "[GEOGRAPHIC_DATA][STREET_ADDRESS]"
type input "[GEOGRAPHIC_DATA]"
type input "1066 GA"
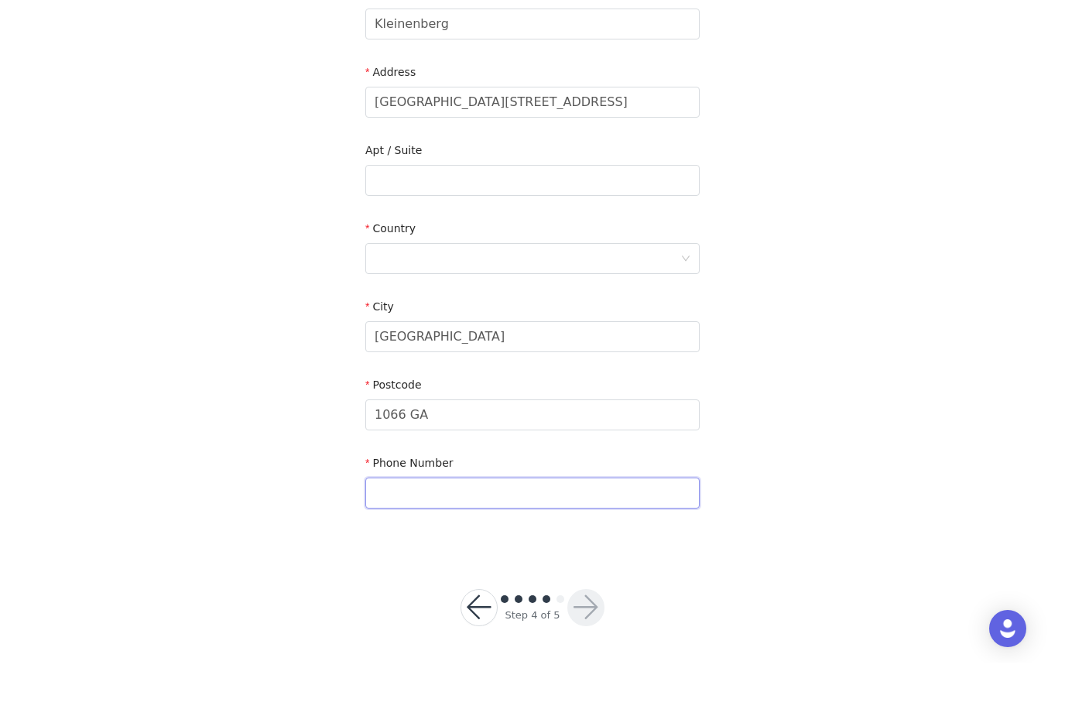
type input "618353776"
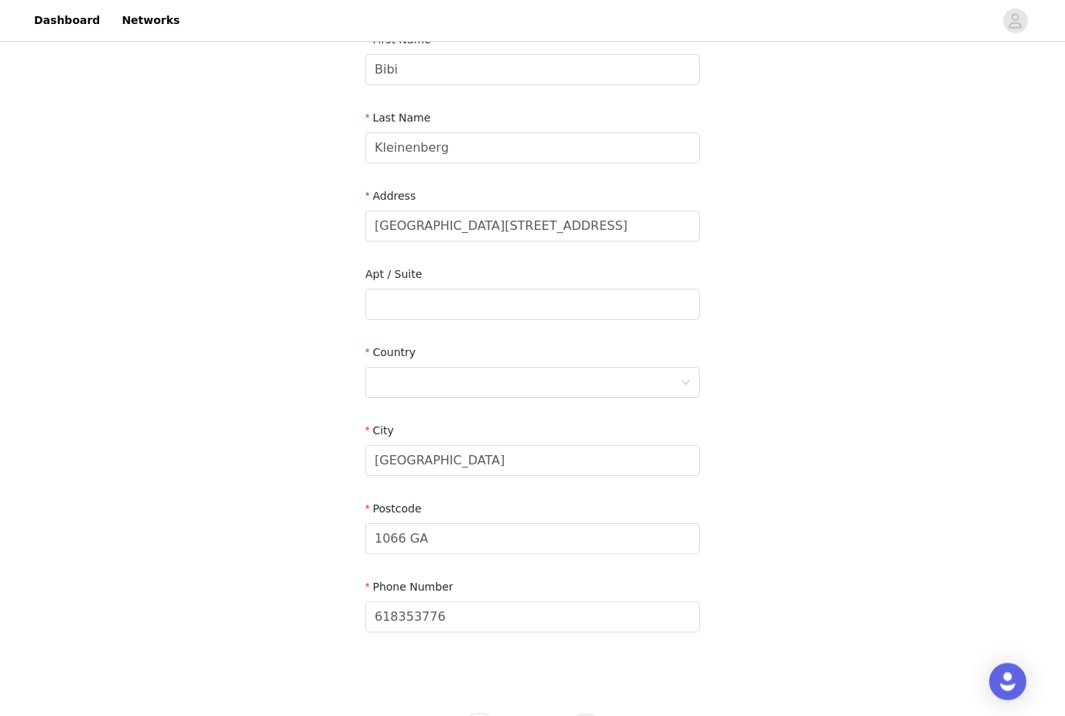
scroll to position [217, 0]
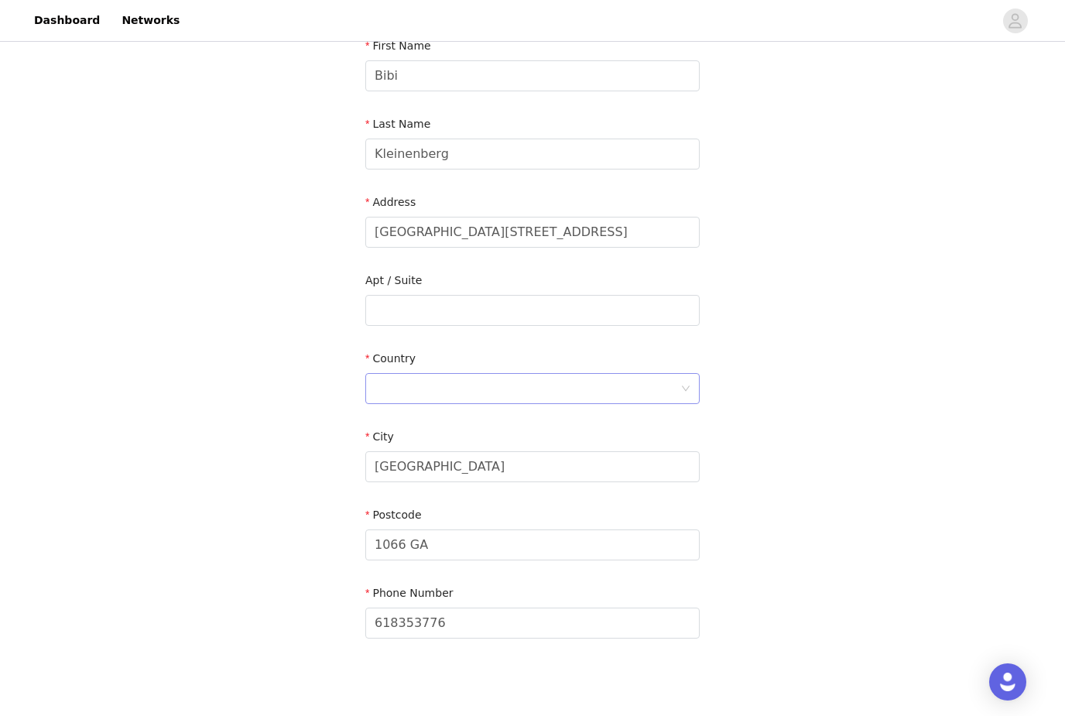
click at [547, 379] on div at bounding box center [528, 388] width 306 height 29
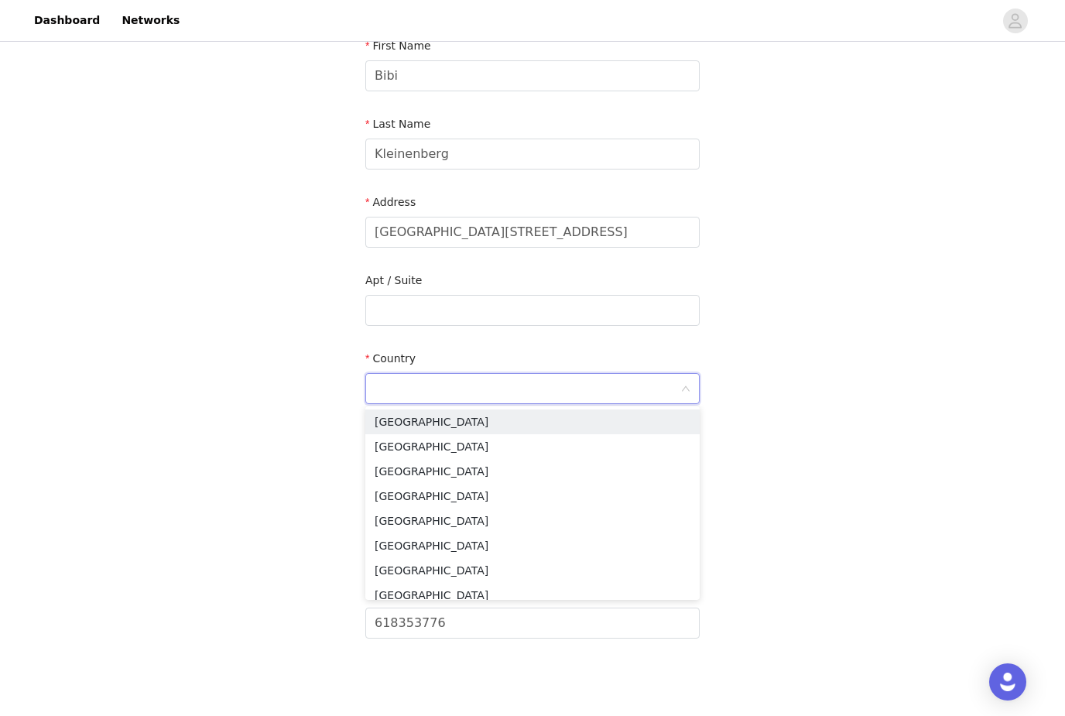
type input "[GEOGRAPHIC_DATA]"
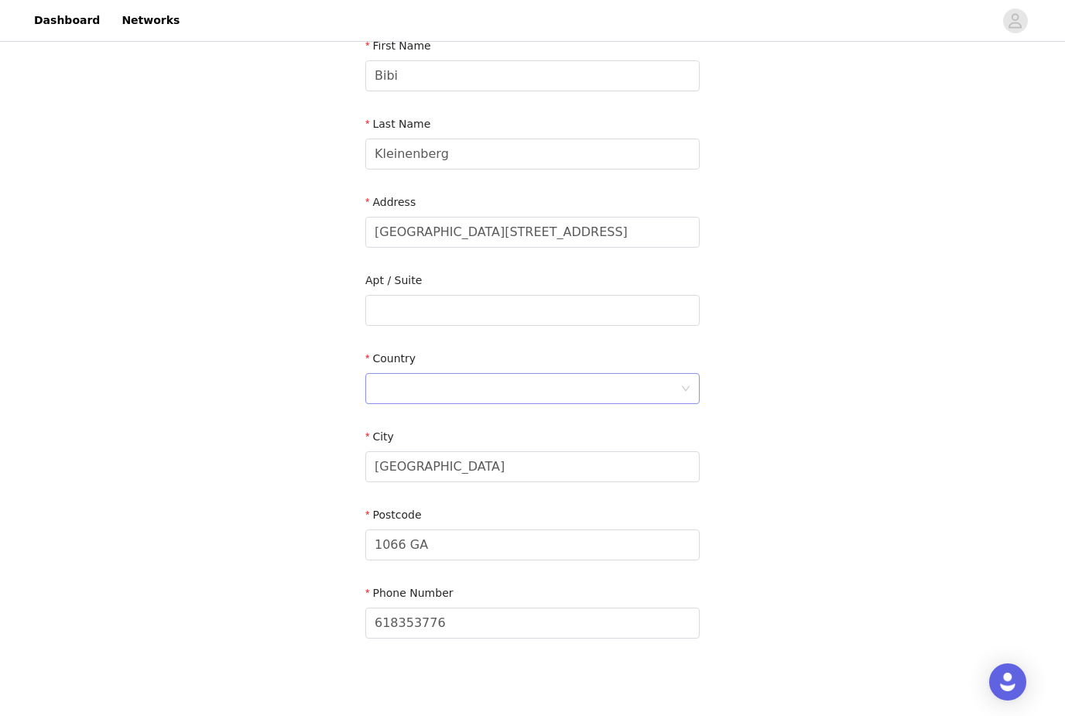
click at [638, 389] on div at bounding box center [528, 388] width 306 height 29
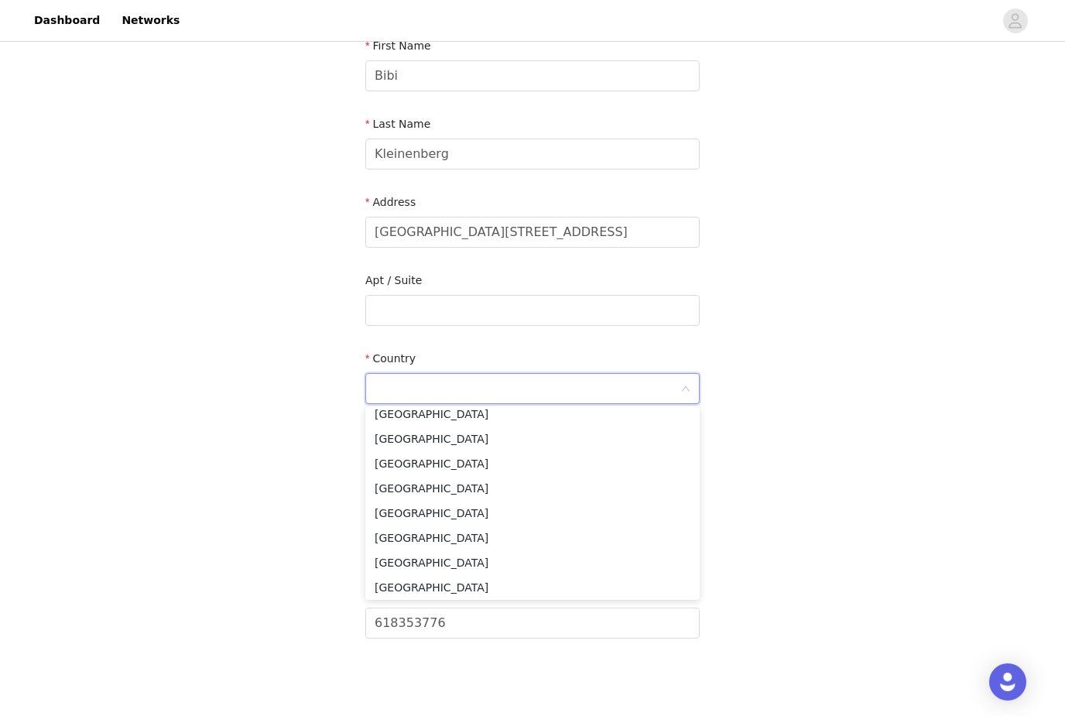
scroll to position [3651, 0]
click at [524, 544] on li "[GEOGRAPHIC_DATA]" at bounding box center [532, 537] width 334 height 25
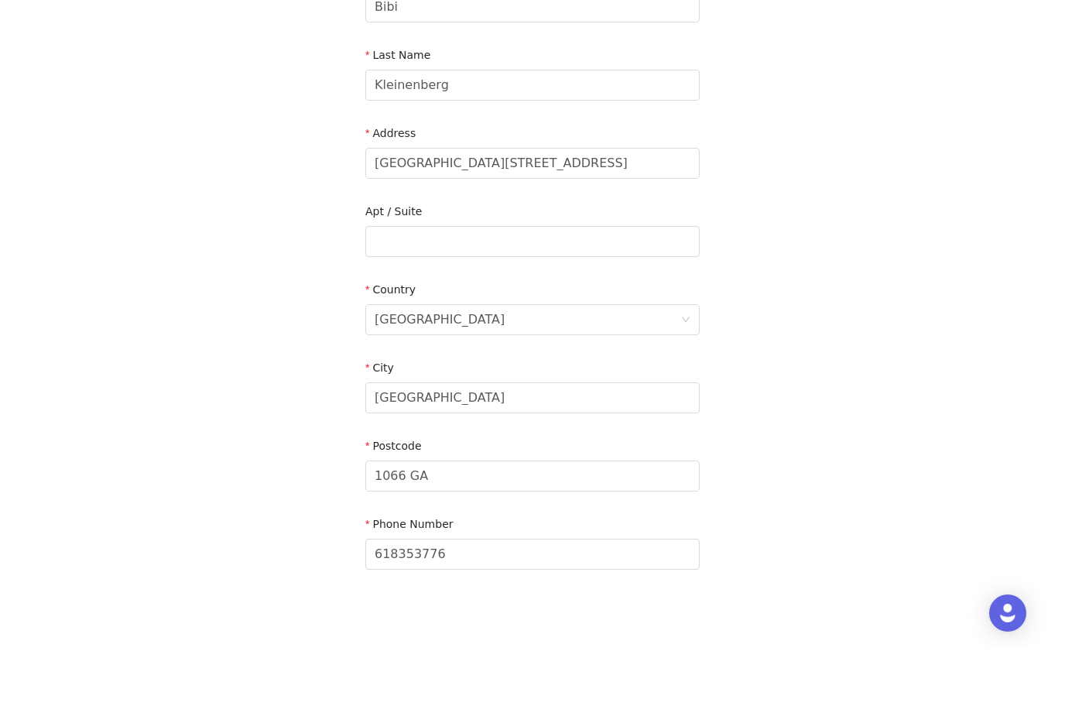
scroll to position [243, 0]
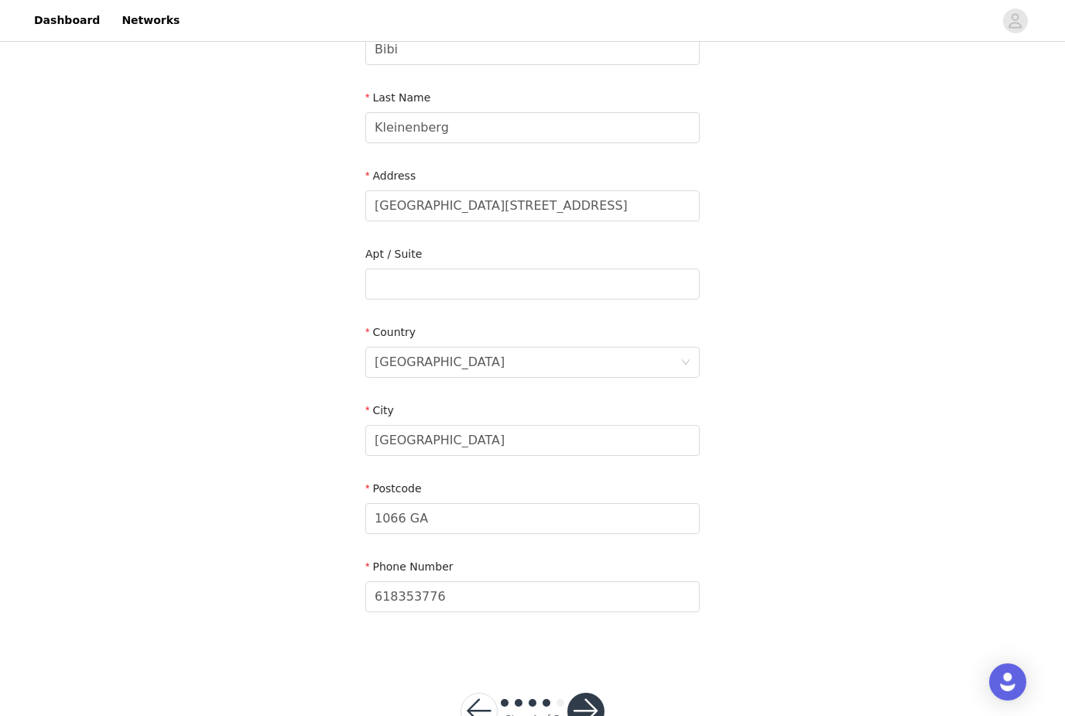
click at [592, 708] on button "button" at bounding box center [586, 711] width 37 height 37
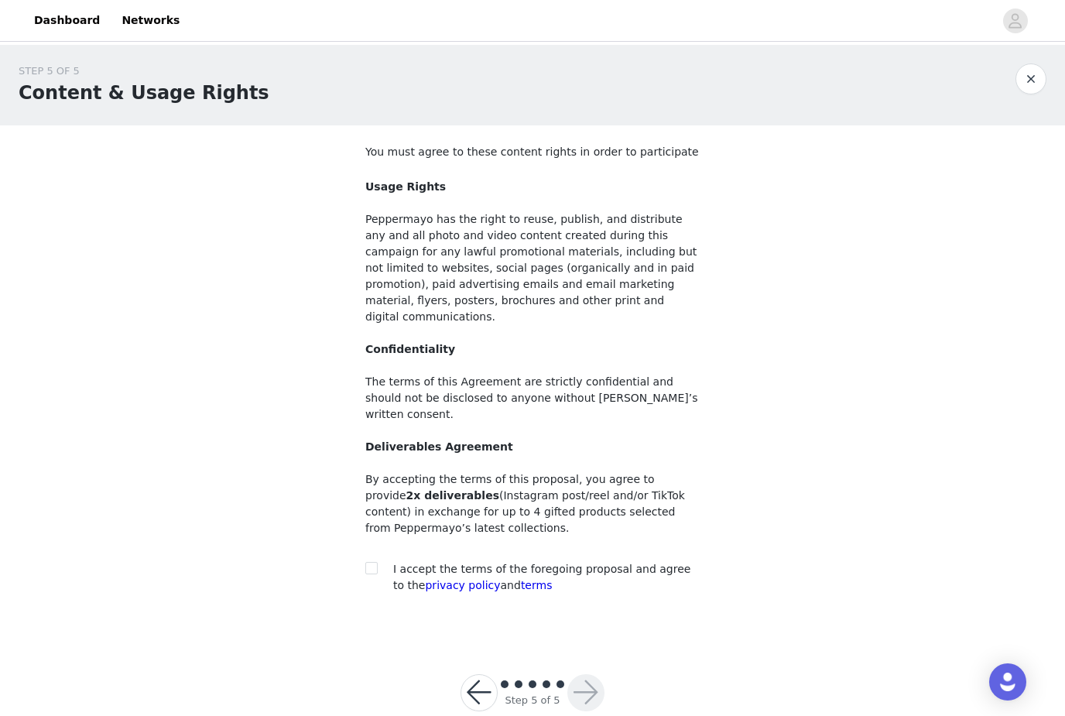
click at [482, 674] on button "button" at bounding box center [479, 692] width 37 height 37
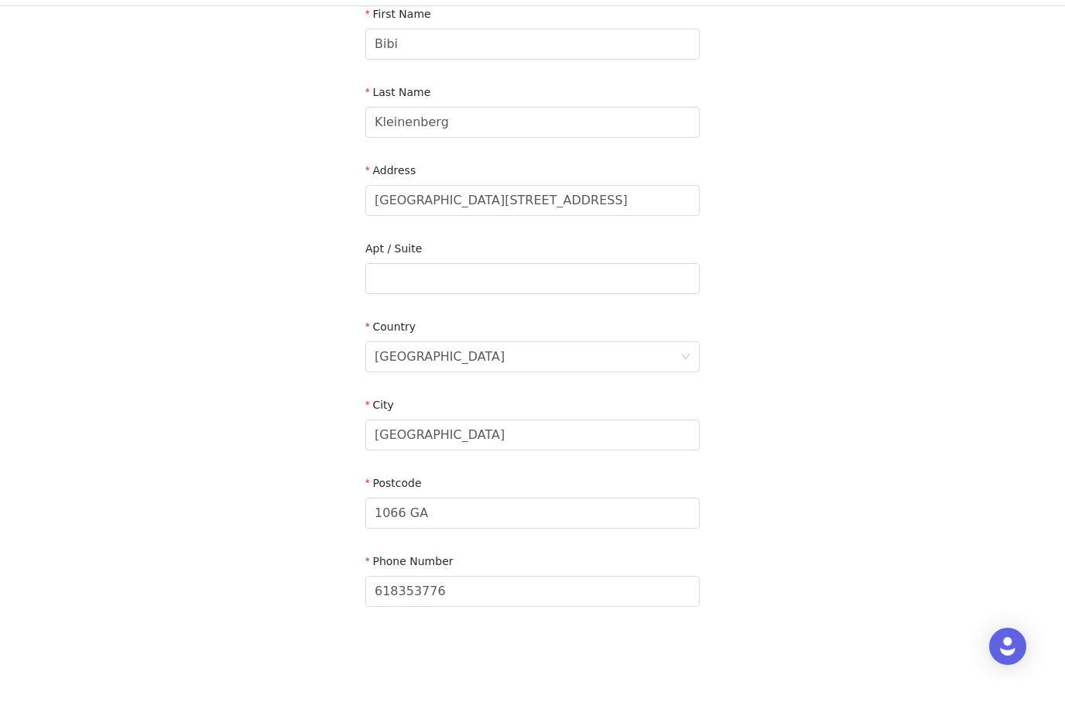
scroll to position [243, 0]
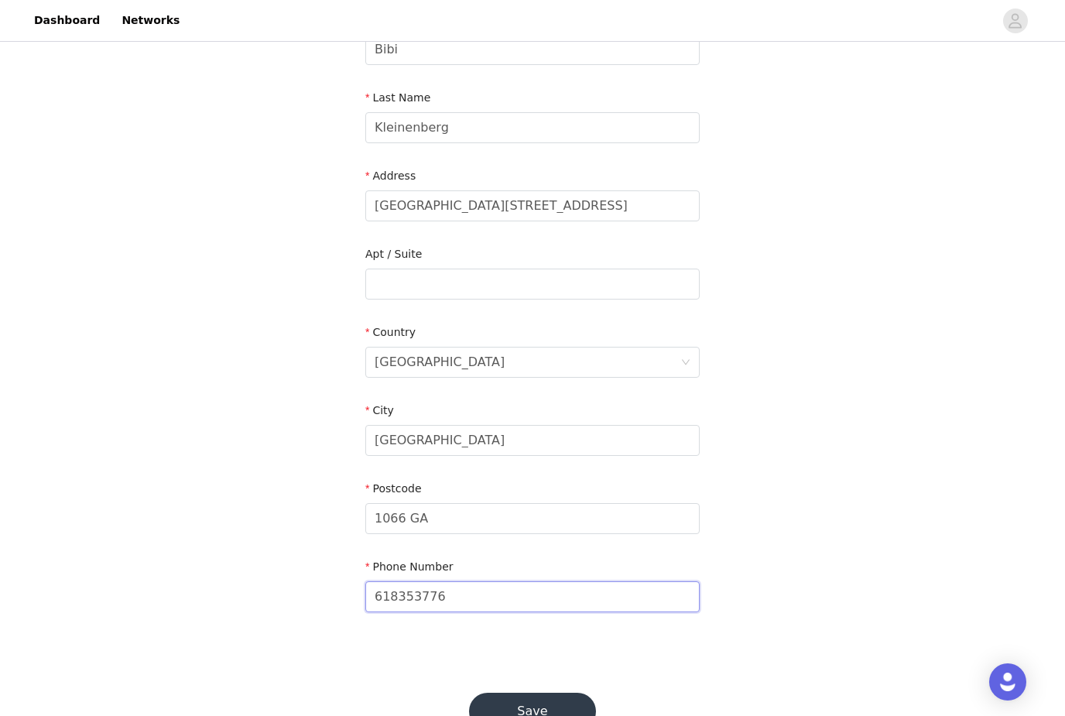
click at [483, 602] on input "618353776" at bounding box center [532, 596] width 334 height 31
click at [376, 599] on input "618353776" at bounding box center [532, 596] width 334 height 31
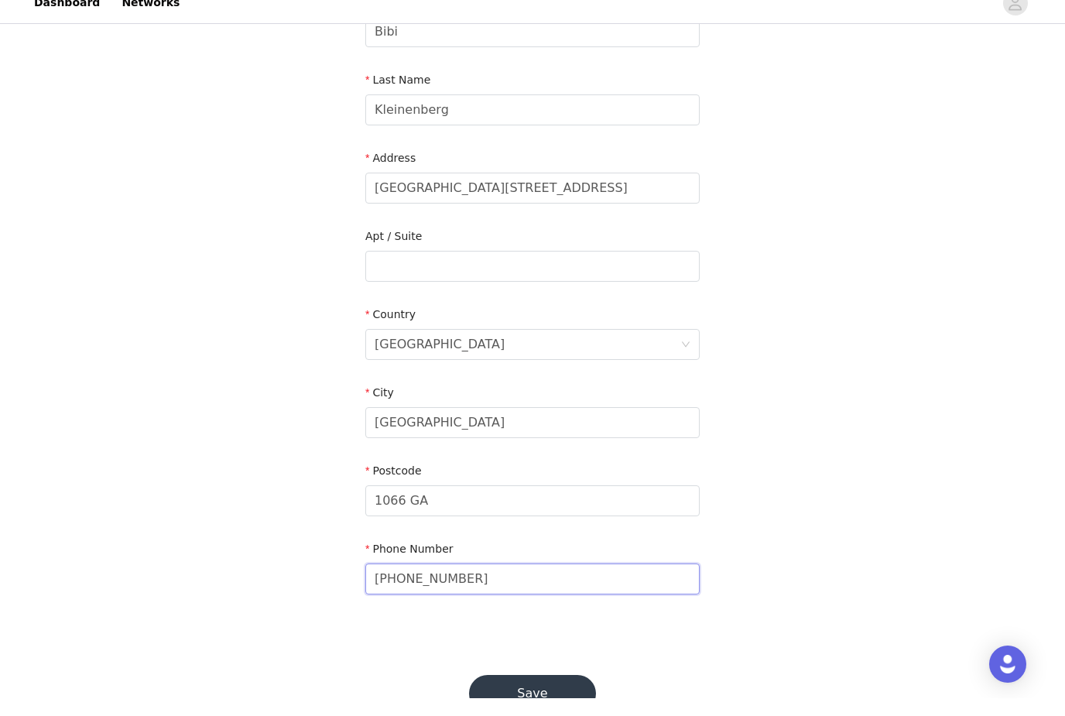
type input "[PHONE_NUMBER]"
click at [538, 674] on div "Save" at bounding box center [533, 711] width 164 height 74
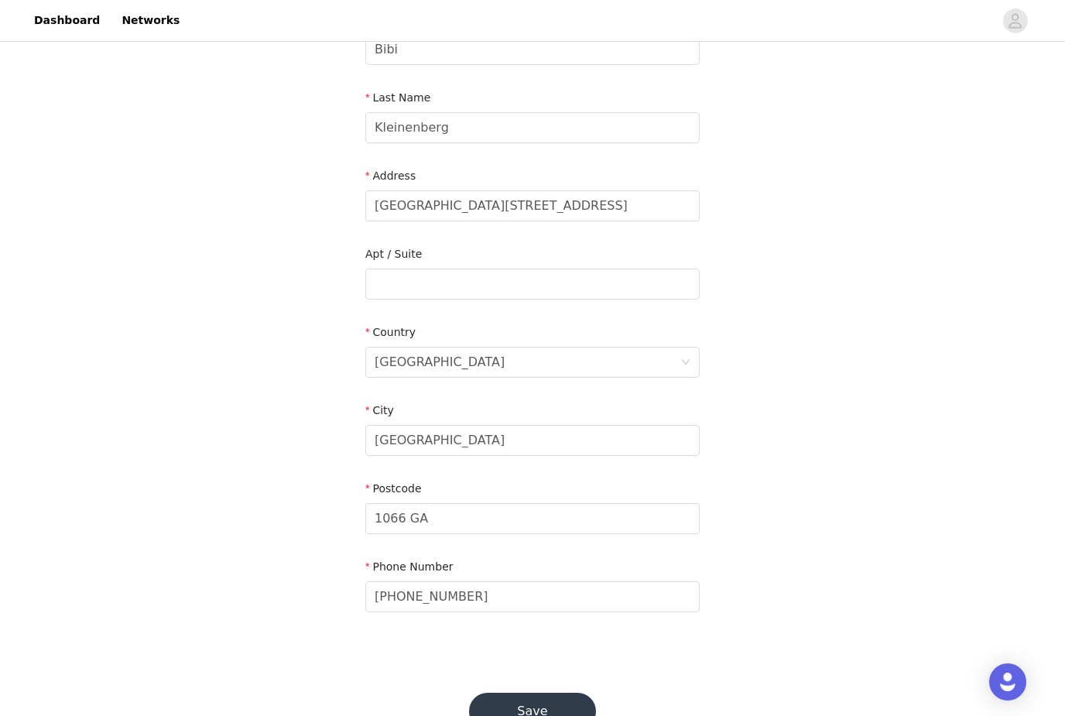
click at [537, 702] on button "Save" at bounding box center [532, 711] width 127 height 37
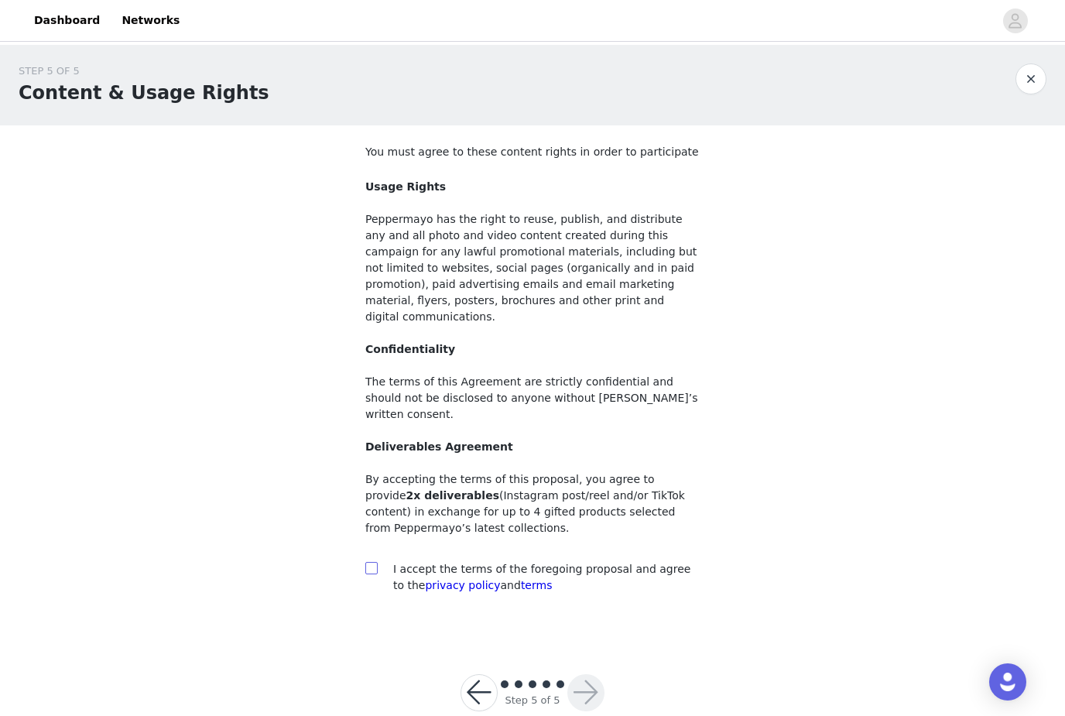
click at [369, 562] on input "checkbox" at bounding box center [370, 567] width 11 height 11
checkbox input "true"
click at [583, 674] on button "button" at bounding box center [586, 692] width 37 height 37
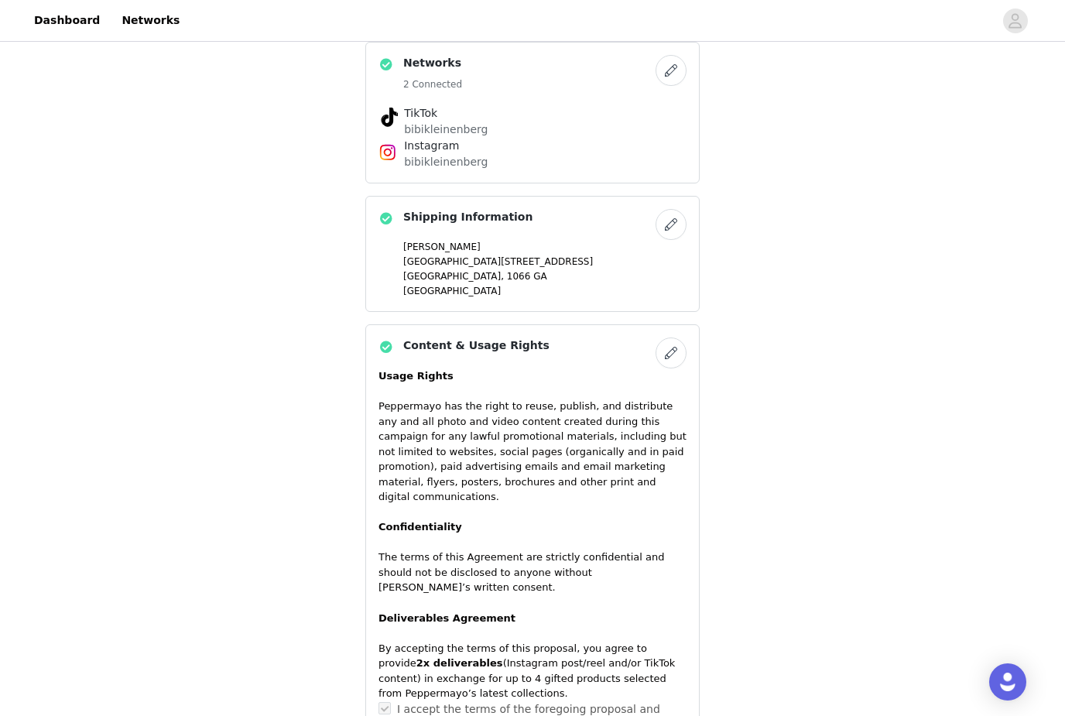
scroll to position [972, 0]
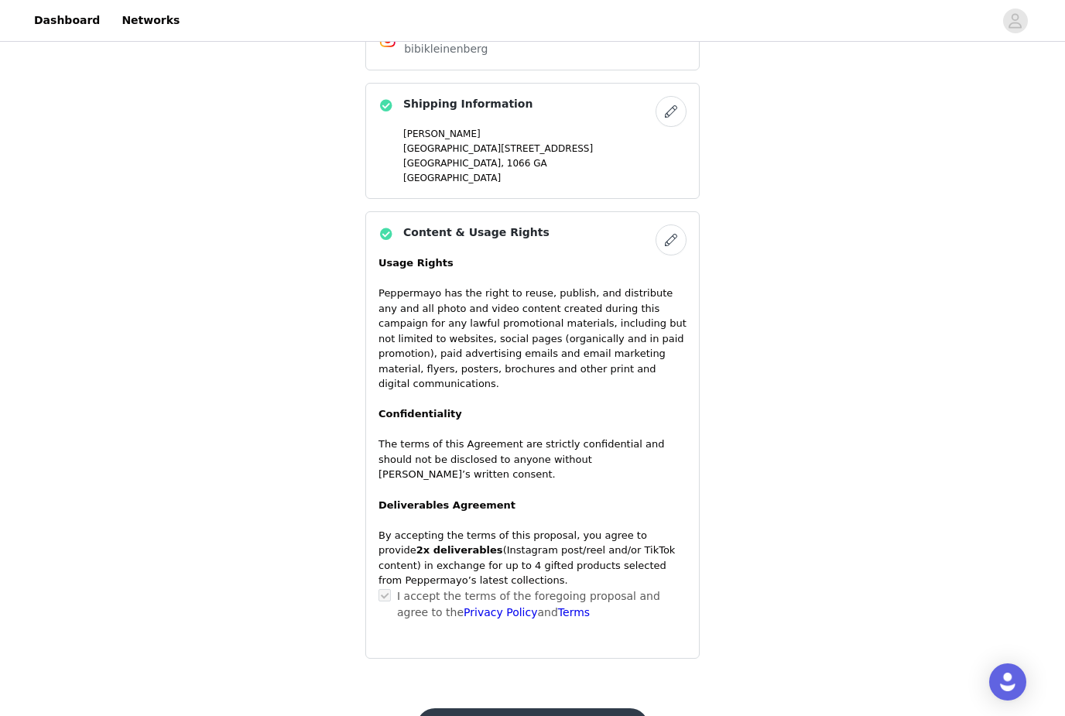
click at [569, 708] on button "Submit Proposal" at bounding box center [532, 726] width 231 height 37
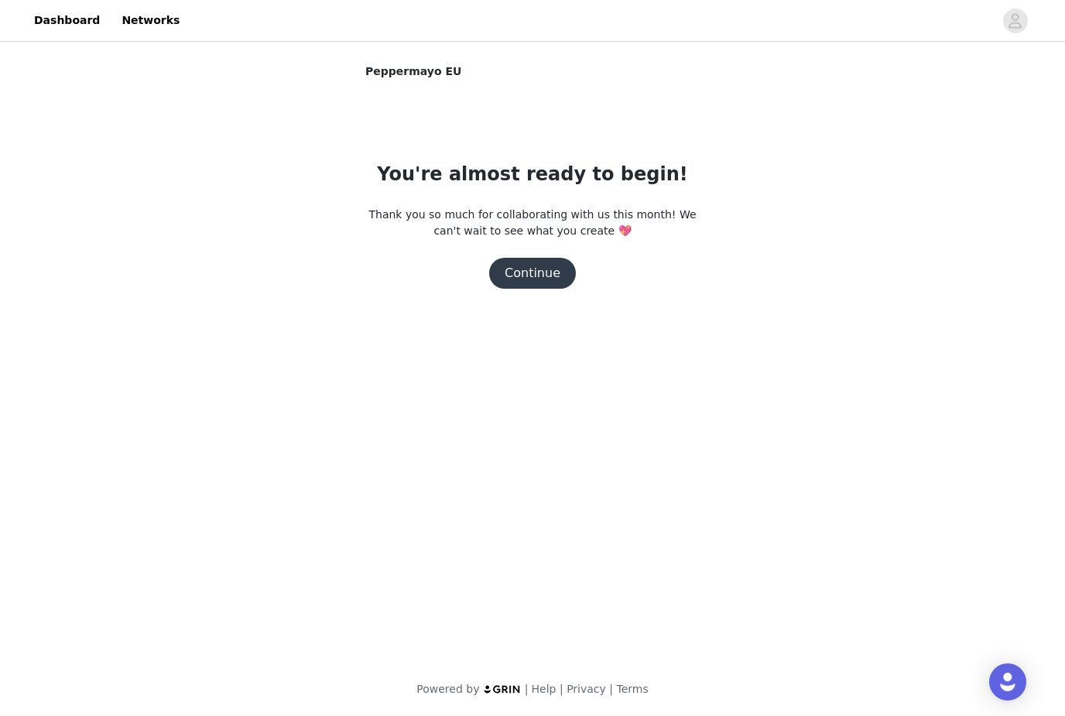
click at [552, 282] on button "Continue" at bounding box center [532, 273] width 87 height 31
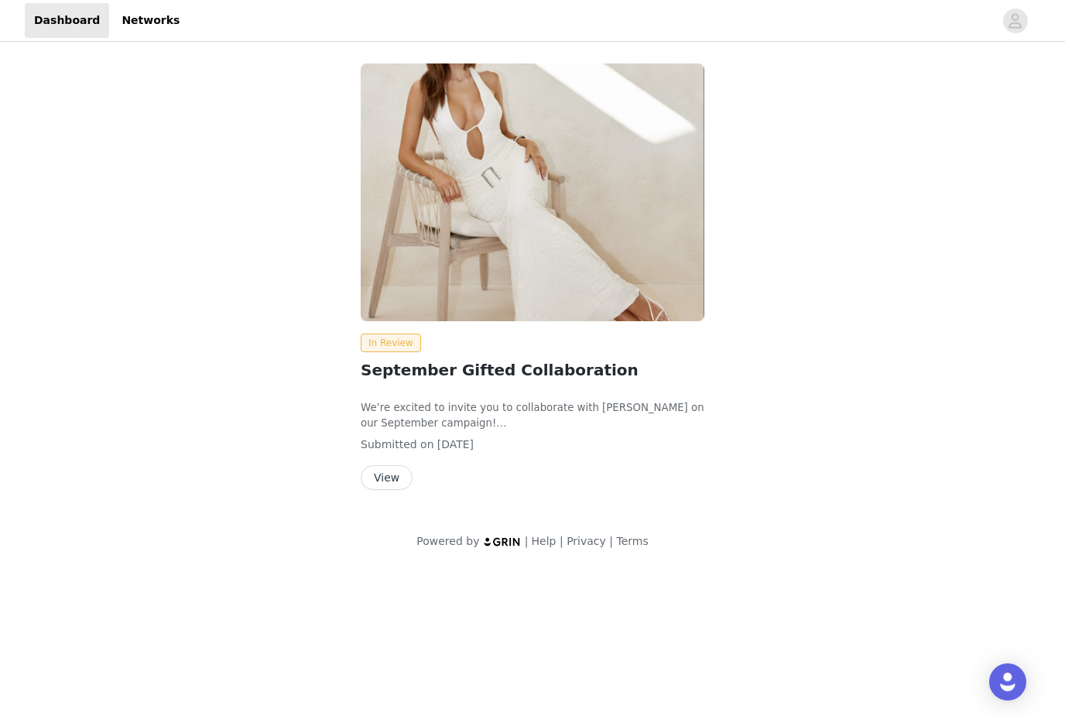
click at [385, 484] on button "View" at bounding box center [387, 477] width 52 height 25
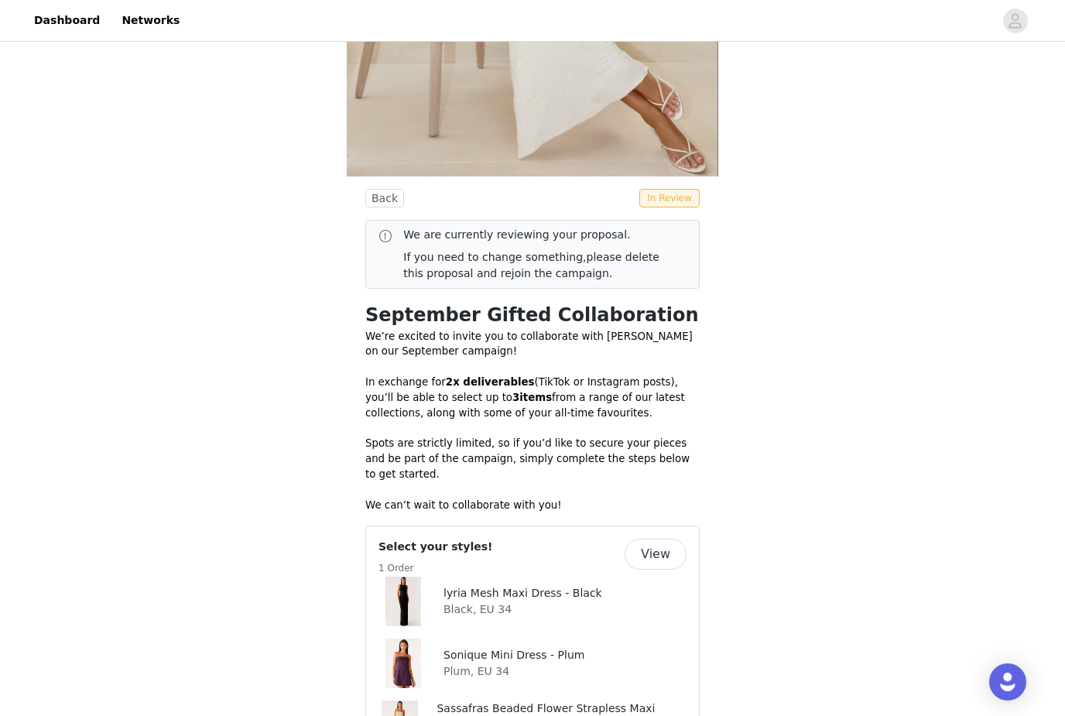
scroll to position [300, 0]
